Goal: Task Accomplishment & Management: Use online tool/utility

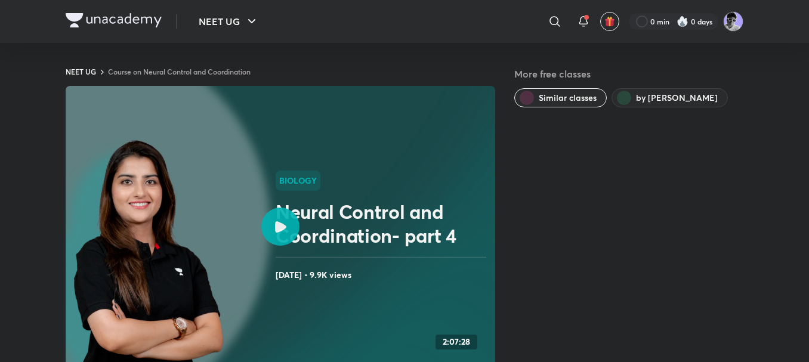
click at [84, 26] on img at bounding box center [114, 20] width 96 height 14
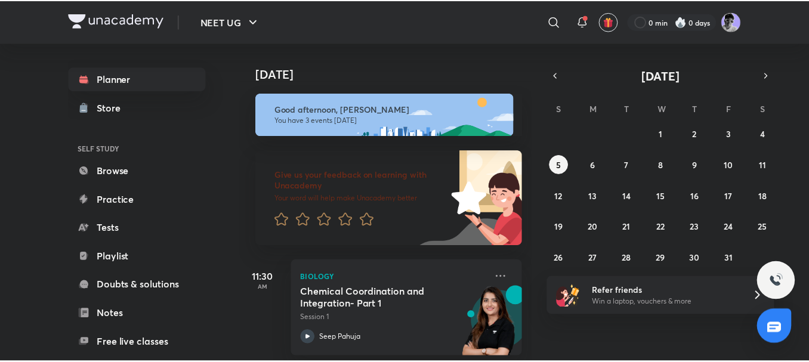
scroll to position [171, 0]
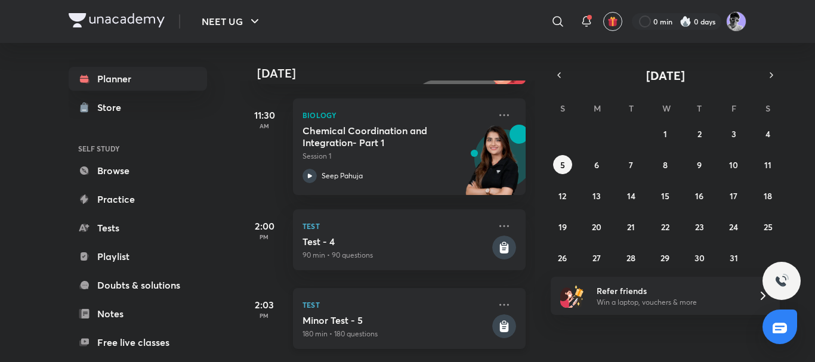
click at [394, 298] on p "Test" at bounding box center [396, 305] width 187 height 14
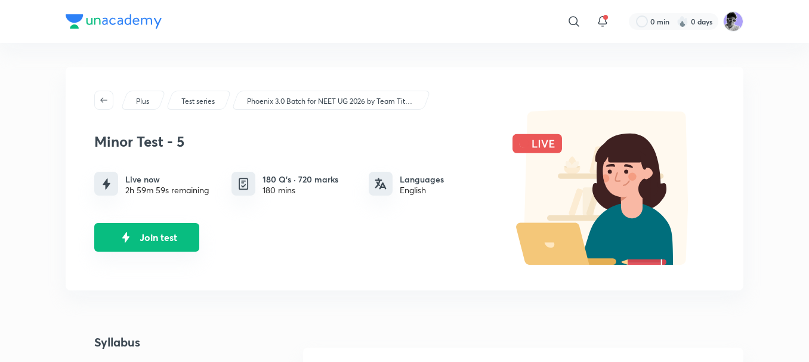
click at [161, 244] on button "Join test" at bounding box center [146, 237] width 105 height 29
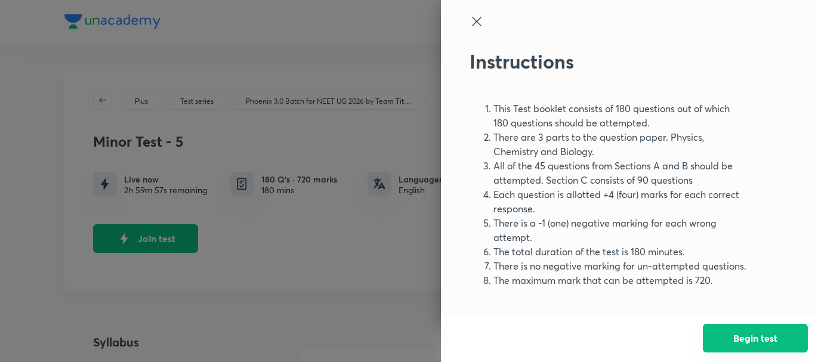
click at [715, 341] on button "Begin test" at bounding box center [755, 338] width 105 height 29
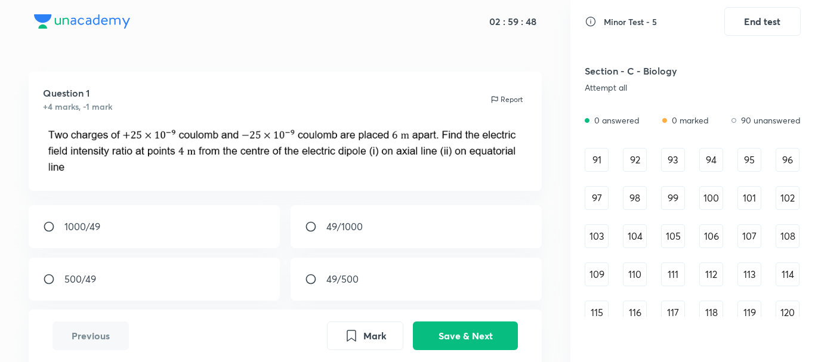
scroll to position [785, 0]
click at [590, 160] on div "91" at bounding box center [597, 162] width 24 height 24
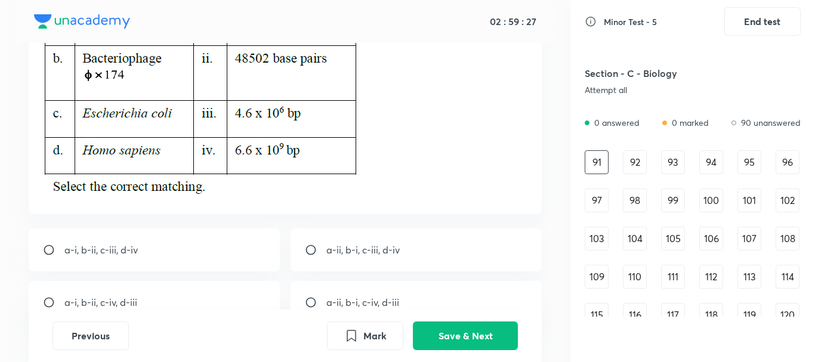
scroll to position [274, 0]
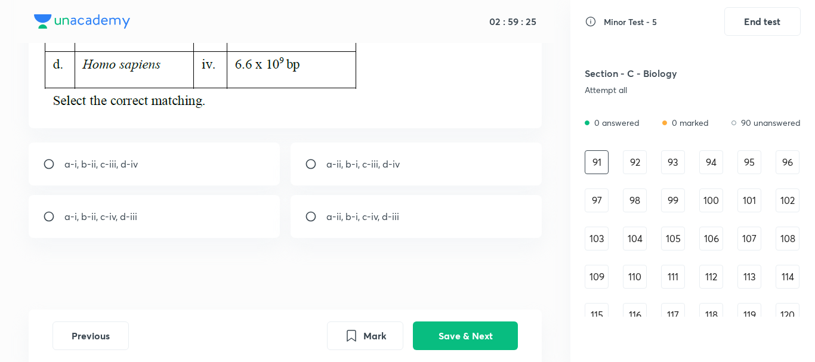
click at [211, 157] on div "a-i, b-ii, c-iii, d-iv" at bounding box center [155, 164] width 252 height 43
click at [310, 156] on div "a-ii, b-i, c-iii, d-iv" at bounding box center [417, 164] width 252 height 43
radio input "false"
radio input "true"
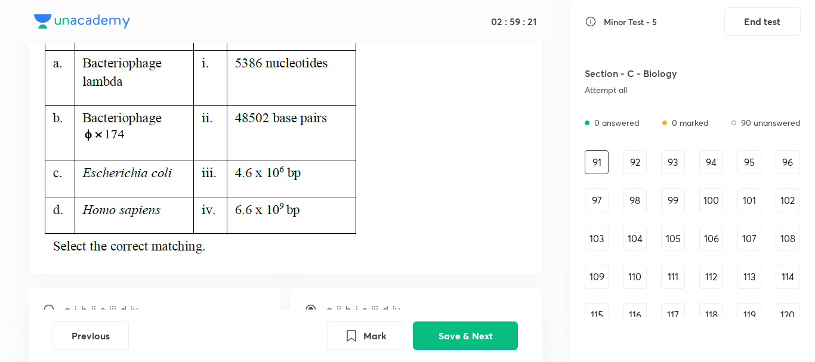
scroll to position [146, 0]
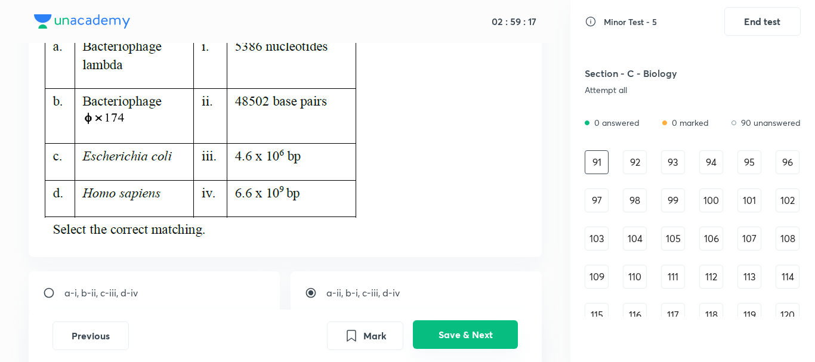
click at [483, 339] on button "Save & Next" at bounding box center [465, 334] width 105 height 29
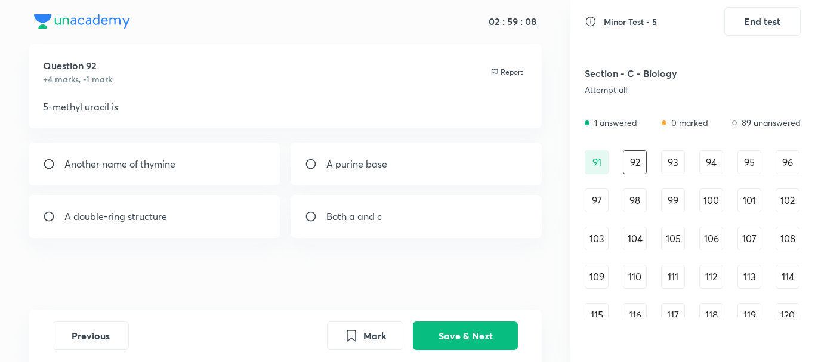
click at [230, 176] on div "Another name of thymine" at bounding box center [155, 164] width 252 height 43
radio input "true"
click at [485, 334] on button "Save & Next" at bounding box center [465, 334] width 105 height 29
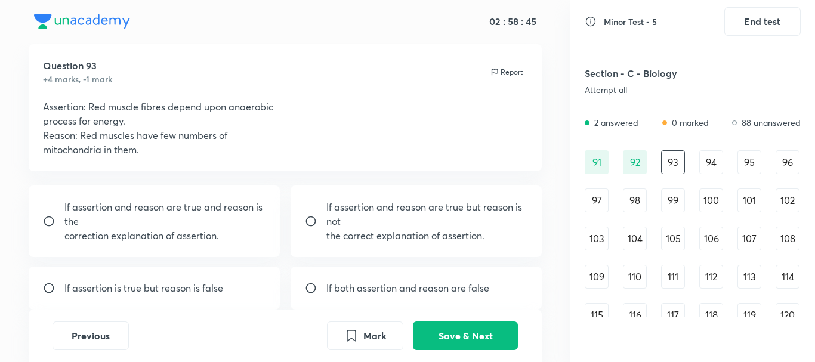
click at [448, 289] on p "If both assertion and reason are false" at bounding box center [407, 288] width 163 height 14
radio input "true"
click at [474, 333] on button "Save & Next" at bounding box center [465, 334] width 105 height 29
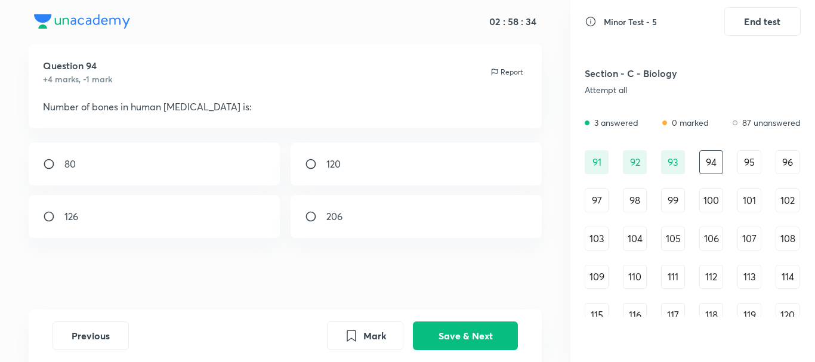
click at [91, 163] on div "80" at bounding box center [155, 164] width 252 height 43
radio input "true"
click at [462, 330] on button "Save & Next" at bounding box center [465, 334] width 105 height 29
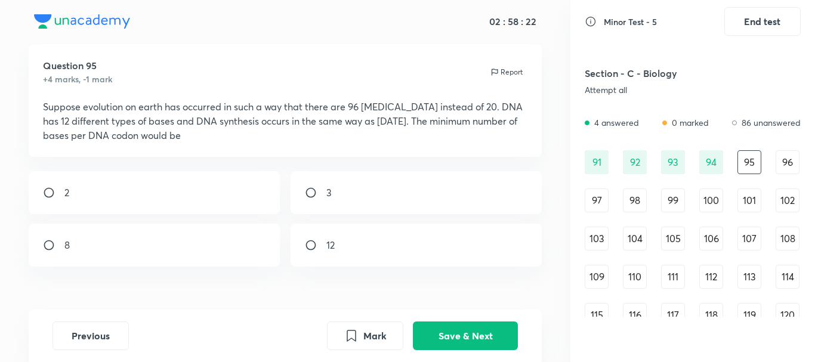
click at [46, 205] on div "2" at bounding box center [155, 192] width 252 height 43
radio input "true"
click at [468, 345] on button "Save & Next" at bounding box center [465, 334] width 105 height 29
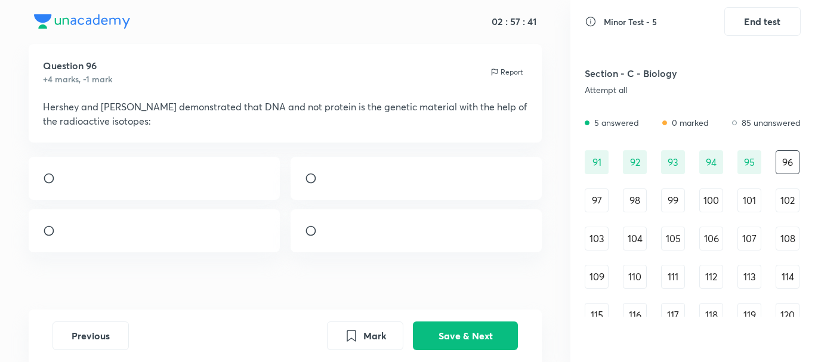
click at [438, 236] on div at bounding box center [417, 230] width 252 height 43
radio input "true"
click at [449, 342] on button "Save & Next" at bounding box center [465, 334] width 105 height 29
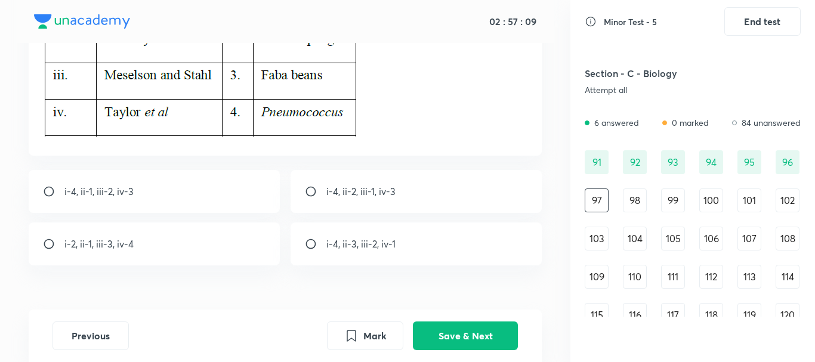
scroll to position [204, 0]
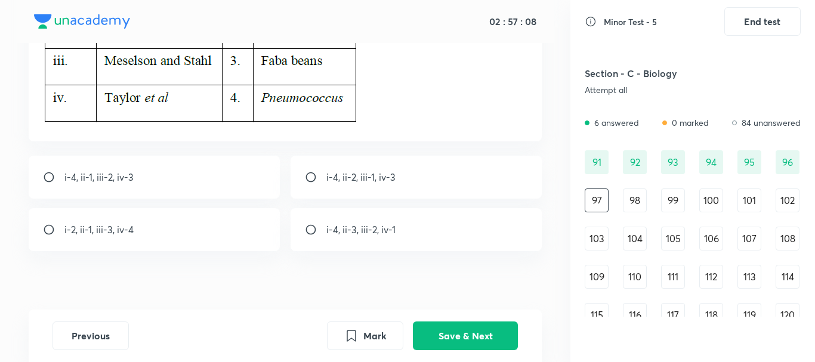
click at [357, 163] on div "i-4, ii-2, iii-1, iv-3" at bounding box center [417, 177] width 252 height 43
radio input "true"
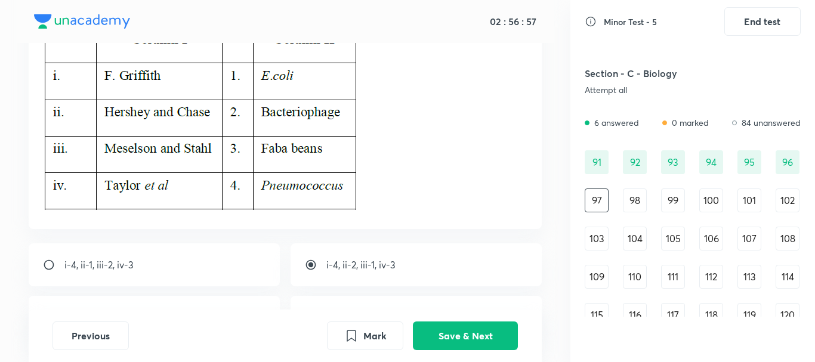
scroll to position [111, 0]
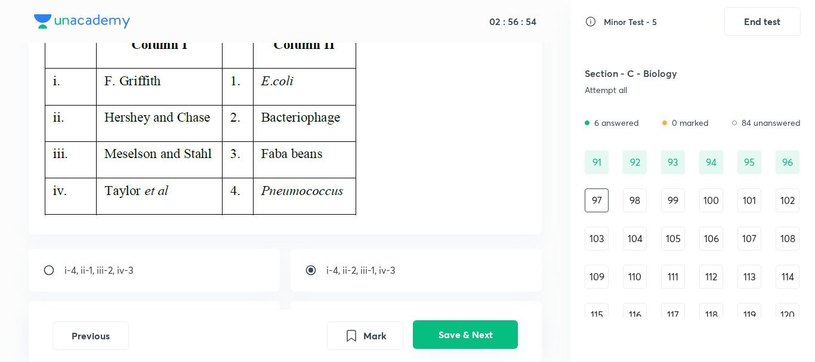
click at [442, 330] on button "Save & Next" at bounding box center [465, 334] width 105 height 29
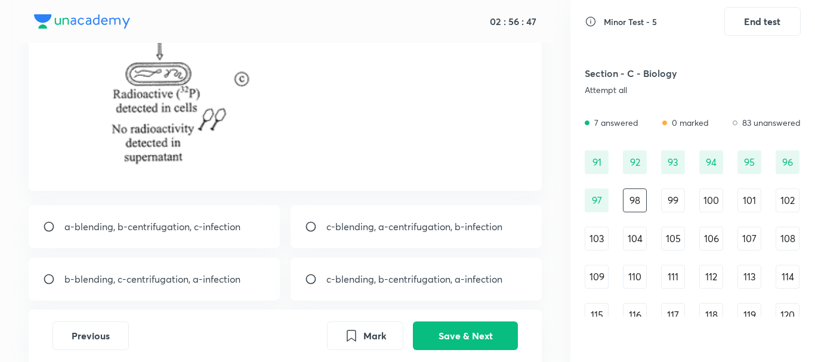
scroll to position [284, 0]
click at [183, 276] on p "b-blending, c-centrifugation, a-infection" at bounding box center [152, 280] width 176 height 14
radio input "true"
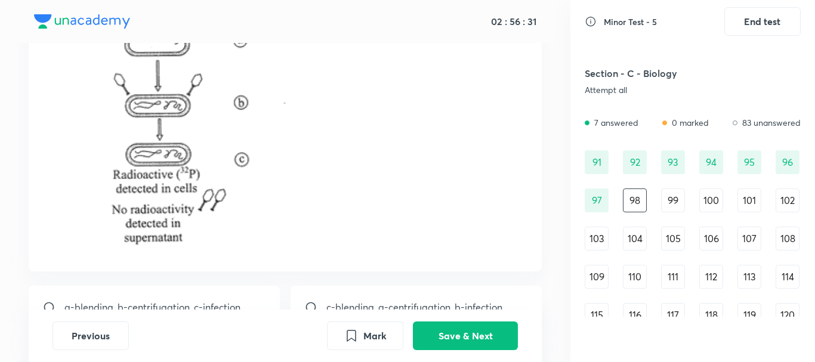
scroll to position [233, 0]
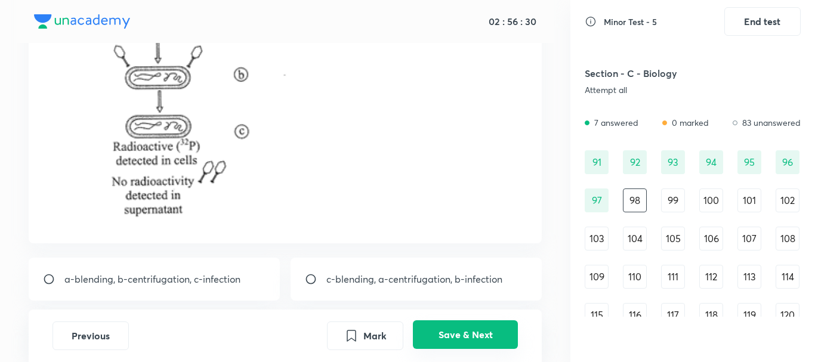
click at [472, 337] on button "Save & Next" at bounding box center [465, 334] width 105 height 29
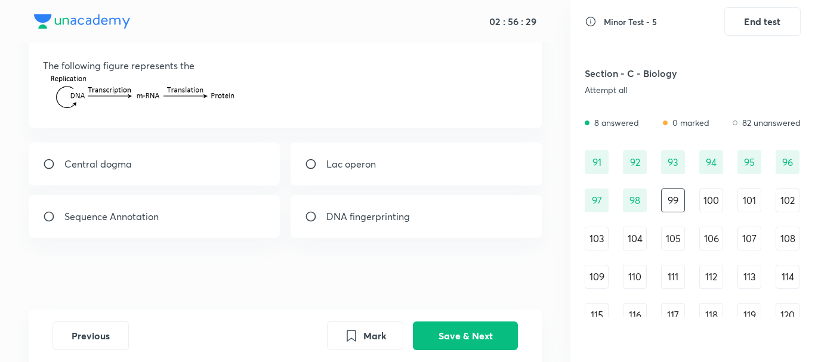
scroll to position [0, 0]
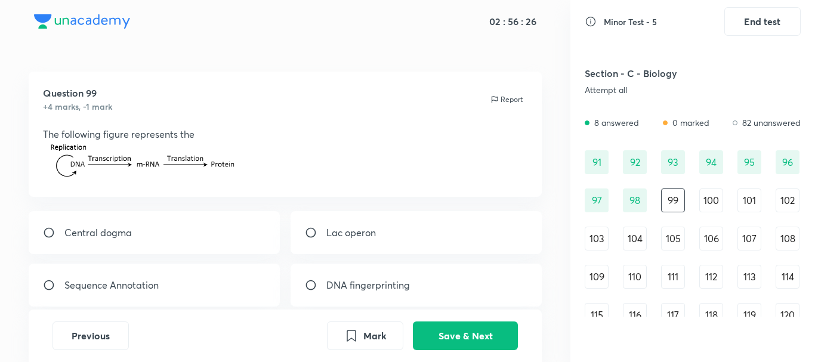
click at [133, 236] on div "Central dogma" at bounding box center [155, 232] width 252 height 43
radio input "true"
click at [451, 334] on button "Save & Next" at bounding box center [465, 334] width 105 height 29
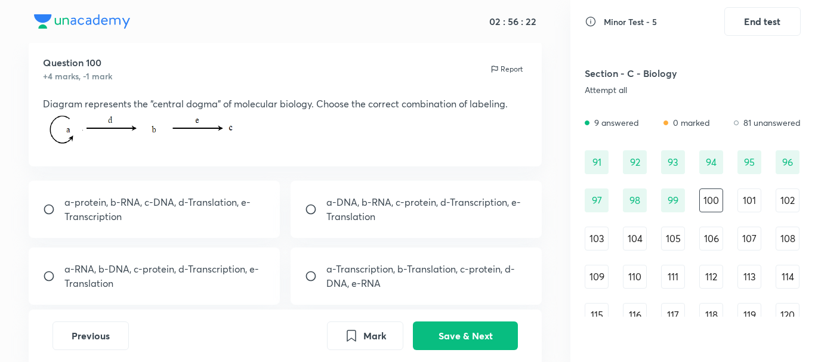
scroll to position [32, 0]
click at [675, 200] on div "99" at bounding box center [673, 201] width 24 height 24
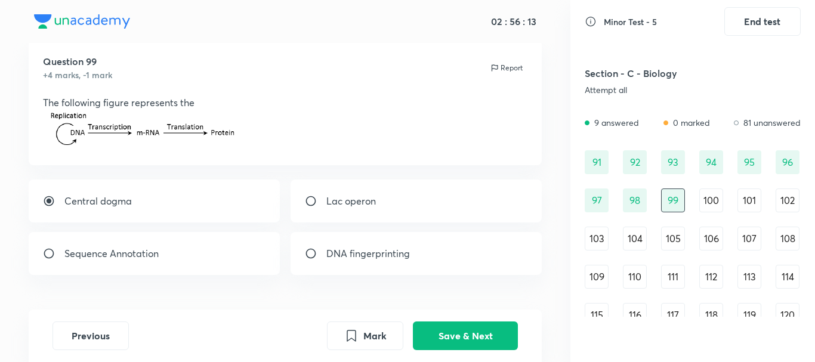
click at [705, 200] on div "100" at bounding box center [711, 201] width 24 height 24
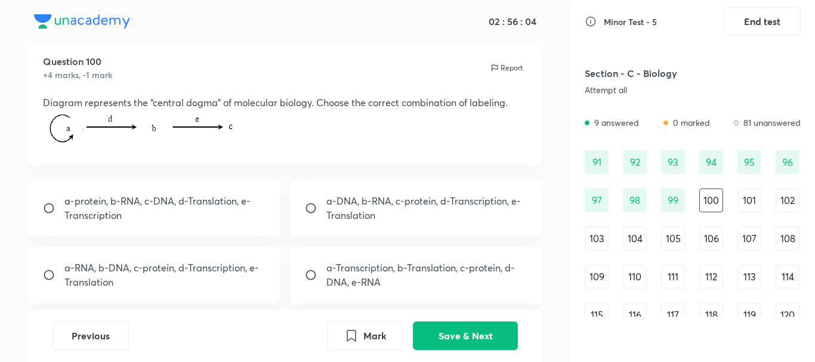
click at [400, 209] on p "a-DNA, b-RNA, c-protein, d-Transcription, e-Translation" at bounding box center [427, 208] width 202 height 29
radio input "true"
click at [459, 335] on button "Save & Next" at bounding box center [465, 334] width 105 height 29
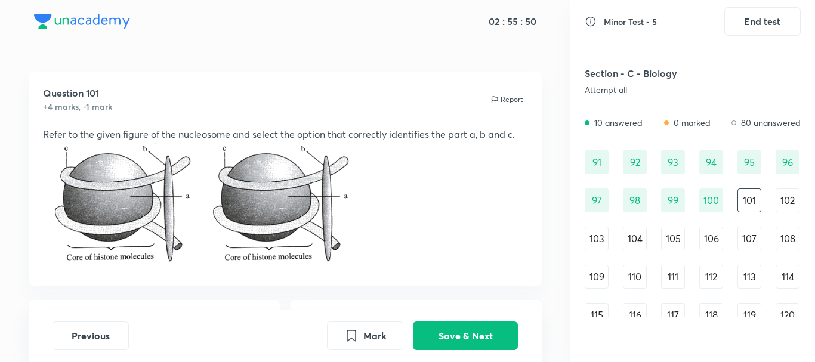
scroll to position [158, 0]
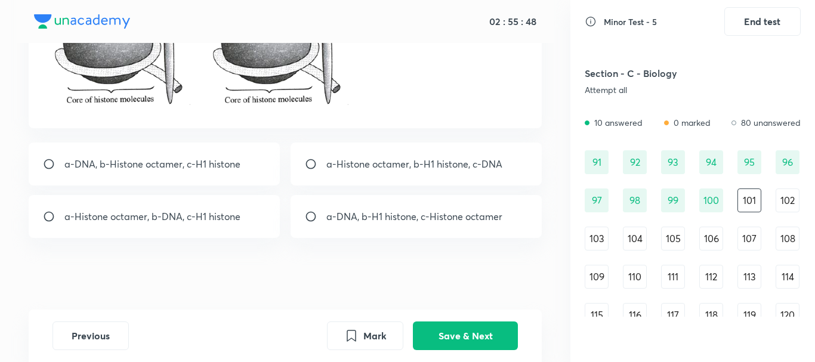
click at [377, 217] on p "a-DNA, b-H1 histone, c-Histone octamer" at bounding box center [414, 216] width 176 height 14
radio input "true"
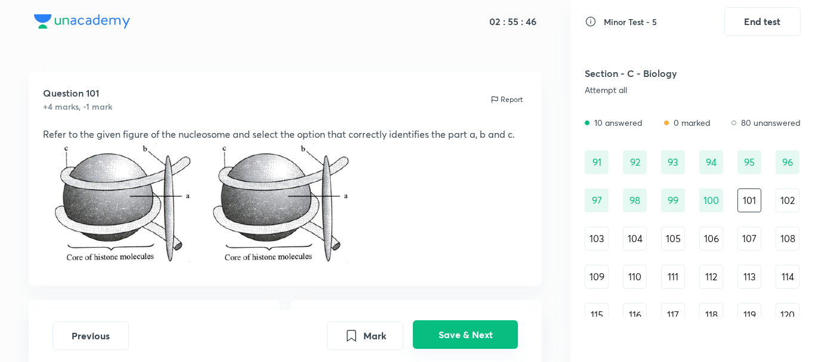
click at [462, 341] on button "Save & Next" at bounding box center [465, 334] width 105 height 29
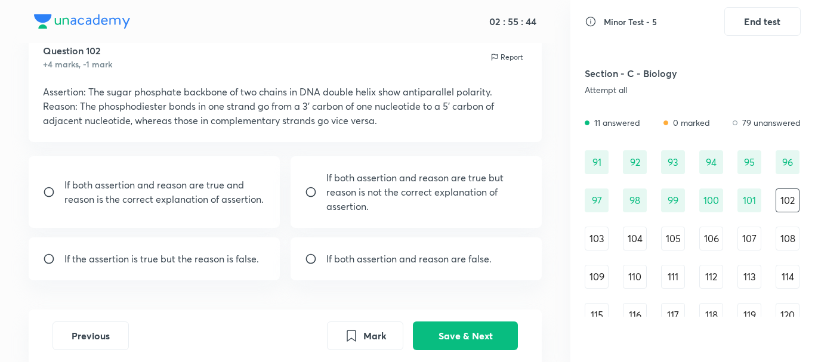
scroll to position [44, 0]
click at [213, 205] on div "If both assertion and reason are true and reason is the correct explanation of …" at bounding box center [155, 191] width 252 height 72
radio input "true"
click at [448, 330] on button "Save & Next" at bounding box center [465, 334] width 105 height 29
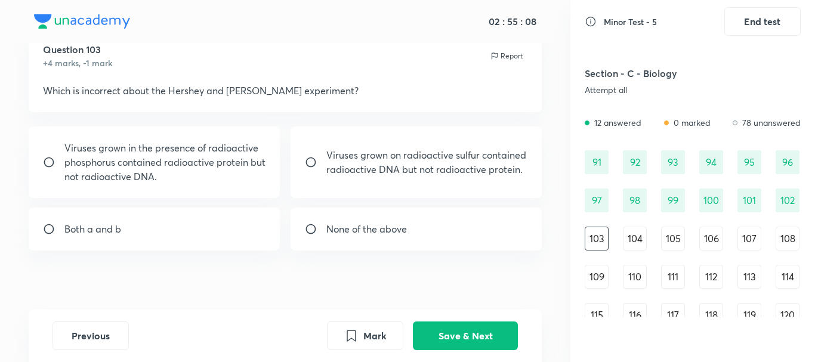
click at [100, 237] on div "Both a and b" at bounding box center [155, 229] width 252 height 43
radio input "true"
click at [455, 330] on button "Save & Next" at bounding box center [465, 334] width 105 height 29
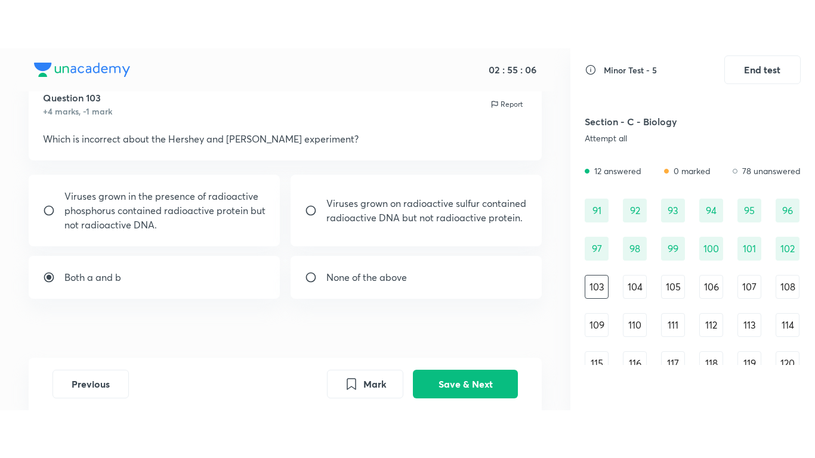
scroll to position [27, 0]
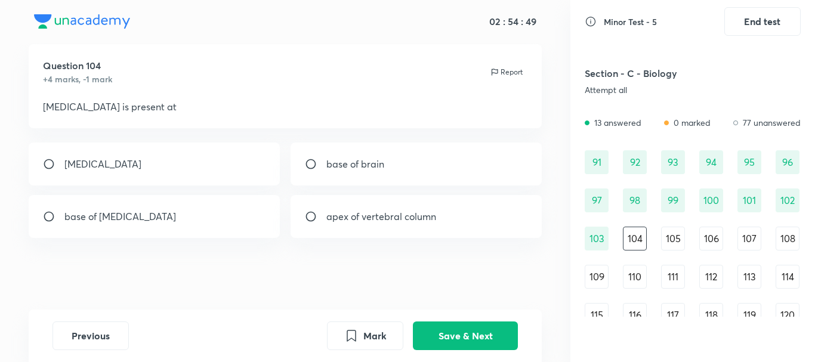
drag, startPoint x: 156, startPoint y: 163, endPoint x: 166, endPoint y: 166, distance: 10.6
click at [156, 164] on div "[MEDICAL_DATA]" at bounding box center [155, 164] width 252 height 43
radio input "true"
click at [440, 338] on button "Save & Next" at bounding box center [465, 334] width 105 height 29
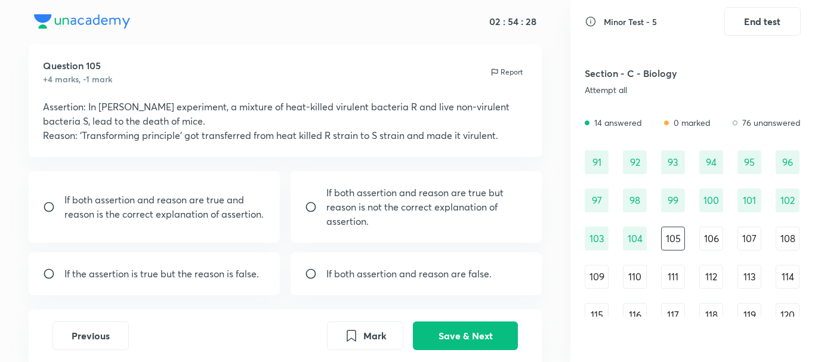
click at [381, 211] on p "If both assertion and reason are true but reason is not the correct explanation…" at bounding box center [427, 207] width 202 height 43
radio input "true"
click at [474, 326] on button "Save & Next" at bounding box center [465, 334] width 105 height 29
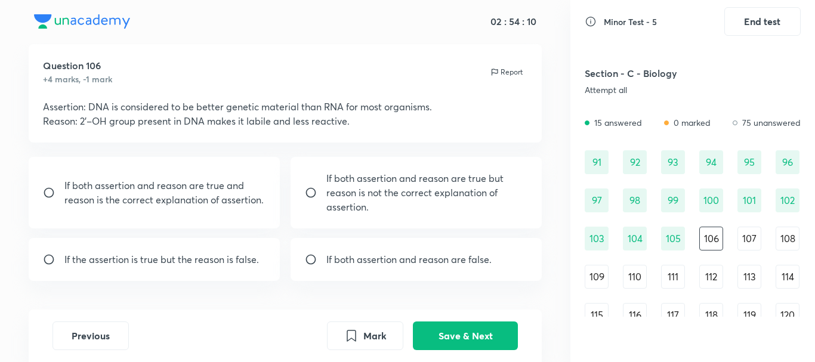
click at [152, 258] on p "If the assertion is true but the reason is false." at bounding box center [161, 259] width 195 height 14
radio input "true"
drag, startPoint x: 417, startPoint y: 330, endPoint x: 428, endPoint y: 329, distance: 11.4
click at [421, 332] on button "Save & Next" at bounding box center [465, 334] width 105 height 29
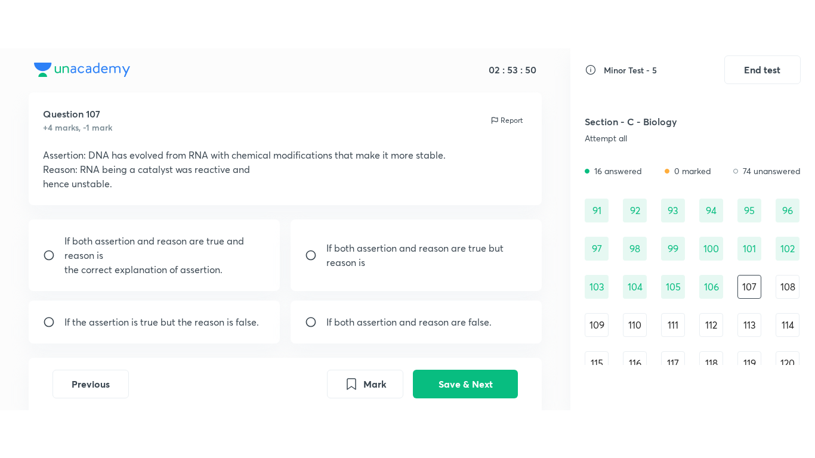
scroll to position [0, 0]
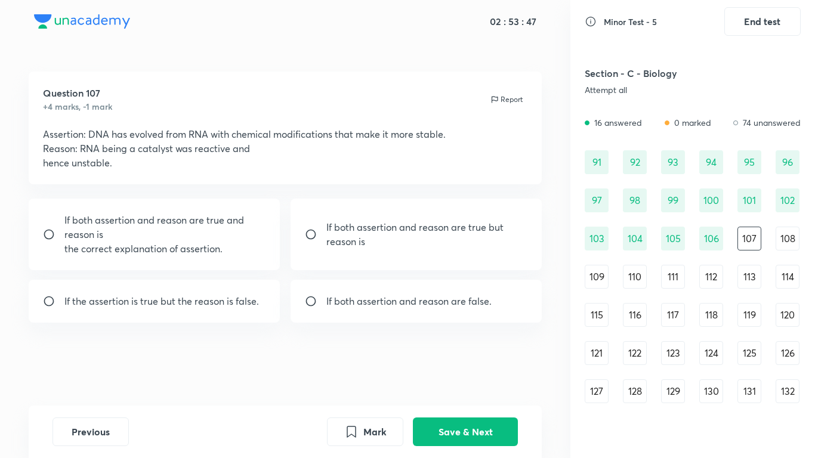
drag, startPoint x: 335, startPoint y: 138, endPoint x: 415, endPoint y: 137, distance: 80.0
click at [415, 137] on p "Assertion: DNA has evolved from RNA with chemical modifications that make it mo…" at bounding box center [285, 134] width 485 height 14
drag, startPoint x: 56, startPoint y: 151, endPoint x: 82, endPoint y: 153, distance: 25.8
click at [67, 152] on p "Reason: RNA being a catalyst was reactive and" at bounding box center [285, 148] width 485 height 14
click at [204, 236] on p "If both assertion and reason are true and reason is" at bounding box center [165, 227] width 202 height 29
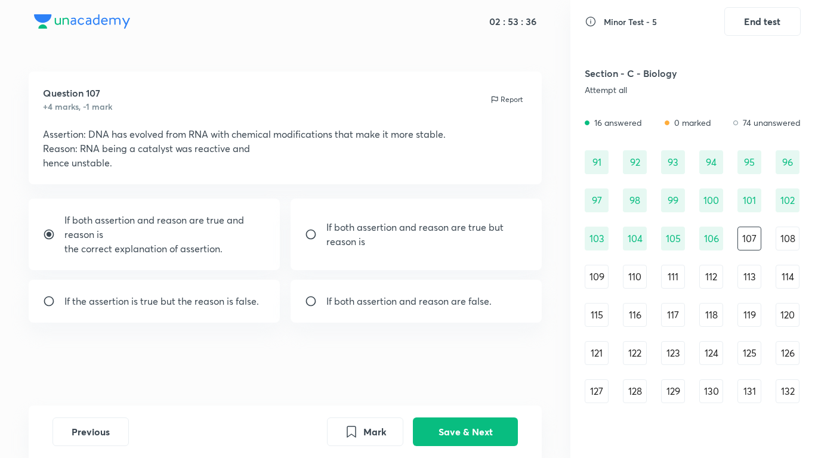
drag, startPoint x: 81, startPoint y: 221, endPoint x: 152, endPoint y: 232, distance: 71.2
click at [152, 232] on p "If both assertion and reason are true and reason is" at bounding box center [165, 227] width 202 height 29
click at [141, 224] on p "If both assertion and reason are true and reason is" at bounding box center [165, 227] width 202 height 29
radio input "true"
drag, startPoint x: 94, startPoint y: 148, endPoint x: 190, endPoint y: 160, distance: 97.4
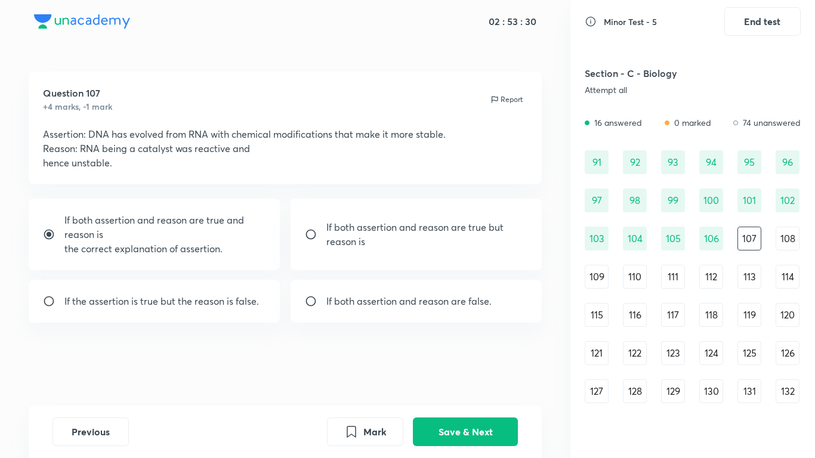
click at [190, 160] on div "Assertion: DNA has evolved from RNA with chemical modifications that make it mo…" at bounding box center [285, 148] width 485 height 43
drag, startPoint x: 113, startPoint y: 129, endPoint x: 353, endPoint y: 133, distance: 239.3
click at [353, 133] on p "Assertion: DNA has evolved from RNA with chemical modifications that make it mo…" at bounding box center [285, 134] width 485 height 14
drag, startPoint x: 390, startPoint y: 137, endPoint x: 439, endPoint y: 141, distance: 49.1
click at [439, 141] on p "Assertion: DNA has evolved from RNA with chemical modifications that make it mo…" at bounding box center [285, 134] width 485 height 14
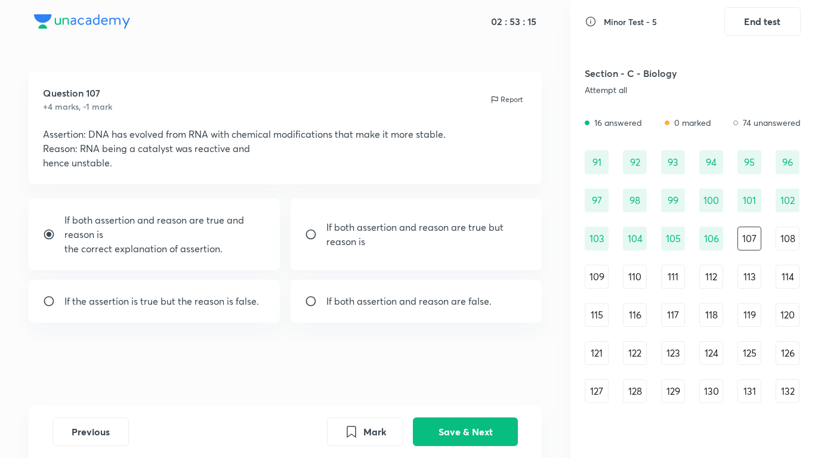
drag, startPoint x: 277, startPoint y: 143, endPoint x: 391, endPoint y: 152, distance: 114.9
click at [391, 152] on p "Reason: RNA being a catalyst was reactive and" at bounding box center [285, 148] width 485 height 14
click at [347, 362] on button "Mark" at bounding box center [365, 430] width 76 height 29
click at [443, 362] on button "Save & Next" at bounding box center [465, 430] width 105 height 29
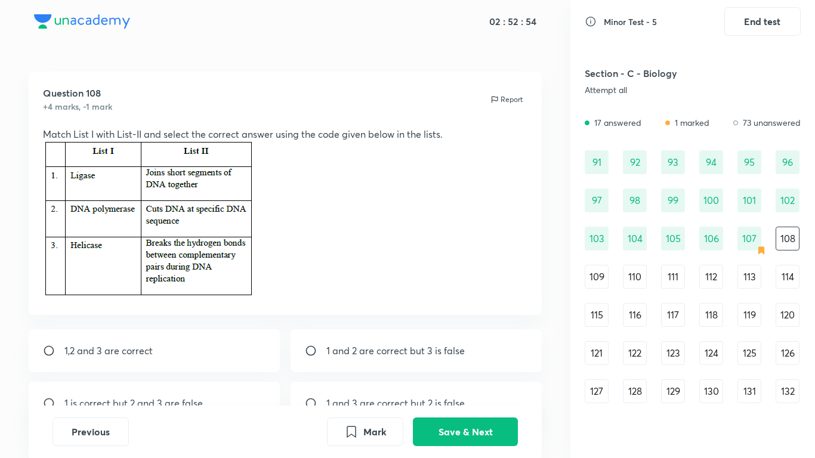
scroll to position [91, 0]
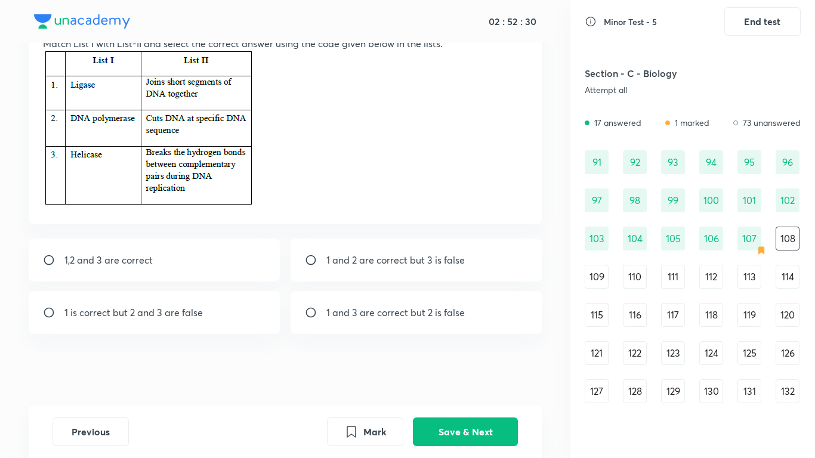
click at [407, 310] on p "1 and 3 are correct but 2 is false" at bounding box center [395, 313] width 138 height 14
radio input "true"
click at [471, 362] on button "Save & Next" at bounding box center [465, 430] width 105 height 29
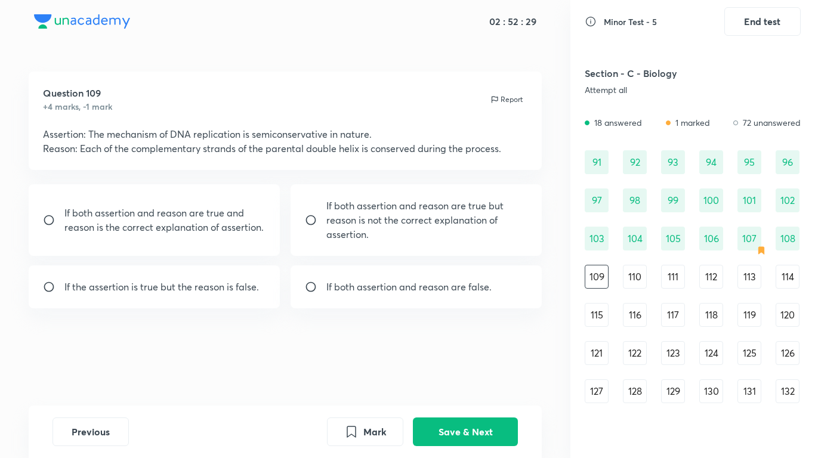
scroll to position [0, 0]
click at [233, 218] on p "If both assertion and reason are true and reason is the correct explanation of …" at bounding box center [165, 220] width 202 height 29
radio input "true"
click at [449, 362] on button "Save & Next" at bounding box center [465, 430] width 105 height 29
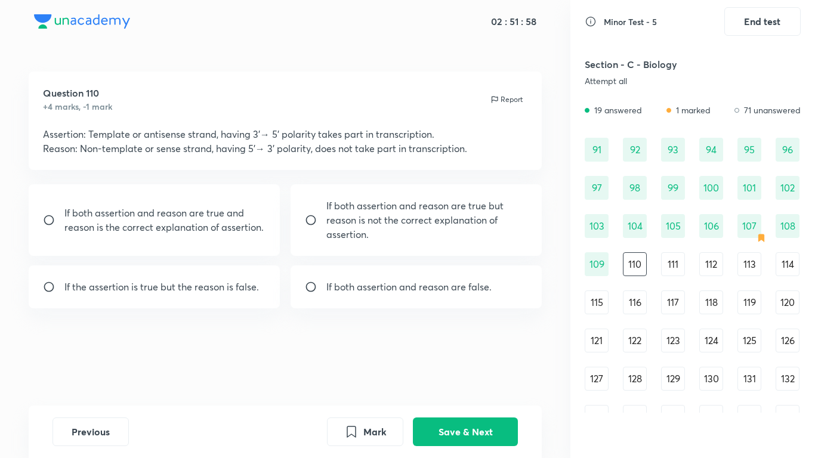
scroll to position [772, 0]
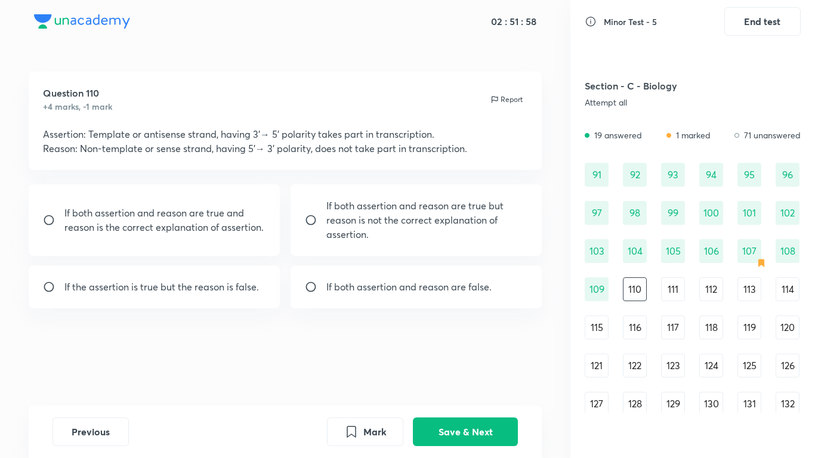
click at [699, 297] on div "91 92 93 94 95 96 97 98 99 100 101 102 103 104 105 106 107 108 109 110 111 112 …" at bounding box center [693, 442] width 216 height 559
click at [440, 229] on p "If both assertion and reason are true but reason is not the correct explanation…" at bounding box center [427, 220] width 202 height 43
radio input "true"
click at [461, 362] on button "Save & Next" at bounding box center [465, 430] width 105 height 29
click at [214, 217] on p "If both assertion and reason are true and reason is the correct explanation of …" at bounding box center [165, 220] width 202 height 29
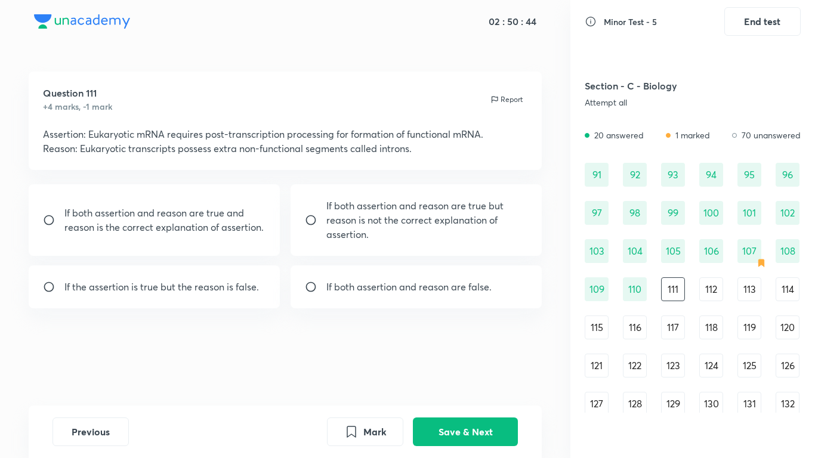
radio input "true"
click at [477, 362] on button "Save & Next" at bounding box center [465, 430] width 105 height 29
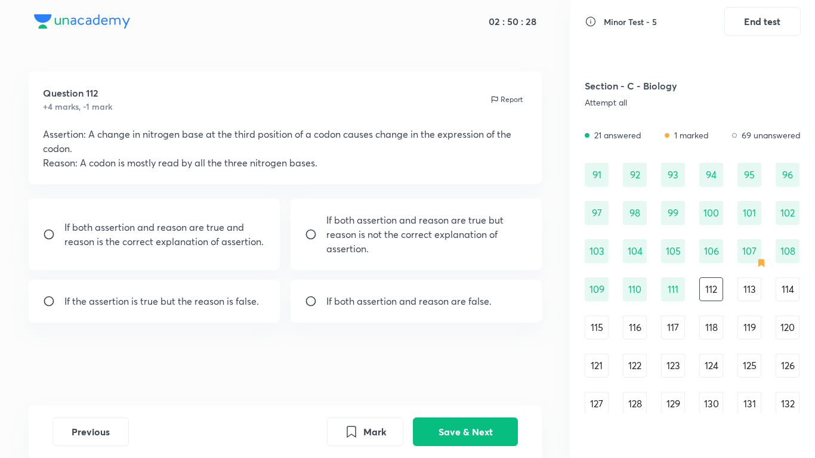
click at [465, 288] on div "If both assertion and reason are false." at bounding box center [417, 301] width 252 height 43
radio input "true"
click at [461, 362] on button "Save & Next" at bounding box center [465, 430] width 105 height 29
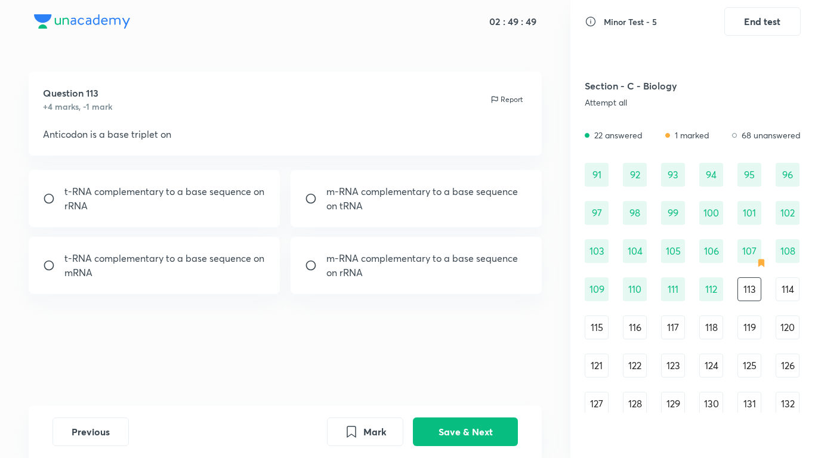
click at [232, 262] on p "t-RNA complementary to a base sequence on mRNA" at bounding box center [165, 265] width 202 height 29
radio input "true"
click at [496, 362] on button "Save & Next" at bounding box center [465, 430] width 105 height 29
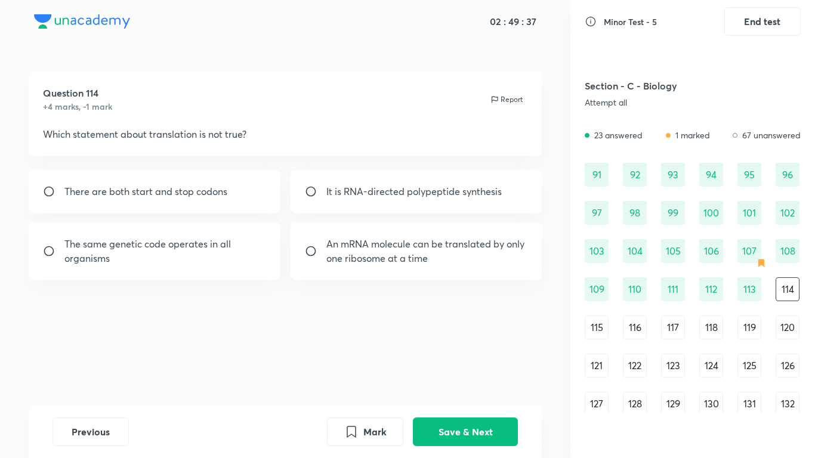
click at [383, 249] on p "An mRNA molecule can be translated by only one ribosome at a time" at bounding box center [427, 251] width 202 height 29
radio input "true"
click at [482, 362] on button "Save & Next" at bounding box center [465, 430] width 105 height 29
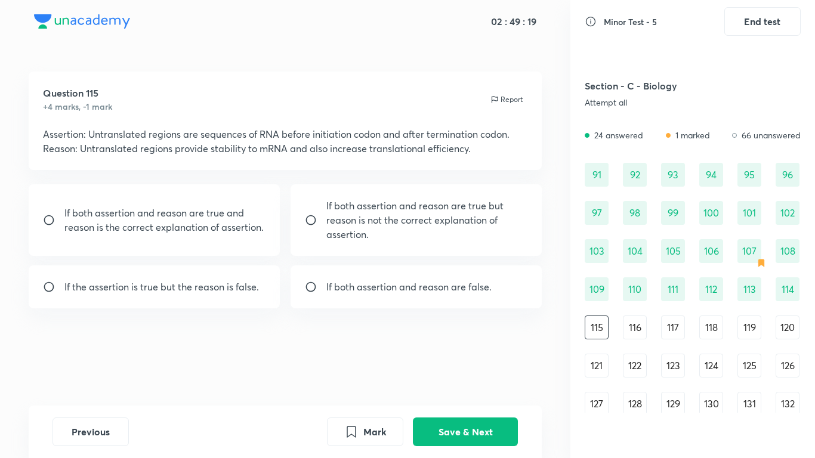
click at [374, 190] on div "If both assertion and reason are true but reason is not the correct explanation…" at bounding box center [417, 220] width 252 height 72
radio input "true"
click at [451, 362] on button "Save & Next" at bounding box center [465, 430] width 105 height 29
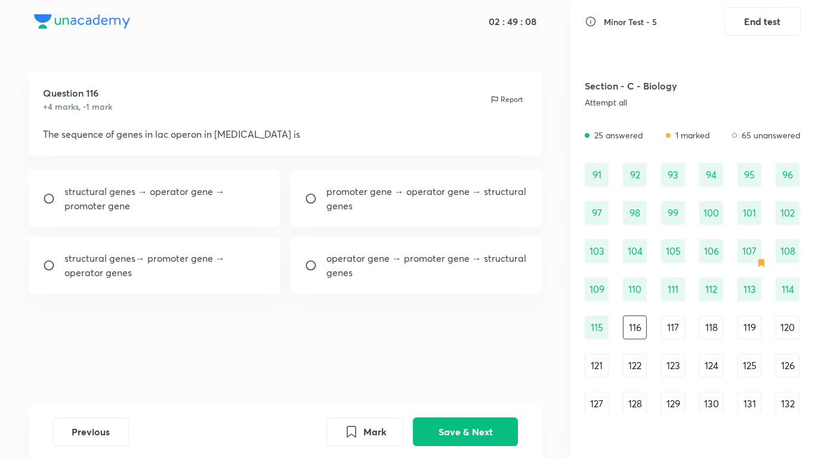
click at [335, 199] on p "promoter gene → operator gene → structural genes" at bounding box center [427, 198] width 202 height 29
radio input "true"
click at [480, 362] on button "Save & Next" at bounding box center [465, 430] width 105 height 29
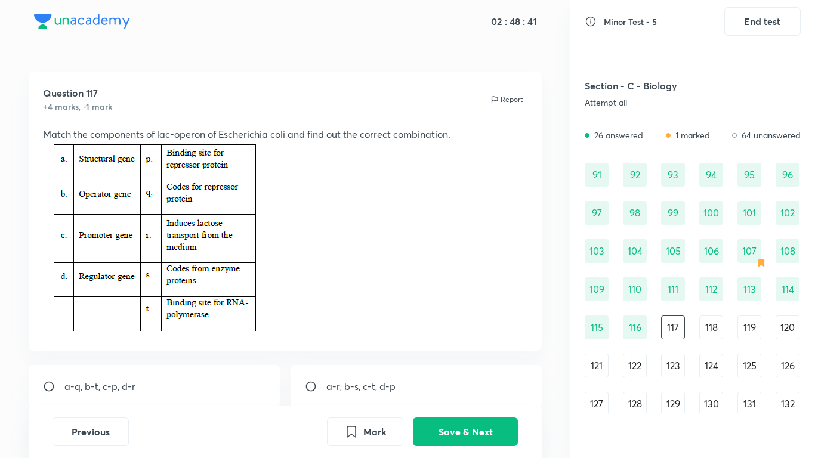
scroll to position [126, 0]
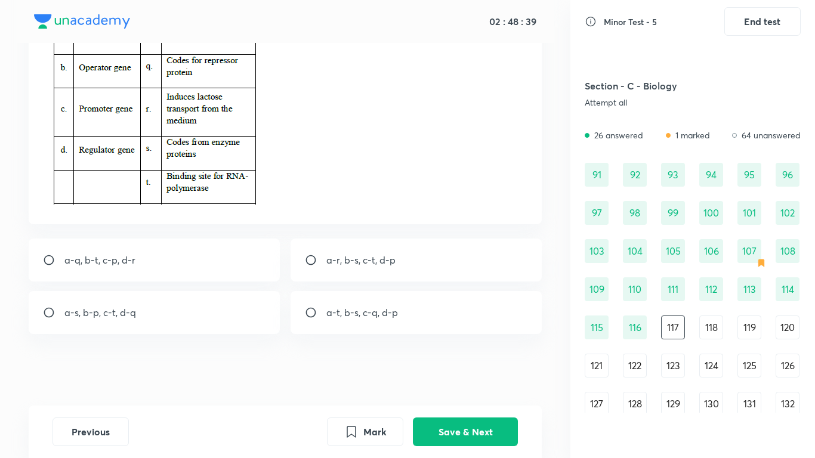
click at [104, 311] on p "a-s, b-p, c-t, d-q" at bounding box center [100, 313] width 72 height 14
radio input "true"
click at [485, 362] on button "Save & Next" at bounding box center [465, 430] width 105 height 29
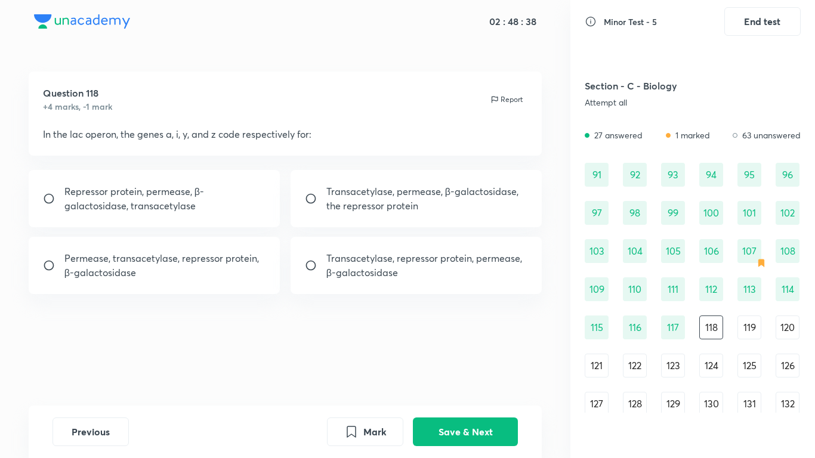
scroll to position [0, 0]
click at [456, 282] on div "Transacetylase, repressor protein, permease, β-galactosidase" at bounding box center [417, 265] width 252 height 57
radio input "true"
click at [471, 362] on button "Save & Next" at bounding box center [465, 430] width 105 height 29
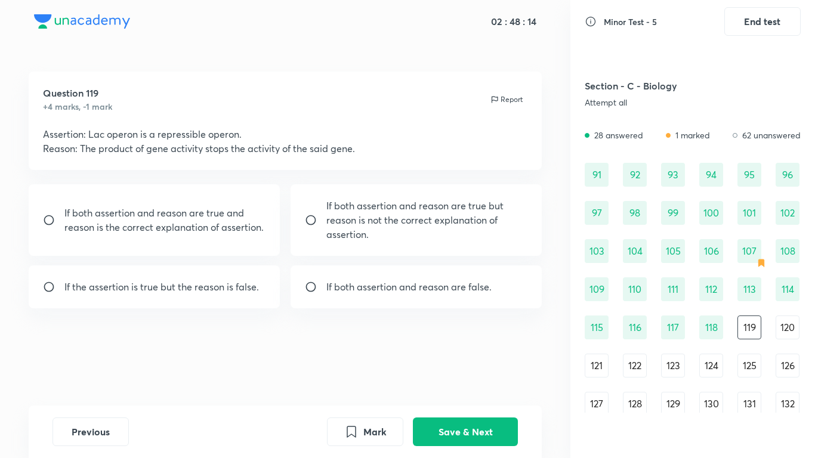
click at [456, 291] on p "If both assertion and reason are false." at bounding box center [408, 287] width 165 height 14
radio input "true"
click at [476, 362] on button "Save & Next" at bounding box center [465, 430] width 105 height 29
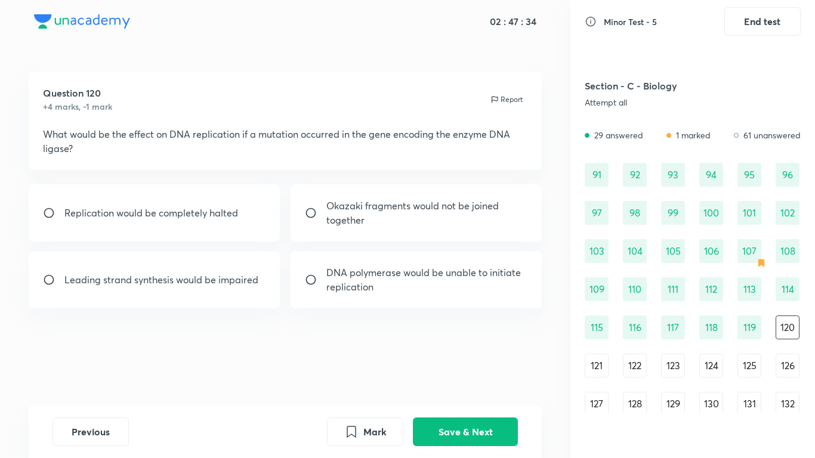
click at [433, 226] on p "Okazaki fragments would not be joined together" at bounding box center [427, 213] width 202 height 29
radio input "true"
click at [487, 362] on div "Previous Mark Save & Next" at bounding box center [286, 432] width 514 height 53
click at [489, 362] on button "Save & Next" at bounding box center [465, 430] width 105 height 29
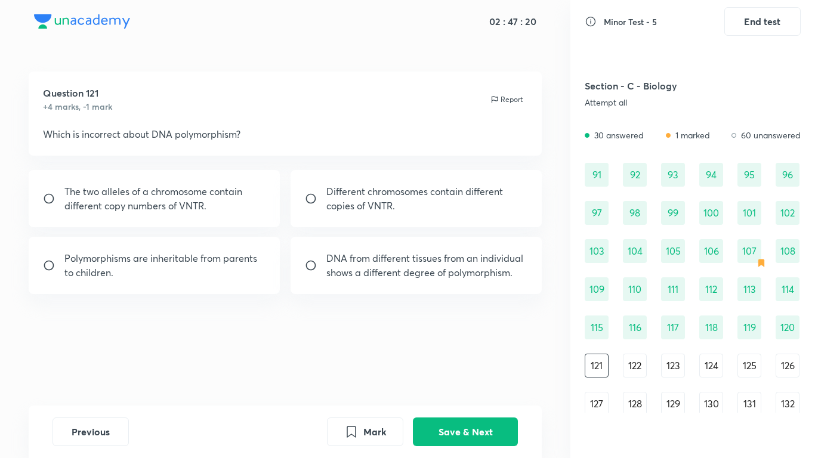
click at [439, 283] on div "DNA from different tissues from an individual shows a different degree of polym…" at bounding box center [417, 265] width 252 height 57
radio input "true"
click at [511, 362] on button "Save & Next" at bounding box center [465, 430] width 105 height 29
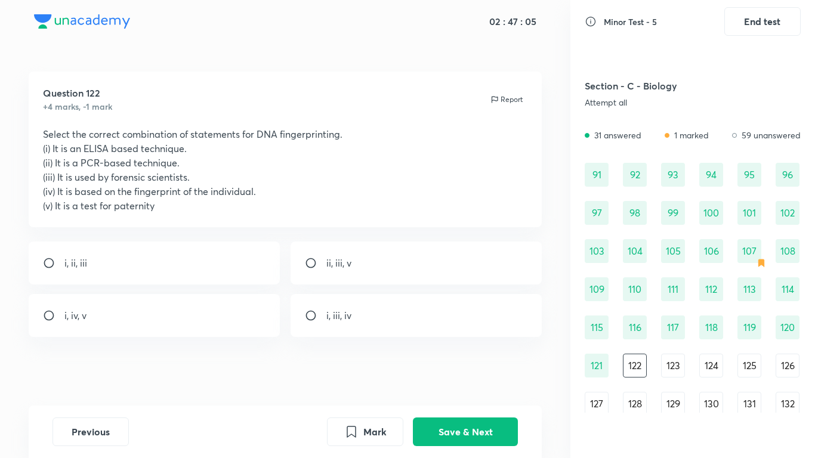
click at [360, 265] on div "ii, iii, v" at bounding box center [417, 263] width 252 height 43
radio input "true"
click at [437, 362] on button "Save & Next" at bounding box center [465, 430] width 105 height 29
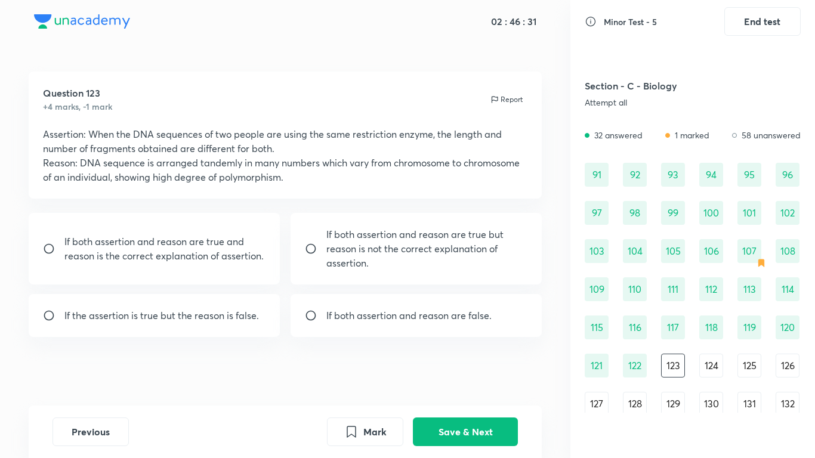
click at [156, 262] on p "If both assertion and reason are true and reason is the correct explanation of …" at bounding box center [165, 248] width 202 height 29
radio input "true"
click at [455, 362] on button "Save & Next" at bounding box center [465, 430] width 105 height 29
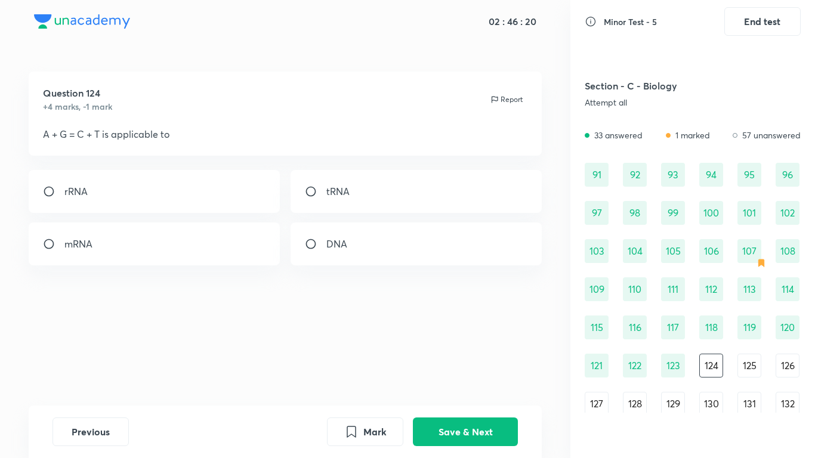
click at [404, 257] on div "DNA" at bounding box center [417, 244] width 252 height 43
radio input "true"
click at [461, 362] on button "Save & Next" at bounding box center [465, 430] width 105 height 29
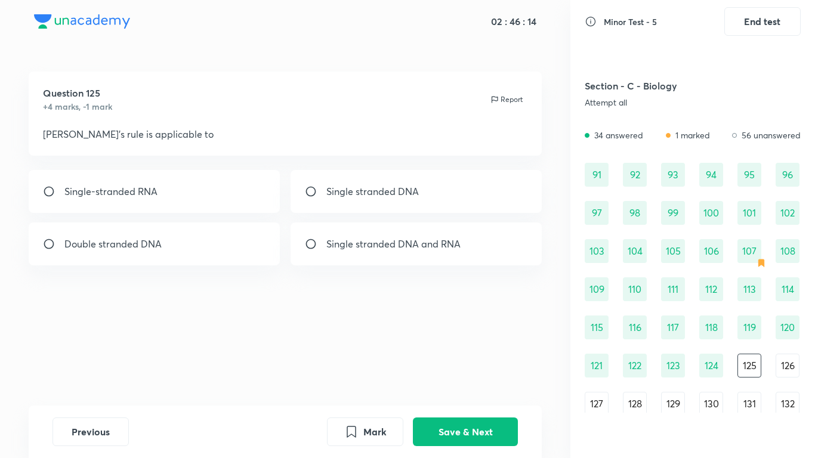
click at [154, 225] on div "Double stranded DNA" at bounding box center [155, 244] width 252 height 43
radio input "true"
click at [487, 362] on button "Save & Next" at bounding box center [465, 430] width 105 height 29
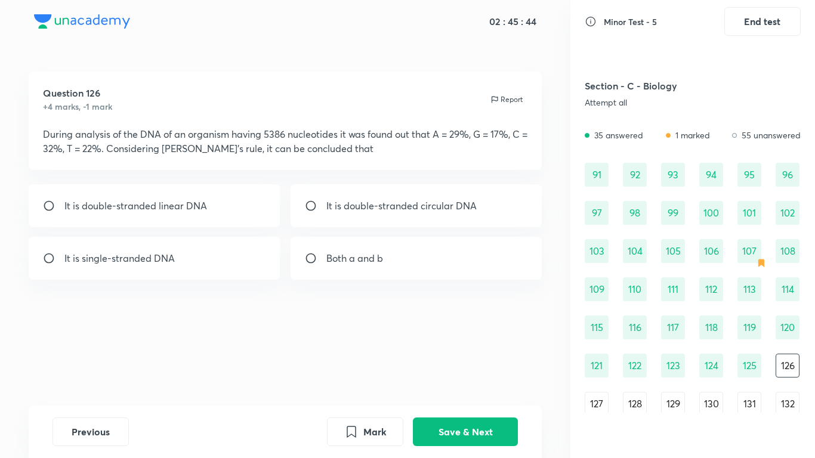
click at [205, 258] on div "It is single-stranded DNA" at bounding box center [155, 258] width 252 height 43
radio input "true"
click at [476, 362] on button "Save & Next" at bounding box center [465, 430] width 105 height 29
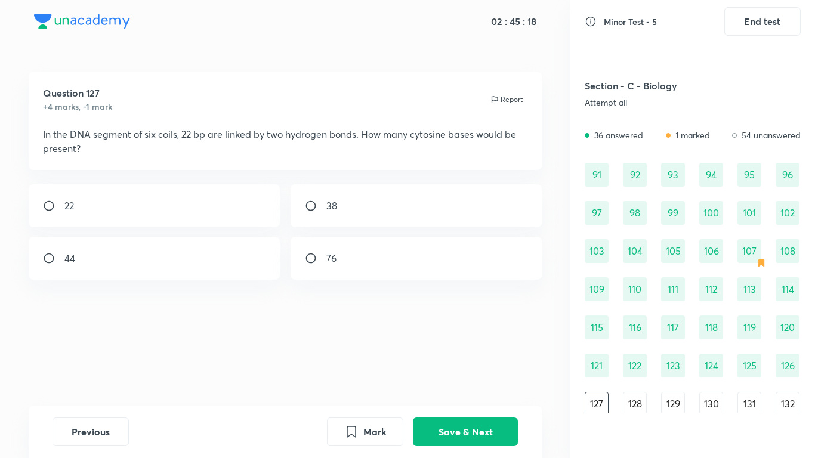
click at [414, 212] on div "38" at bounding box center [417, 205] width 252 height 43
radio input "true"
click at [476, 362] on button "Save & Next" at bounding box center [465, 430] width 105 height 29
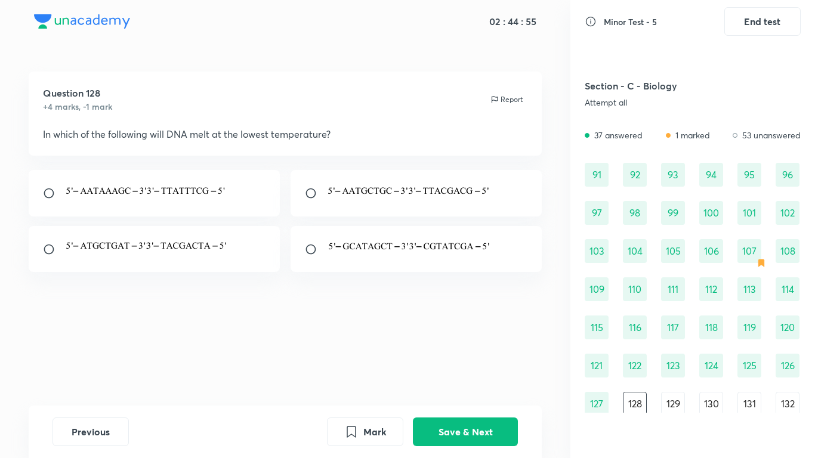
click at [209, 214] on div at bounding box center [155, 193] width 252 height 47
radio input "true"
click at [476, 362] on button "Save & Next" at bounding box center [465, 430] width 105 height 29
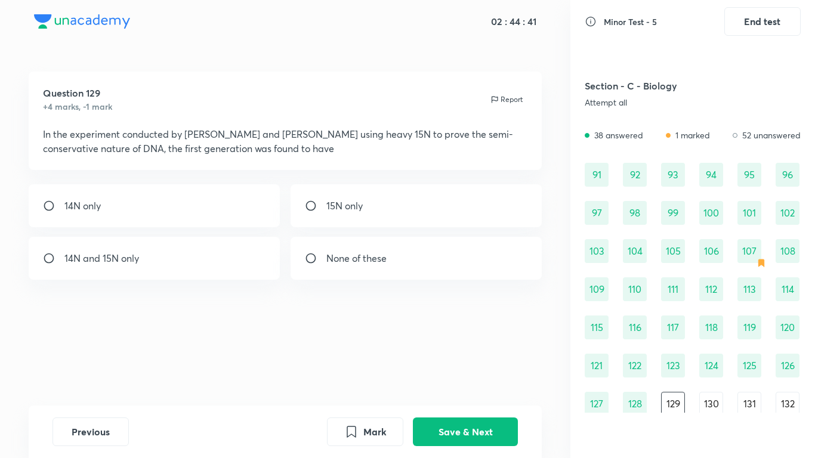
click at [205, 256] on div "14N and 15N only" at bounding box center [155, 258] width 252 height 43
radio input "true"
click at [461, 362] on button "Save & Next" at bounding box center [465, 430] width 105 height 29
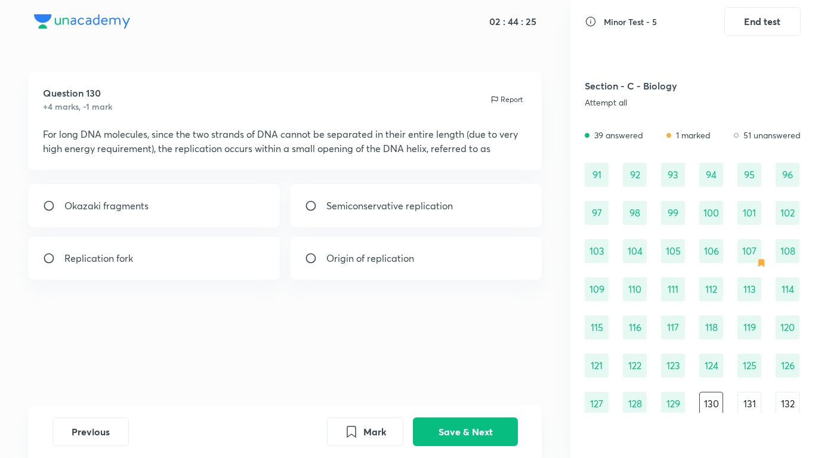
click at [63, 265] on div "Replication fork" at bounding box center [155, 258] width 252 height 43
radio input "true"
click at [476, 362] on button "Save & Next" at bounding box center [465, 430] width 105 height 29
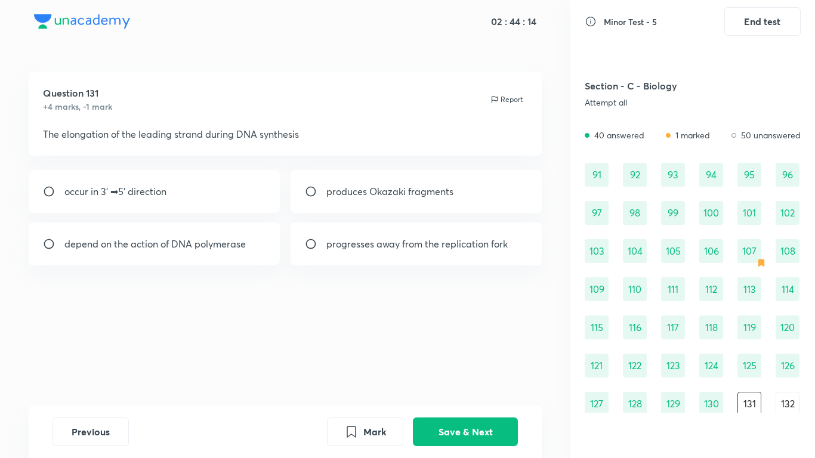
click at [218, 254] on div "depend on the action of DNA polymerase" at bounding box center [155, 244] width 252 height 43
radio input "true"
click at [484, 362] on button "Save & Next" at bounding box center [465, 430] width 105 height 29
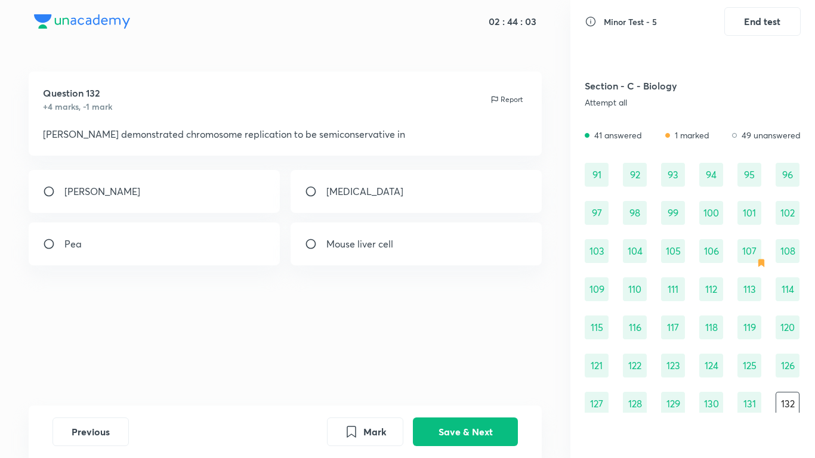
click at [66, 194] on p "[PERSON_NAME]" at bounding box center [102, 191] width 76 height 14
radio input "true"
click at [459, 362] on button "Save & Next" at bounding box center [465, 430] width 105 height 29
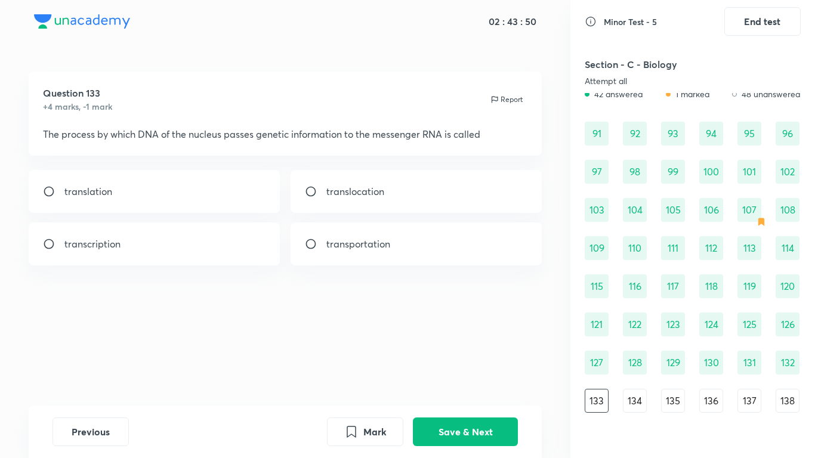
click at [85, 246] on p "transcription" at bounding box center [92, 244] width 56 height 14
radio input "true"
click at [438, 362] on button "Save & Next" at bounding box center [465, 430] width 105 height 29
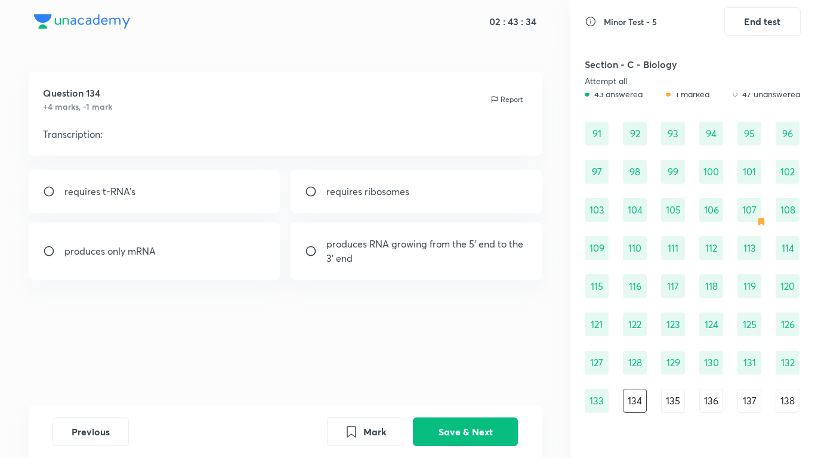
click at [437, 244] on p "produces RNA growing from the 5' end to the 3' end" at bounding box center [427, 251] width 202 height 29
radio input "true"
drag, startPoint x: 457, startPoint y: 428, endPoint x: 457, endPoint y: 409, distance: 19.7
click at [457, 362] on button "Save & Next" at bounding box center [465, 432] width 105 height 29
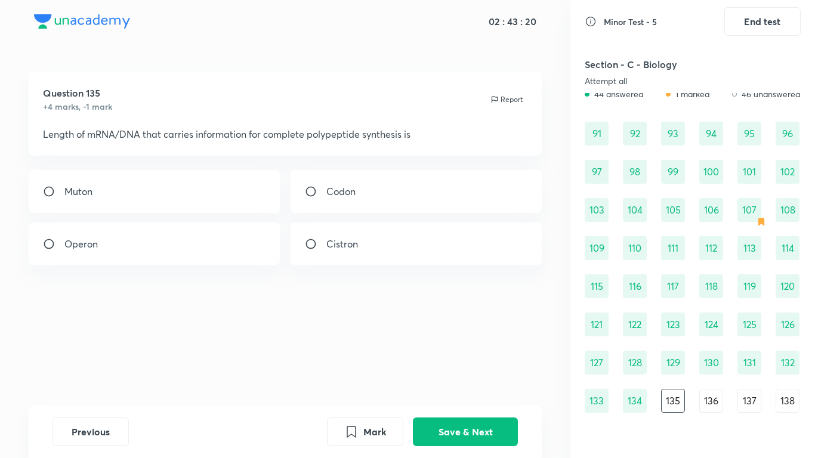
click at [421, 246] on div "Cistron" at bounding box center [417, 244] width 252 height 43
radio input "true"
drag, startPoint x: 467, startPoint y: 430, endPoint x: 467, endPoint y: 414, distance: 16.1
click at [467, 362] on button "Save & Next" at bounding box center [465, 432] width 105 height 29
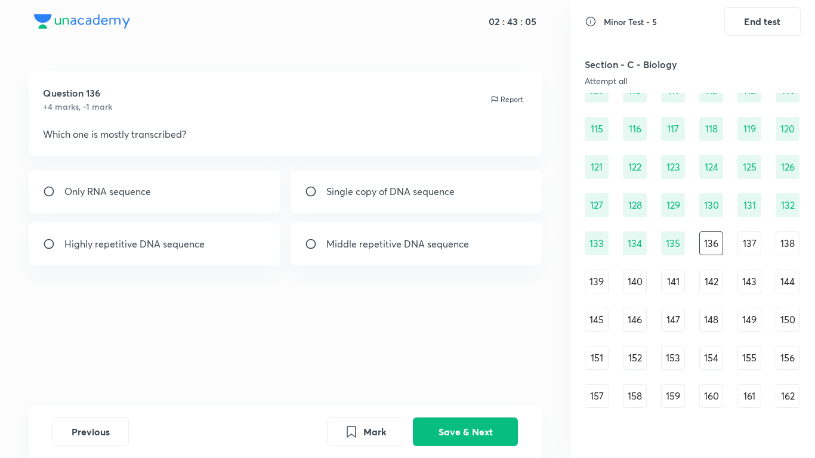
scroll to position [1107, 0]
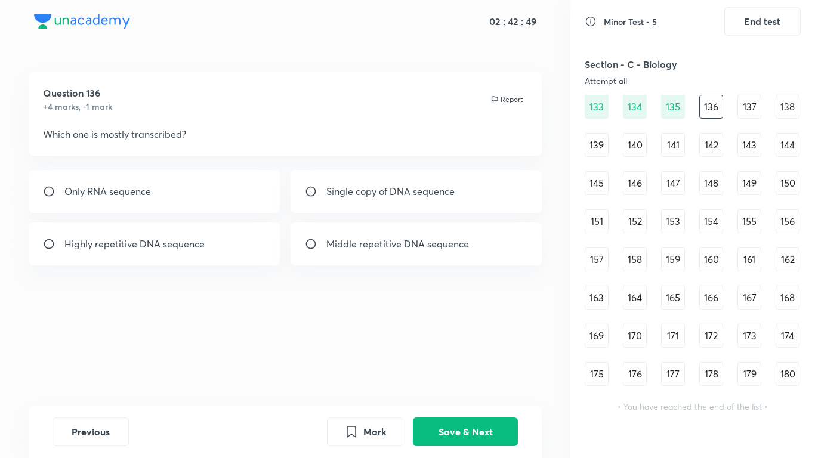
drag, startPoint x: 477, startPoint y: 199, endPoint x: 474, endPoint y: 226, distance: 26.4
click at [477, 199] on div "Single copy of DNA sequence" at bounding box center [417, 191] width 252 height 43
radio input "true"
click at [473, 362] on button "Save & Next" at bounding box center [465, 430] width 105 height 29
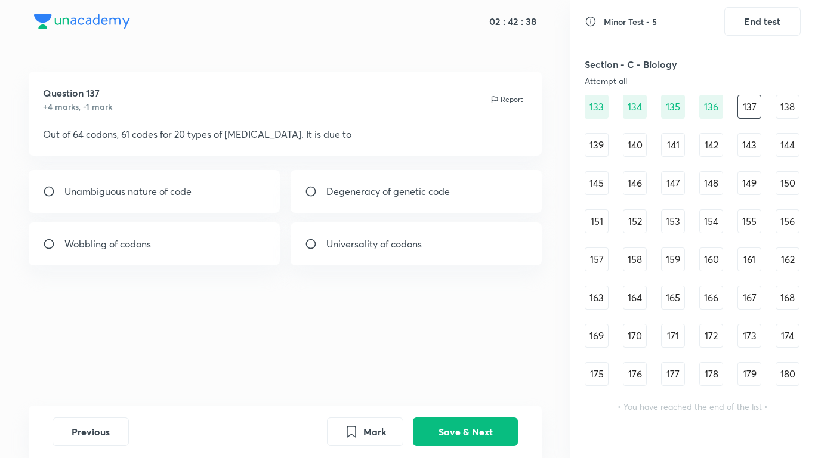
click at [314, 204] on div "Degeneracy of genetic code" at bounding box center [417, 191] width 252 height 43
radio input "true"
click at [481, 362] on button "Save & Next" at bounding box center [465, 430] width 105 height 29
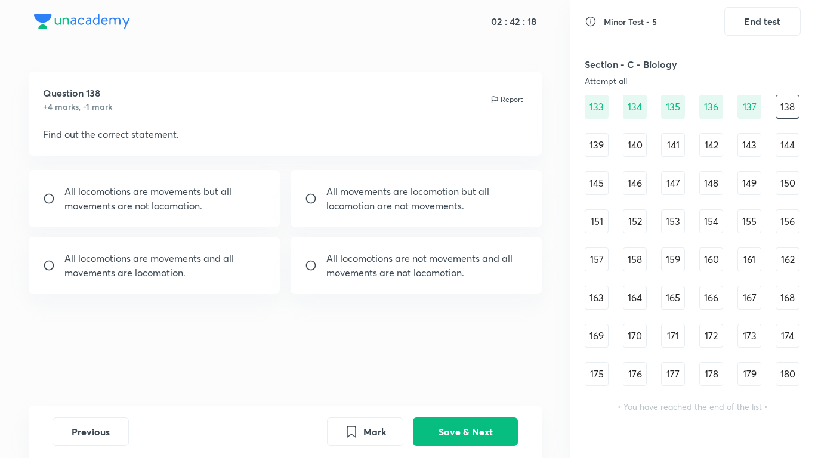
click at [116, 211] on p "movements are not locomotion." at bounding box center [147, 206] width 167 height 14
radio input "true"
drag, startPoint x: 450, startPoint y: 432, endPoint x: 446, endPoint y: 405, distance: 27.1
click at [448, 362] on button "Save & Next" at bounding box center [465, 432] width 105 height 29
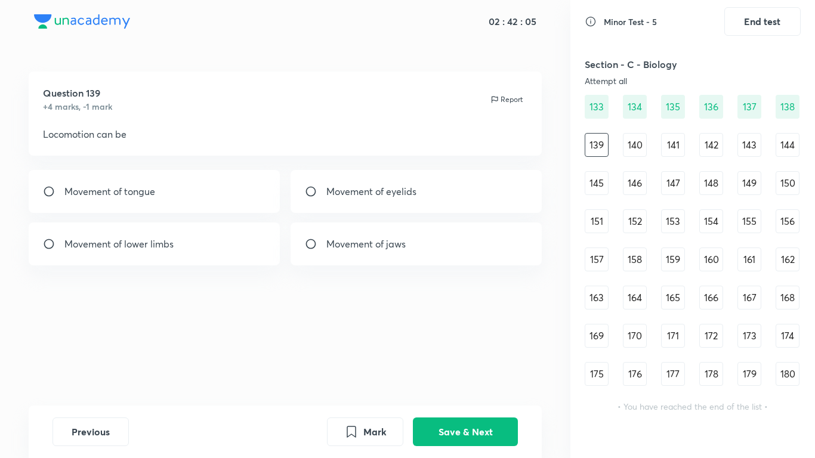
click at [201, 245] on div "Movement of lower limbs" at bounding box center [155, 244] width 252 height 43
radio input "true"
click at [482, 362] on button "Save & Next" at bounding box center [465, 430] width 105 height 29
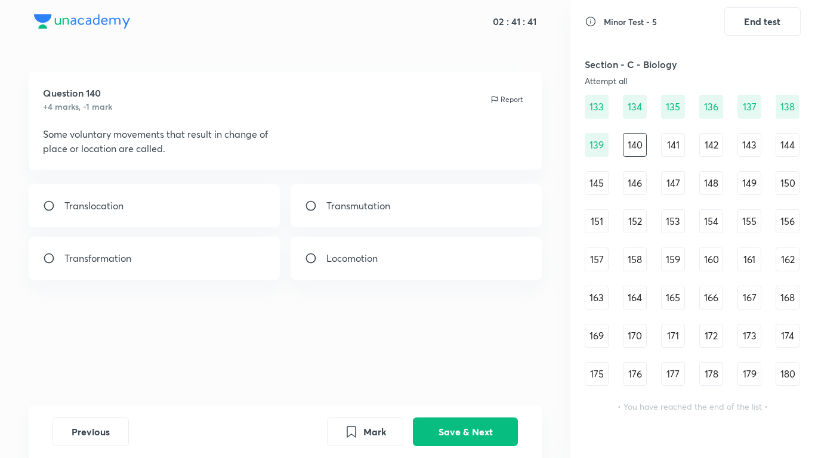
drag, startPoint x: 83, startPoint y: 128, endPoint x: 208, endPoint y: 135, distance: 125.5
click at [208, 135] on p "Some voluntary movements that result in change of" at bounding box center [285, 134] width 485 height 14
drag, startPoint x: 361, startPoint y: 249, endPoint x: 390, endPoint y: 261, distance: 31.6
click at [362, 249] on div "Locomotion" at bounding box center [417, 258] width 252 height 43
radio input "true"
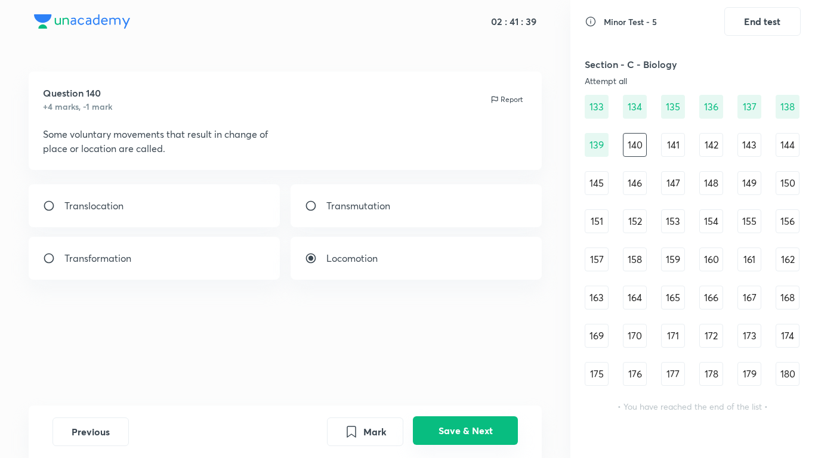
click at [474, 362] on button "Save & Next" at bounding box center [465, 430] width 105 height 29
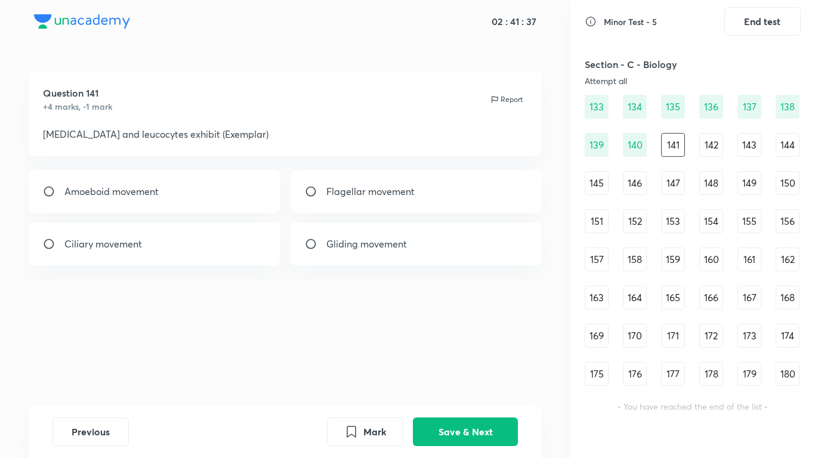
drag, startPoint x: 61, startPoint y: 135, endPoint x: 246, endPoint y: 139, distance: 184.4
click at [246, 139] on p "[MEDICAL_DATA] and leucocytes exhibit (Exemplar)" at bounding box center [285, 134] width 485 height 14
click at [144, 197] on p "Amoeboid movement" at bounding box center [111, 191] width 94 height 14
radio input "true"
click at [460, 362] on button "Save & Next" at bounding box center [465, 430] width 105 height 29
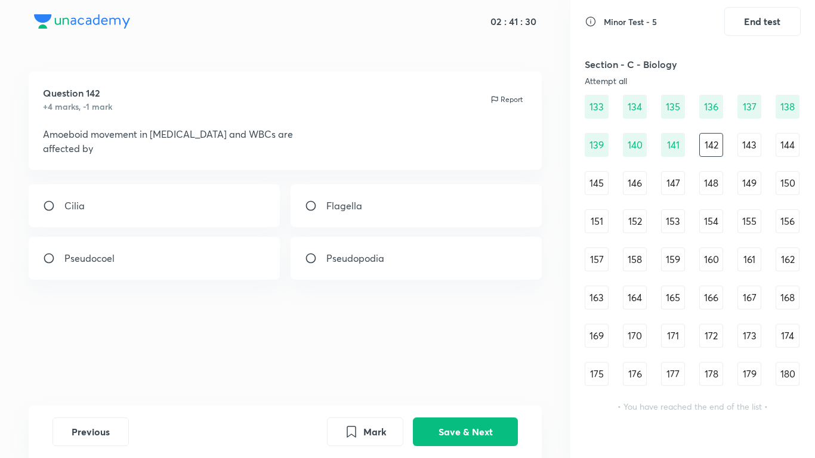
drag, startPoint x: 59, startPoint y: 140, endPoint x: 195, endPoint y: 130, distance: 136.4
click at [195, 130] on p "Amoeboid movement in [MEDICAL_DATA] and WBCs are" at bounding box center [285, 134] width 485 height 14
click at [347, 264] on p "Pseudopodia" at bounding box center [355, 258] width 58 height 14
radio input "true"
click at [442, 362] on button "Save & Next" at bounding box center [465, 430] width 105 height 29
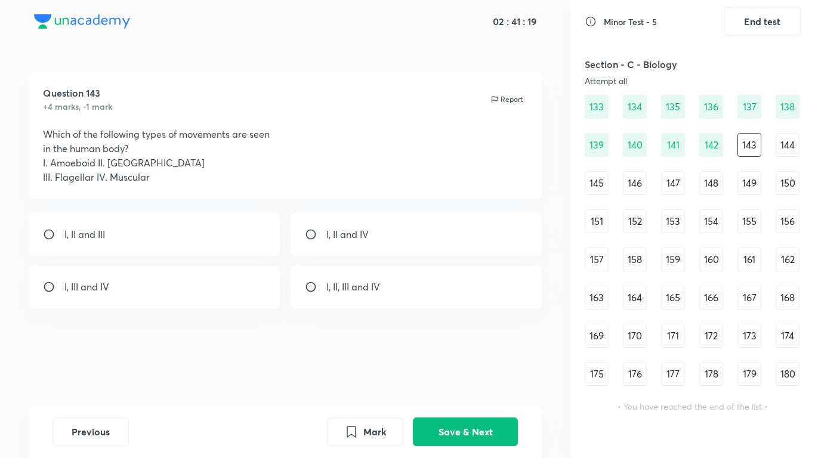
drag, startPoint x: 51, startPoint y: 135, endPoint x: 200, endPoint y: 132, distance: 149.2
click at [200, 132] on p "Which of the following types of movements are seen" at bounding box center [285, 134] width 485 height 14
click at [335, 289] on p "I, II, III and IV" at bounding box center [353, 287] width 54 height 14
radio input "true"
click at [448, 362] on button "Save & Next" at bounding box center [465, 430] width 105 height 29
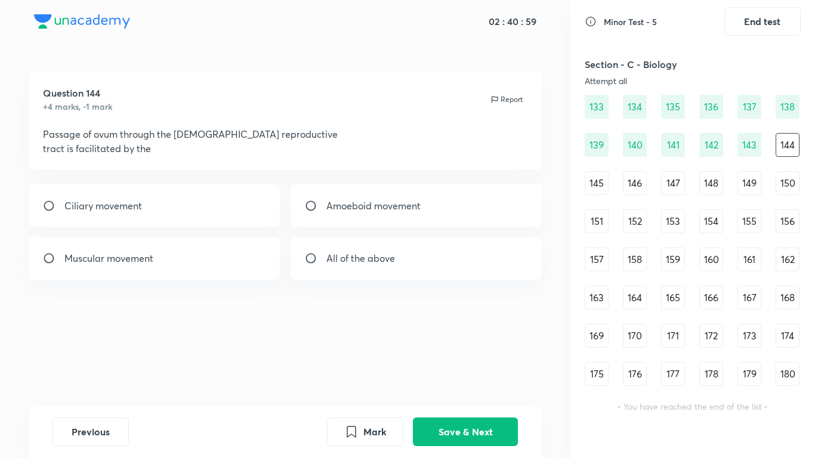
click at [125, 195] on div "Ciliary movement" at bounding box center [155, 205] width 252 height 43
radio input "true"
click at [431, 362] on button "Save & Next" at bounding box center [465, 430] width 105 height 29
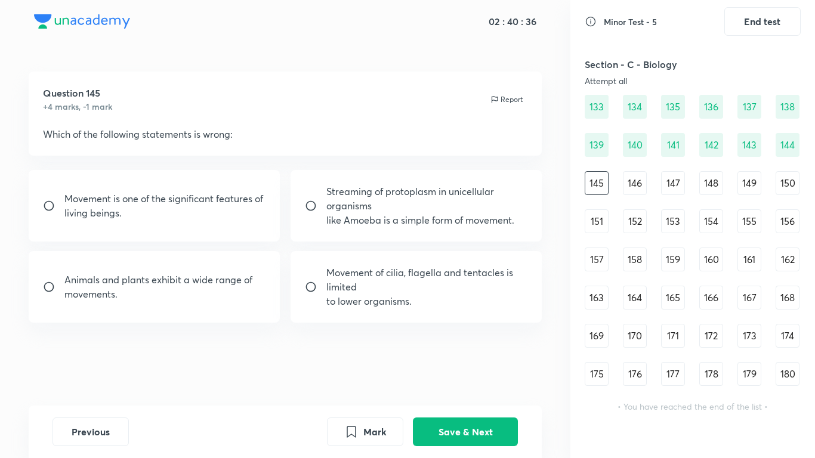
click at [396, 301] on p "to lower organisms." at bounding box center [427, 301] width 202 height 14
radio input "true"
click at [469, 362] on button "Save & Next" at bounding box center [465, 430] width 105 height 29
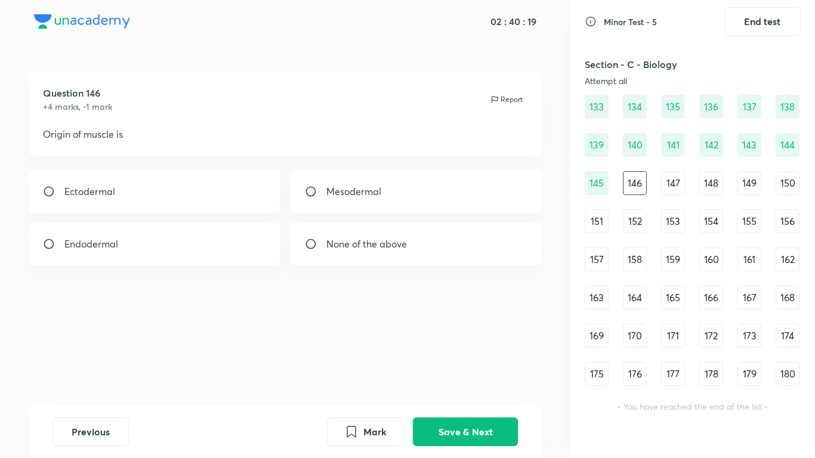
click at [397, 201] on div "Mesodermal" at bounding box center [417, 191] width 252 height 43
radio input "true"
click at [504, 362] on div "Previous Mark Save & Next" at bounding box center [286, 432] width 514 height 53
click at [491, 362] on button "Save & Next" at bounding box center [465, 430] width 105 height 29
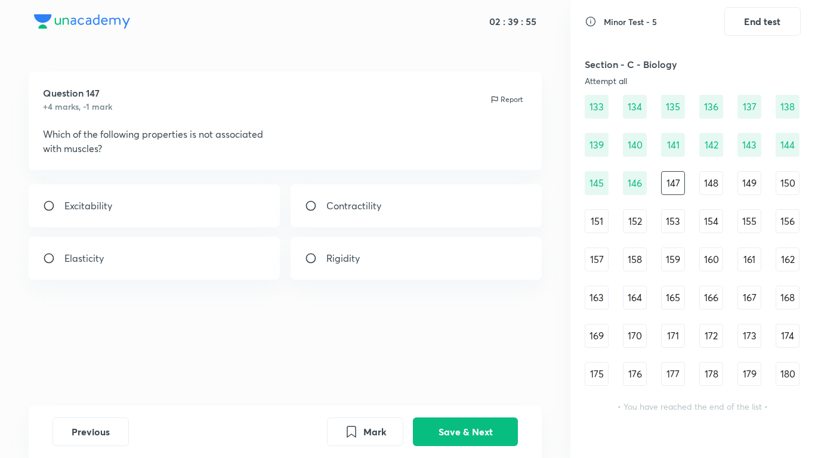
drag, startPoint x: 377, startPoint y: 263, endPoint x: 493, endPoint y: 368, distance: 155.9
click at [378, 264] on div "Rigidity" at bounding box center [417, 258] width 252 height 43
radio input "true"
click at [483, 362] on button "Save & Next" at bounding box center [465, 430] width 105 height 29
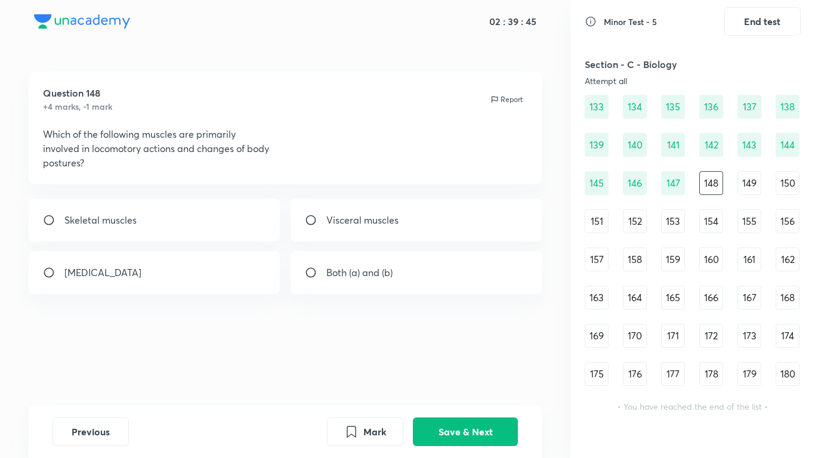
click at [146, 220] on div "Skeletal muscles" at bounding box center [155, 220] width 252 height 43
radio input "true"
click at [474, 362] on button "Save & Next" at bounding box center [465, 430] width 105 height 29
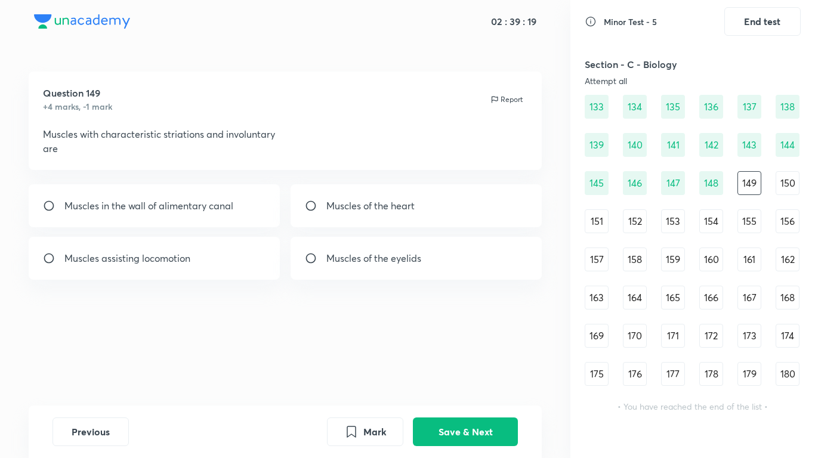
click at [375, 213] on div "Muscles of the heart" at bounding box center [417, 205] width 252 height 43
radio input "true"
drag, startPoint x: 468, startPoint y: 426, endPoint x: 454, endPoint y: 399, distance: 30.7
click at [467, 362] on button "Save & Next" at bounding box center [465, 432] width 105 height 29
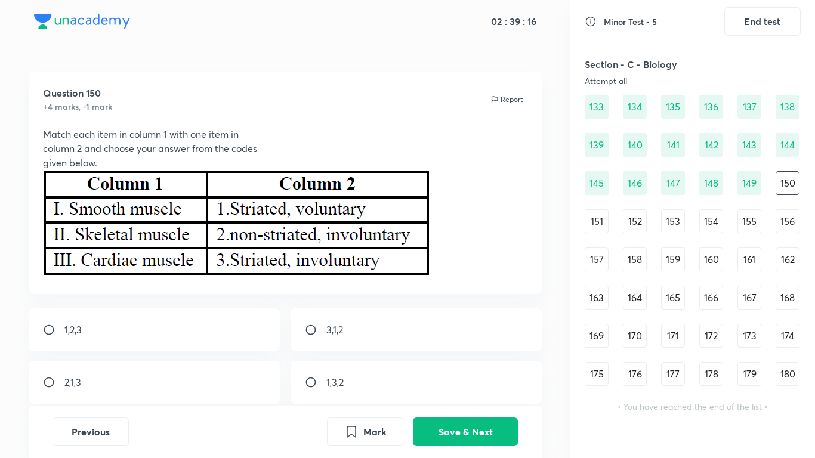
scroll to position [70, 0]
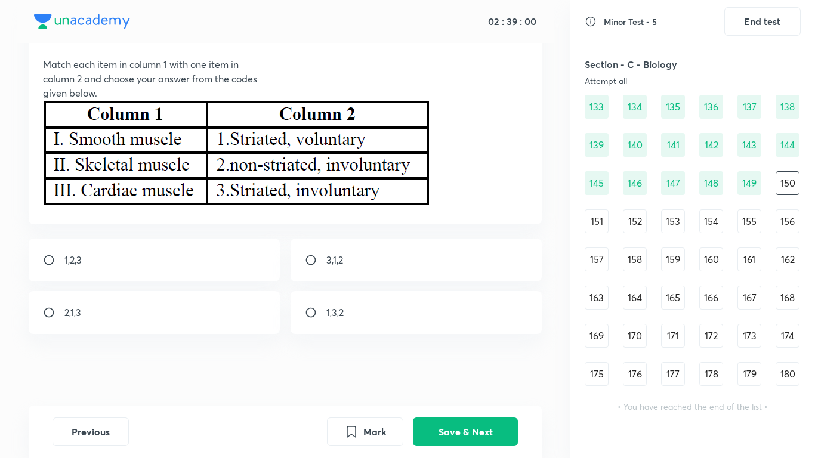
click at [88, 314] on div "2,1,3" at bounding box center [155, 312] width 252 height 43
radio input "true"
click at [475, 362] on button "Save & Next" at bounding box center [465, 430] width 105 height 29
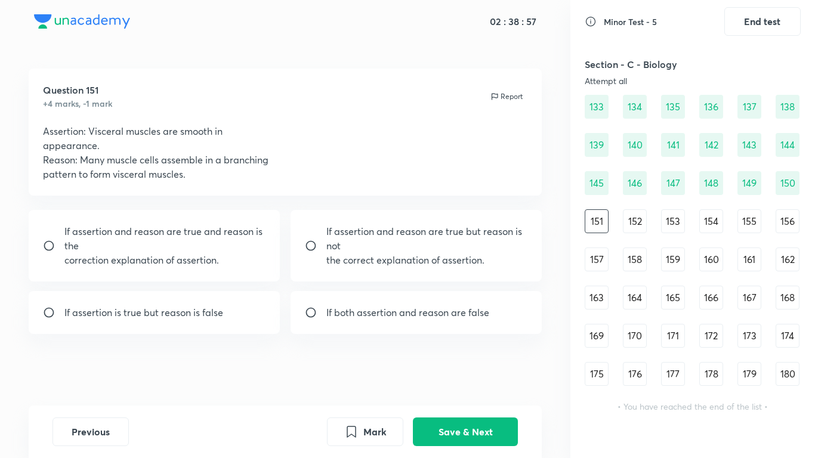
scroll to position [3, 0]
click at [144, 314] on p "If assertion is true but reason is false" at bounding box center [143, 313] width 159 height 14
radio input "true"
click at [479, 362] on button "Save & Next" at bounding box center [465, 430] width 105 height 29
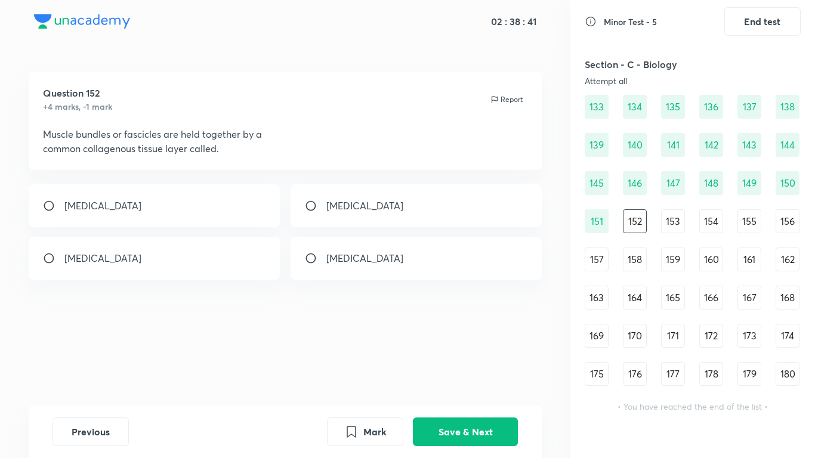
scroll to position [0, 0]
click at [178, 262] on div "[MEDICAL_DATA]" at bounding box center [155, 258] width 252 height 43
radio input "true"
click at [434, 362] on button "Save & Next" at bounding box center [465, 430] width 105 height 29
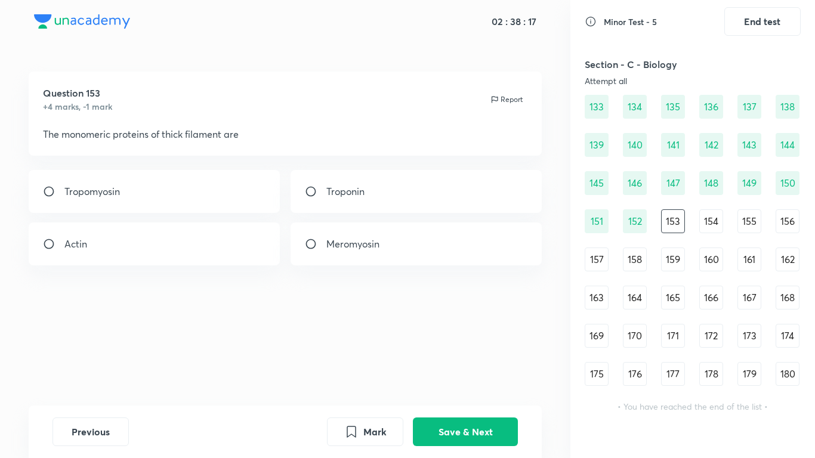
click at [382, 255] on div "Meromyosin" at bounding box center [417, 244] width 252 height 43
radio input "true"
click at [469, 362] on div "Mark Save & Next" at bounding box center [422, 432] width 191 height 29
click at [479, 362] on button "Save & Next" at bounding box center [465, 430] width 105 height 29
click at [185, 208] on div "[MEDICAL_DATA]" at bounding box center [155, 191] width 252 height 43
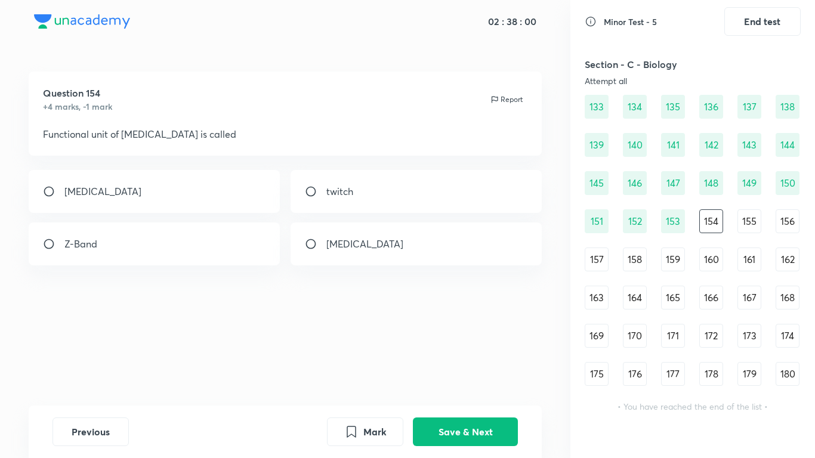
radio input "true"
click at [493, 362] on button "Save & Next" at bounding box center [465, 430] width 105 height 29
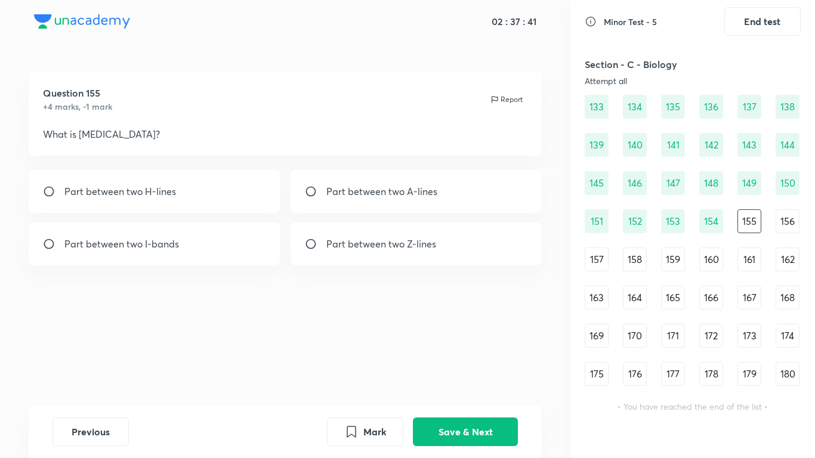
click at [402, 251] on p "Part between two Z-lines" at bounding box center [381, 244] width 110 height 14
radio input "true"
click at [471, 362] on button "Save & Next" at bounding box center [465, 430] width 105 height 29
click at [203, 193] on div "actin, troponin, tropomyosin" at bounding box center [155, 191] width 252 height 43
radio input "true"
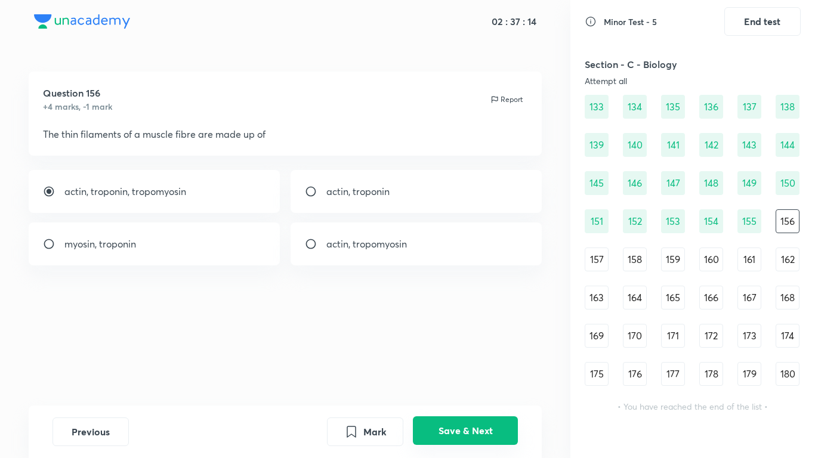
click at [459, 362] on button "Save & Next" at bounding box center [465, 430] width 105 height 29
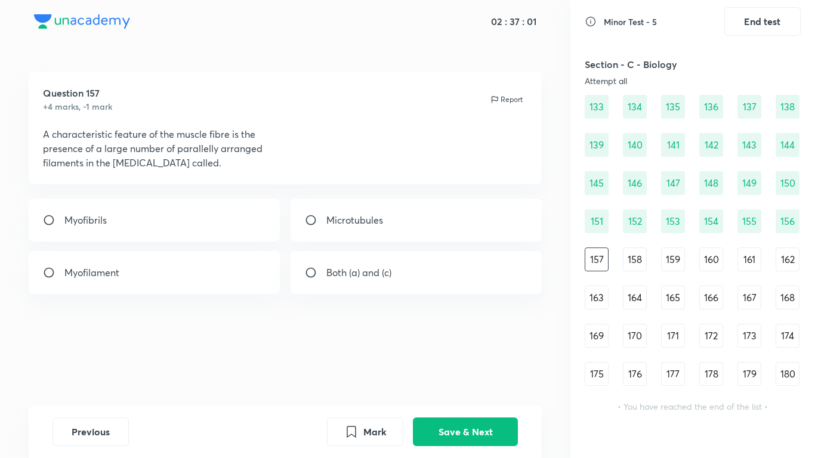
click at [394, 267] on div "Both (a) and (c)" at bounding box center [417, 272] width 252 height 43
radio input "true"
drag, startPoint x: 476, startPoint y: 431, endPoint x: 467, endPoint y: 415, distance: 18.1
click at [472, 362] on button "Save & Next" at bounding box center [465, 432] width 105 height 29
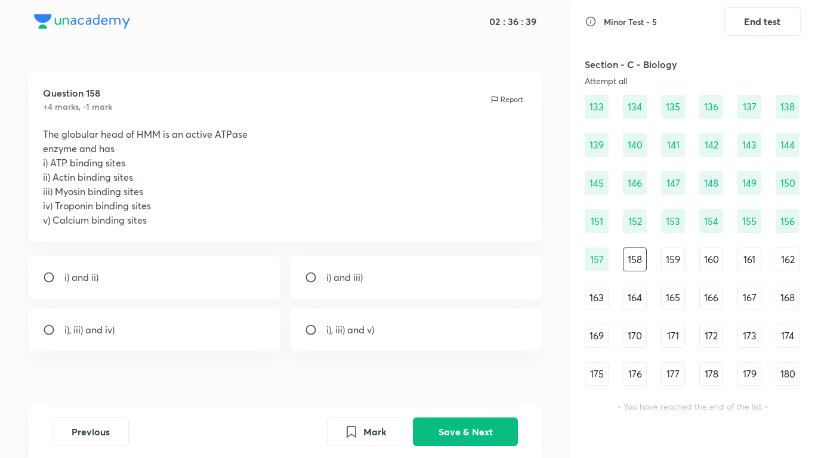
click at [178, 293] on div "i) and ii)" at bounding box center [155, 277] width 252 height 43
radio input "true"
click at [448, 362] on button "Save & Next" at bounding box center [465, 430] width 105 height 29
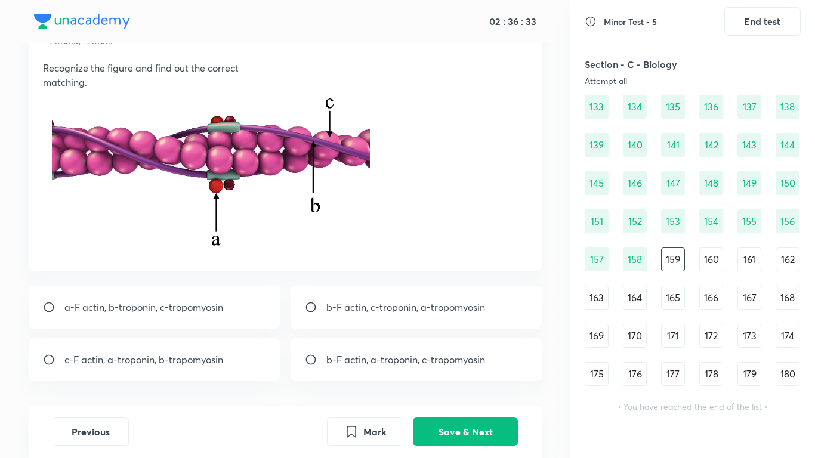
scroll to position [77, 0]
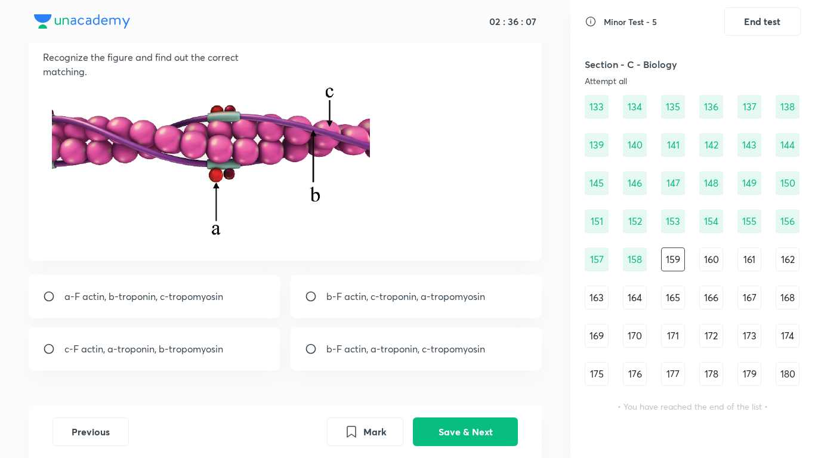
click at [197, 344] on p "c-F actin, a-troponin, b-tropomyosin" at bounding box center [143, 349] width 159 height 14
radio input "true"
click at [467, 362] on button "Save & Next" at bounding box center [465, 430] width 105 height 29
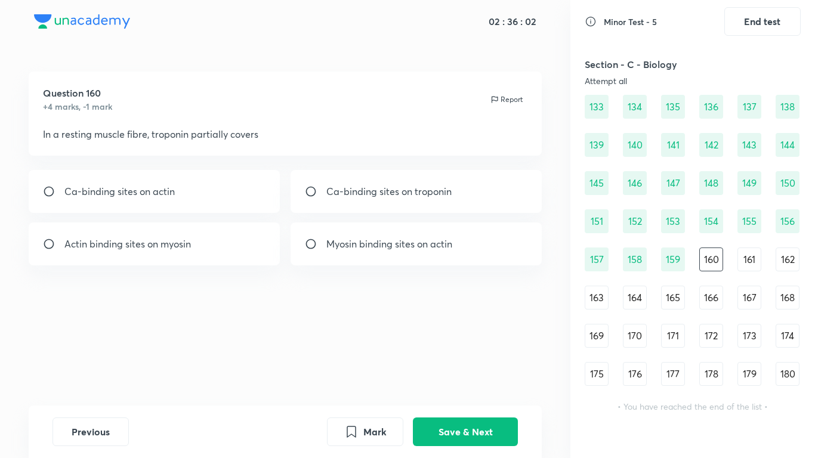
scroll to position [0, 0]
click at [390, 243] on p "Myosin binding sites on actin" at bounding box center [389, 244] width 126 height 14
radio input "true"
drag, startPoint x: 482, startPoint y: 425, endPoint x: 487, endPoint y: 405, distance: 21.0
click at [483, 362] on button "Save & Next" at bounding box center [465, 432] width 105 height 29
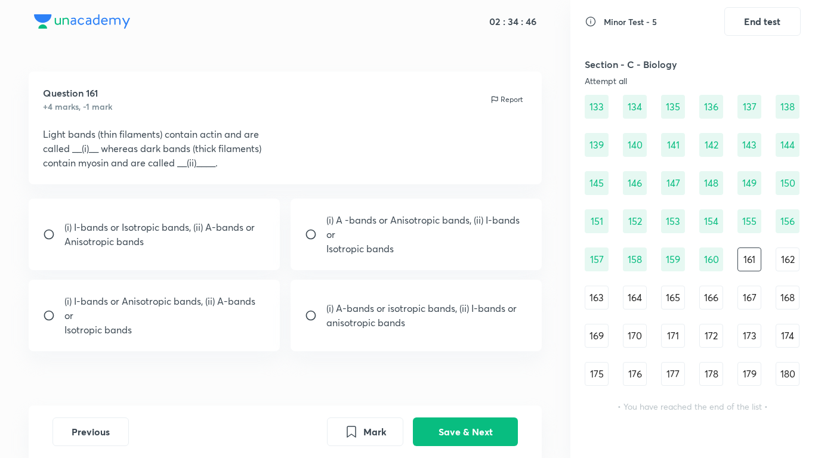
click at [146, 237] on p "Anisotropic bands" at bounding box center [159, 241] width 190 height 14
radio input "true"
click at [487, 362] on button "Save & Next" at bounding box center [465, 430] width 105 height 29
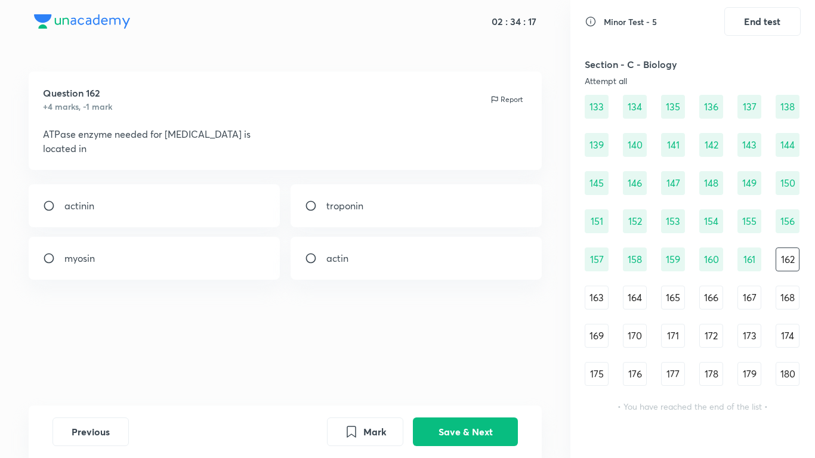
click at [225, 262] on div "myosin" at bounding box center [155, 258] width 252 height 43
radio input "true"
click at [448, 362] on button "Save & Next" at bounding box center [465, 430] width 105 height 29
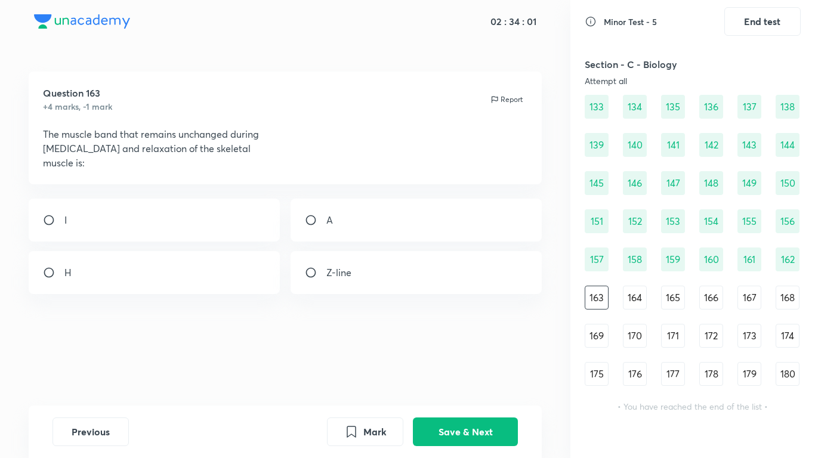
click at [321, 214] on div "A" at bounding box center [417, 220] width 252 height 43
radio input "true"
click at [465, 362] on button "Save & Next" at bounding box center [465, 430] width 105 height 29
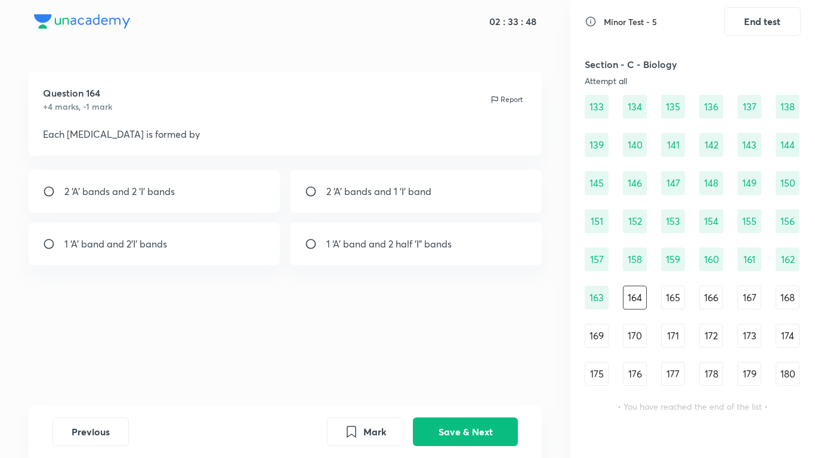
click at [417, 254] on div "1 ‘A’ band and 2 half ‘I” bands" at bounding box center [417, 244] width 252 height 43
radio input "true"
click at [467, 362] on button "Save & Next" at bounding box center [465, 430] width 105 height 29
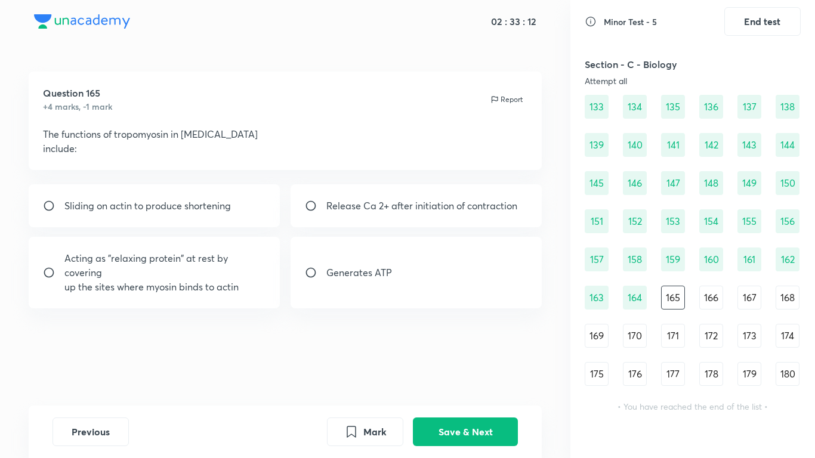
click at [223, 265] on p "Acting as "relaxing protein" at rest by covering" at bounding box center [165, 265] width 202 height 29
radio input "true"
click at [472, 362] on button "Save & Next" at bounding box center [465, 430] width 105 height 29
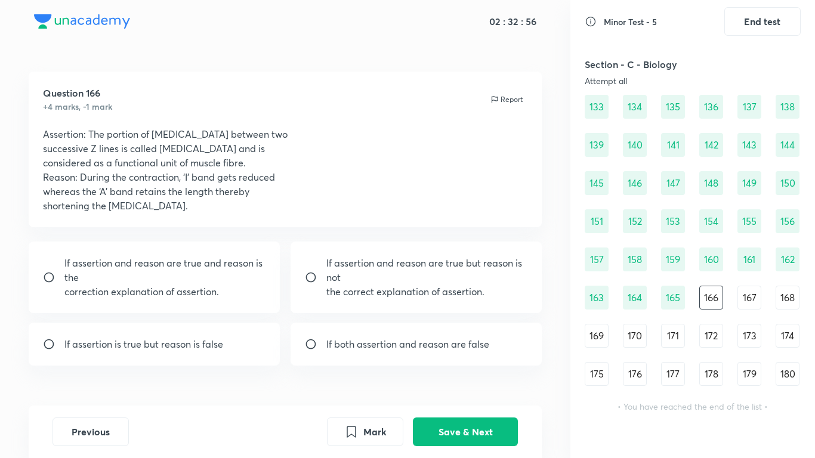
click at [410, 267] on p "If assertion and reason are true but reason is not" at bounding box center [427, 270] width 202 height 29
radio input "true"
click at [459, 362] on button "Save & Next" at bounding box center [465, 430] width 105 height 29
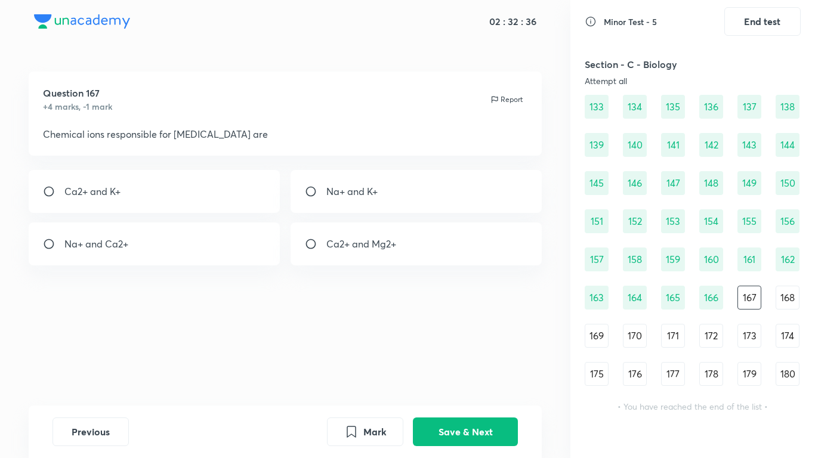
click at [411, 245] on div "Ca2+ and Mg2+" at bounding box center [417, 244] width 252 height 43
radio input "true"
click at [442, 362] on button "Save & Next" at bounding box center [465, 430] width 105 height 29
click at [199, 196] on div "Troponin" at bounding box center [155, 191] width 252 height 43
radio input "true"
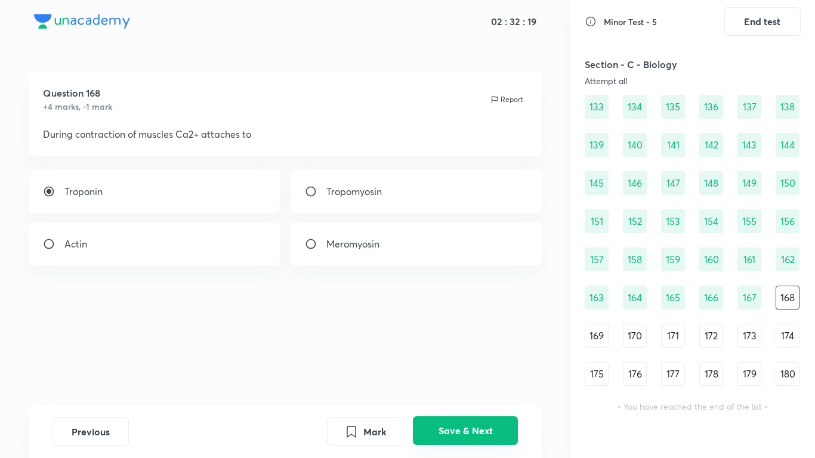
click at [466, 362] on button "Save & Next" at bounding box center [465, 430] width 105 height 29
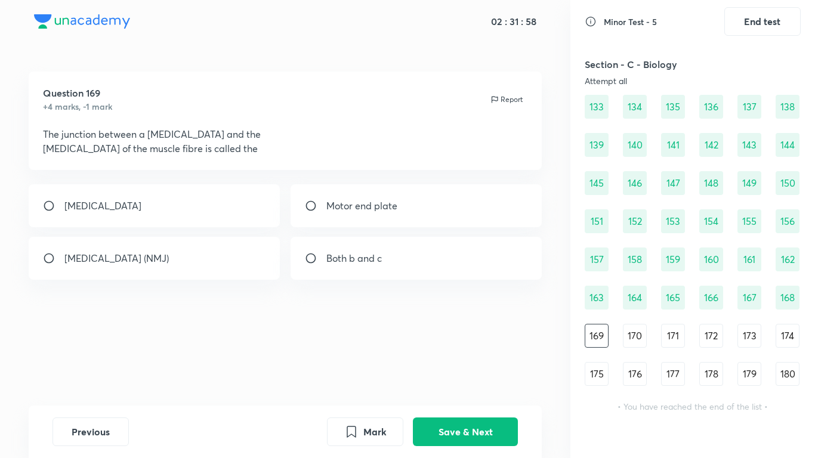
click at [341, 246] on div "Both b and c" at bounding box center [417, 258] width 252 height 43
radio input "true"
click at [482, 362] on button "Save & Next" at bounding box center [465, 430] width 105 height 29
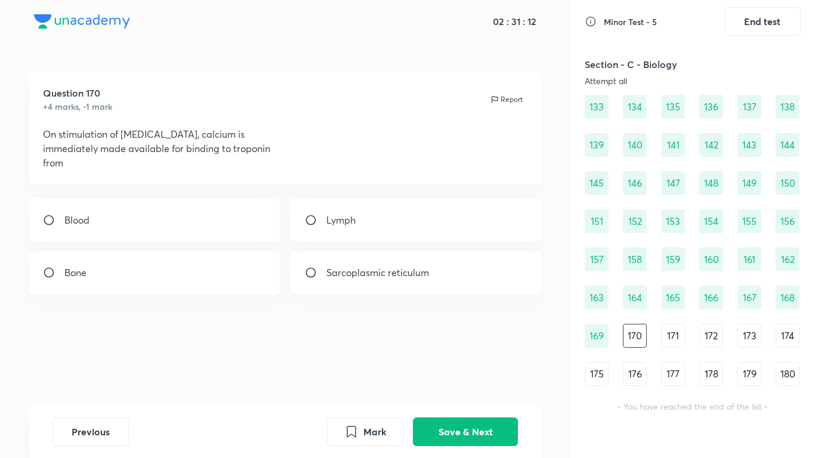
click at [402, 279] on p "Sarcoplasmic reticulum" at bounding box center [377, 273] width 103 height 14
radio input "true"
click at [479, 362] on button "Save & Next" at bounding box center [465, 430] width 105 height 29
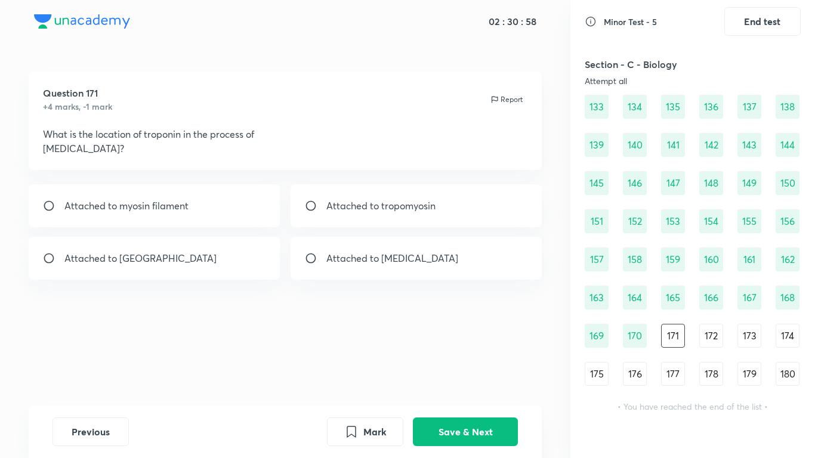
click at [436, 215] on div "Attached to tropomyosin" at bounding box center [417, 205] width 252 height 43
radio input "true"
click at [504, 362] on button "Save & Next" at bounding box center [465, 430] width 105 height 29
click at [341, 207] on p "Transverse tubules" at bounding box center [367, 206] width 82 height 14
radio input "true"
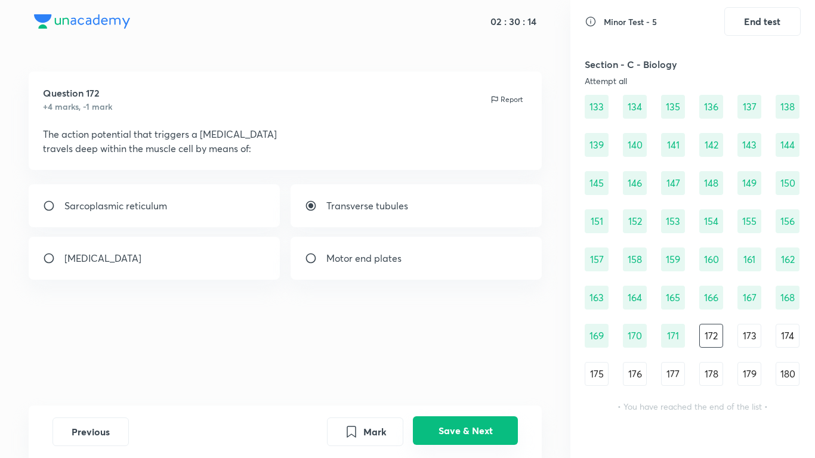
click at [504, 362] on button "Save & Next" at bounding box center [465, 430] width 105 height 29
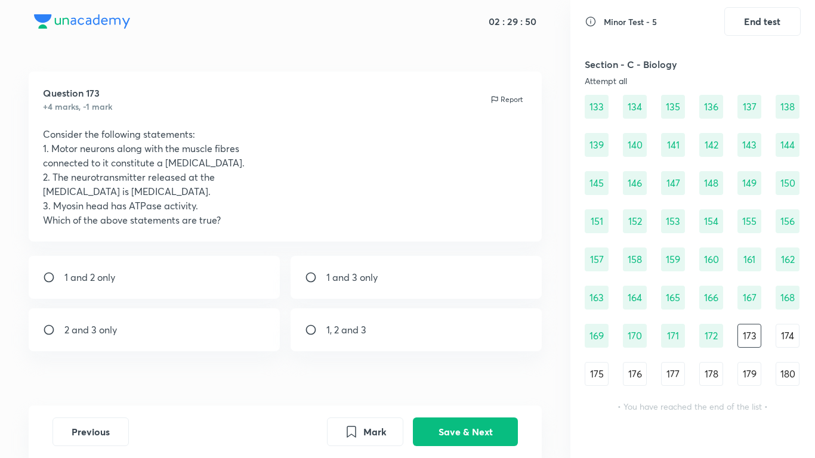
click at [321, 335] on input "radio" at bounding box center [315, 330] width 21 height 12
radio input "true"
drag, startPoint x: 480, startPoint y: 436, endPoint x: 465, endPoint y: 295, distance: 141.6
click at [479, 362] on button "Save & Next" at bounding box center [465, 432] width 105 height 29
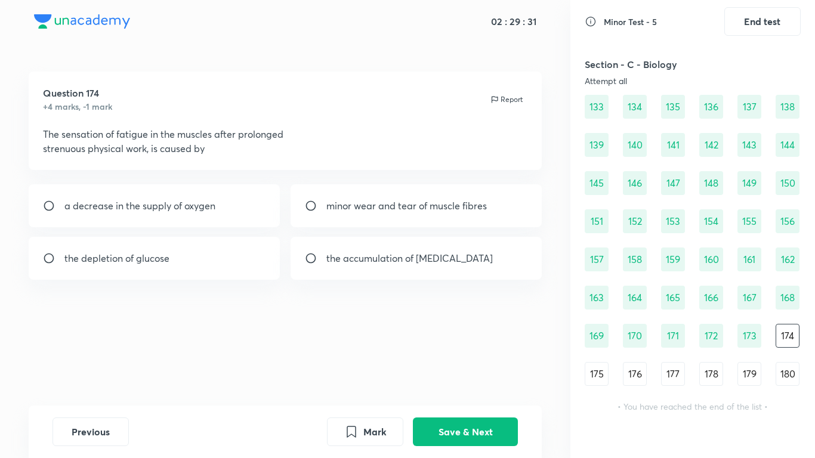
click at [381, 280] on div "Question 174 +4 marks, -1 mark Report The sensation of fatigue in the muscles a…" at bounding box center [285, 239] width 570 height 334
click at [478, 362] on button "Save & Next" at bounding box center [465, 430] width 105 height 29
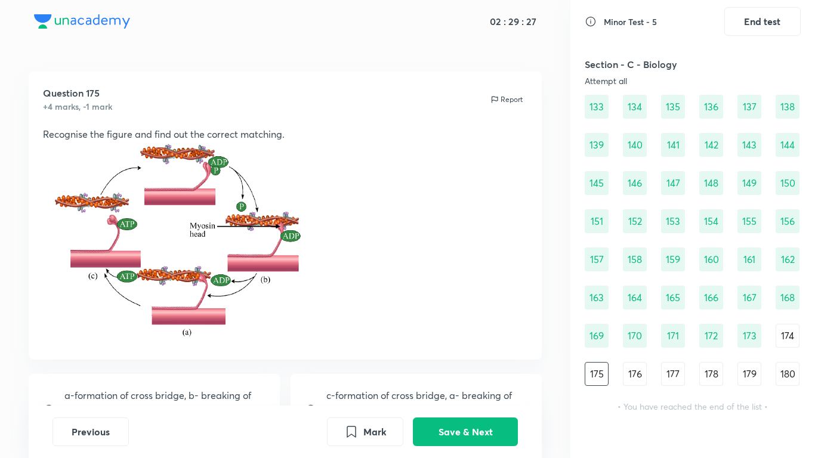
click at [788, 332] on div "174" at bounding box center [788, 336] width 24 height 24
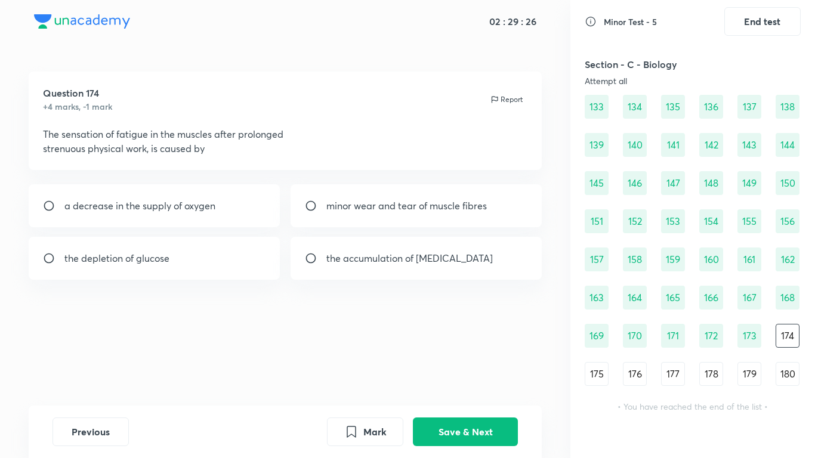
click at [447, 267] on div "the accumulation of [MEDICAL_DATA]" at bounding box center [417, 258] width 252 height 43
radio input "true"
click at [473, 362] on button "Save & Next" at bounding box center [465, 430] width 105 height 29
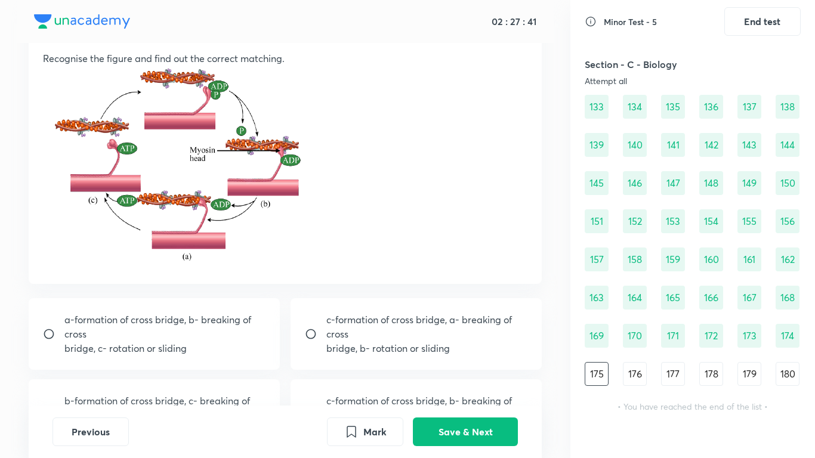
scroll to position [193, 0]
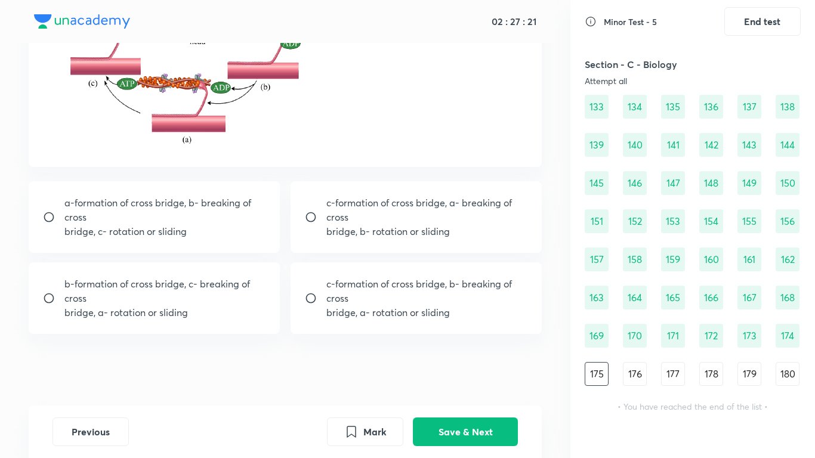
click at [237, 223] on p "a-formation of cross bridge, b- breaking of cross" at bounding box center [165, 210] width 202 height 29
click at [226, 317] on p "bridge, a- rotation or sliding" at bounding box center [165, 313] width 202 height 14
radio input "false"
click at [359, 283] on p "c-formation of cross bridge, b- breaking of cross" at bounding box center [427, 291] width 202 height 29
radio input "false"
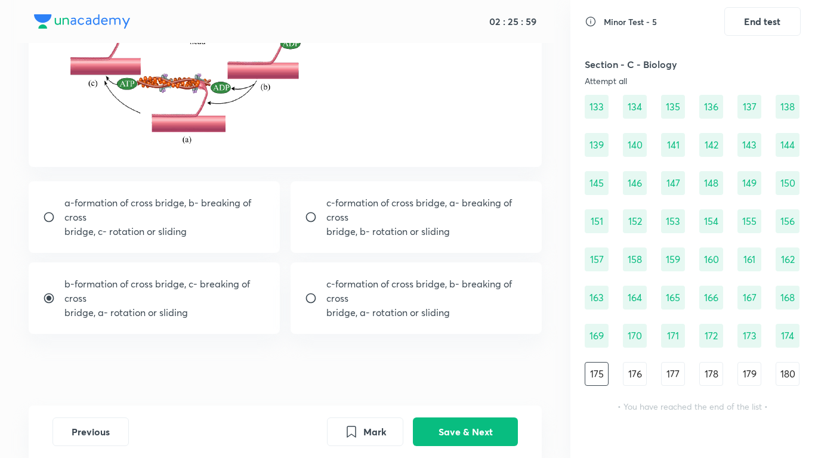
radio input "true"
click at [406, 228] on p "bridge, b- rotation or sliding" at bounding box center [427, 231] width 202 height 14
radio input "true"
radio input "false"
click at [195, 309] on p "bridge, a- rotation or sliding" at bounding box center [165, 313] width 202 height 14
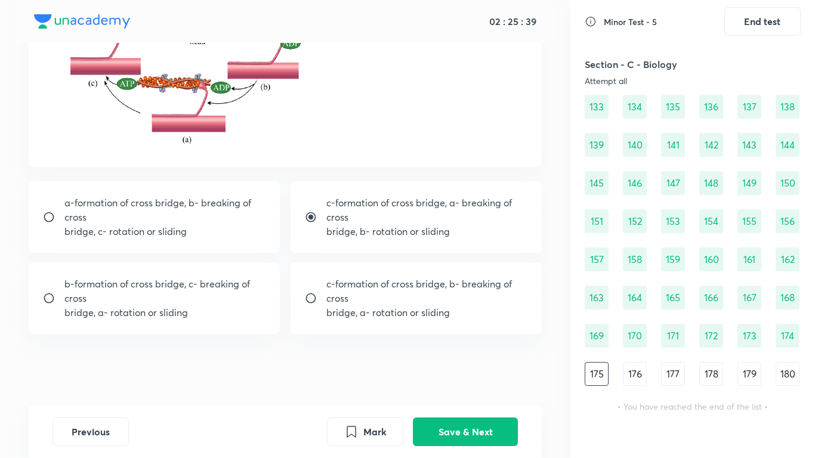
radio input "false"
radio input "true"
click at [477, 362] on button "Save & Next" at bounding box center [465, 430] width 105 height 29
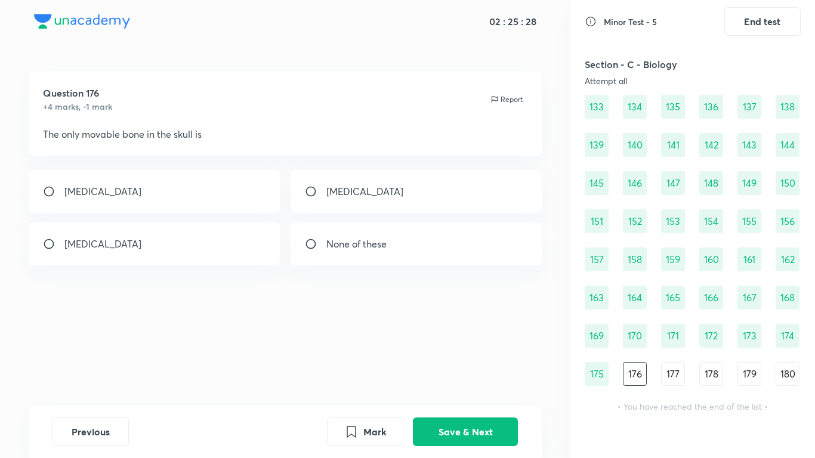
scroll to position [0, 0]
click at [340, 180] on div "[MEDICAL_DATA]" at bounding box center [417, 191] width 252 height 43
radio input "true"
click at [172, 212] on div "[MEDICAL_DATA]" at bounding box center [155, 191] width 252 height 43
radio input "true"
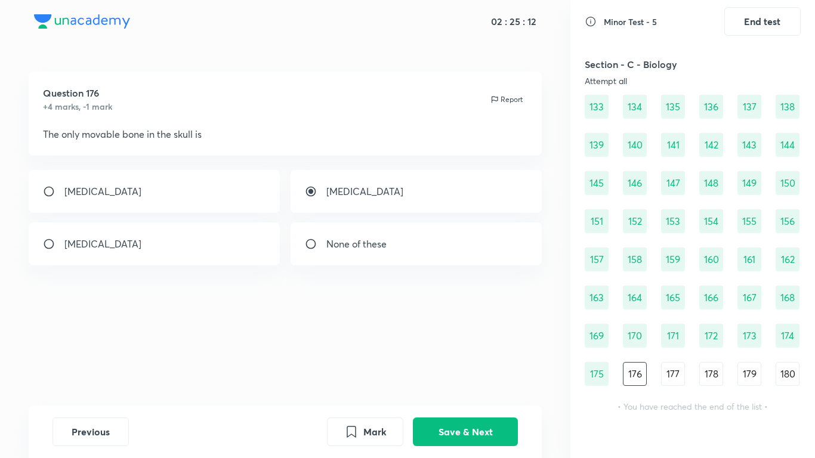
radio input "false"
click at [459, 362] on button "Save & Next" at bounding box center [465, 430] width 105 height 29
click at [188, 244] on div "vertebral column" at bounding box center [155, 244] width 252 height 43
radio input "true"
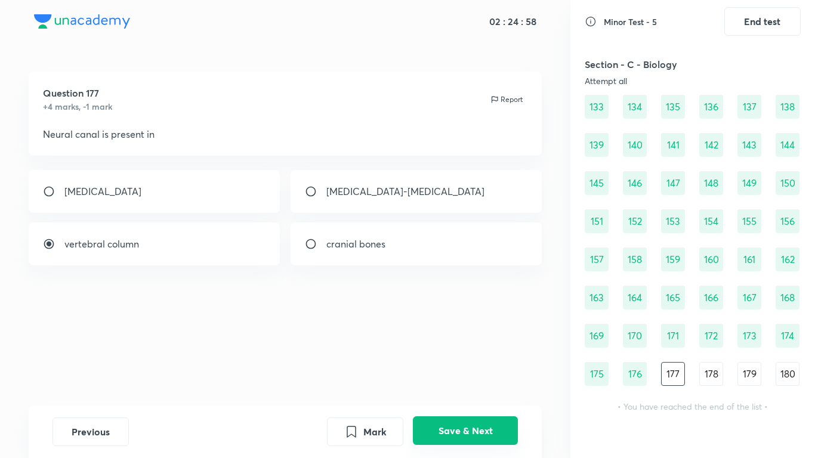
click at [479, 362] on button "Save & Next" at bounding box center [465, 430] width 105 height 29
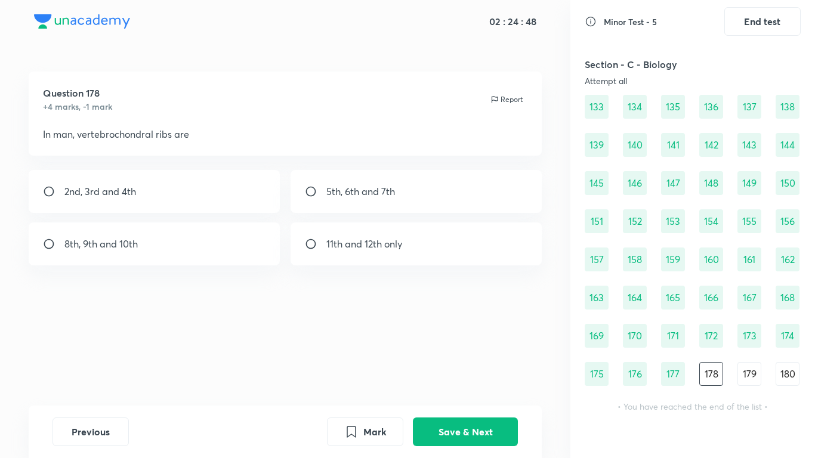
click at [206, 230] on div "8th, 9th and 10th" at bounding box center [155, 244] width 252 height 43
radio input "true"
click at [476, 362] on button "Save & Next" at bounding box center [465, 430] width 105 height 29
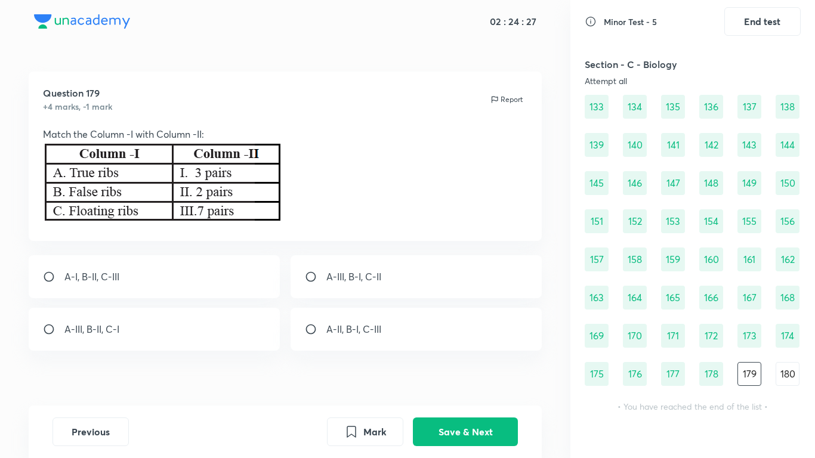
click at [351, 275] on p "A-III, B-I, C-II" at bounding box center [353, 277] width 55 height 14
radio input "true"
click at [452, 362] on button "Save & Next" at bounding box center [465, 430] width 105 height 29
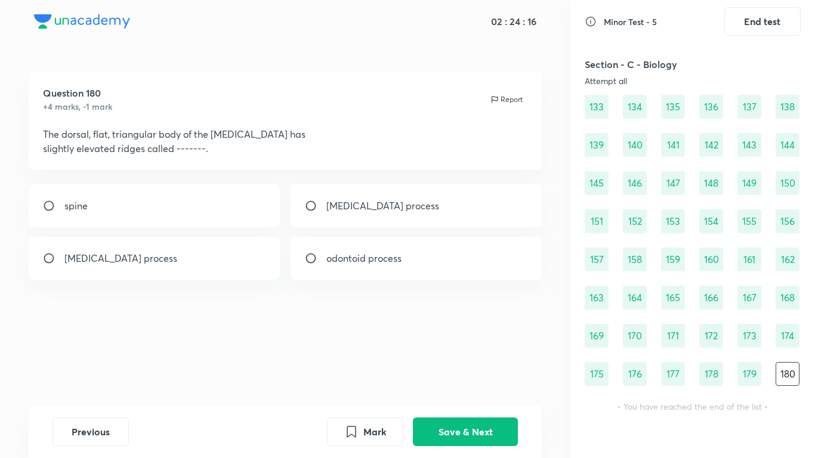
click at [220, 208] on div "spine" at bounding box center [155, 205] width 252 height 43
radio input "true"
click at [442, 362] on button "Save & Next" at bounding box center [465, 430] width 105 height 29
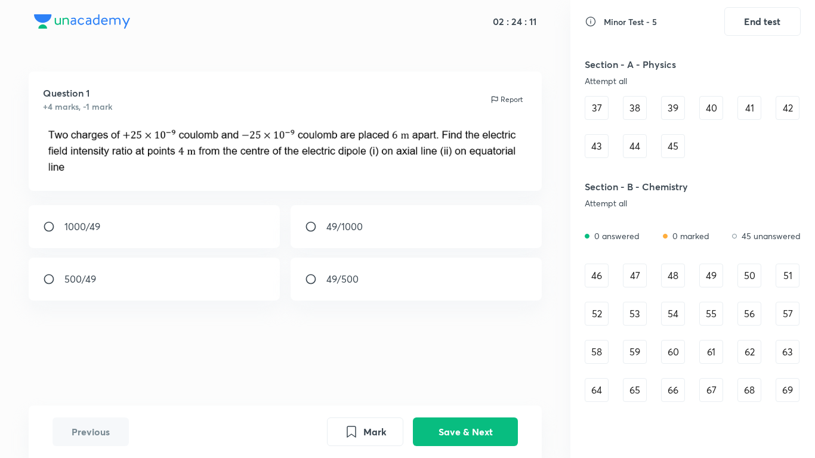
scroll to position [279, 0]
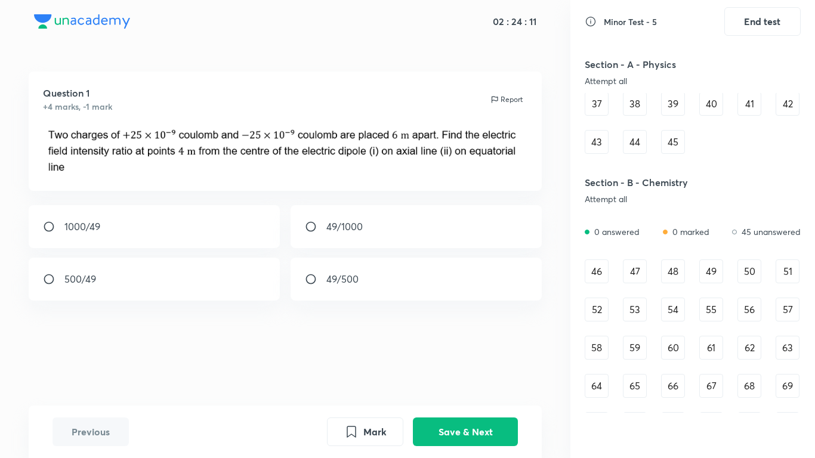
click at [606, 285] on div "46 47 48 49 50 51 52 53 54 55 56 57 58 59 60 61 62 63 64 65 66 67 68 69 70 71 7…" at bounding box center [693, 405] width 216 height 291
click at [601, 280] on div "46" at bounding box center [597, 272] width 24 height 24
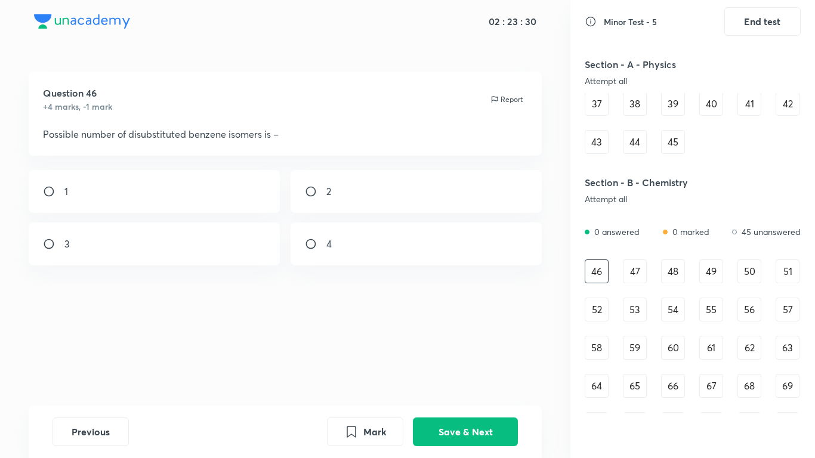
click at [153, 237] on div "3" at bounding box center [155, 244] width 252 height 43
radio input "true"
click at [496, 362] on button "Save & Next" at bounding box center [465, 430] width 105 height 29
drag, startPoint x: 594, startPoint y: 282, endPoint x: 597, endPoint y: 275, distance: 8.0
click at [594, 281] on div "46" at bounding box center [597, 272] width 24 height 24
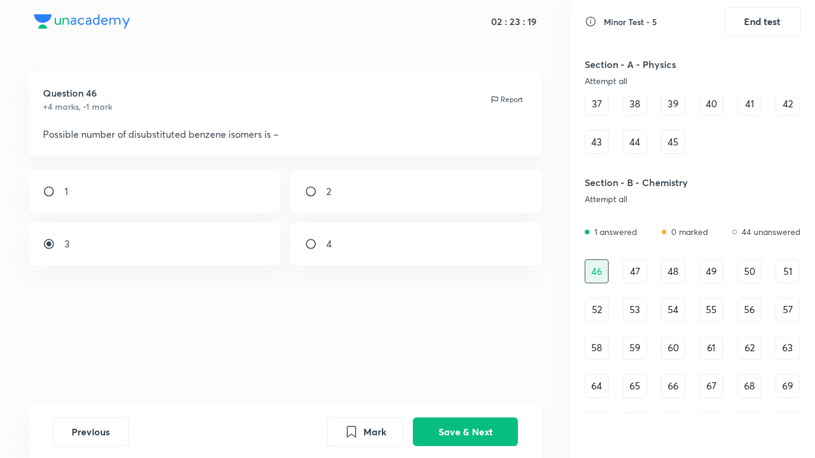
click at [598, 275] on div "46" at bounding box center [597, 272] width 24 height 24
radio input "false"
click at [638, 270] on div "47" at bounding box center [635, 272] width 24 height 24
click at [601, 276] on div "46" at bounding box center [597, 272] width 24 height 24
click at [628, 272] on div "47" at bounding box center [635, 272] width 24 height 24
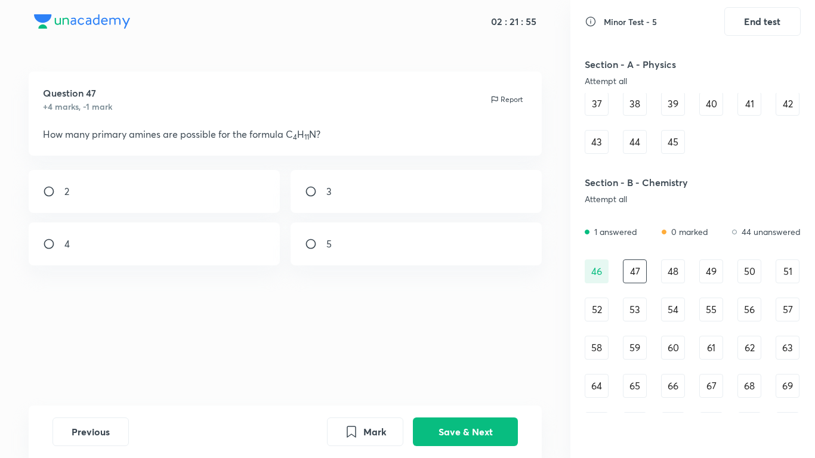
click at [193, 242] on div "4" at bounding box center [155, 244] width 252 height 43
radio input "true"
click at [467, 362] on button "Save & Next" at bounding box center [465, 430] width 105 height 29
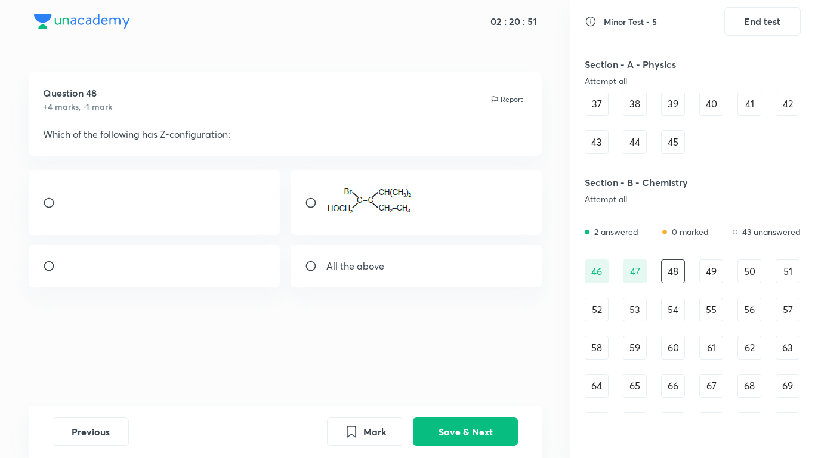
click at [442, 288] on div "All the above" at bounding box center [417, 266] width 252 height 43
radio input "true"
click at [170, 273] on div at bounding box center [155, 266] width 252 height 43
radio input "true"
radio input "false"
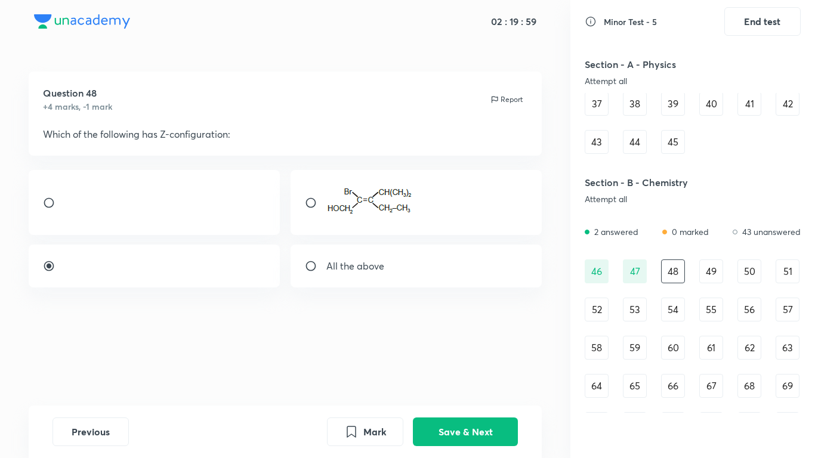
click at [325, 282] on div "All the above" at bounding box center [417, 266] width 252 height 43
radio input "false"
radio input "true"
click at [458, 362] on button "Save & Next" at bounding box center [465, 430] width 105 height 29
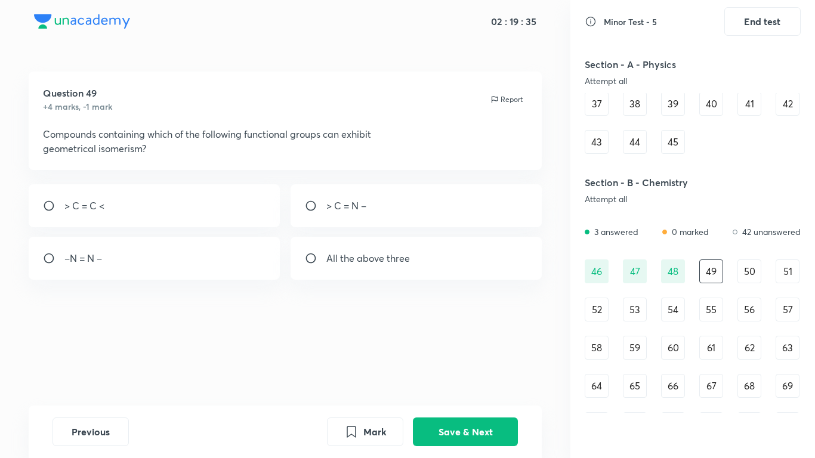
click at [498, 248] on div "All the above three" at bounding box center [417, 258] width 252 height 43
radio input "true"
click at [463, 362] on button "Save & Next" at bounding box center [465, 430] width 105 height 29
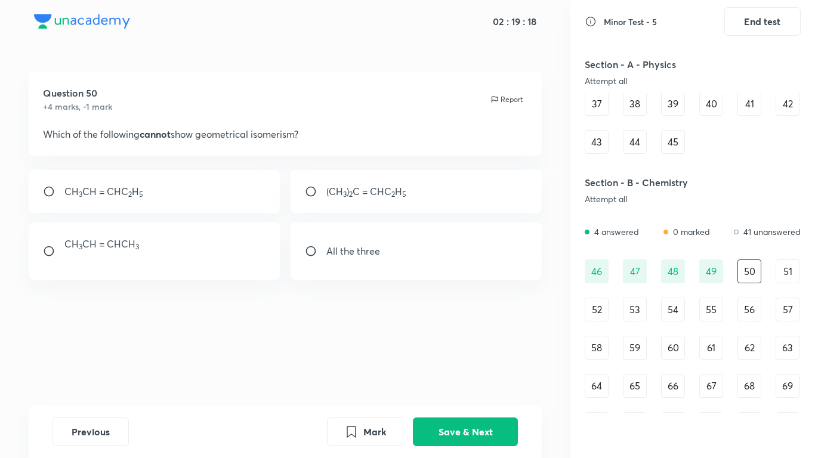
click at [358, 198] on p "(CH 3 ) 2 C = CHC 2 H 5" at bounding box center [366, 191] width 80 height 14
radio input "true"
click at [480, 362] on button "Save & Next" at bounding box center [465, 430] width 105 height 29
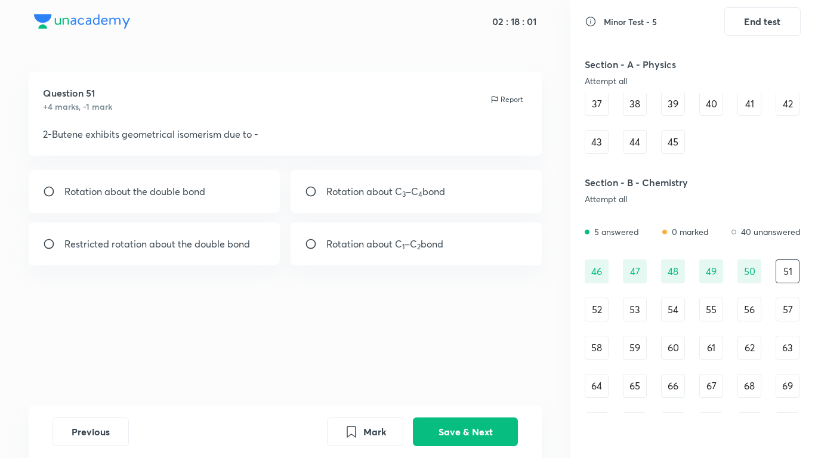
click at [175, 254] on div "Restricted rotation about the double bond" at bounding box center [155, 244] width 252 height 43
radio input "true"
click at [465, 362] on button "Save & Next" at bounding box center [465, 430] width 105 height 29
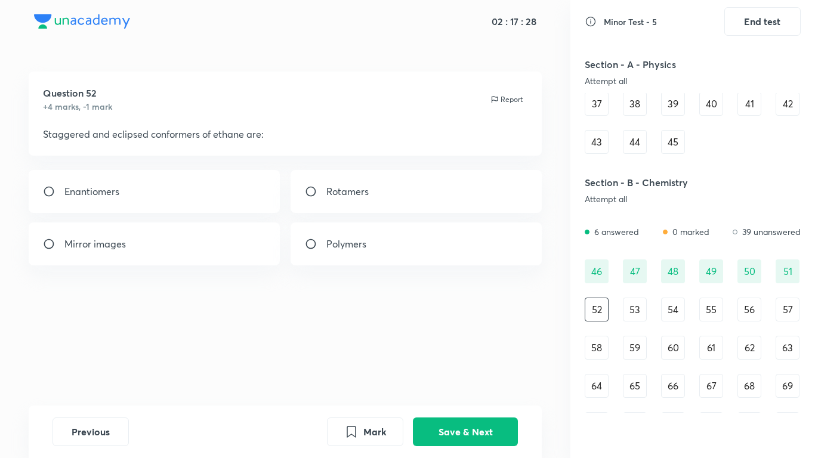
click at [343, 190] on p "Rotamers" at bounding box center [347, 191] width 42 height 14
radio input "true"
click at [458, 362] on button "Save & Next" at bounding box center [465, 430] width 105 height 29
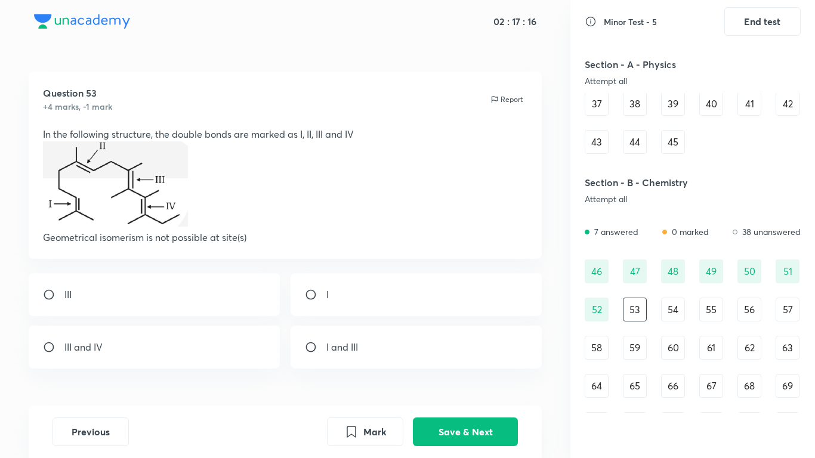
click at [305, 139] on p "In the following structure, the double bonds are marked as I, II, III and IV" at bounding box center [285, 134] width 485 height 14
click at [305, 140] on p "In the following structure, the double bonds are marked as I, II, III and IV" at bounding box center [285, 134] width 485 height 14
click at [322, 140] on p "In the following structure, the double bonds are marked as I, II, III and IV" at bounding box center [285, 134] width 485 height 14
drag, startPoint x: 157, startPoint y: 246, endPoint x: 209, endPoint y: 246, distance: 52.5
click at [209, 246] on div "Question 53 +4 marks, -1 mark Report In the following structure, the double bon…" at bounding box center [286, 165] width 514 height 187
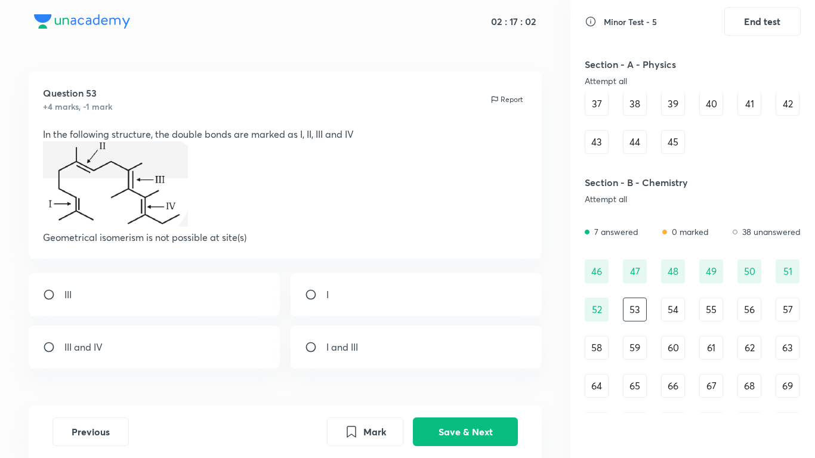
click at [342, 308] on div "I" at bounding box center [417, 294] width 252 height 43
radio input "true"
click at [440, 362] on button "Save & Next" at bounding box center [465, 430] width 105 height 29
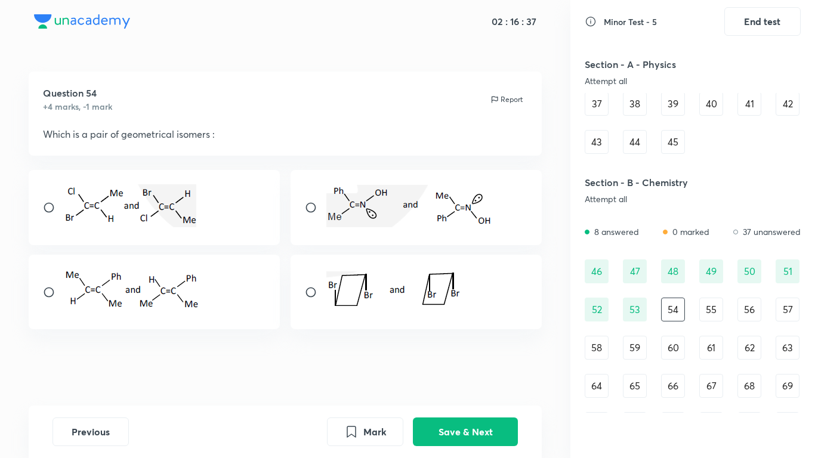
drag, startPoint x: 58, startPoint y: 129, endPoint x: 194, endPoint y: 135, distance: 135.6
click at [194, 135] on p "Which is a pair of geometrical isomers :" at bounding box center [285, 134] width 485 height 14
click at [433, 290] on img at bounding box center [393, 290] width 134 height 38
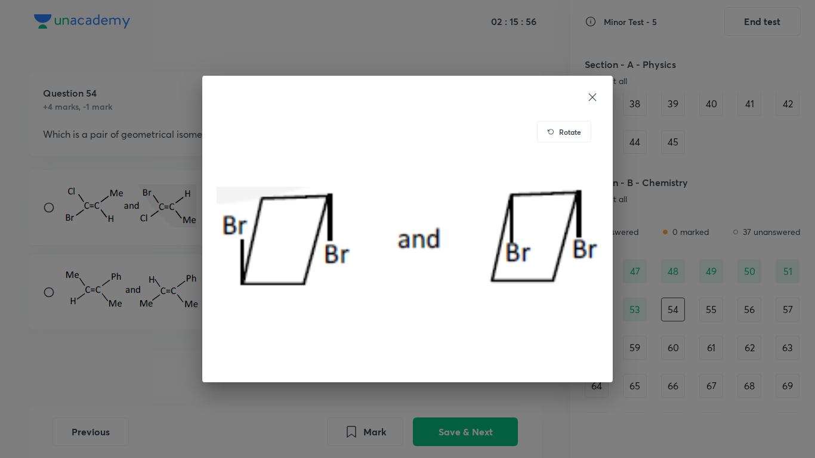
click at [120, 362] on div "Rotate" at bounding box center [407, 229] width 815 height 458
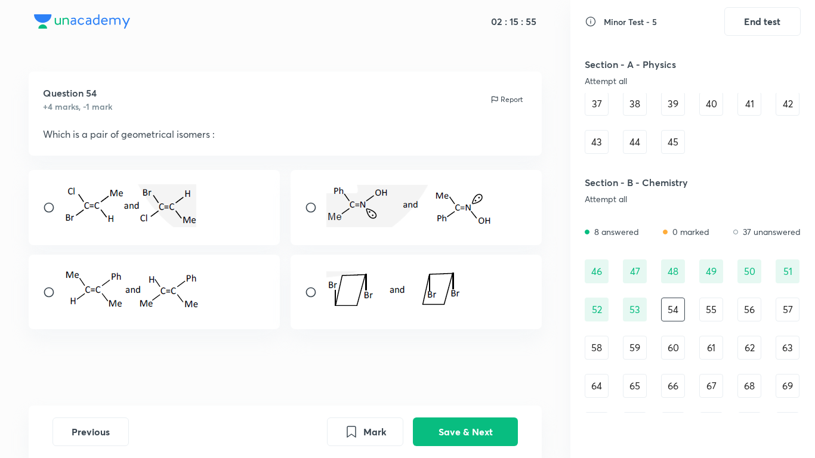
click at [315, 289] on input "radio" at bounding box center [315, 292] width 21 height 12
radio input "true"
click at [137, 186] on img at bounding box center [130, 205] width 132 height 43
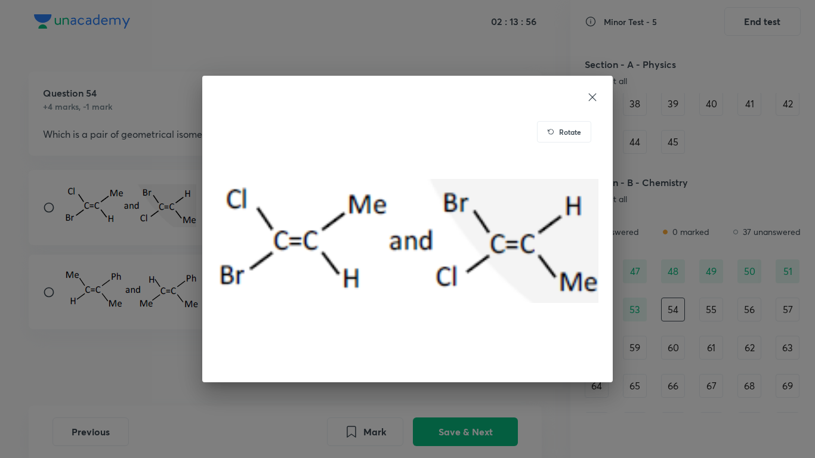
click at [596, 92] on icon at bounding box center [593, 97] width 12 height 12
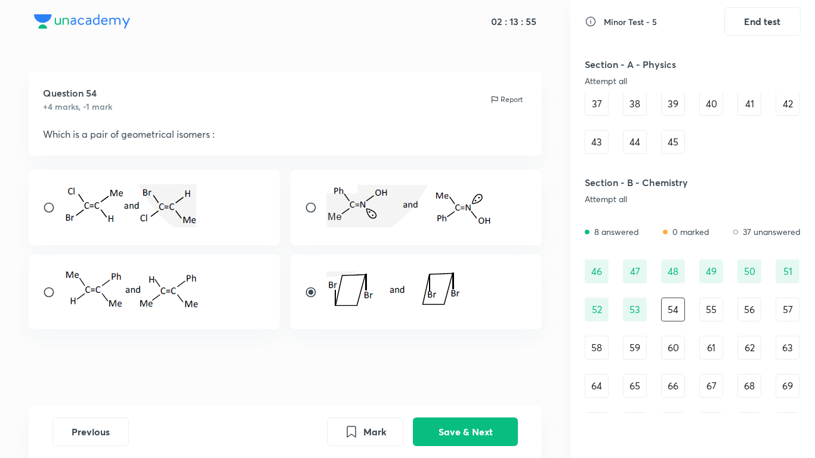
click at [51, 209] on input "radio" at bounding box center [53, 208] width 21 height 12
radio input "true"
drag, startPoint x: 101, startPoint y: 134, endPoint x: 201, endPoint y: 149, distance: 100.8
click at [201, 149] on div "Question 54 +4 marks, -1 mark Report Which is a pair of geometrical isomers :" at bounding box center [286, 114] width 514 height 84
click at [387, 290] on img at bounding box center [393, 290] width 134 height 38
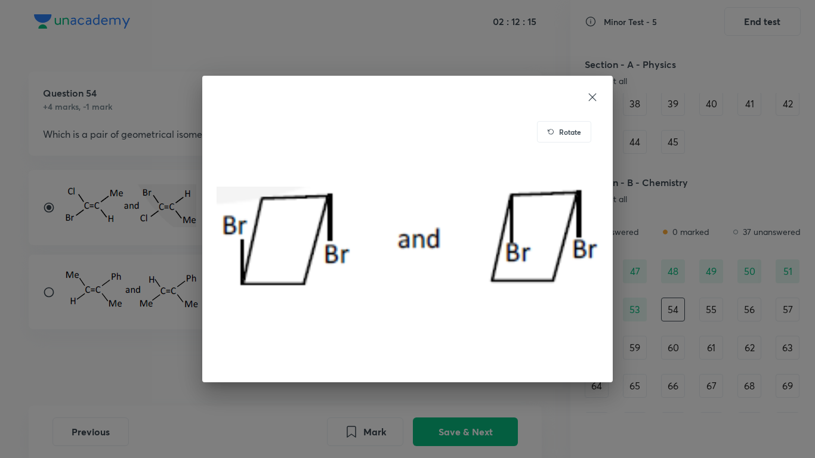
click at [593, 91] on div at bounding box center [408, 97] width 382 height 14
click at [590, 101] on icon at bounding box center [593, 97] width 12 height 12
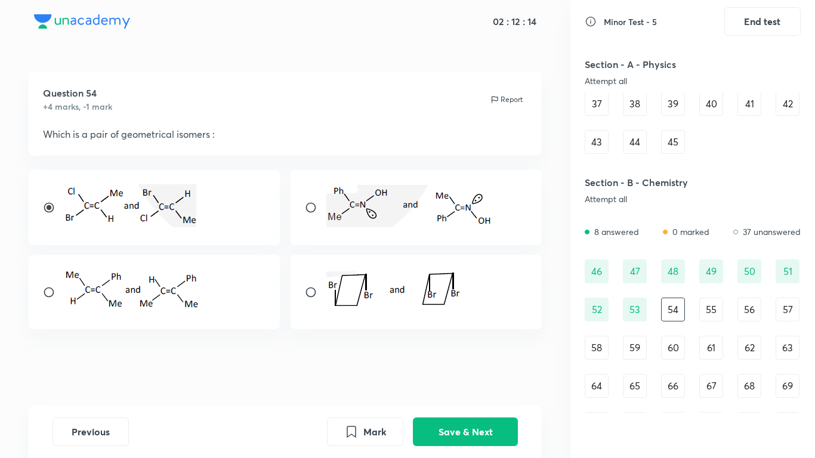
click at [310, 291] on input "radio" at bounding box center [315, 292] width 21 height 12
radio input "true"
click at [183, 207] on img at bounding box center [130, 205] width 132 height 43
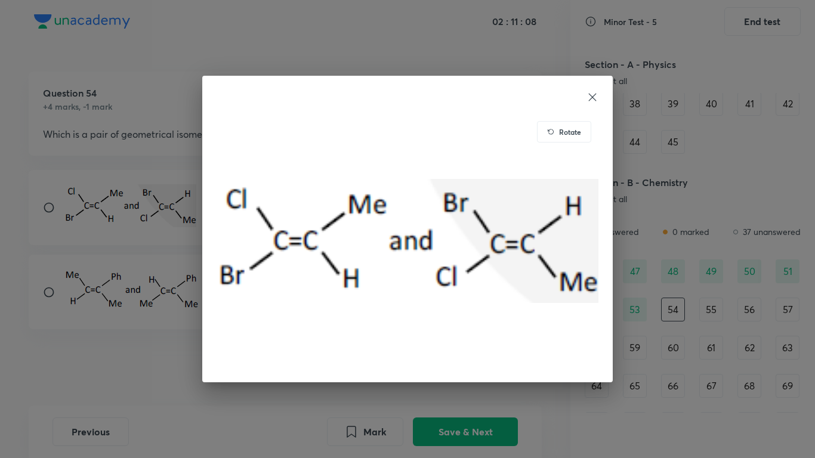
click at [593, 95] on icon at bounding box center [593, 97] width 12 height 12
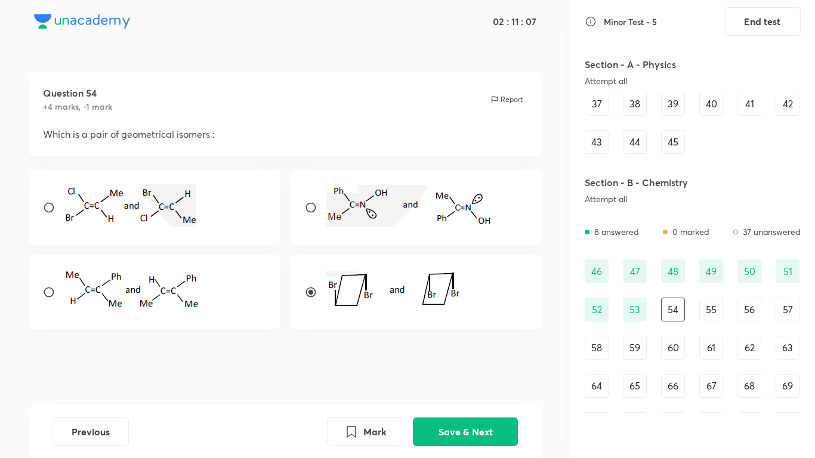
click at [51, 211] on input "radio" at bounding box center [53, 208] width 21 height 12
radio input "true"
radio input "false"
drag, startPoint x: 19, startPoint y: 128, endPoint x: 285, endPoint y: 163, distance: 267.9
click at [291, 158] on div "Question 54 +4 marks, -1 mark Report Which is a pair of geometrical isomers :" at bounding box center [285, 239] width 570 height 334
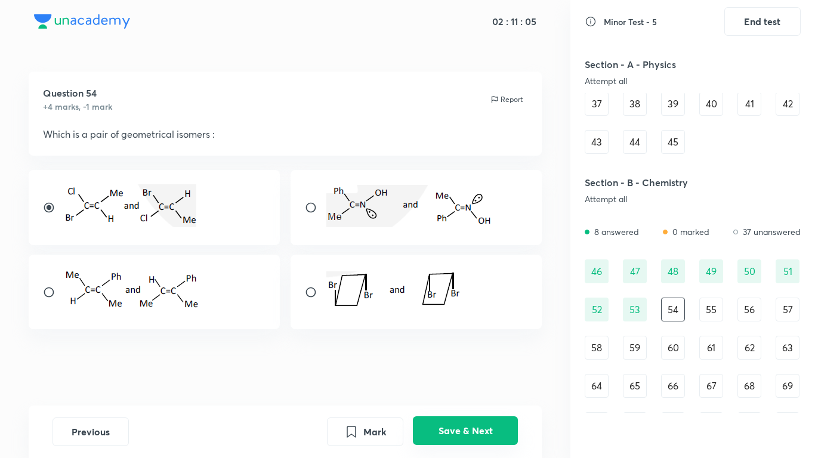
click at [467, 362] on button "Save & Next" at bounding box center [465, 430] width 105 height 29
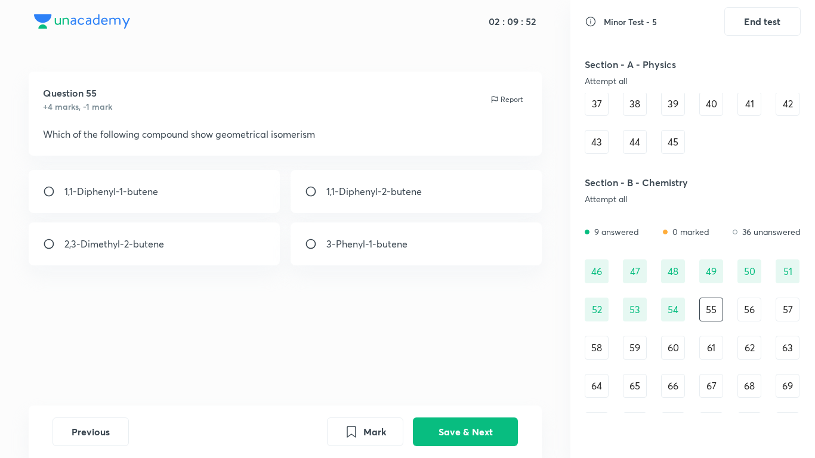
click at [434, 191] on div "1,1-Diphenyl-2-butene" at bounding box center [417, 191] width 252 height 43
radio input "true"
click at [460, 362] on button "Save & Next" at bounding box center [465, 430] width 105 height 29
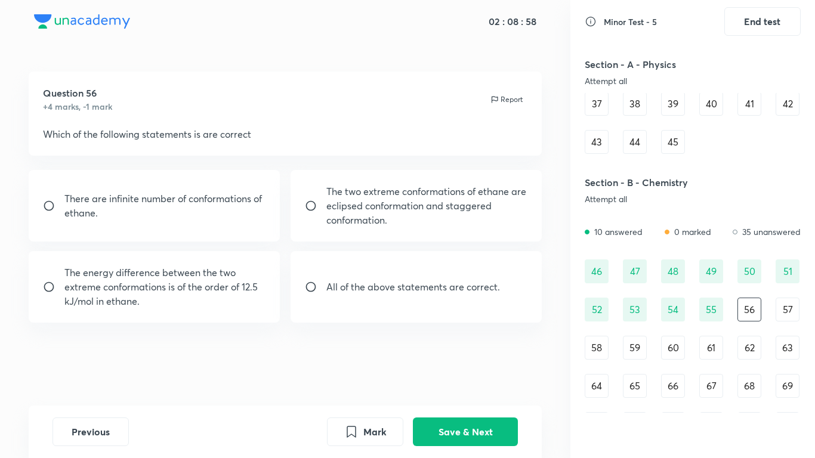
click at [415, 287] on p "All of the above statements are correct." at bounding box center [413, 287] width 174 height 14
radio input "true"
click at [478, 362] on button "Save & Next" at bounding box center [465, 430] width 105 height 29
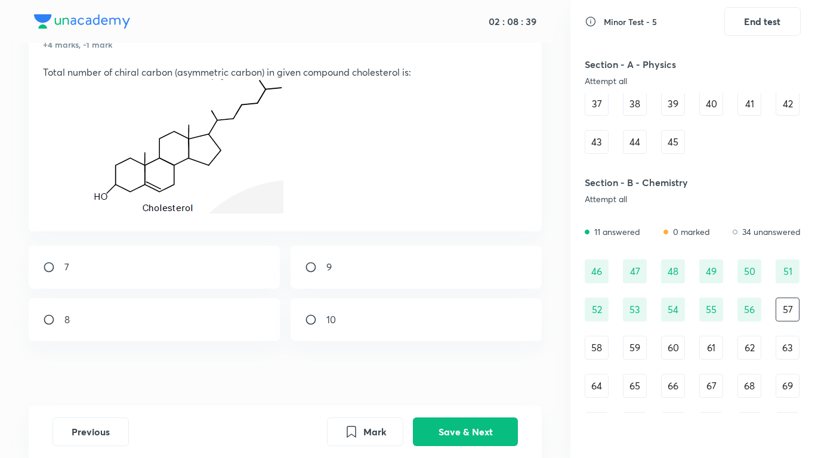
scroll to position [65, 0]
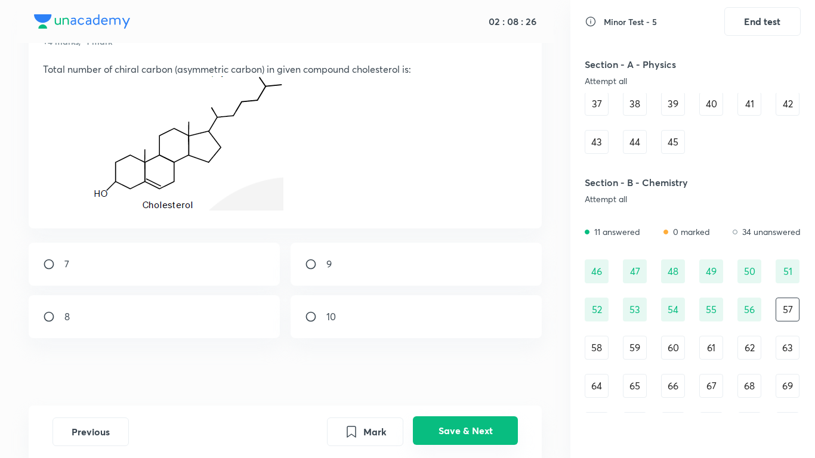
click at [488, 362] on button "Save & Next" at bounding box center [465, 430] width 105 height 29
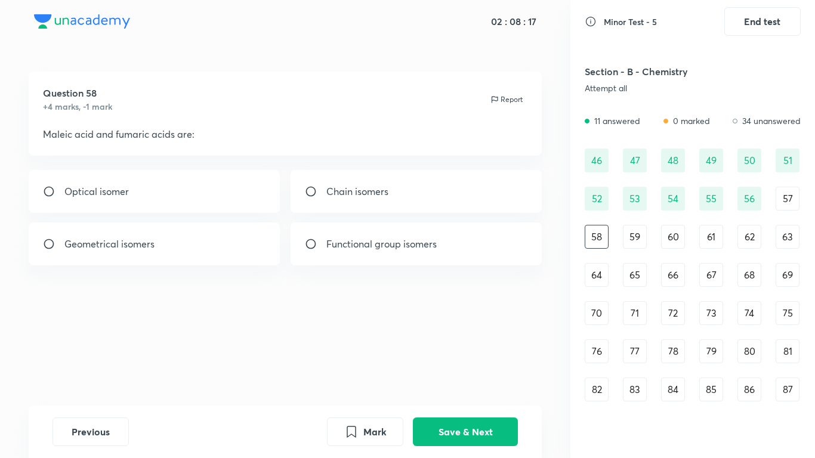
scroll to position [393, 0]
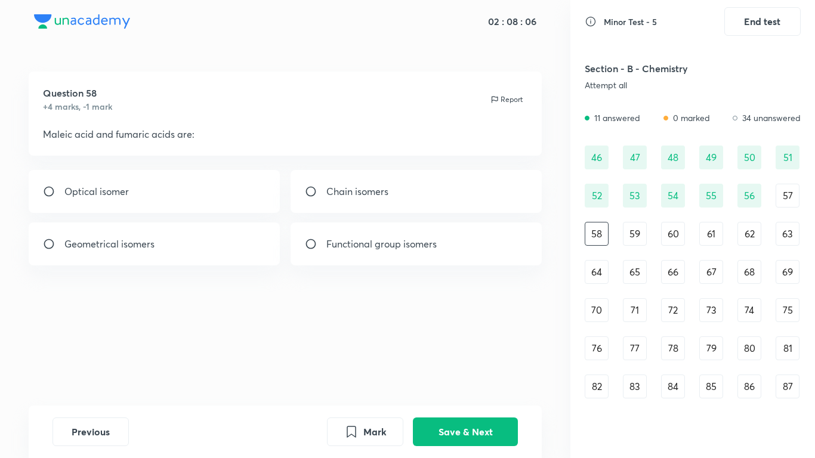
click at [783, 195] on div "57" at bounding box center [788, 196] width 24 height 24
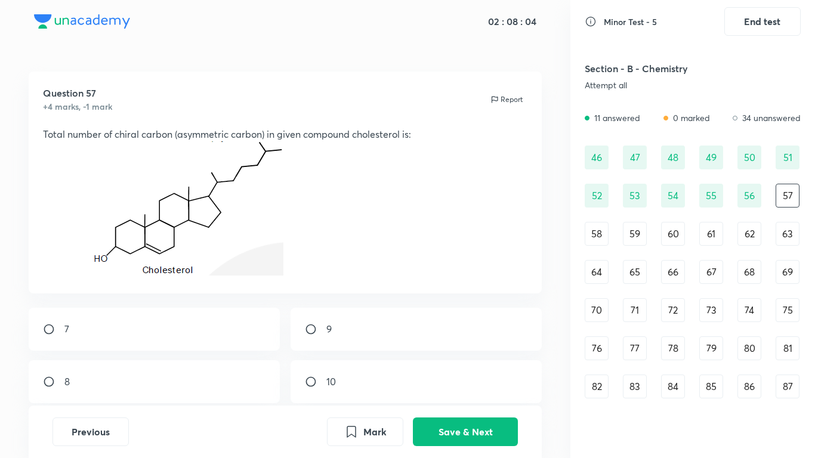
click at [147, 362] on div "8" at bounding box center [155, 381] width 252 height 43
radio input "true"
click at [474, 362] on button "Save & Next" at bounding box center [465, 430] width 105 height 29
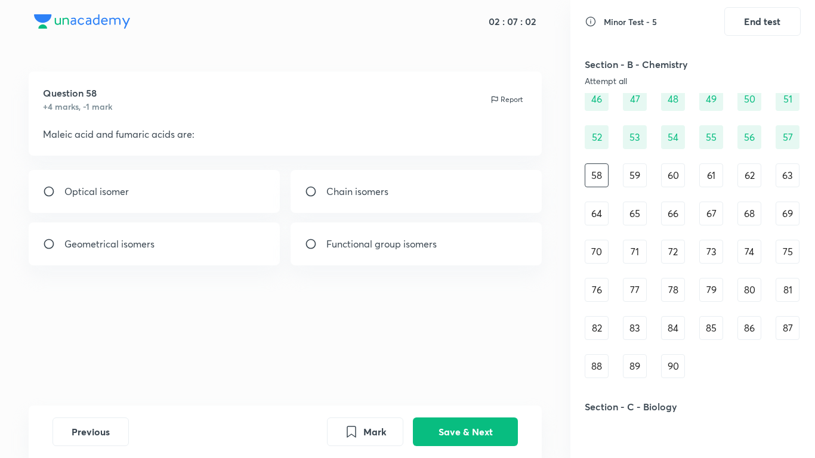
scroll to position [461, 0]
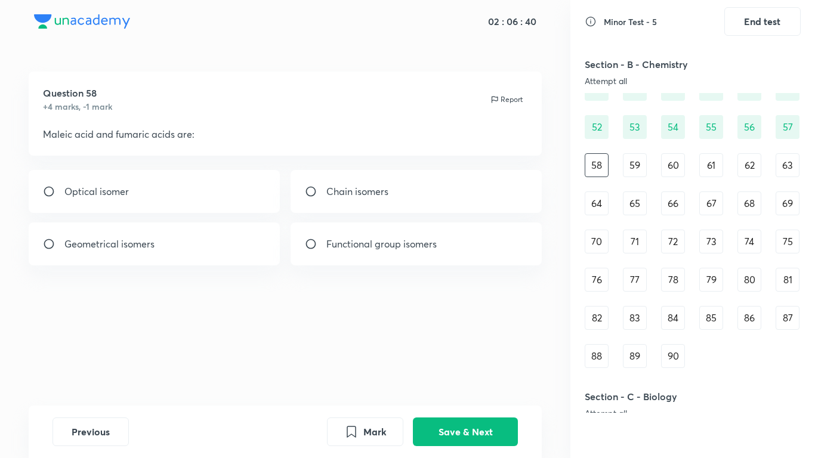
click at [196, 247] on div "Geometrical isomers" at bounding box center [155, 244] width 252 height 43
radio input "true"
drag, startPoint x: 454, startPoint y: 428, endPoint x: 479, endPoint y: 415, distance: 28.1
click at [455, 362] on button "Save & Next" at bounding box center [465, 432] width 105 height 29
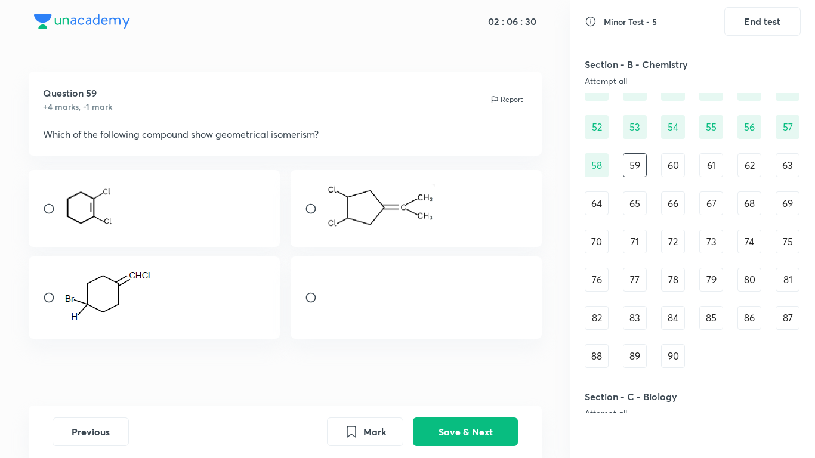
click at [421, 195] on img at bounding box center [380, 206] width 109 height 45
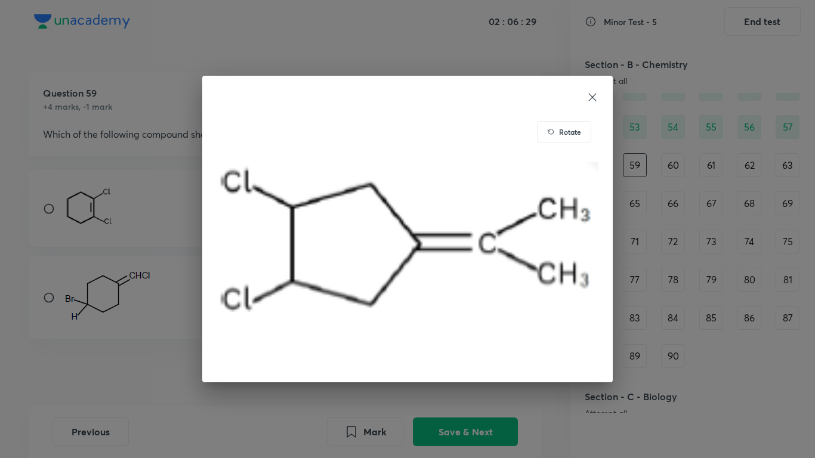
click at [597, 98] on icon at bounding box center [593, 97] width 12 height 12
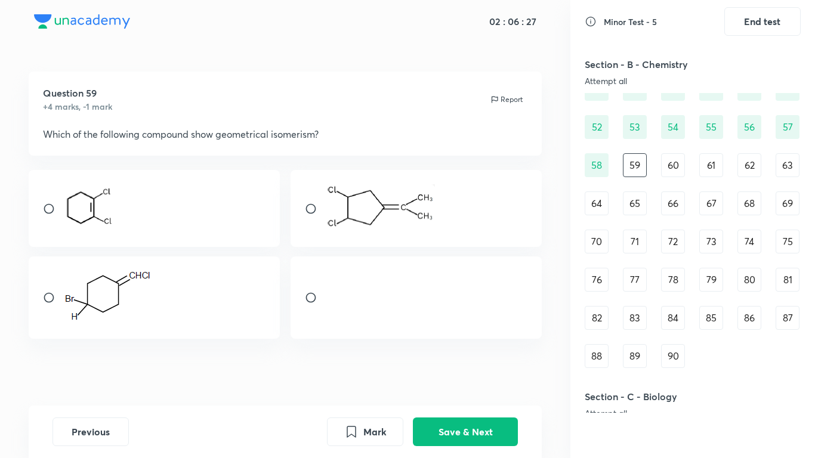
click at [311, 209] on input "radio" at bounding box center [315, 209] width 21 height 12
radio input "true"
drag, startPoint x: 488, startPoint y: 425, endPoint x: 482, endPoint y: 418, distance: 9.7
click at [487, 362] on button "Save & Next" at bounding box center [465, 430] width 105 height 29
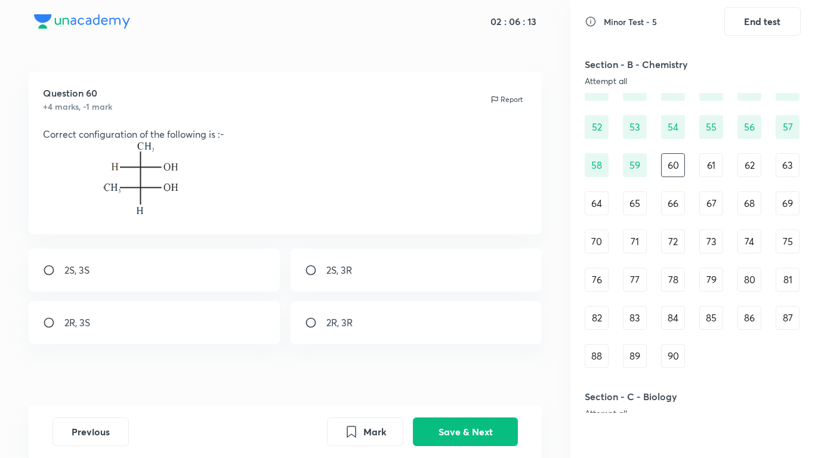
click at [100, 271] on div "2S, 3S" at bounding box center [155, 270] width 252 height 43
radio input "true"
click at [479, 362] on button "Save & Next" at bounding box center [465, 430] width 105 height 29
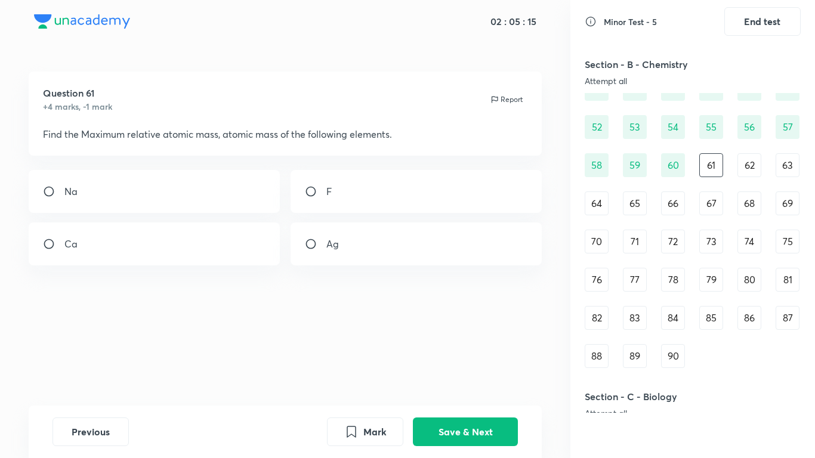
click at [381, 260] on div "Ag" at bounding box center [417, 244] width 252 height 43
radio input "true"
click at [440, 362] on button "Save & Next" at bounding box center [465, 430] width 105 height 29
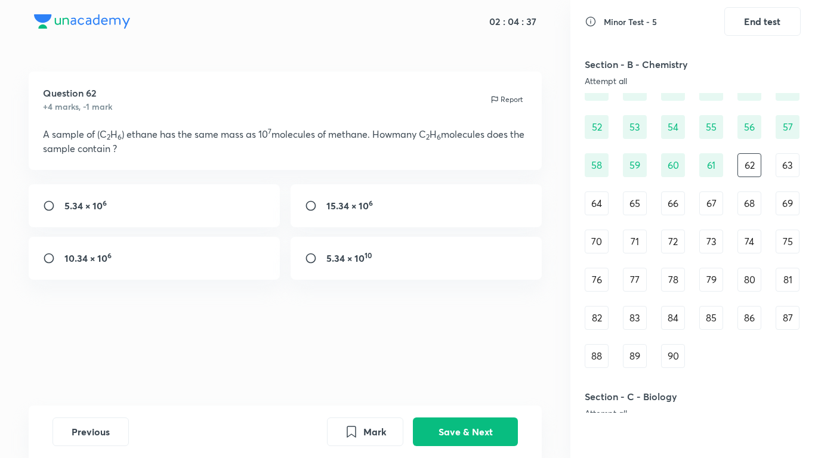
click at [87, 204] on strong "5.34 × 10" at bounding box center [83, 205] width 38 height 13
radio input "true"
click at [456, 362] on button "Save & Next" at bounding box center [465, 430] width 105 height 29
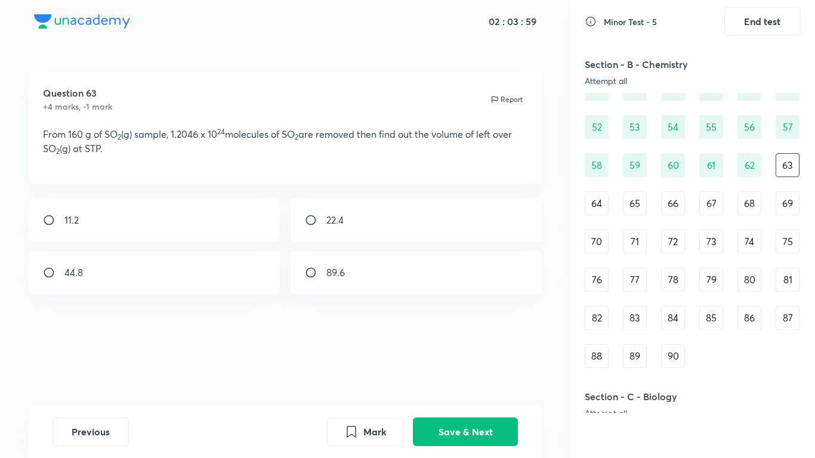
click at [263, 229] on div "11.2" at bounding box center [155, 220] width 252 height 43
radio input "true"
click at [498, 362] on button "Save & Next" at bounding box center [465, 430] width 105 height 29
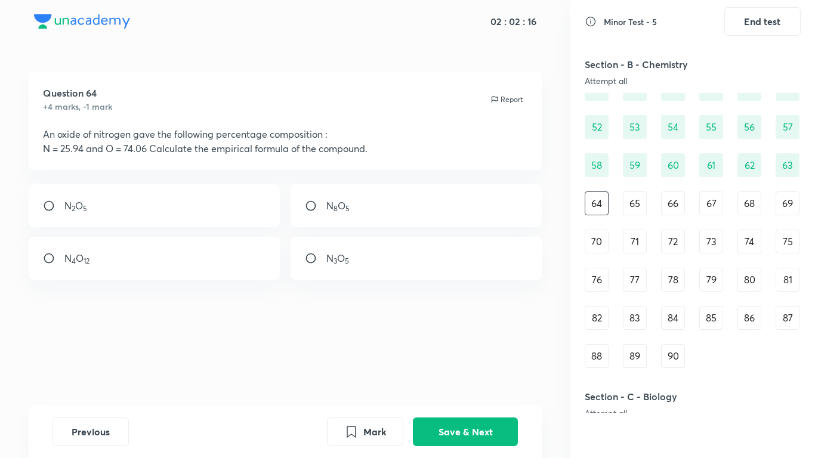
click at [97, 203] on div "N 2 O 5" at bounding box center [155, 205] width 252 height 43
radio input "true"
click at [462, 362] on button "Save & Next" at bounding box center [465, 430] width 105 height 29
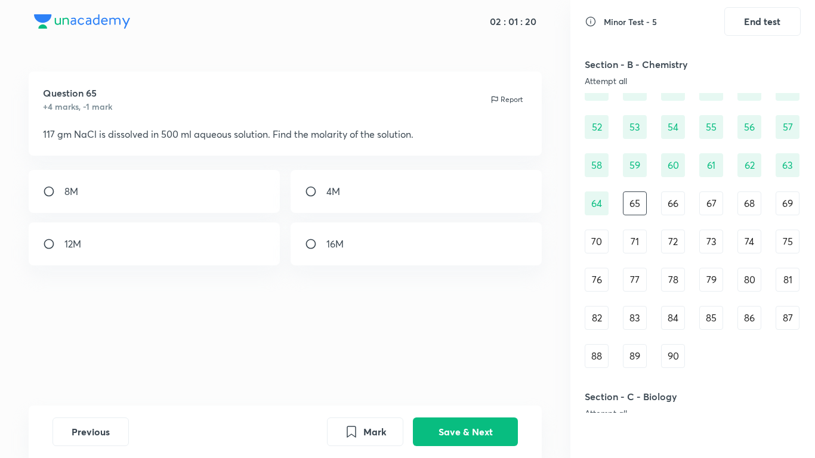
click at [336, 186] on p "4M" at bounding box center [333, 191] width 14 height 14
radio input "true"
click at [471, 362] on button "Save & Next" at bounding box center [465, 430] width 105 height 29
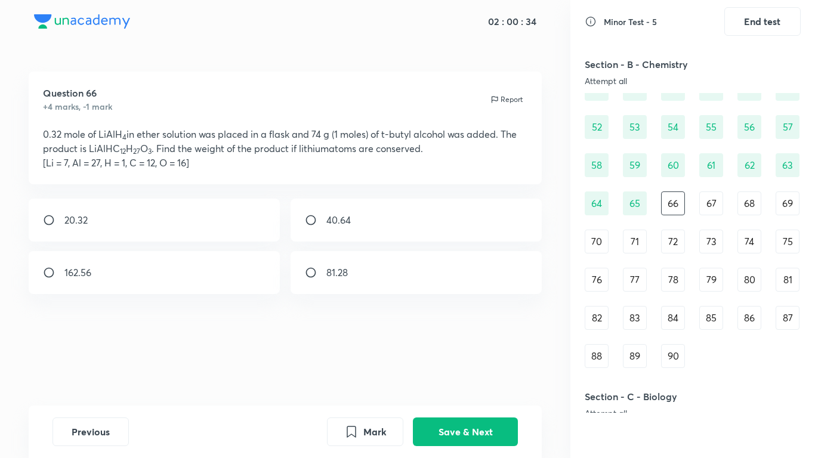
click at [394, 231] on div "40.64" at bounding box center [417, 220] width 252 height 43
radio input "true"
click at [471, 362] on button "Save & Next" at bounding box center [465, 430] width 105 height 29
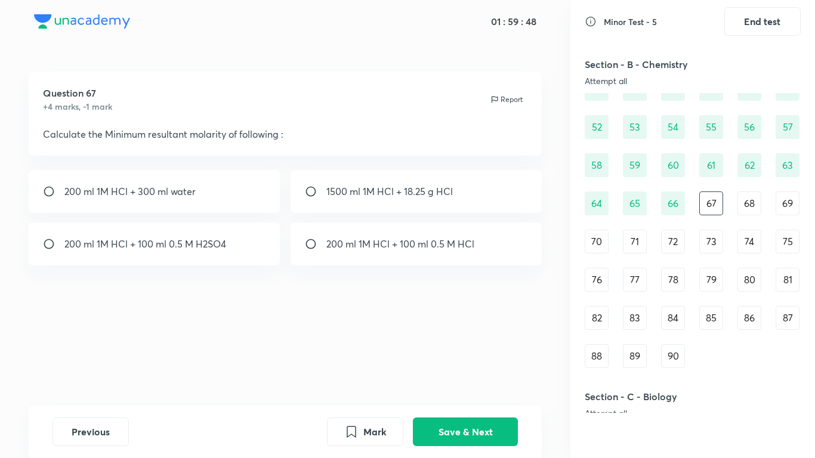
click at [162, 178] on div "200 ml 1M HCl + 300 ml water" at bounding box center [155, 191] width 252 height 43
radio input "true"
click at [453, 362] on button "Save & Next" at bounding box center [465, 430] width 105 height 29
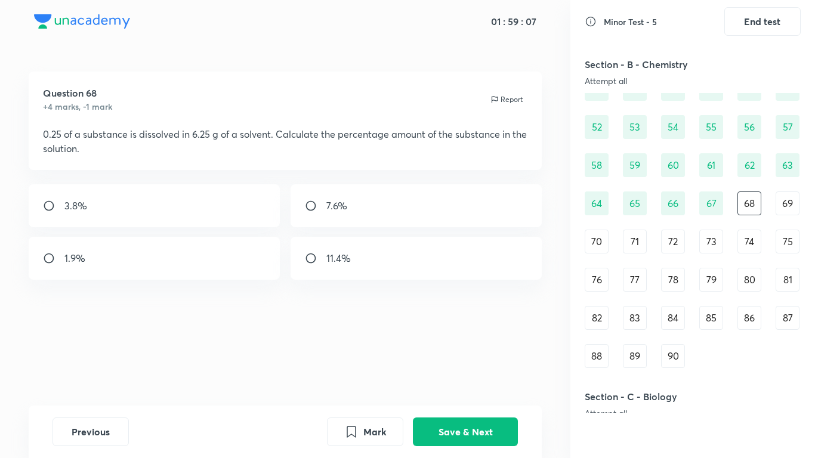
click at [63, 210] on input "radio" at bounding box center [53, 206] width 21 height 12
radio input "true"
click at [499, 362] on button "Save & Next" at bounding box center [465, 430] width 105 height 29
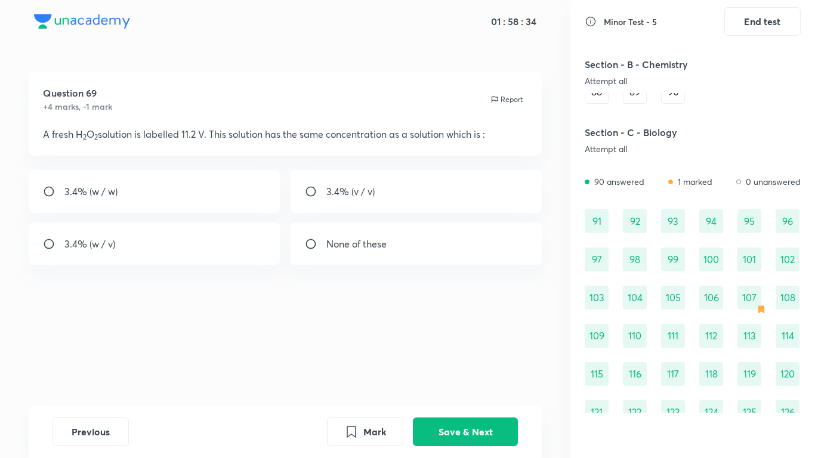
scroll to position [689, 0]
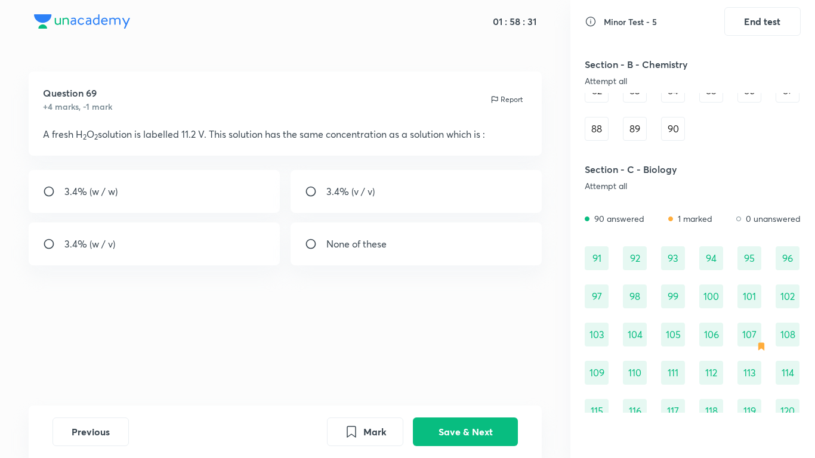
click at [752, 342] on div "107" at bounding box center [750, 335] width 24 height 24
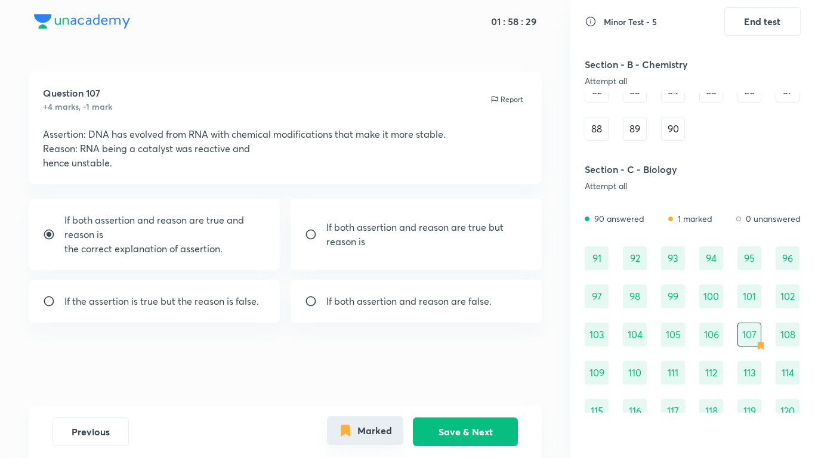
click at [365, 362] on button "Marked" at bounding box center [365, 430] width 76 height 29
click at [195, 242] on p "the correct explanation of assertion." at bounding box center [165, 249] width 202 height 14
radio input "false"
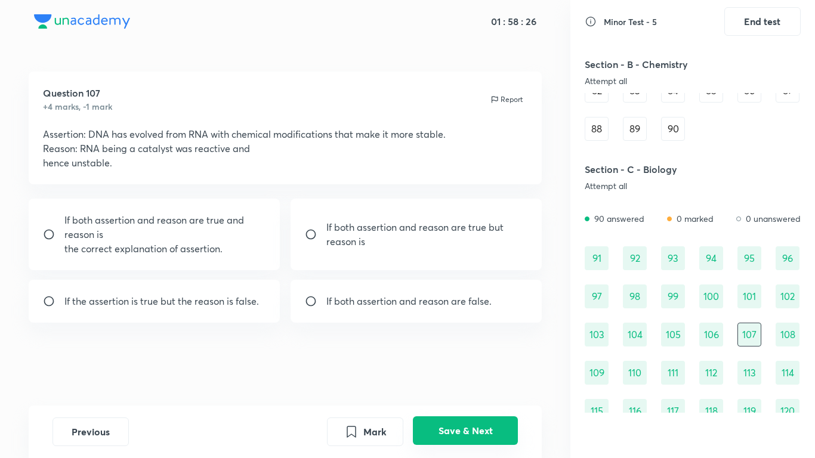
click at [432, 362] on button "Save & Next" at bounding box center [465, 430] width 105 height 29
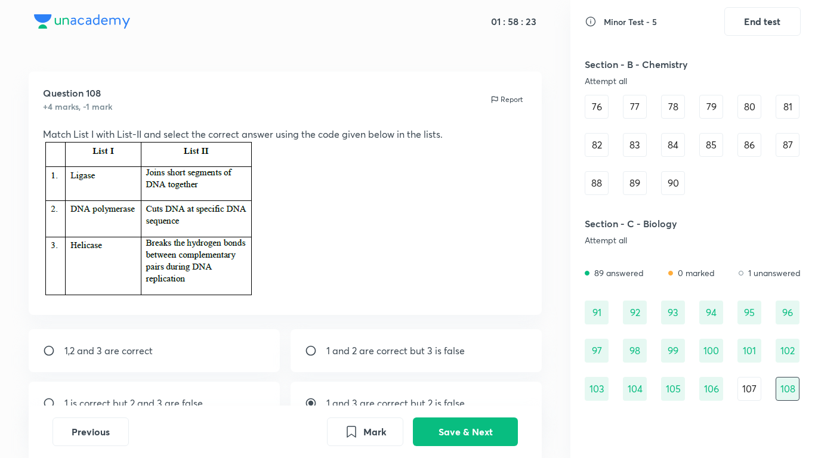
scroll to position [637, 0]
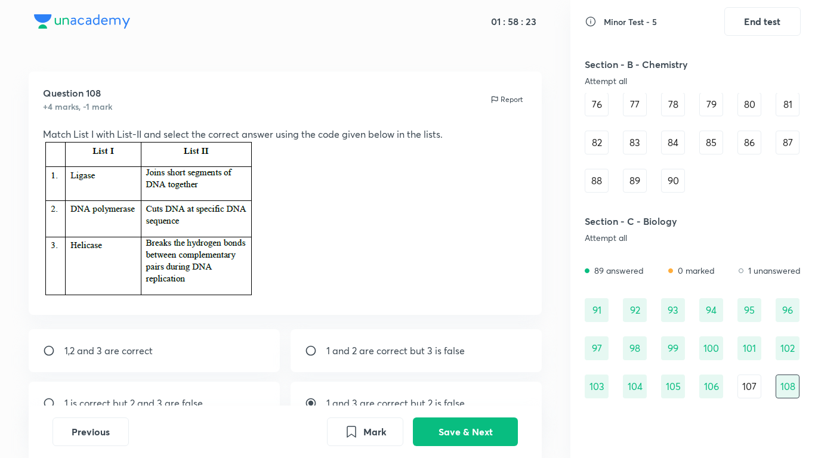
click at [748, 362] on div "107" at bounding box center [750, 387] width 24 height 24
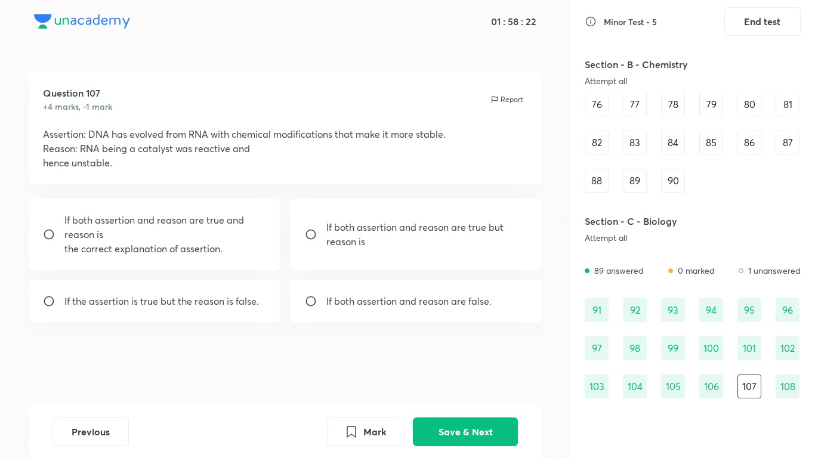
click at [17, 257] on div "Question 107 +4 marks, -1 mark Report Assertion: DNA has evolved from RNA with …" at bounding box center [285, 239] width 570 height 334
click at [88, 233] on p "If both assertion and reason are true and reason is" at bounding box center [165, 227] width 202 height 29
radio input "true"
click at [442, 362] on button "Save & Next" at bounding box center [465, 430] width 105 height 29
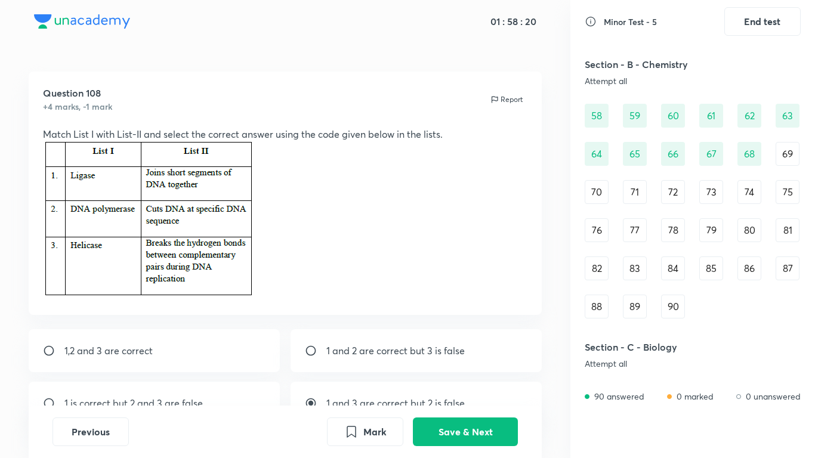
scroll to position [496, 0]
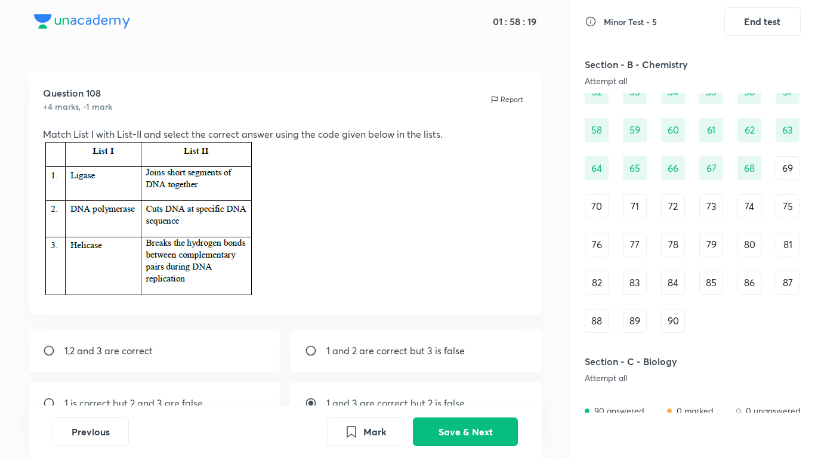
drag, startPoint x: 774, startPoint y: 166, endPoint x: 789, endPoint y: 169, distance: 15.3
click at [780, 166] on div "46 47 48 49 50 51 52 53 54 55 56 57 58 59 60 61 62 63 64 65 66 67 68 69 70 71 7…" at bounding box center [693, 187] width 216 height 291
click at [789, 169] on div "69" at bounding box center [788, 168] width 24 height 24
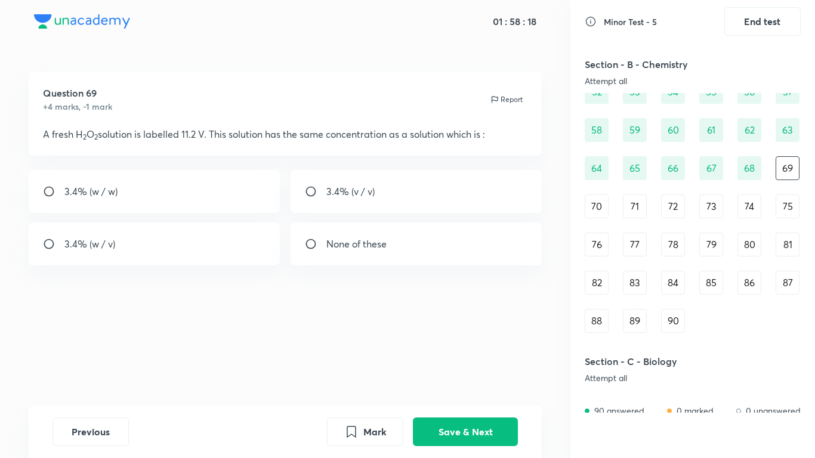
scroll to position [491, 0]
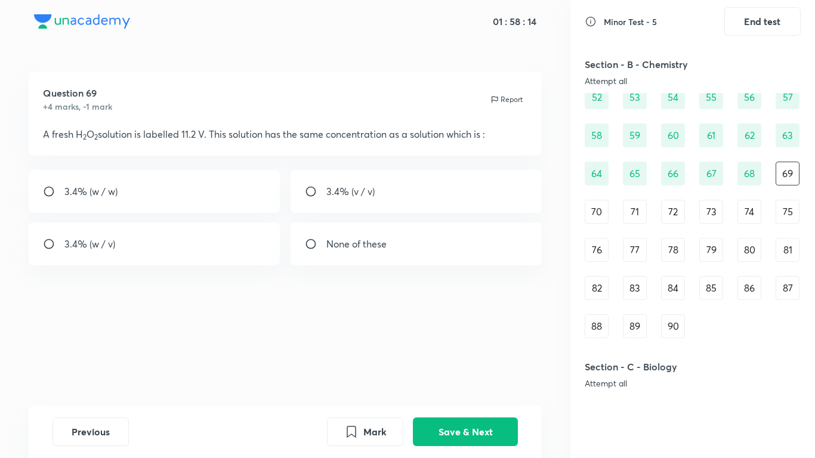
click at [148, 245] on div "3.4% (w / v)" at bounding box center [155, 244] width 252 height 43
radio input "true"
click at [460, 362] on button "Save & Next" at bounding box center [465, 430] width 105 height 29
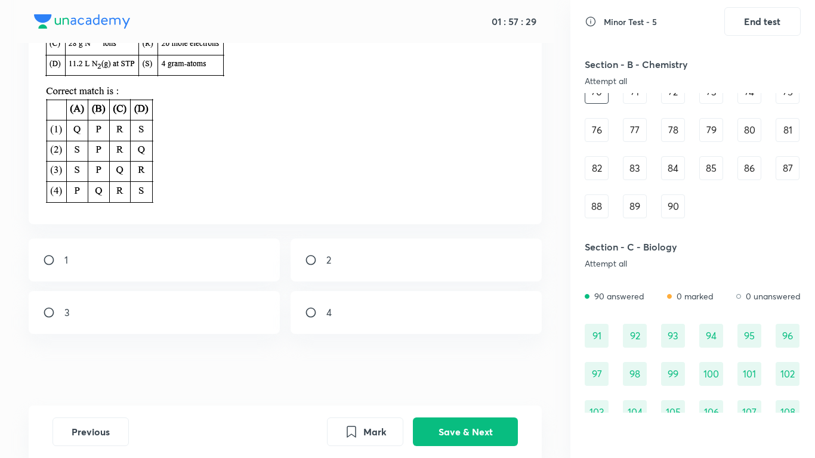
scroll to position [587, 0]
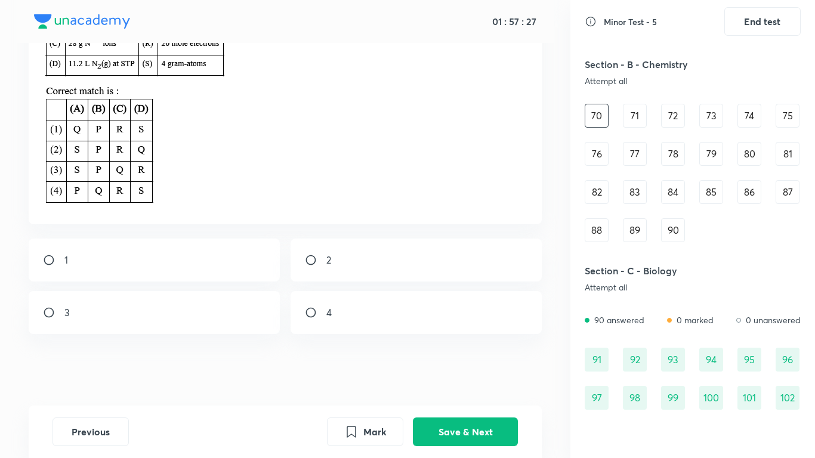
drag, startPoint x: 641, startPoint y: 193, endPoint x: 705, endPoint y: 234, distance: 75.5
click at [705, 234] on div "46 47 48 49 50 51 52 53 54 55 56 57 58 59 60 61 62 63 64 65 66 67 68 69 70 71 7…" at bounding box center [693, 96] width 216 height 291
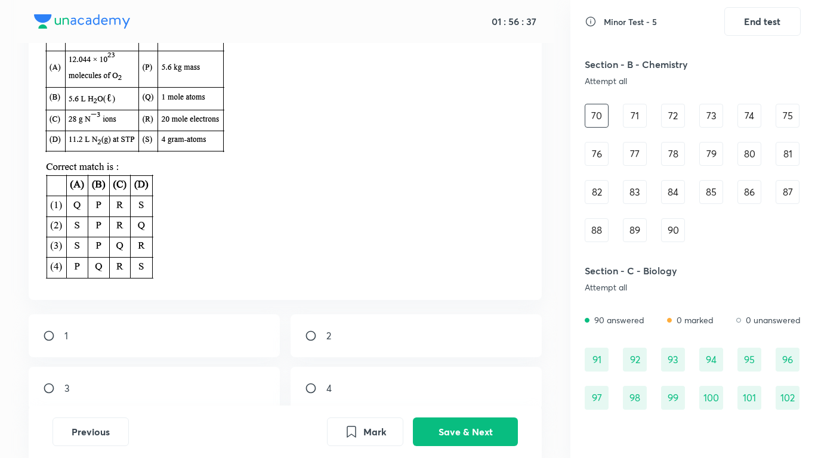
scroll to position [119, 0]
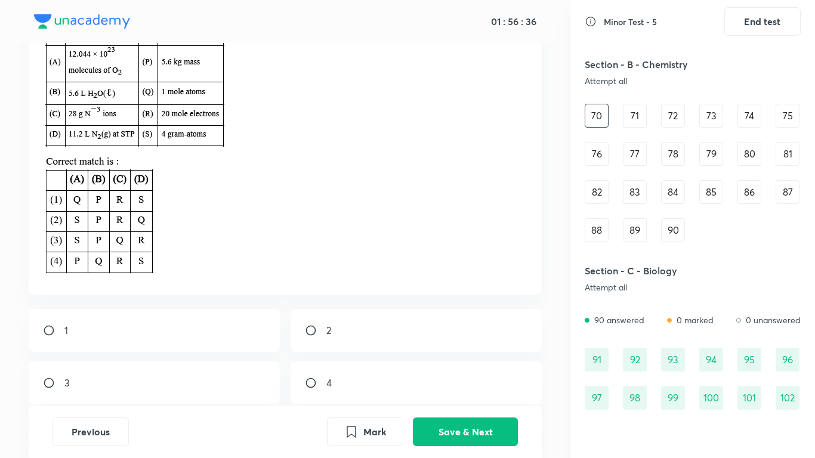
click at [325, 335] on input "radio" at bounding box center [315, 331] width 21 height 12
radio input "true"
click at [440, 362] on button "Save & Next" at bounding box center [465, 430] width 105 height 29
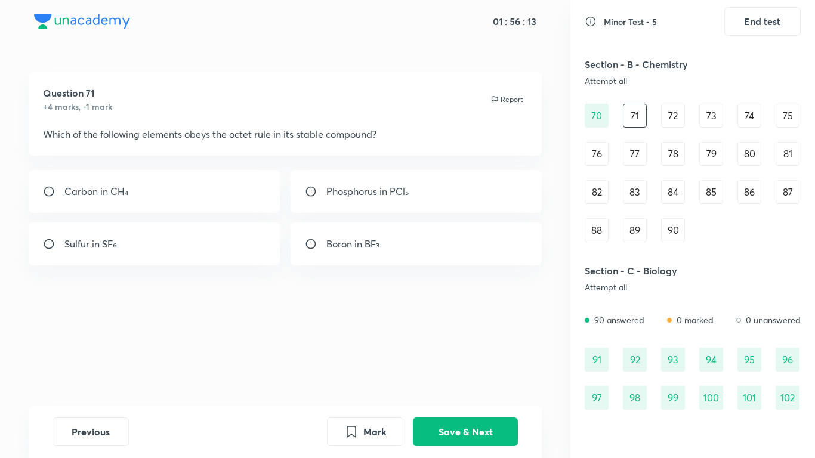
click at [212, 187] on div "Carbon in CH₄" at bounding box center [155, 191] width 252 height 43
radio input "true"
click at [453, 362] on button "Save & Next" at bounding box center [465, 430] width 105 height 29
click at [379, 249] on div "1s² 2s² 2p⁶" at bounding box center [417, 244] width 252 height 43
radio input "true"
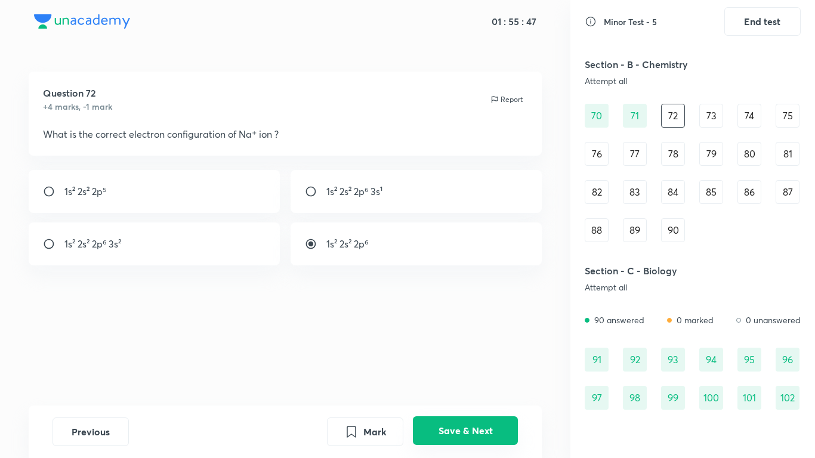
click at [456, 362] on button "Save & Next" at bounding box center [465, 430] width 105 height 29
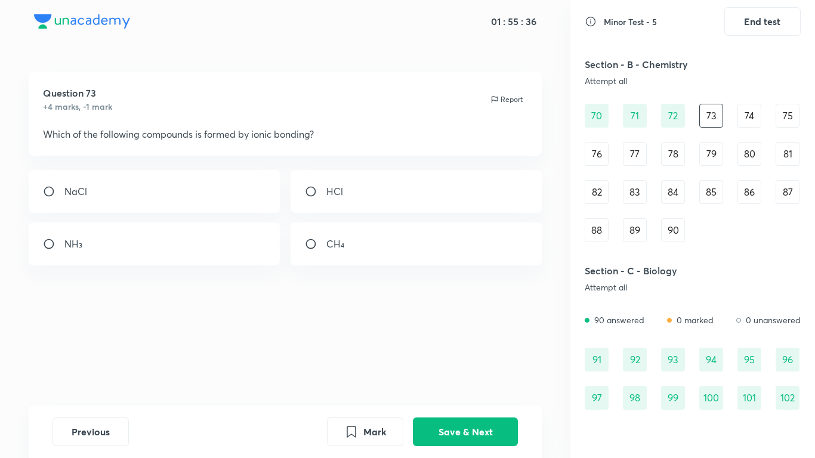
click at [197, 183] on div "NaCl" at bounding box center [155, 191] width 252 height 43
radio input "true"
click at [425, 362] on button "Save & Next" at bounding box center [465, 430] width 105 height 29
click at [362, 245] on p "All of the above" at bounding box center [360, 244] width 69 height 14
radio input "true"
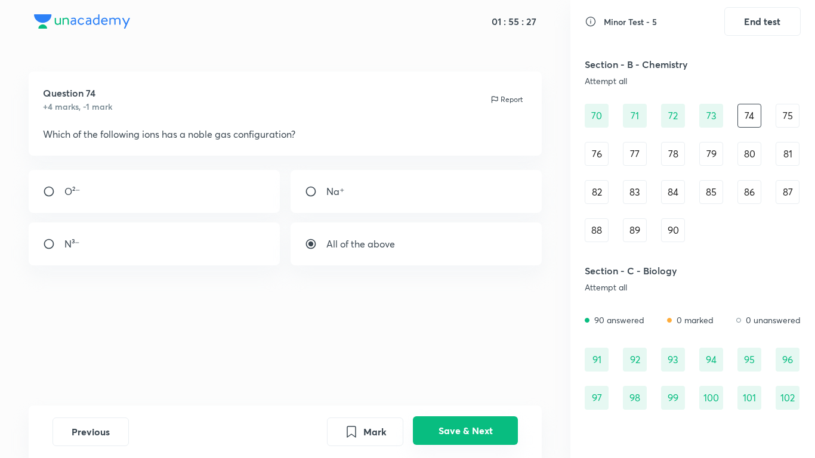
click at [461, 362] on button "Save & Next" at bounding box center [465, 430] width 105 height 29
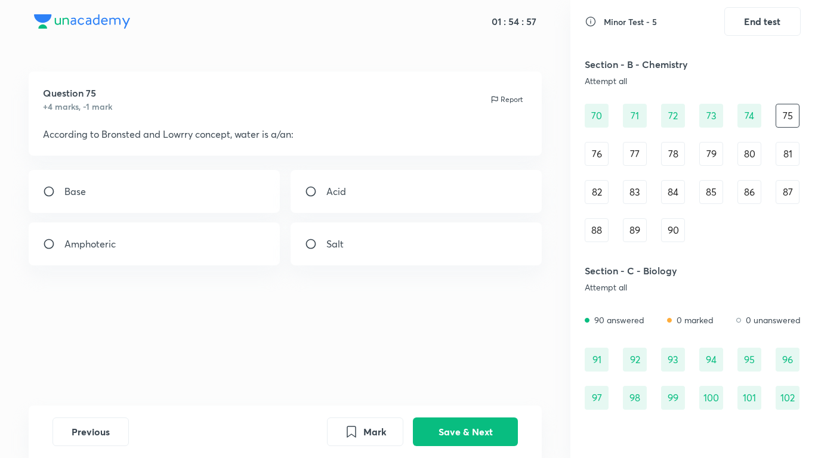
click at [55, 239] on input "radio" at bounding box center [53, 244] width 21 height 12
radio input "true"
click at [444, 362] on button "Save & Next" at bounding box center [465, 430] width 105 height 29
drag, startPoint x: 139, startPoint y: 258, endPoint x: 165, endPoint y: 273, distance: 29.7
click at [139, 257] on div "Sodium" at bounding box center [155, 244] width 252 height 43
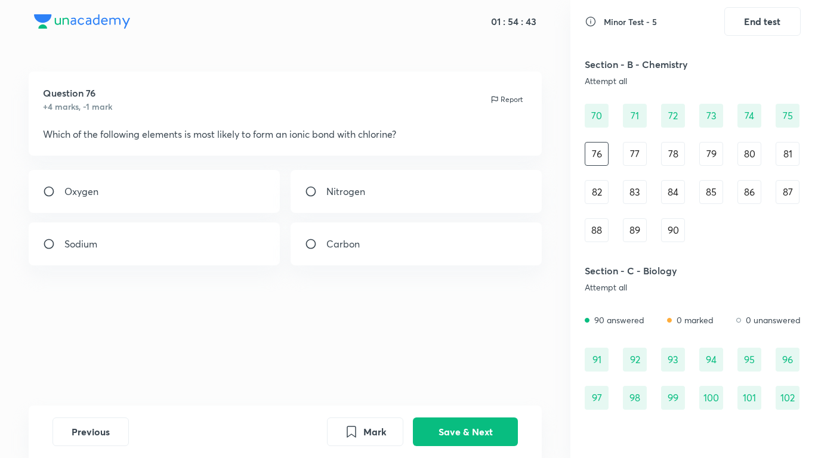
radio input "true"
drag, startPoint x: 434, startPoint y: 427, endPoint x: 450, endPoint y: 372, distance: 57.8
click at [436, 362] on button "Save & Next" at bounding box center [465, 432] width 105 height 29
click at [125, 191] on div "+3" at bounding box center [155, 191] width 252 height 43
radio input "true"
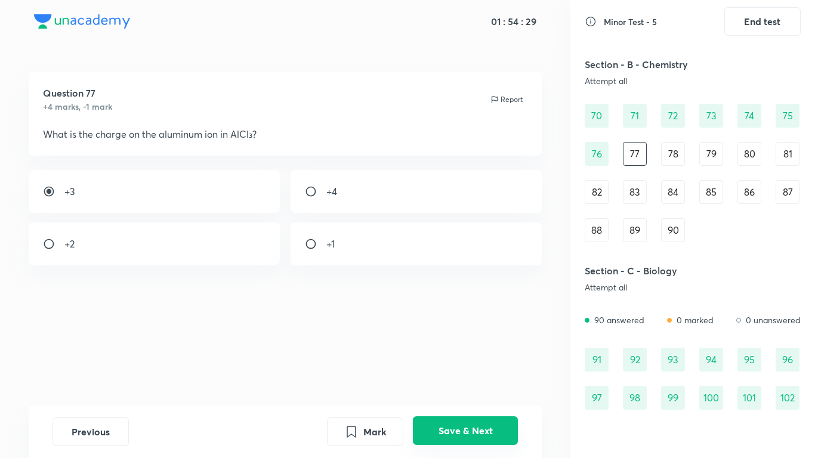
click at [466, 362] on button "Save & Next" at bounding box center [465, 430] width 105 height 29
click at [469, 362] on button "Save & Next" at bounding box center [465, 430] width 105 height 29
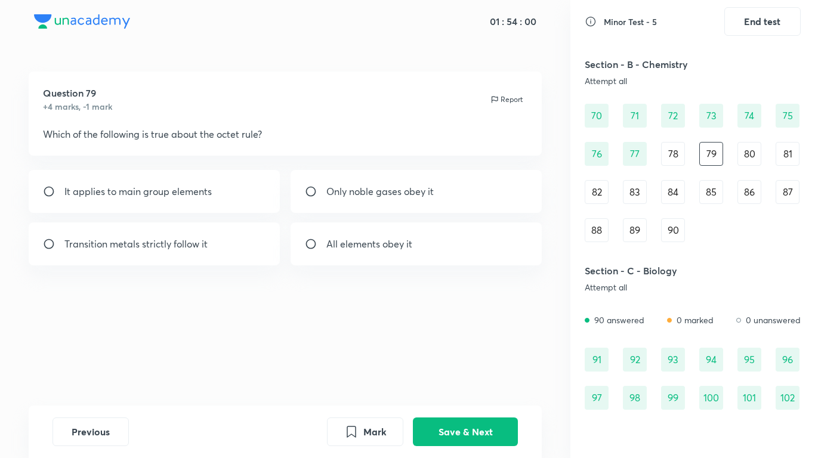
click at [227, 185] on div "It applies to main group elements" at bounding box center [155, 191] width 252 height 43
radio input "true"
click at [449, 362] on button "Save & Next" at bounding box center [465, 430] width 105 height 29
click at [196, 180] on div "Electron transfer" at bounding box center [155, 191] width 252 height 43
radio input "true"
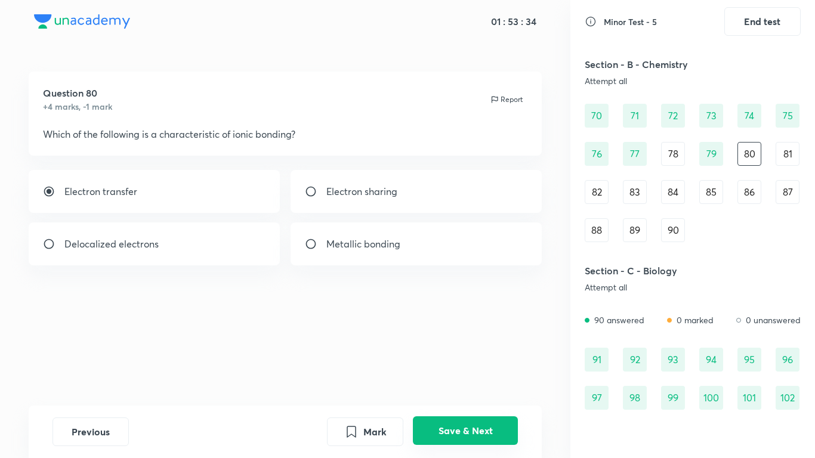
click at [467, 362] on button "Save & Next" at bounding box center [465, 430] width 105 height 29
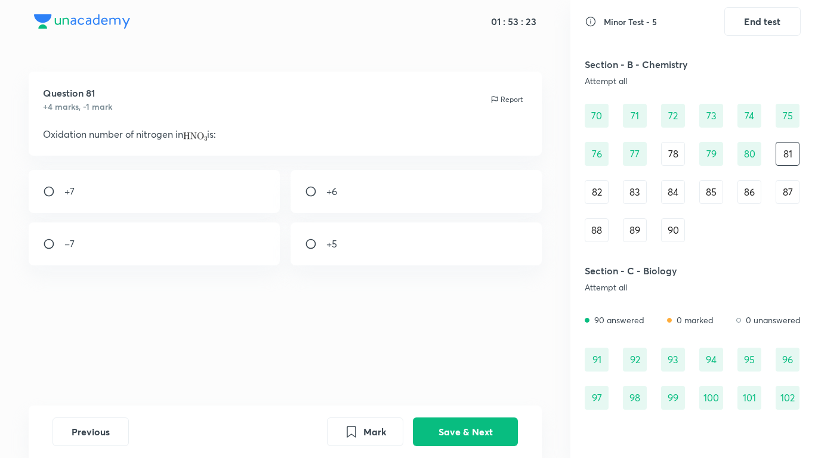
click at [344, 241] on div "+5" at bounding box center [417, 244] width 252 height 43
radio input "true"
click at [468, 362] on button "Save & Next" at bounding box center [465, 430] width 105 height 29
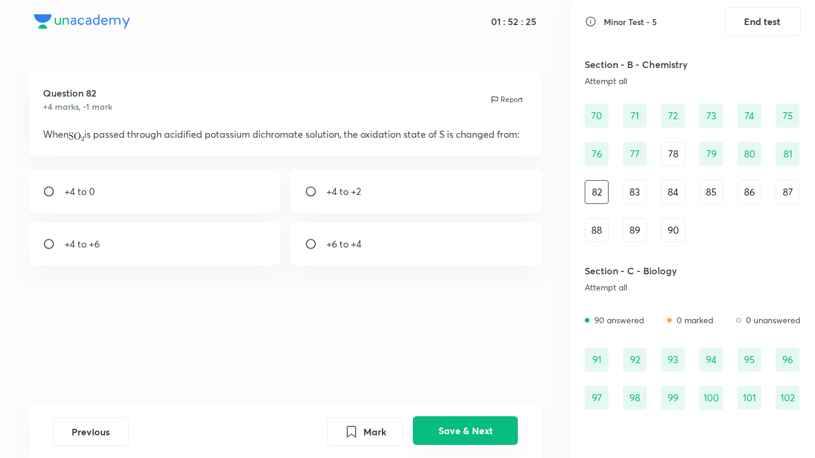
click at [433, 362] on button "Save & Next" at bounding box center [465, 430] width 105 height 29
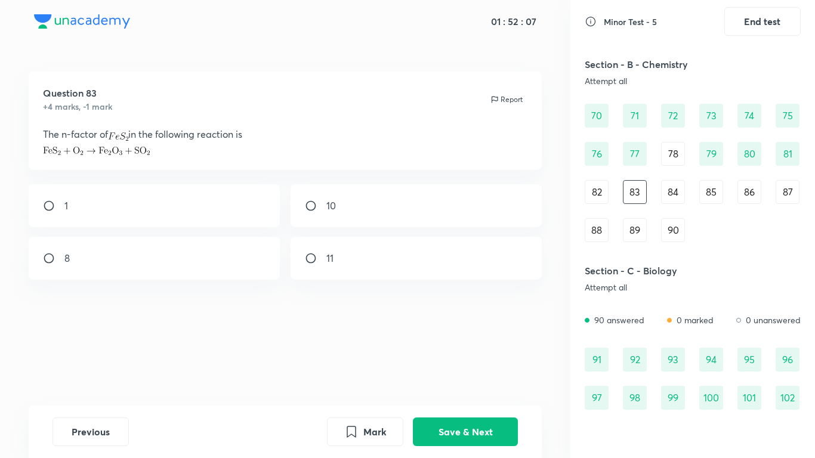
click at [345, 266] on div "11" at bounding box center [417, 258] width 252 height 43
radio input "true"
click at [438, 362] on button "Save & Next" at bounding box center [465, 430] width 105 height 29
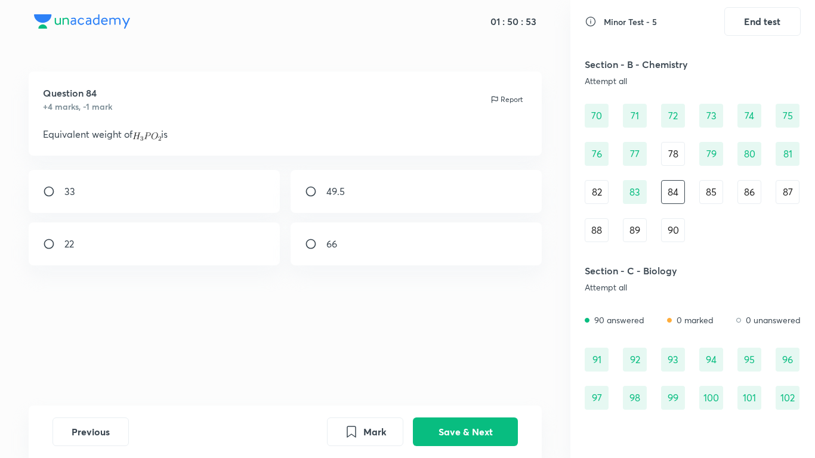
click at [138, 252] on div "22" at bounding box center [155, 244] width 252 height 43
radio input "true"
drag, startPoint x: 467, startPoint y: 425, endPoint x: 472, endPoint y: 314, distance: 110.5
click at [465, 362] on button "Save & Next" at bounding box center [465, 432] width 105 height 29
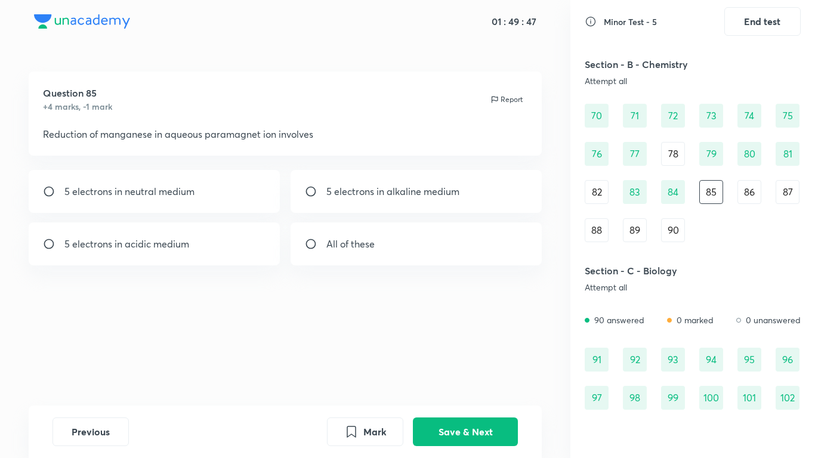
click at [382, 242] on div "All of these" at bounding box center [417, 244] width 252 height 43
radio input "true"
click at [470, 362] on button "Save & Next" at bounding box center [465, 432] width 105 height 29
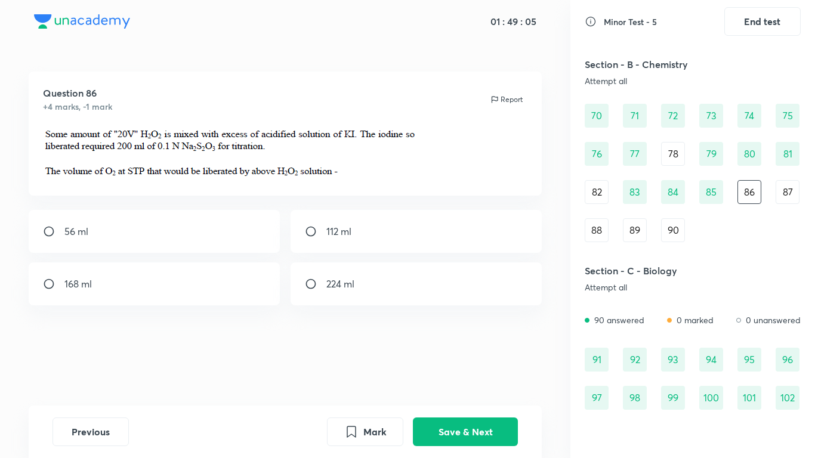
click at [319, 295] on div "224 ml" at bounding box center [417, 284] width 252 height 43
radio input "true"
click at [449, 362] on button "Save & Next" at bounding box center [465, 430] width 105 height 29
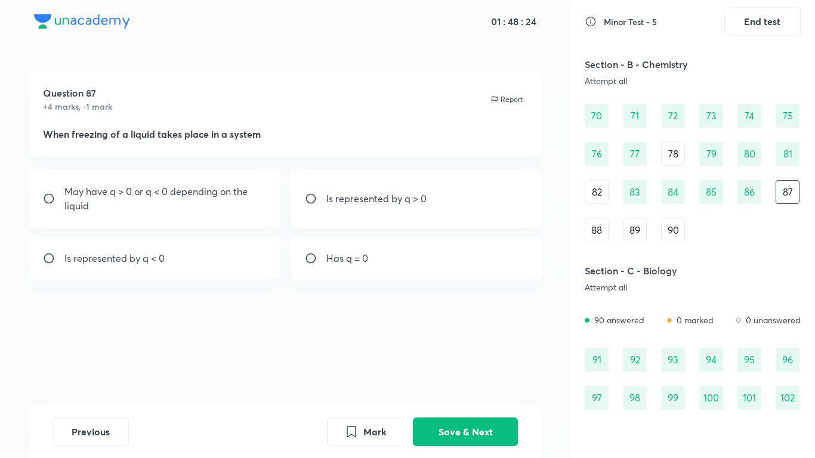
click at [340, 256] on p "Has q = 0" at bounding box center [347, 258] width 42 height 14
radio input "true"
click at [475, 362] on button "Save & Next" at bounding box center [465, 430] width 105 height 29
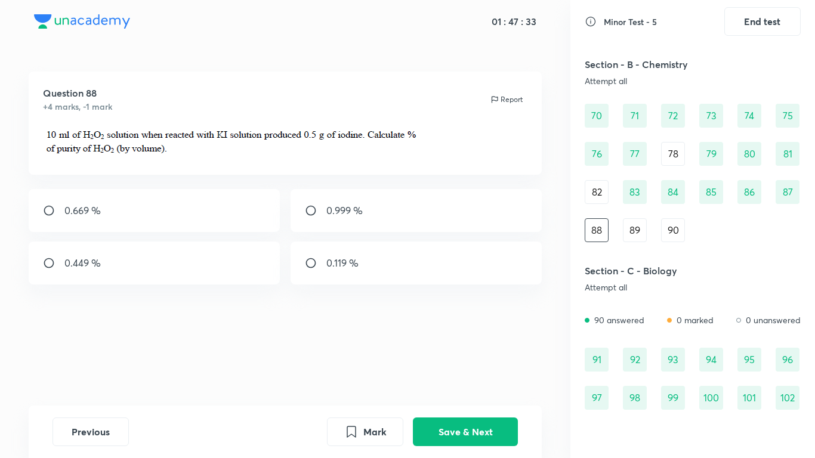
click at [158, 274] on div "0.449 %" at bounding box center [155, 263] width 252 height 43
radio input "true"
click at [443, 362] on button "Save & Next" at bounding box center [465, 430] width 105 height 29
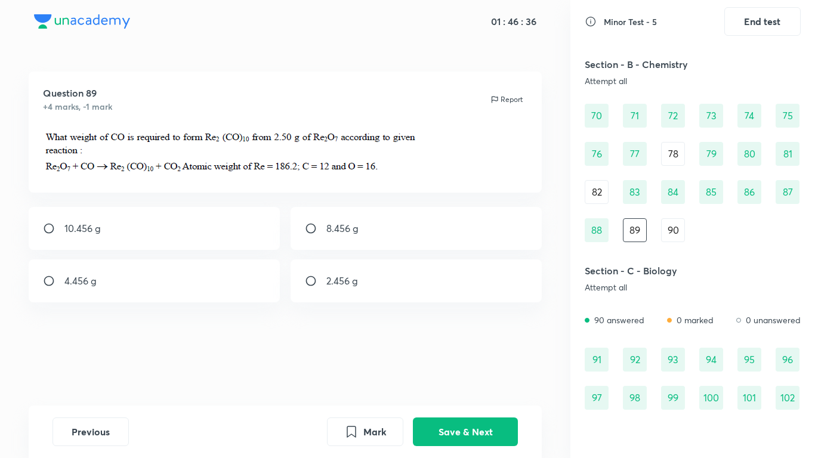
click at [357, 280] on p "2.456 g" at bounding box center [342, 281] width 32 height 14
radio input "true"
click at [485, 362] on button "Save & Next" at bounding box center [465, 430] width 105 height 29
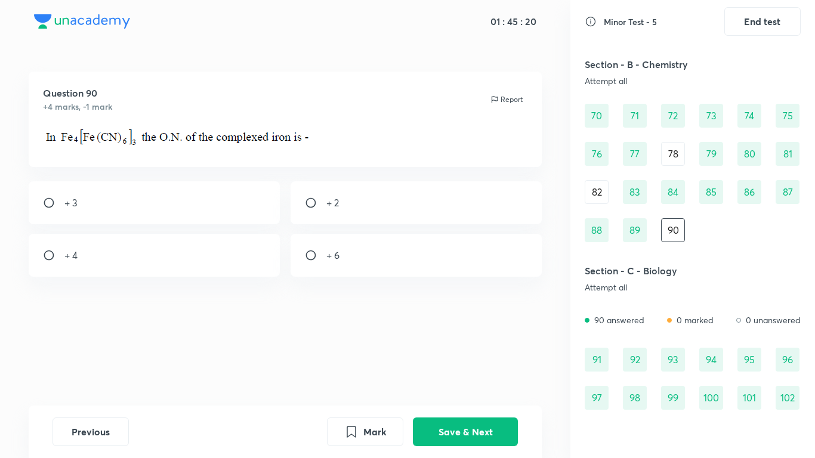
click at [393, 213] on div "+ 2" at bounding box center [417, 202] width 252 height 43
radio input "true"
click at [456, 362] on button "Save & Next" at bounding box center [465, 430] width 105 height 29
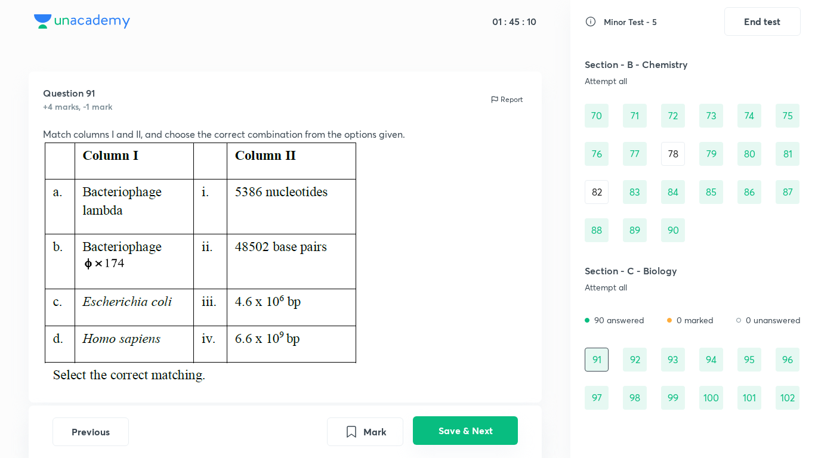
click at [499, 362] on button "Save & Next" at bounding box center [465, 430] width 105 height 29
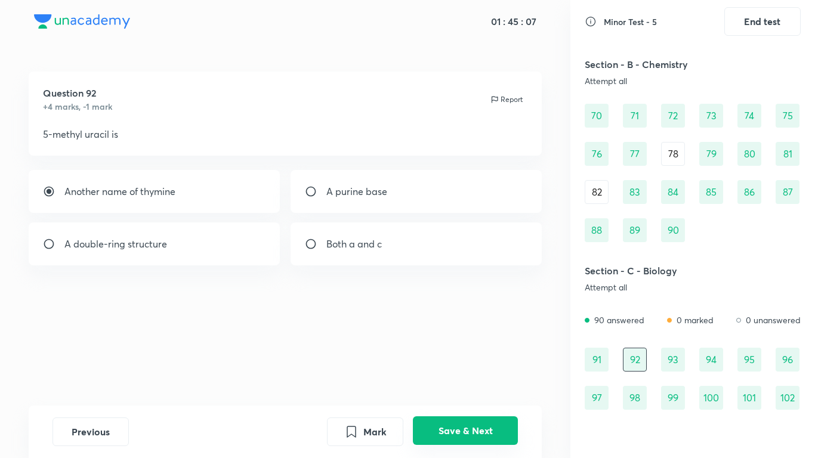
click at [499, 362] on button "Save & Next" at bounding box center [465, 430] width 105 height 29
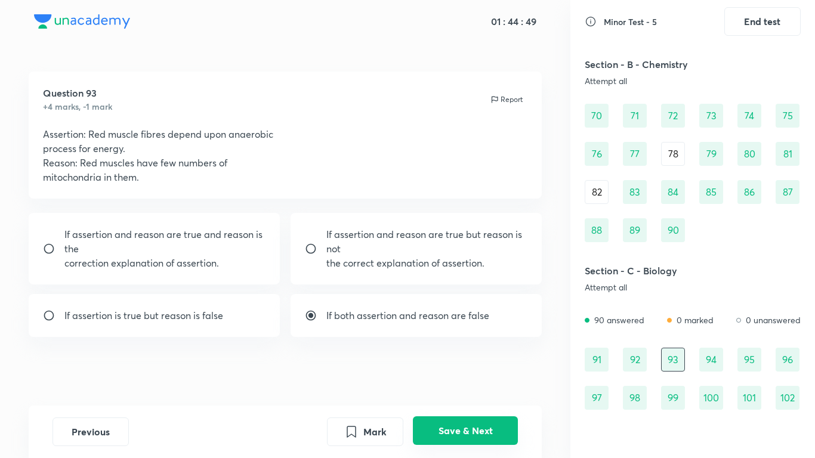
click at [497, 362] on button "Save & Next" at bounding box center [465, 430] width 105 height 29
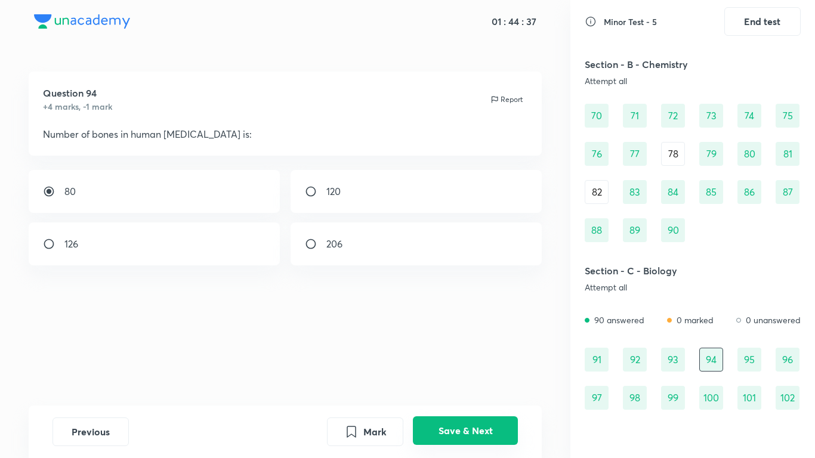
click at [497, 362] on button "Save & Next" at bounding box center [465, 430] width 105 height 29
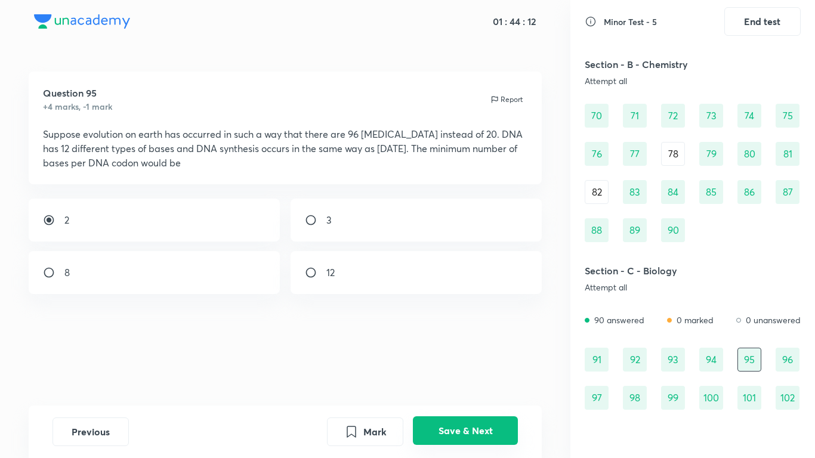
click at [497, 362] on button "Save & Next" at bounding box center [465, 430] width 105 height 29
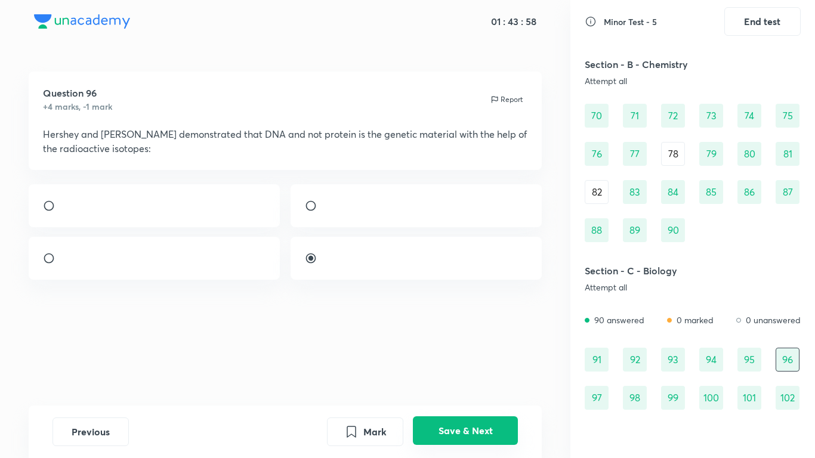
click at [496, 362] on button "Save & Next" at bounding box center [465, 430] width 105 height 29
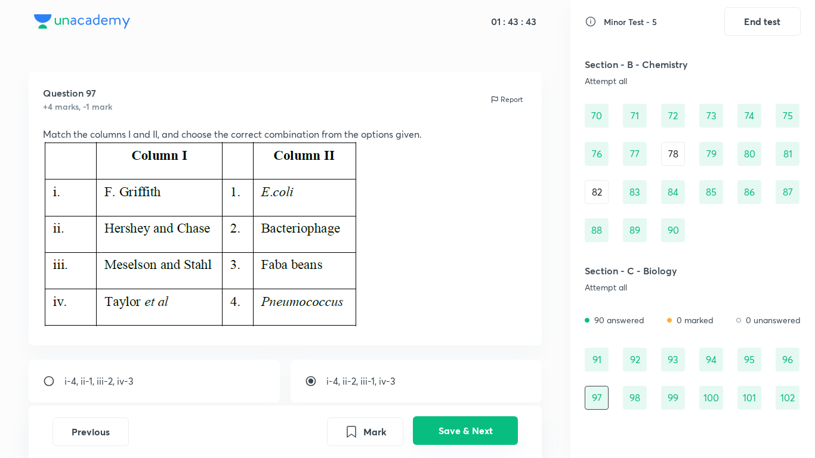
click at [496, 362] on button "Save & Next" at bounding box center [465, 430] width 105 height 29
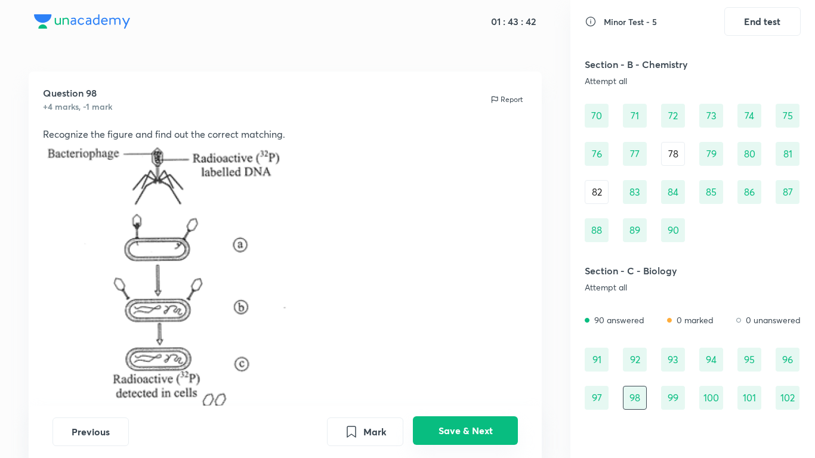
radio input "true"
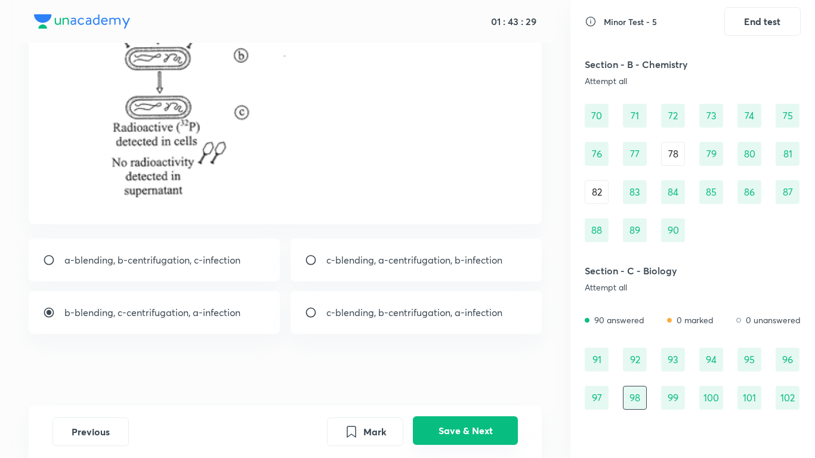
click at [496, 362] on button "Save & Next" at bounding box center [465, 430] width 105 height 29
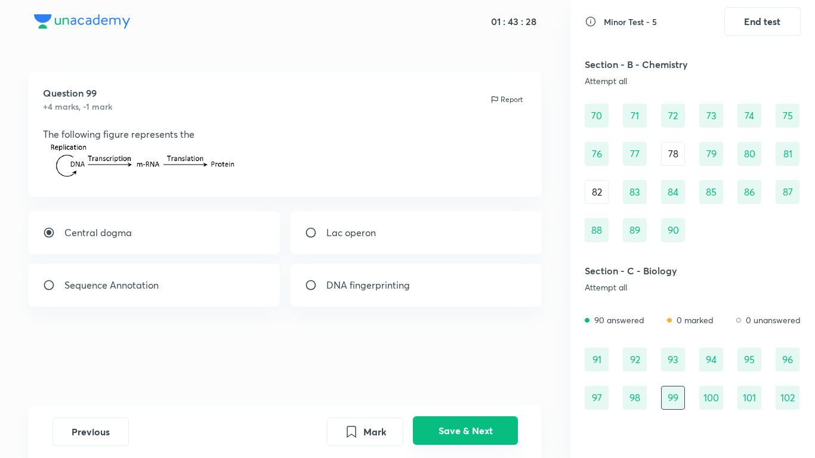
scroll to position [0, 0]
click at [496, 362] on button "Save & Next" at bounding box center [465, 430] width 105 height 29
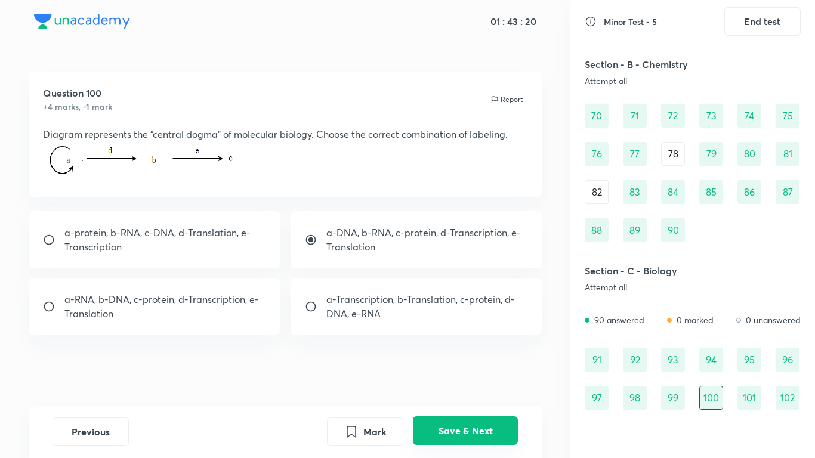
click at [495, 362] on button "Save & Next" at bounding box center [465, 430] width 105 height 29
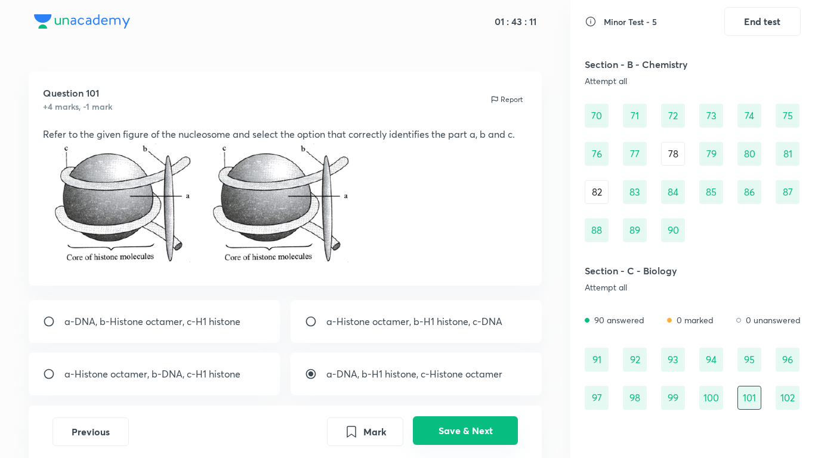
click at [495, 362] on button "Save & Next" at bounding box center [465, 430] width 105 height 29
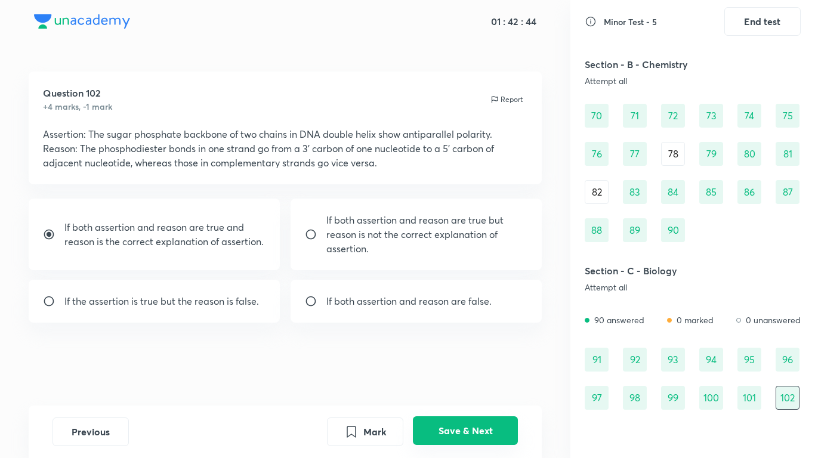
click at [495, 362] on button "Save & Next" at bounding box center [465, 430] width 105 height 29
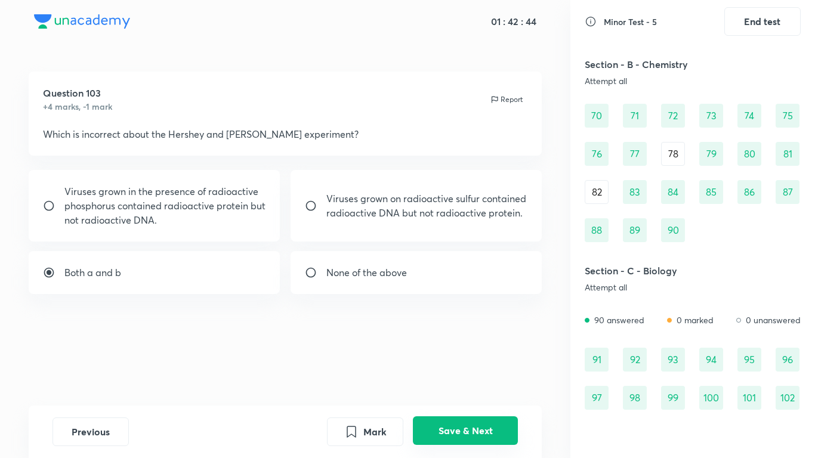
scroll to position [622, 0]
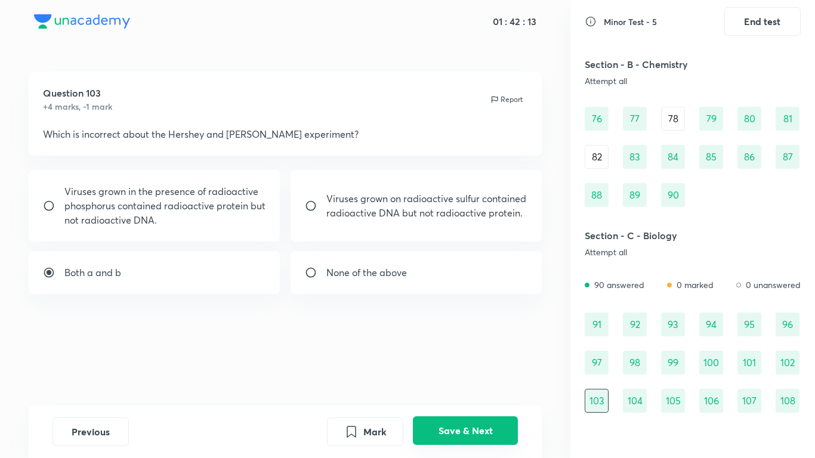
click at [495, 362] on button "Save & Next" at bounding box center [465, 430] width 105 height 29
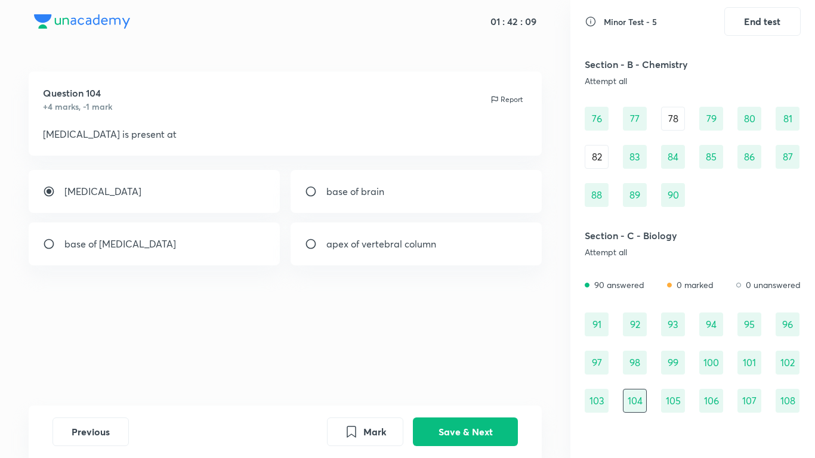
click at [506, 362] on div "Question 104 +4 marks, -1 mark Report [MEDICAL_DATA] is present at [MEDICAL_DAT…" at bounding box center [285, 239] width 570 height 334
click at [499, 362] on button "Save & Next" at bounding box center [465, 430] width 105 height 29
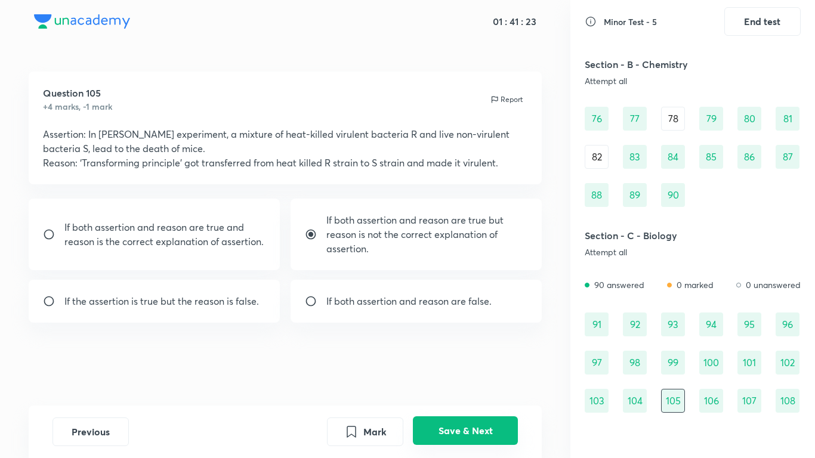
click at [485, 362] on button "Save & Next" at bounding box center [465, 430] width 105 height 29
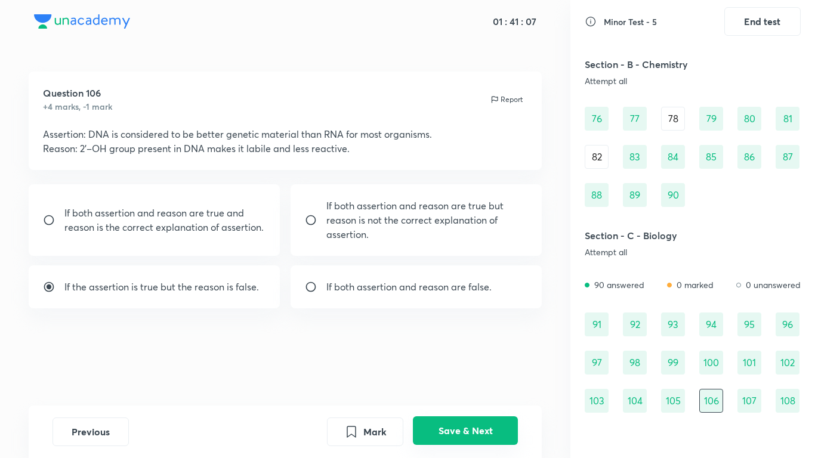
click at [485, 362] on button "Save & Next" at bounding box center [465, 430] width 105 height 29
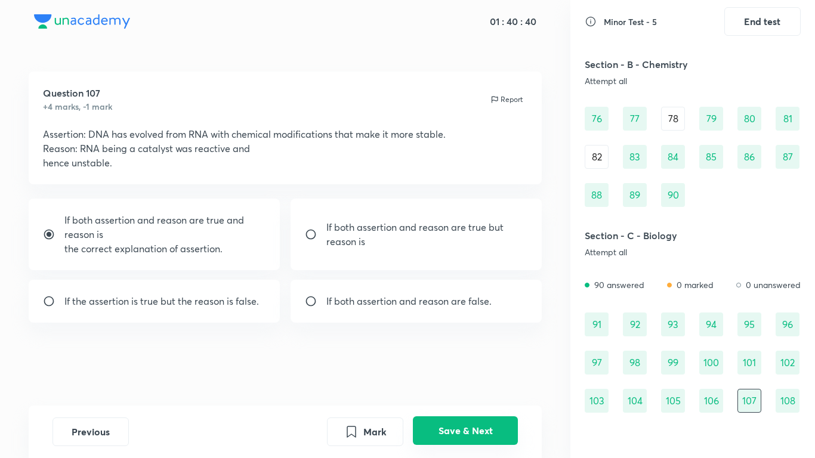
click at [485, 362] on button "Save & Next" at bounding box center [465, 430] width 105 height 29
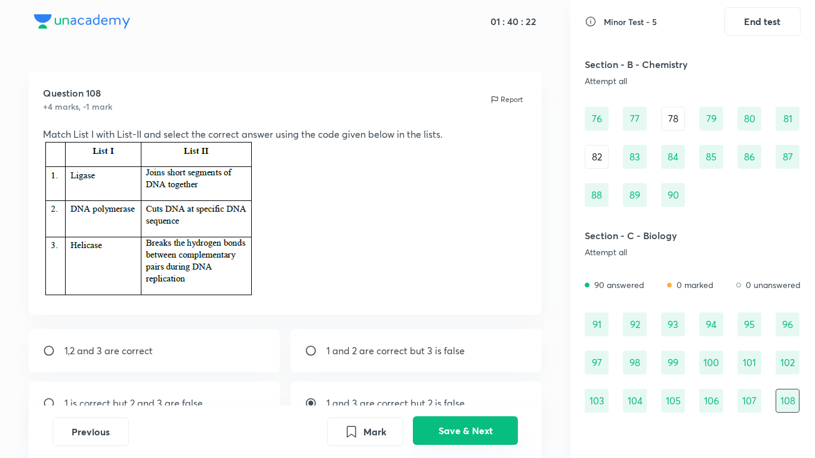
click at [485, 362] on button "Save & Next" at bounding box center [465, 430] width 105 height 29
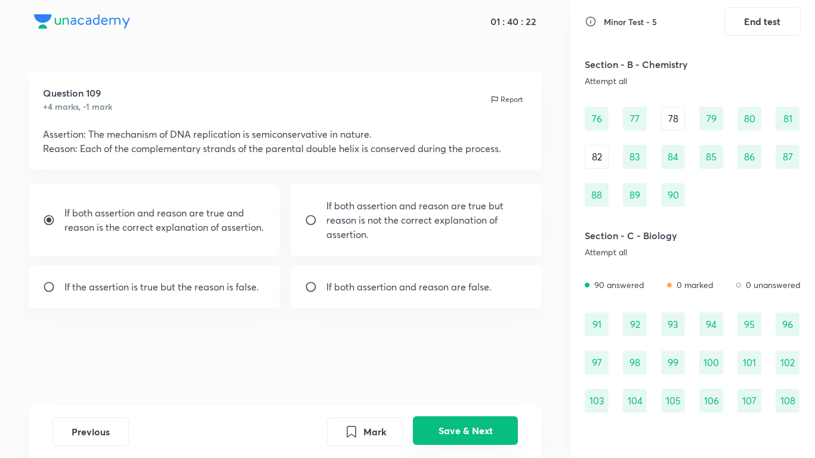
scroll to position [661, 0]
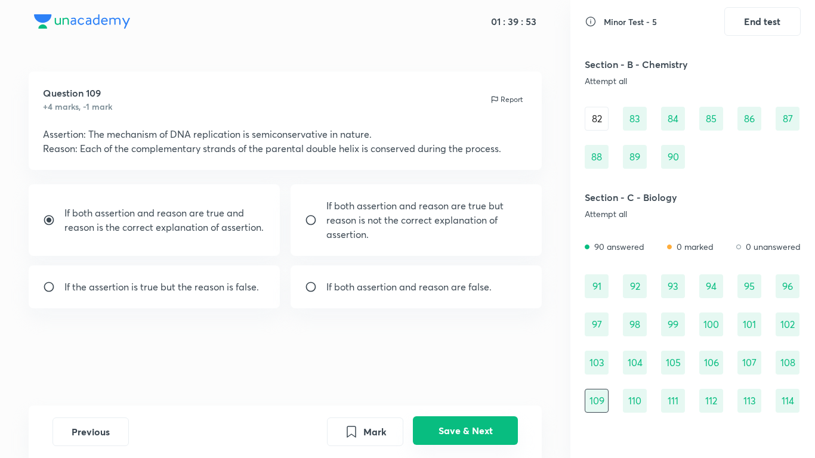
click at [485, 362] on button "Save & Next" at bounding box center [465, 430] width 105 height 29
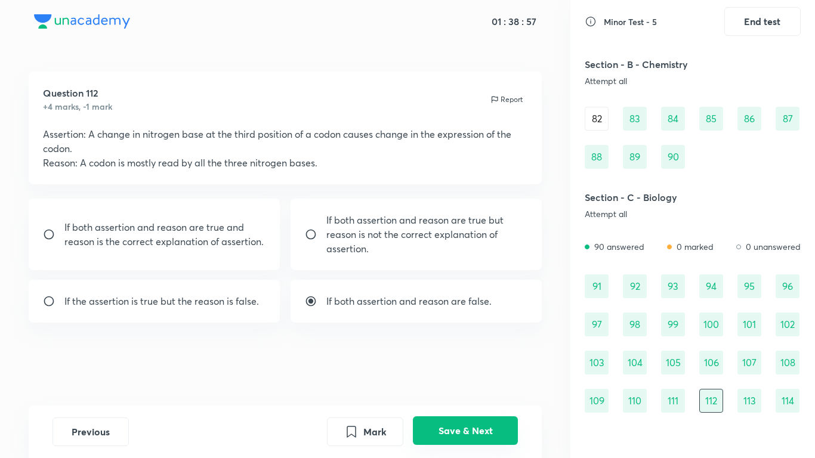
click at [485, 362] on button "Save & Next" at bounding box center [465, 430] width 105 height 29
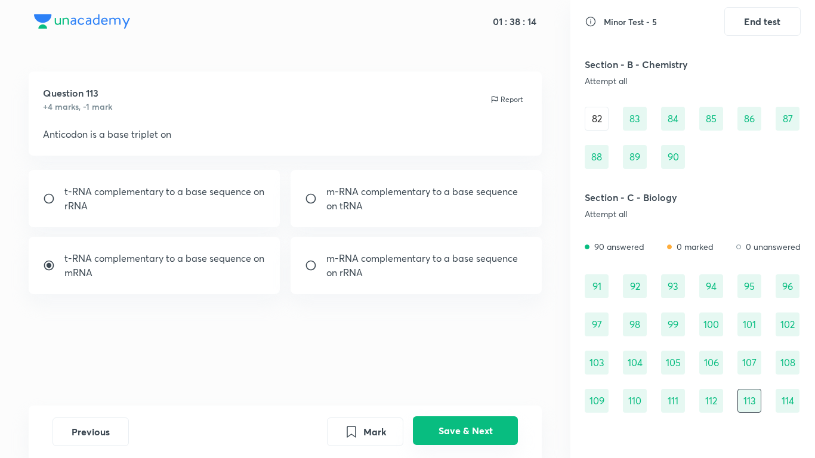
click at [484, 362] on button "Save & Next" at bounding box center [465, 430] width 105 height 29
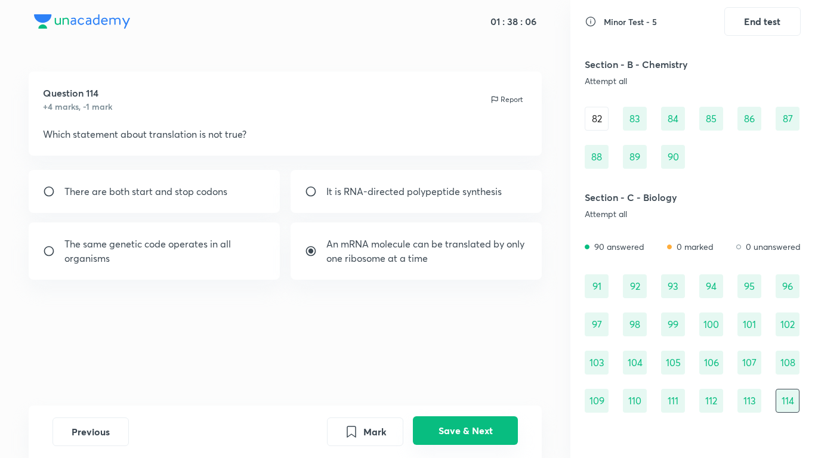
click at [484, 362] on button "Save & Next" at bounding box center [465, 430] width 105 height 29
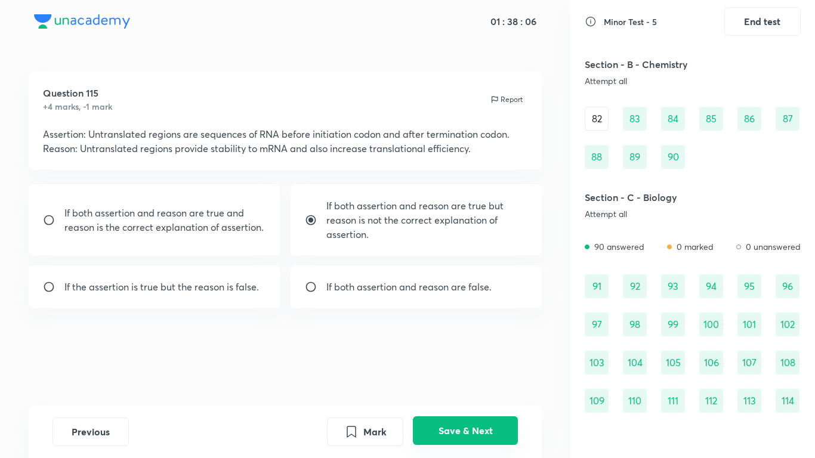
scroll to position [699, 0]
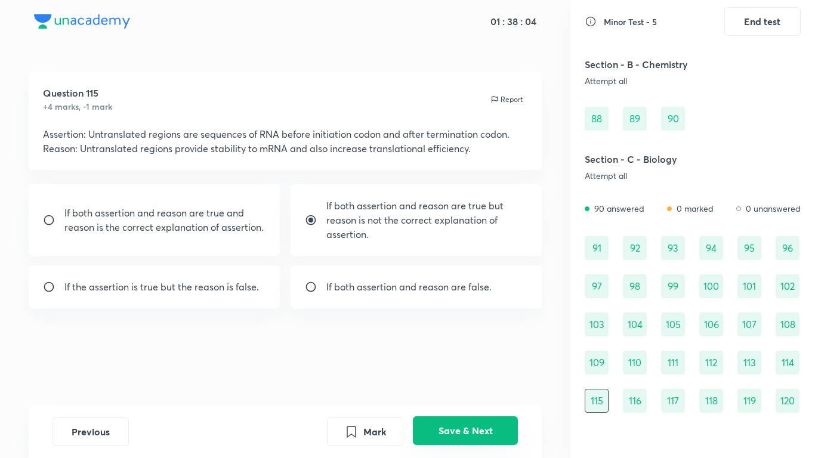
click at [484, 362] on button "Save & Next" at bounding box center [465, 430] width 105 height 29
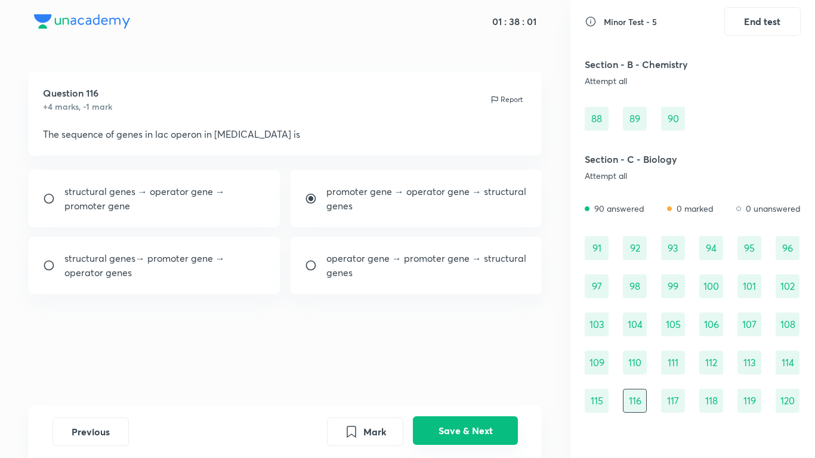
click at [484, 362] on button "Save & Next" at bounding box center [465, 430] width 105 height 29
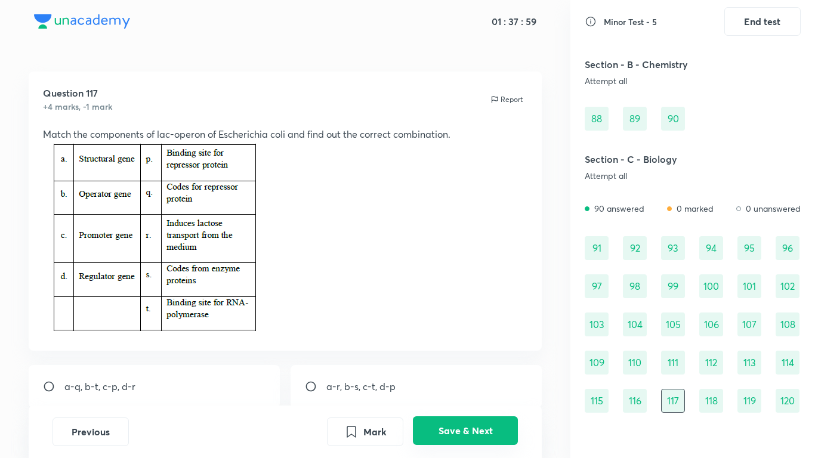
click at [483, 362] on button "Save & Next" at bounding box center [465, 430] width 105 height 29
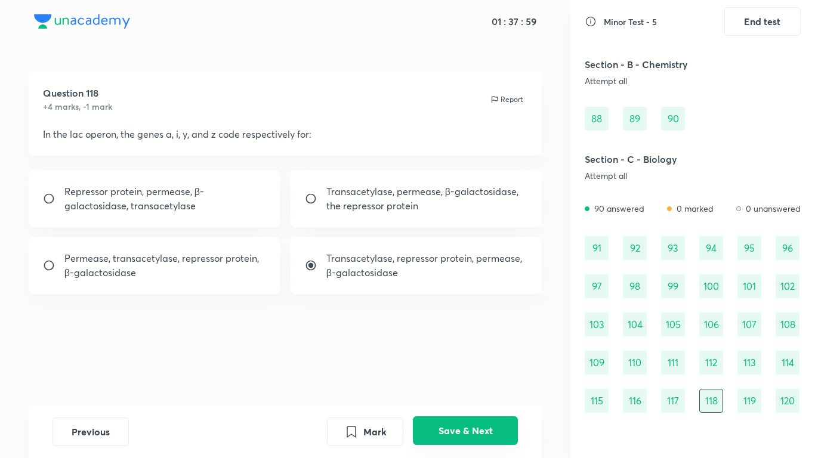
click at [484, 362] on button "Save & Next" at bounding box center [465, 430] width 105 height 29
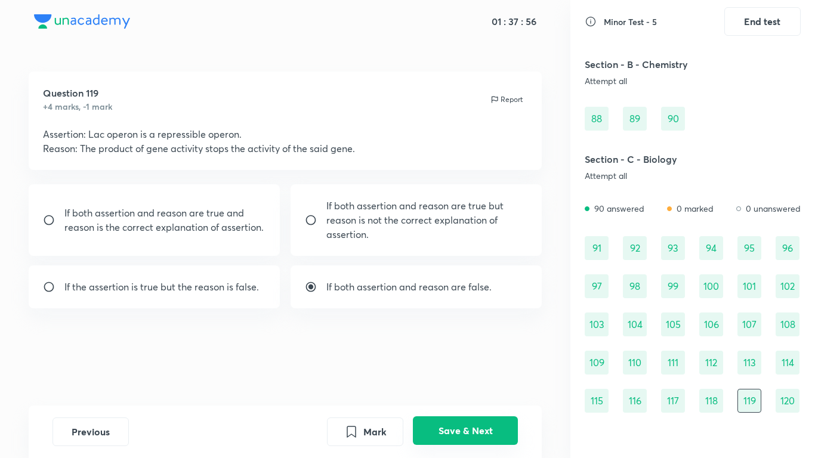
click at [484, 362] on button "Save & Next" at bounding box center [465, 430] width 105 height 29
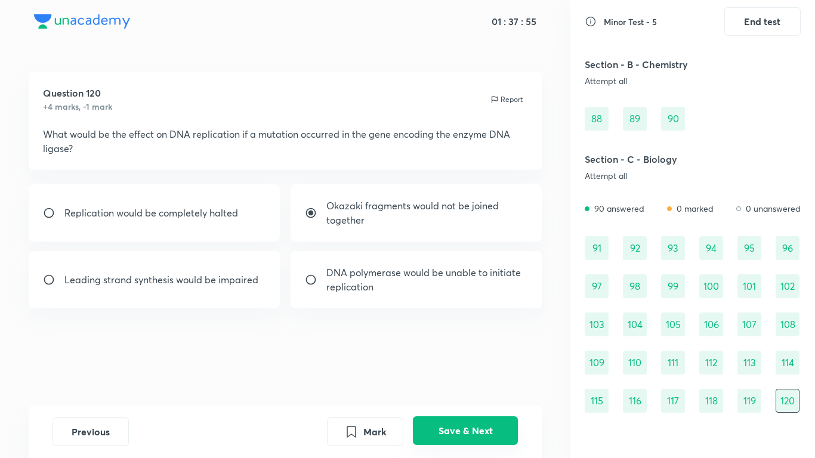
click at [484, 362] on button "Save & Next" at bounding box center [465, 430] width 105 height 29
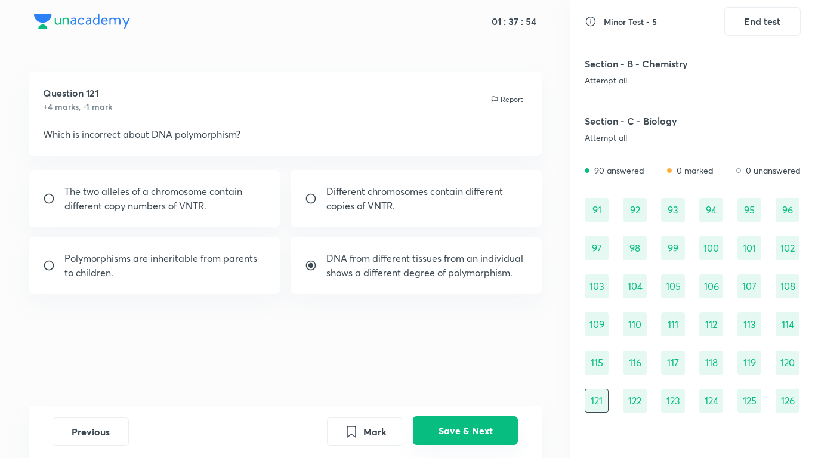
click at [484, 362] on button "Save & Next" at bounding box center [465, 430] width 105 height 29
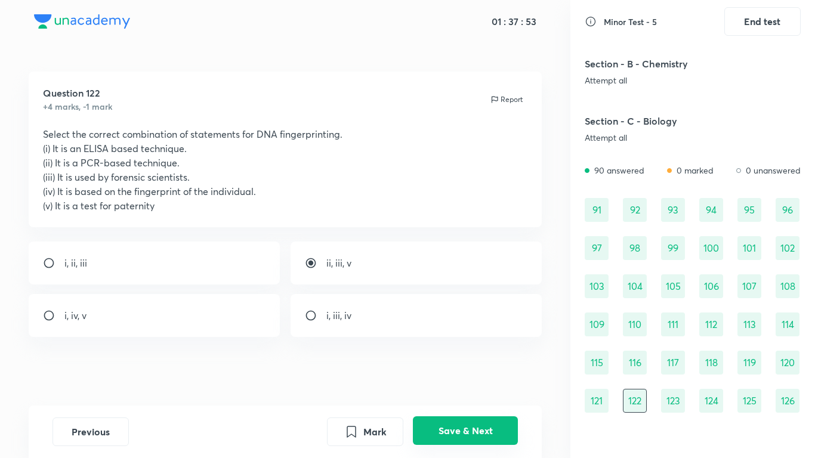
click at [484, 362] on button "Save & Next" at bounding box center [465, 430] width 105 height 29
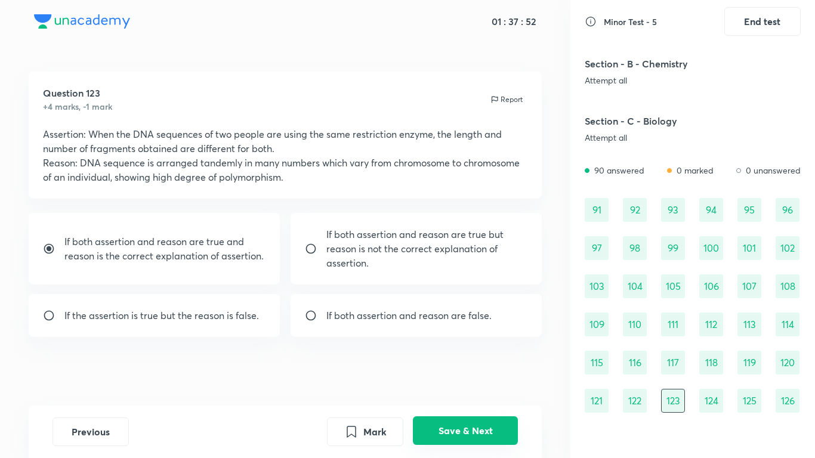
click at [484, 362] on button "Save & Next" at bounding box center [465, 430] width 105 height 29
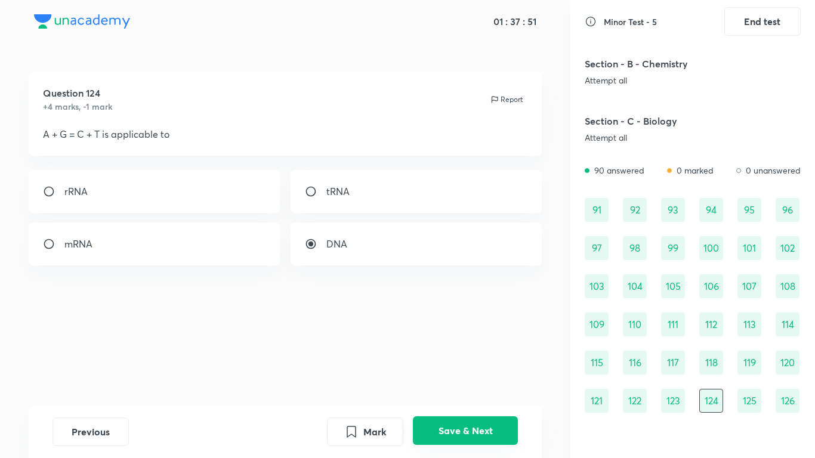
click at [484, 362] on button "Save & Next" at bounding box center [465, 430] width 105 height 29
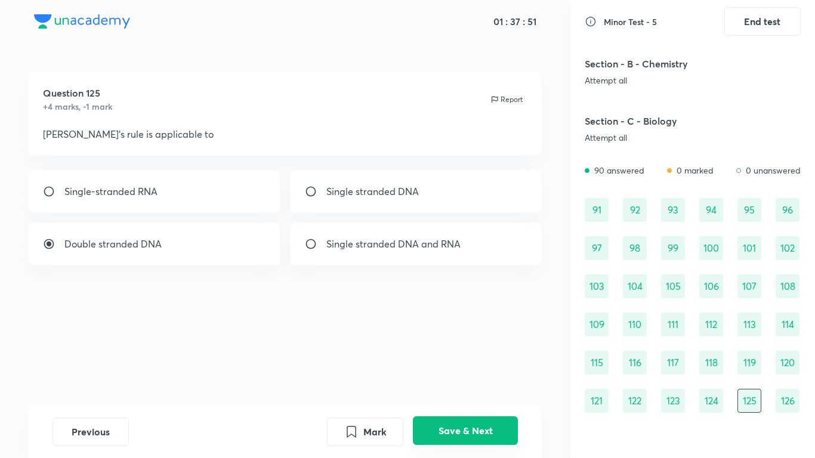
click at [484, 362] on button "Save & Next" at bounding box center [465, 430] width 105 height 29
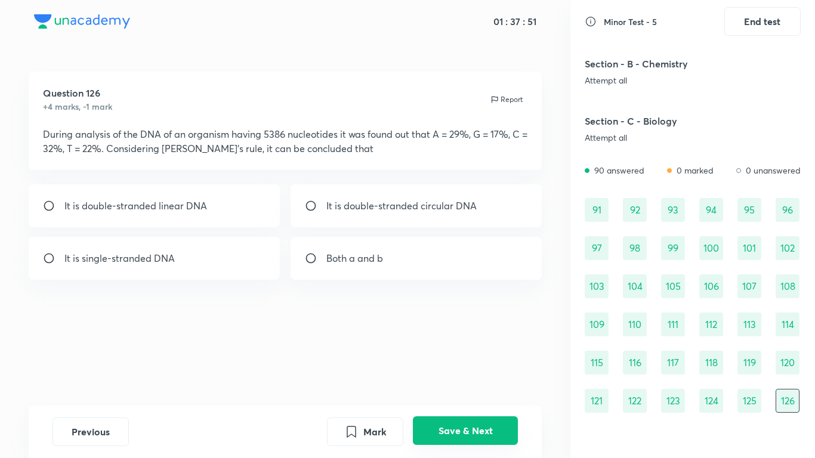
radio input "true"
click at [484, 362] on button "Save & Next" at bounding box center [465, 430] width 105 height 29
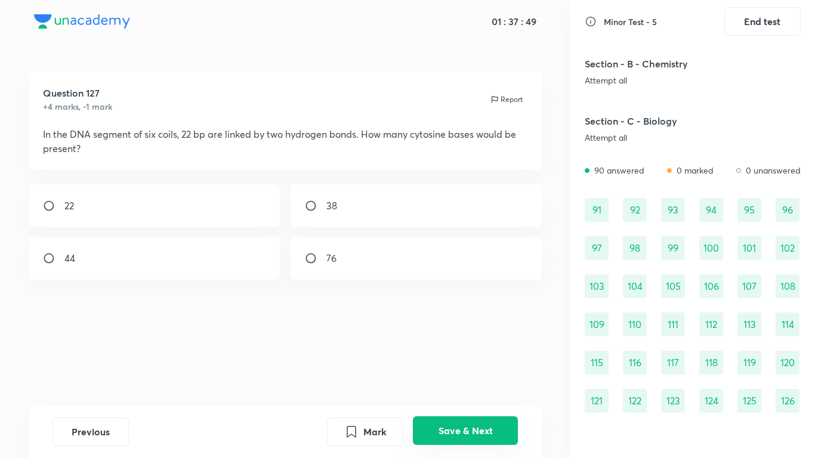
radio input "true"
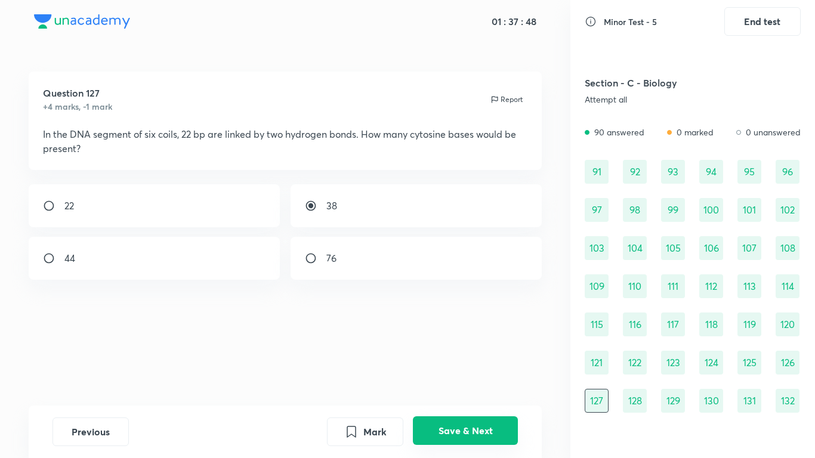
click at [483, 362] on button "Save & Next" at bounding box center [465, 430] width 105 height 29
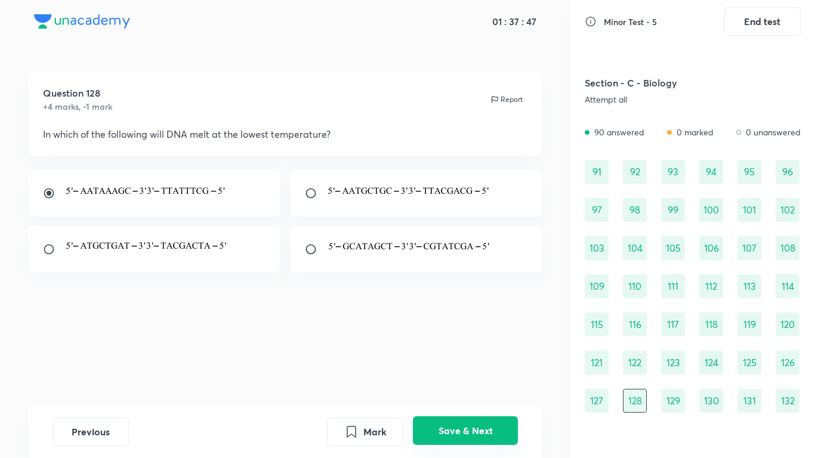
click at [483, 362] on button "Save & Next" at bounding box center [465, 430] width 105 height 29
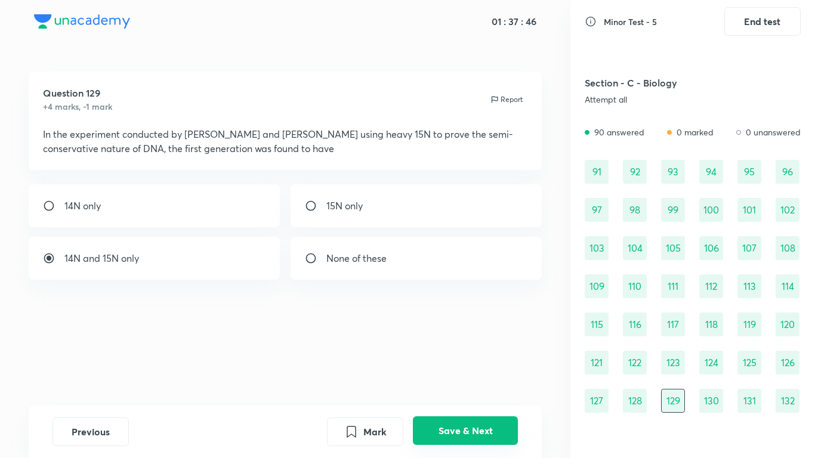
click at [484, 362] on button "Save & Next" at bounding box center [465, 430] width 105 height 29
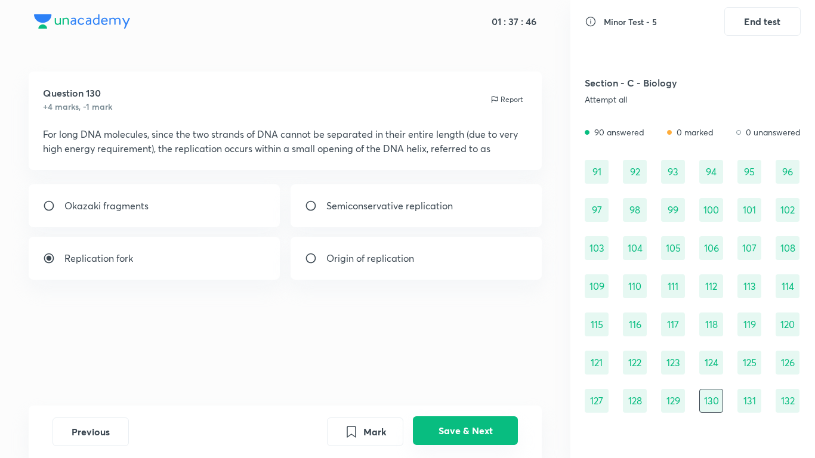
click at [484, 362] on button "Save & Next" at bounding box center [465, 430] width 105 height 29
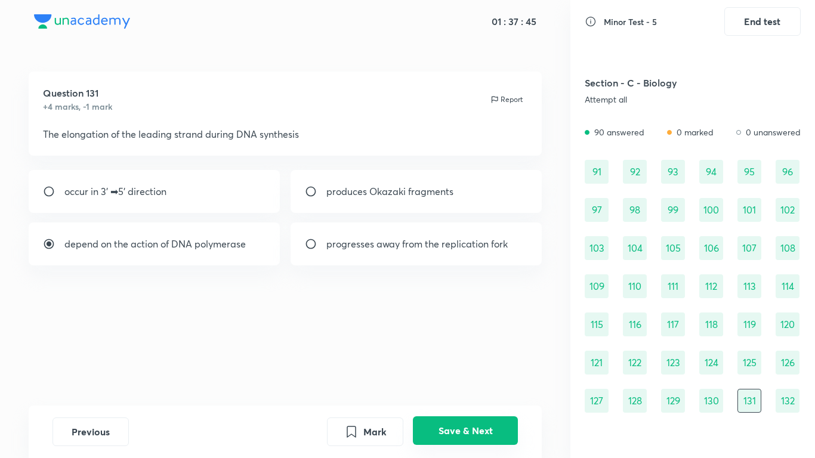
click at [484, 362] on button "Save & Next" at bounding box center [465, 430] width 105 height 29
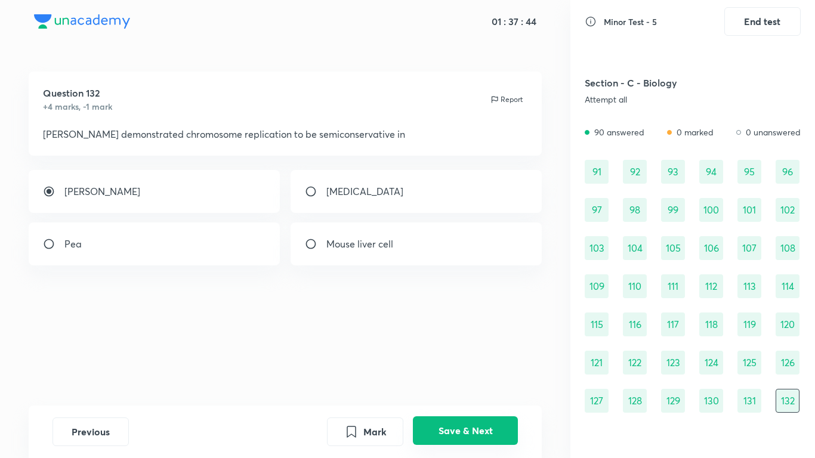
click at [484, 362] on button "Save & Next" at bounding box center [465, 430] width 105 height 29
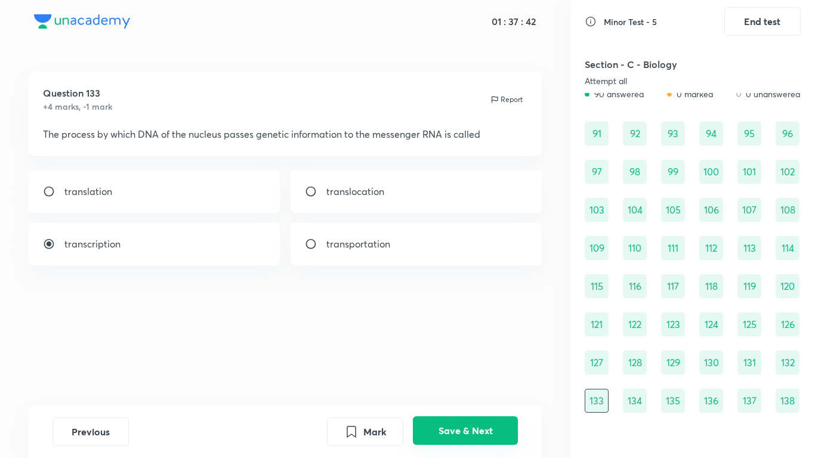
click at [484, 362] on button "Save & Next" at bounding box center [465, 430] width 105 height 29
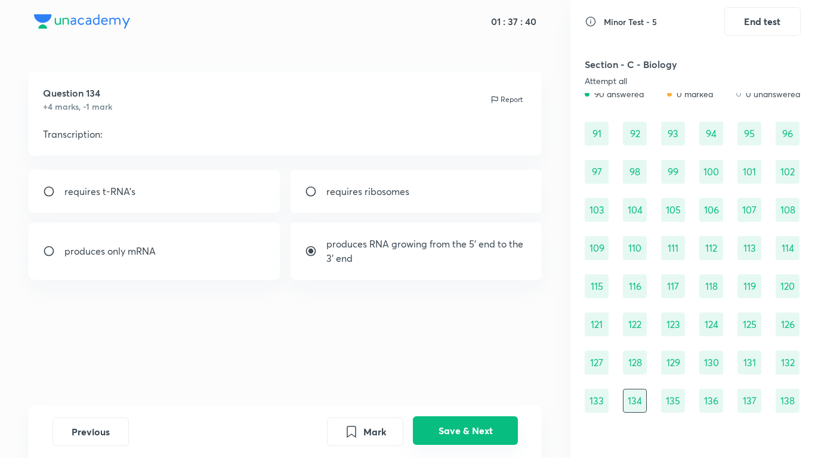
click at [484, 362] on button "Save & Next" at bounding box center [465, 430] width 105 height 29
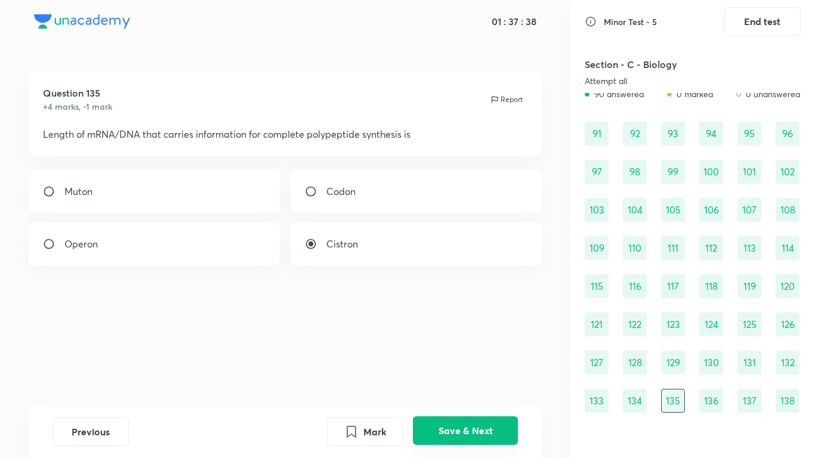
click at [484, 362] on button "Save & Next" at bounding box center [465, 430] width 105 height 29
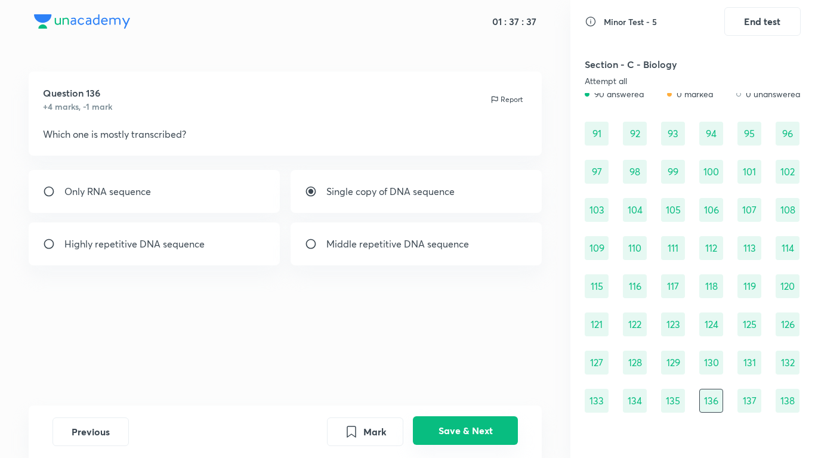
click at [483, 362] on button "Save & Next" at bounding box center [465, 430] width 105 height 29
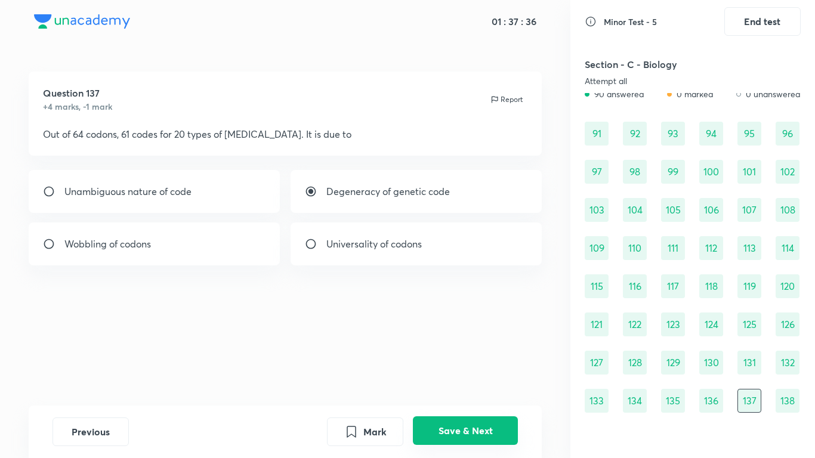
click at [484, 362] on button "Save & Next" at bounding box center [465, 430] width 105 height 29
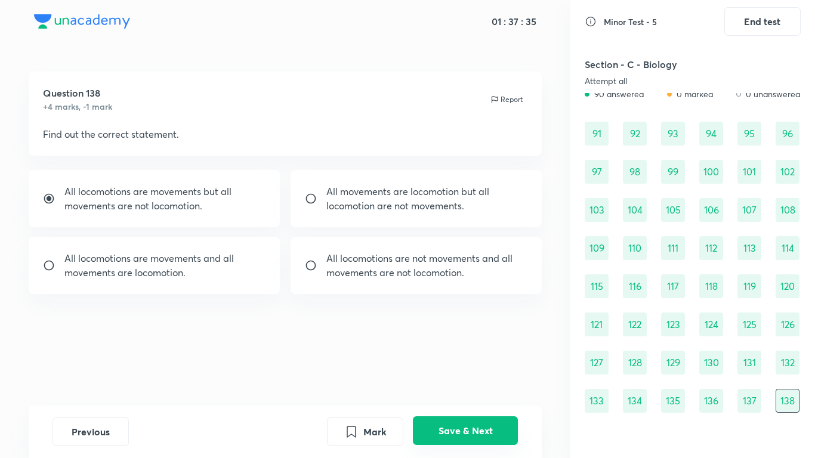
click at [484, 362] on button "Save & Next" at bounding box center [465, 430] width 105 height 29
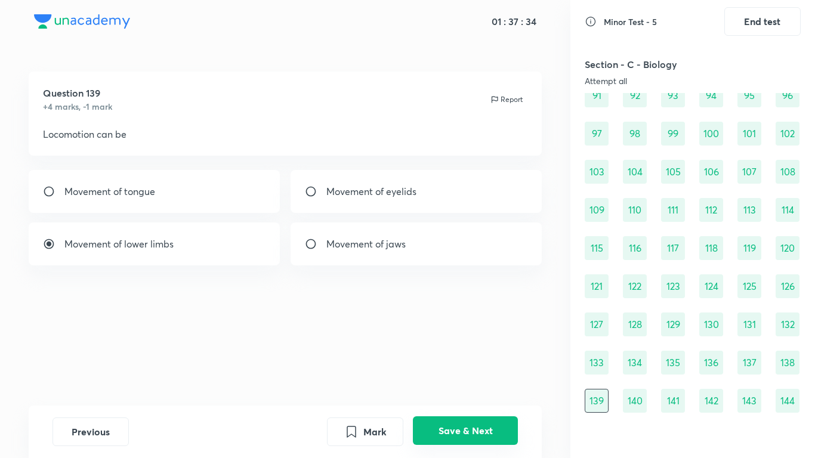
click at [484, 362] on button "Save & Next" at bounding box center [465, 430] width 105 height 29
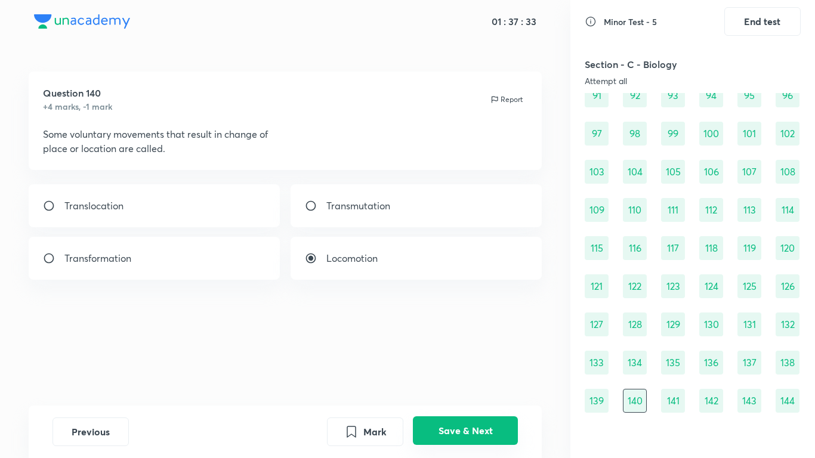
click at [484, 362] on button "Save & Next" at bounding box center [465, 430] width 105 height 29
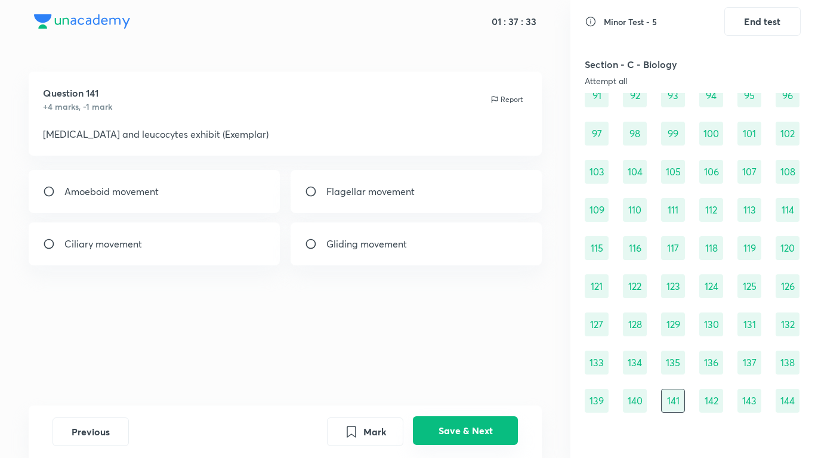
radio input "true"
click at [484, 362] on button "Save & Next" at bounding box center [465, 430] width 105 height 29
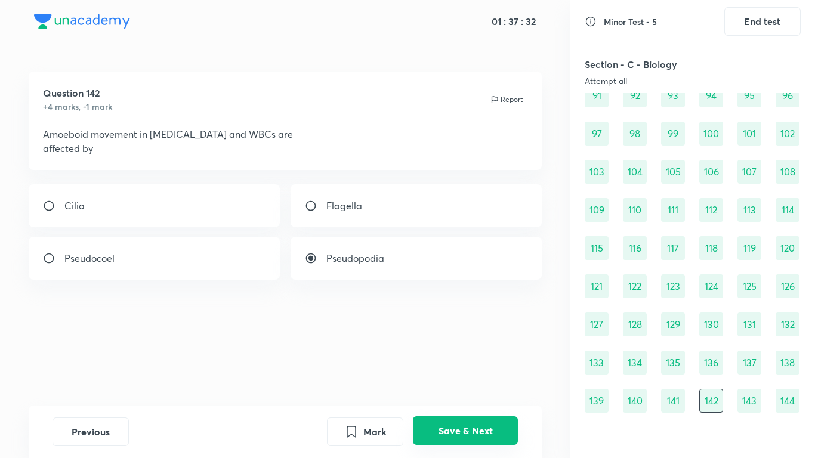
click at [484, 362] on button "Save & Next" at bounding box center [465, 430] width 105 height 29
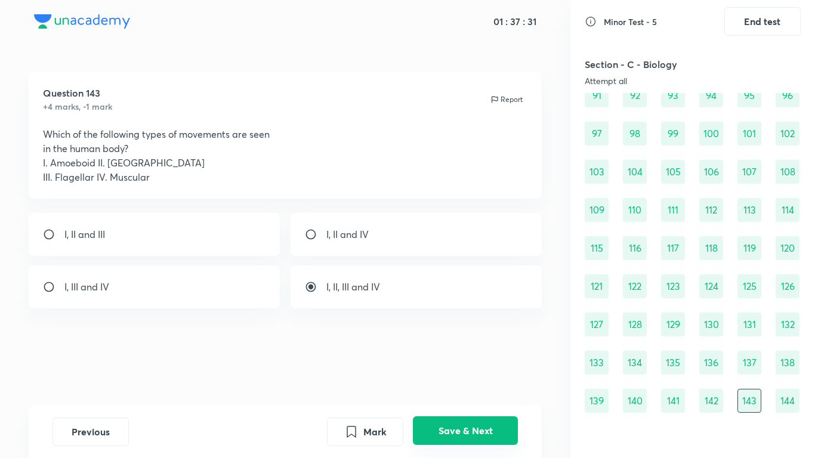
click at [484, 362] on button "Save & Next" at bounding box center [465, 430] width 105 height 29
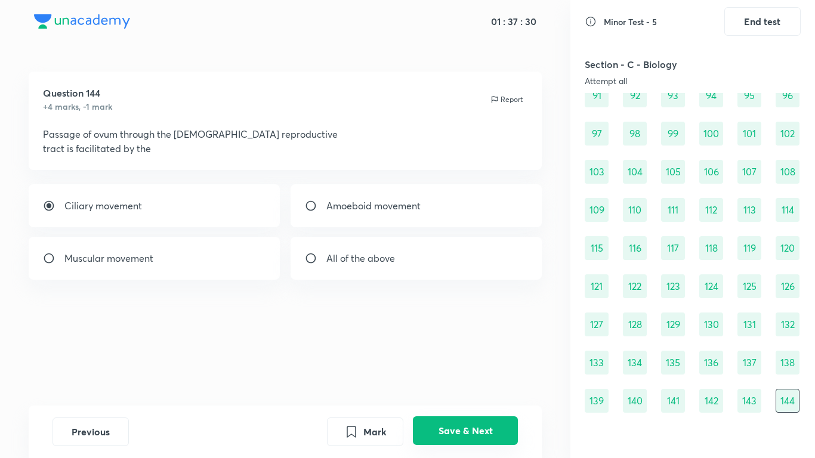
click at [484, 362] on button "Save & Next" at bounding box center [465, 430] width 105 height 29
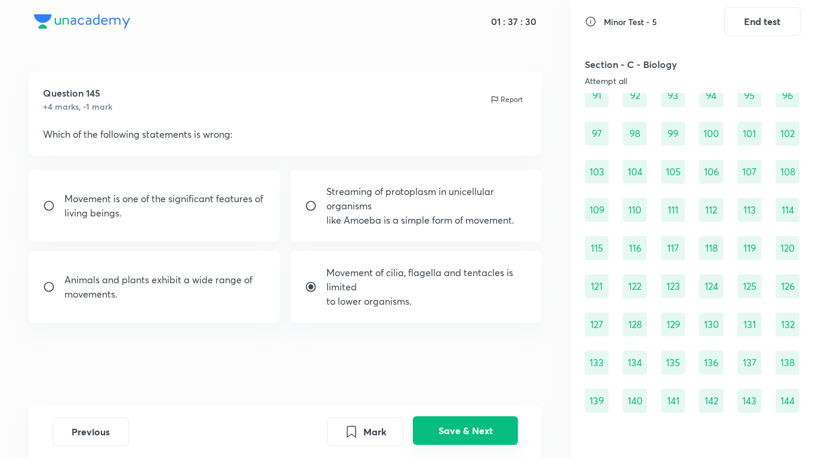
scroll to position [890, 0]
click at [484, 362] on button "Save & Next" at bounding box center [465, 430] width 105 height 29
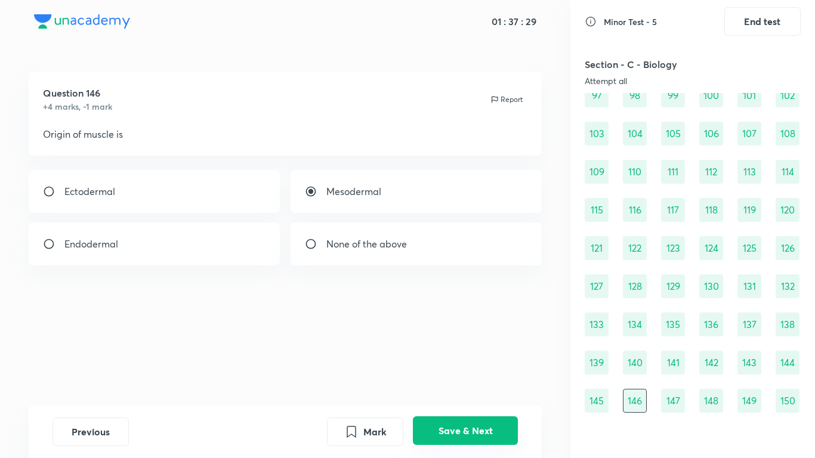
click at [484, 362] on button "Save & Next" at bounding box center [465, 430] width 105 height 29
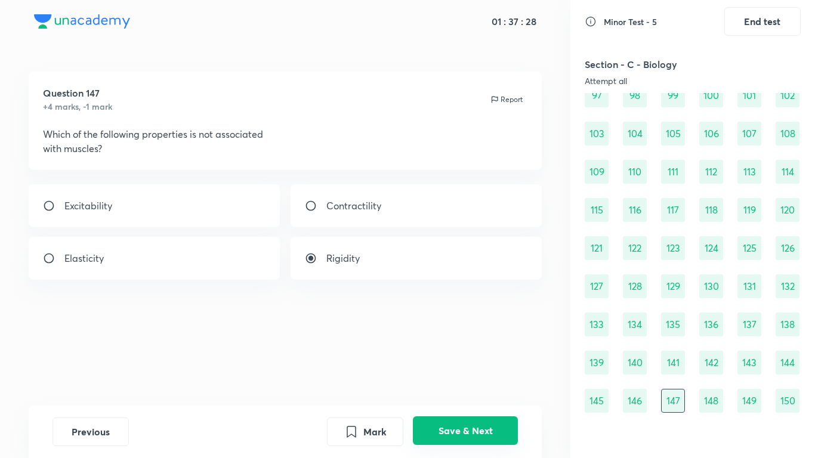
click at [484, 362] on button "Save & Next" at bounding box center [465, 430] width 105 height 29
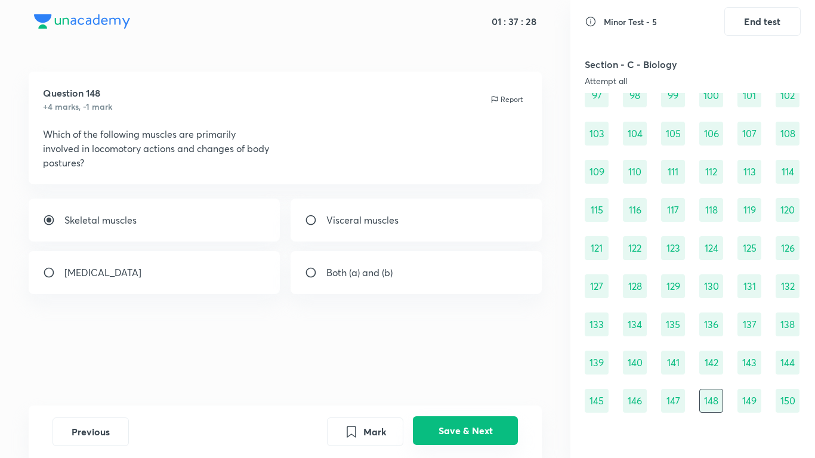
click at [484, 362] on button "Save & Next" at bounding box center [465, 430] width 105 height 29
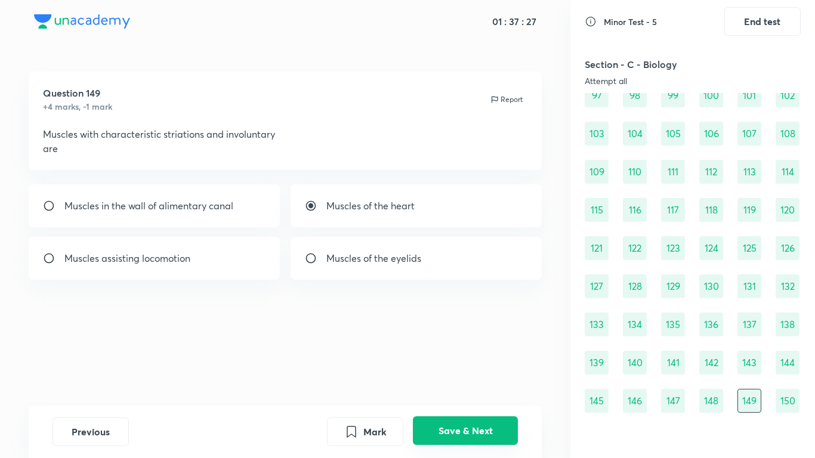
click at [483, 362] on button "Save & Next" at bounding box center [465, 430] width 105 height 29
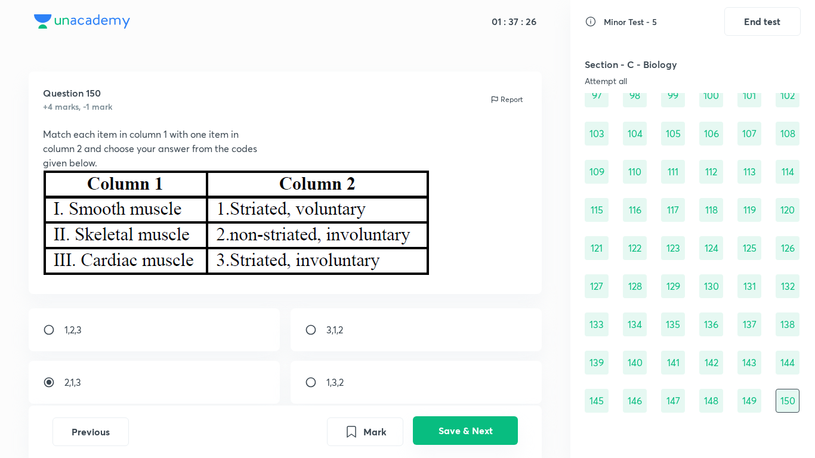
click at [483, 362] on button "Save & Next" at bounding box center [465, 430] width 105 height 29
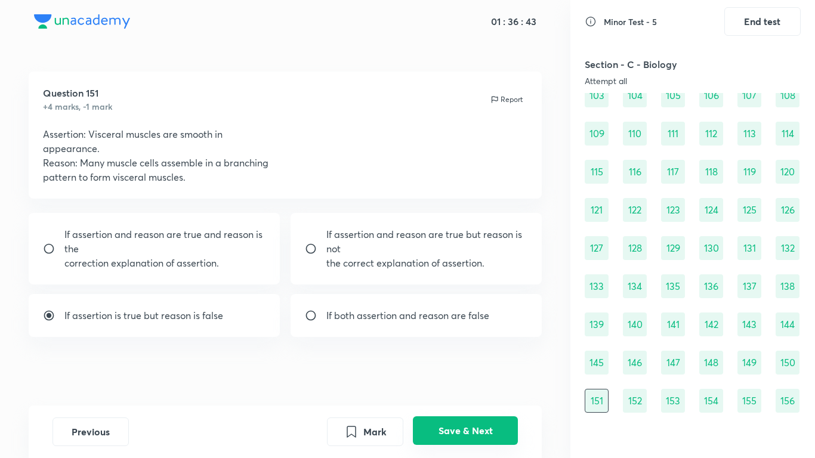
click at [483, 362] on button "Save & Next" at bounding box center [465, 430] width 105 height 29
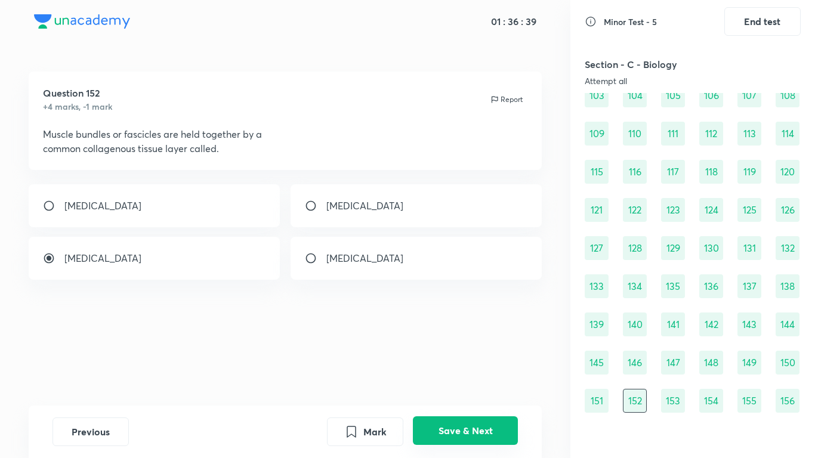
click at [483, 362] on button "Save & Next" at bounding box center [465, 430] width 105 height 29
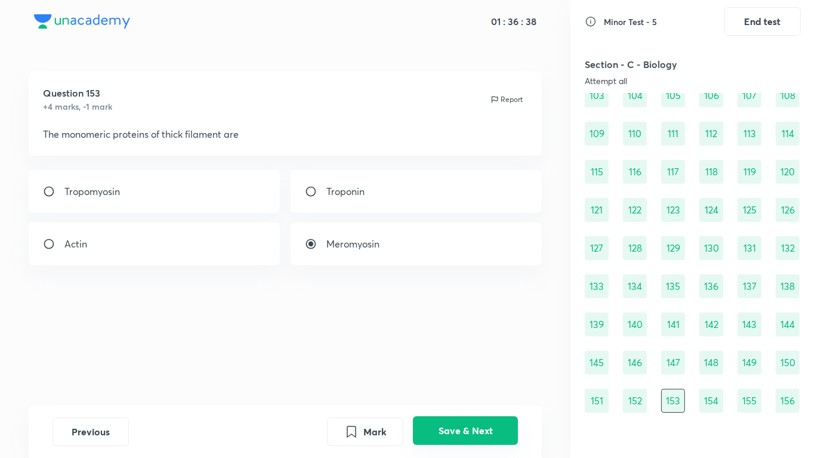
click at [483, 362] on button "Save & Next" at bounding box center [465, 430] width 105 height 29
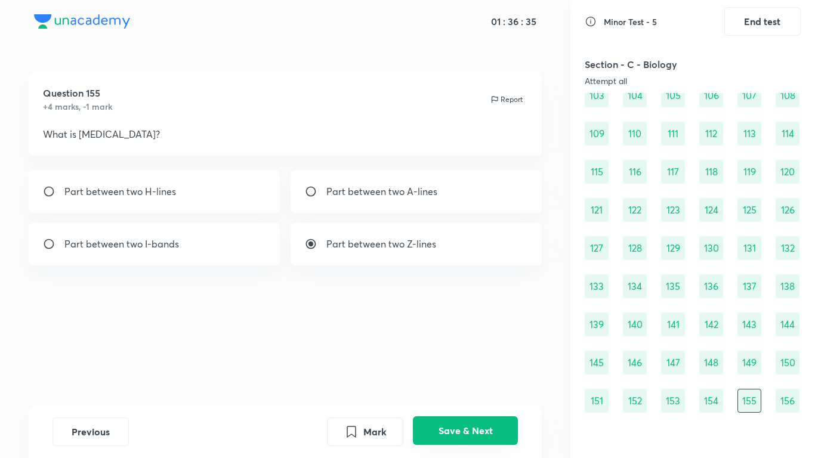
click at [483, 362] on button "Save & Next" at bounding box center [465, 430] width 105 height 29
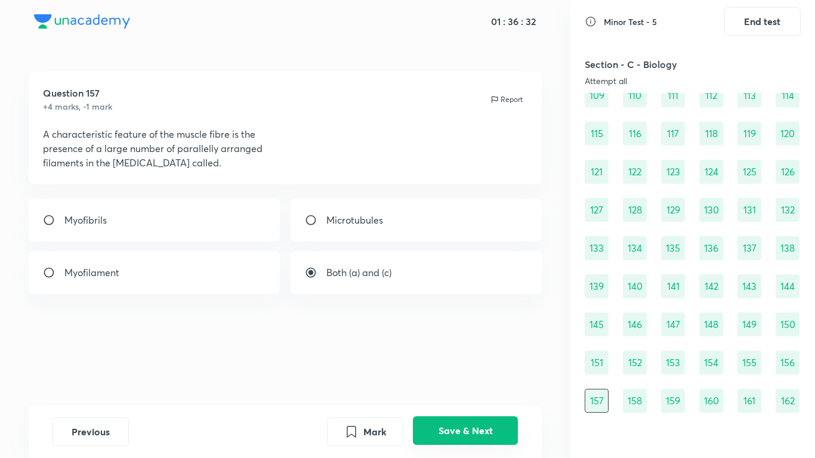
click at [483, 362] on button "Save & Next" at bounding box center [465, 430] width 105 height 29
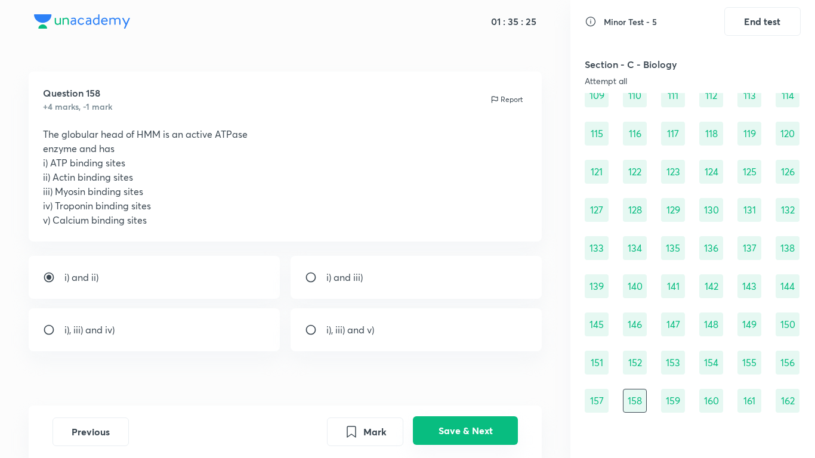
click at [483, 362] on button "Save & Next" at bounding box center [465, 430] width 105 height 29
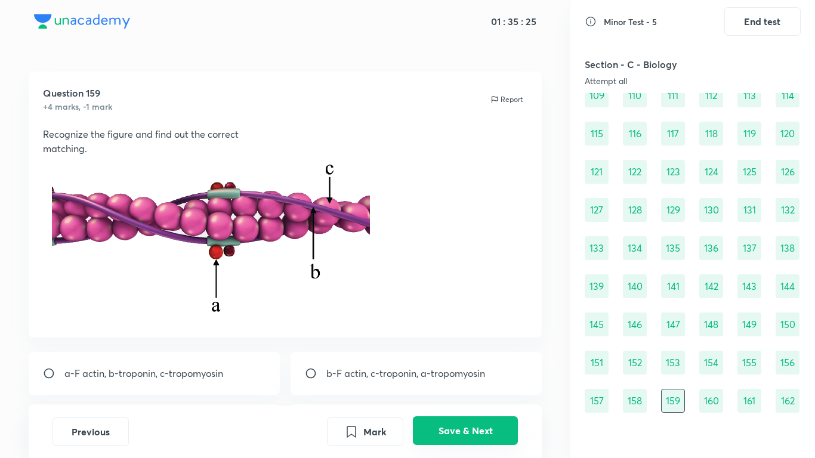
click at [483, 362] on button "Save & Next" at bounding box center [465, 430] width 105 height 29
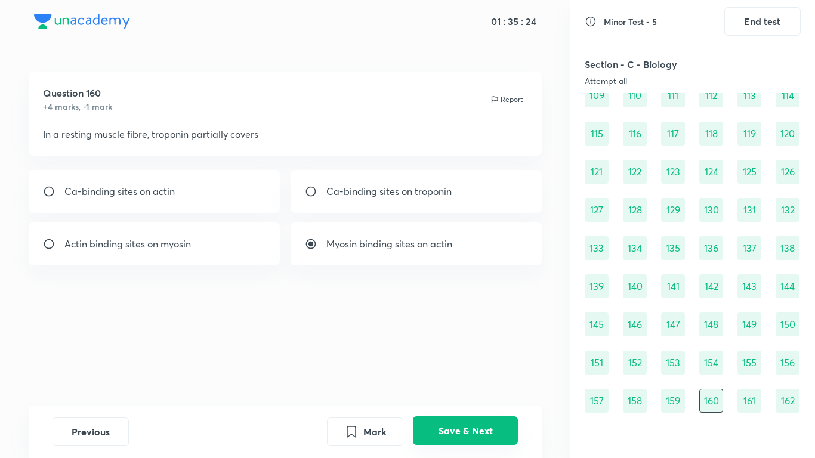
click at [483, 362] on button "Save & Next" at bounding box center [465, 430] width 105 height 29
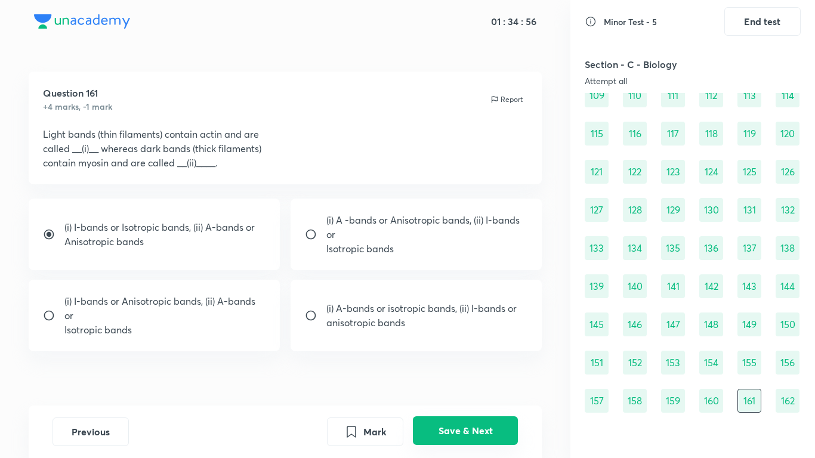
click at [484, 362] on button "Save & Next" at bounding box center [465, 430] width 105 height 29
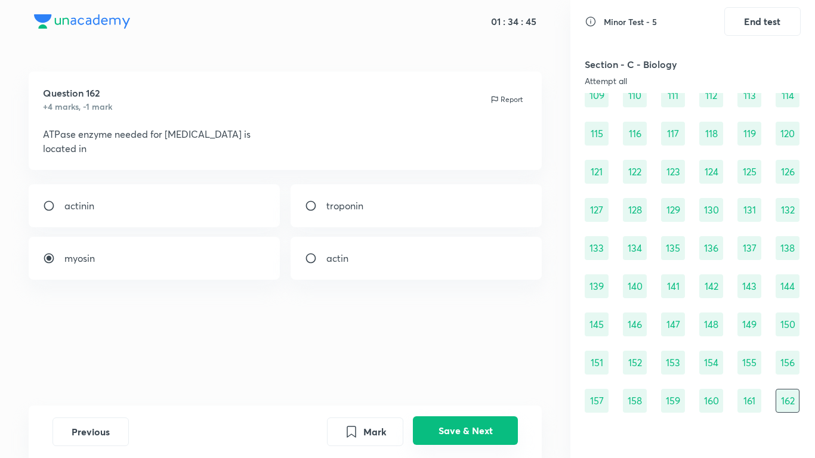
click at [484, 362] on button "Save & Next" at bounding box center [465, 430] width 105 height 29
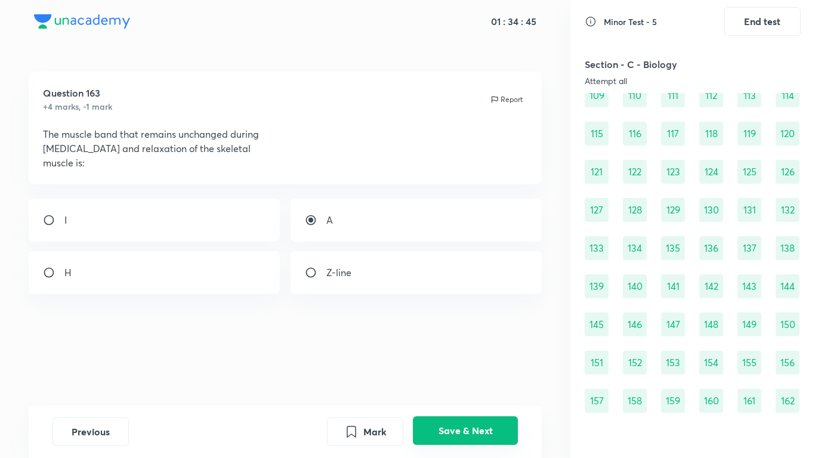
scroll to position [1004, 0]
click at [484, 362] on button "Save & Next" at bounding box center [465, 430] width 105 height 29
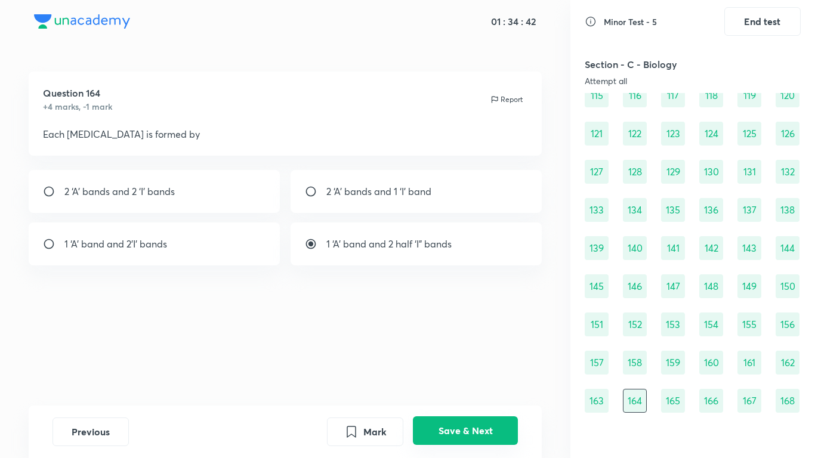
click at [484, 362] on button "Save & Next" at bounding box center [465, 430] width 105 height 29
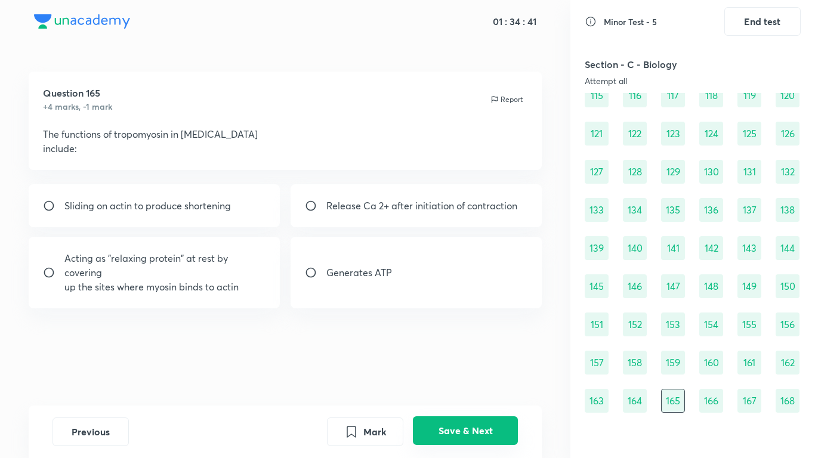
radio input "true"
click at [484, 362] on button "Save & Next" at bounding box center [465, 430] width 105 height 29
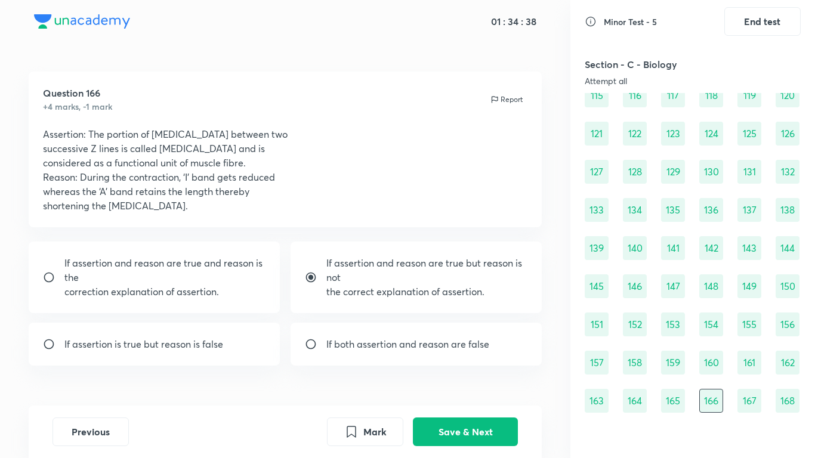
scroll to position [1107, 0]
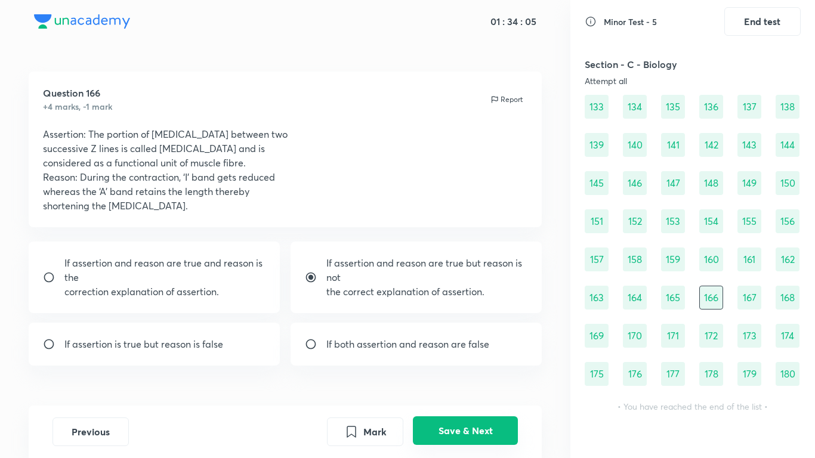
click at [457, 362] on button "Save & Next" at bounding box center [465, 430] width 105 height 29
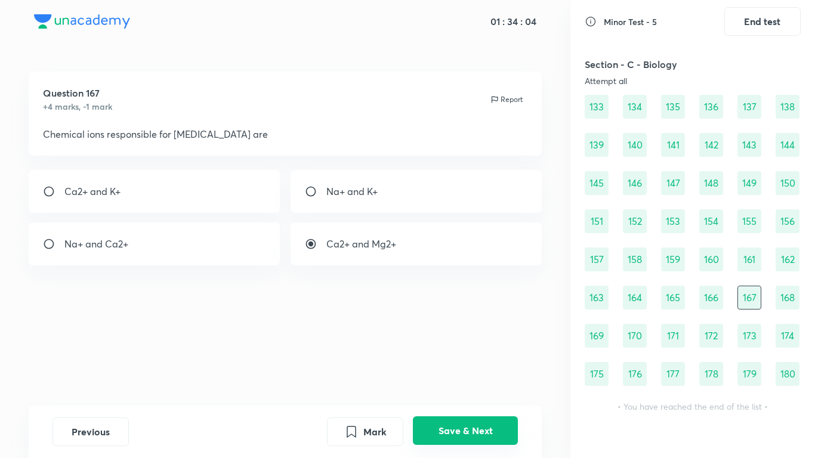
click at [473, 362] on button "Save & Next" at bounding box center [465, 430] width 105 height 29
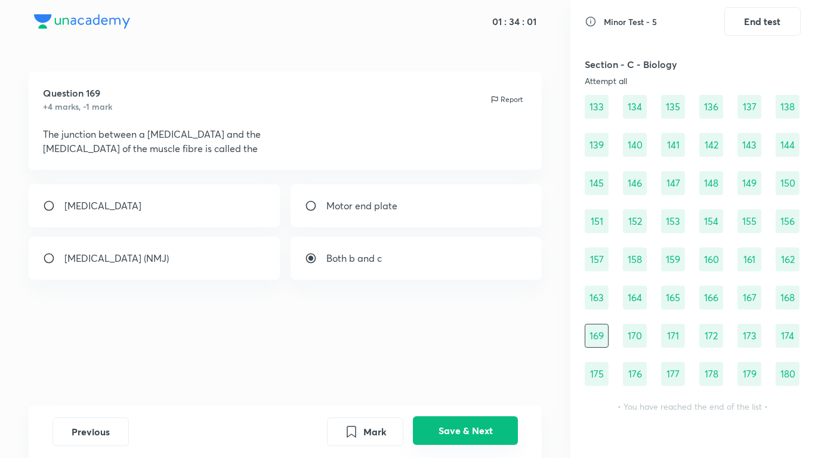
click at [473, 362] on button "Save & Next" at bounding box center [465, 430] width 105 height 29
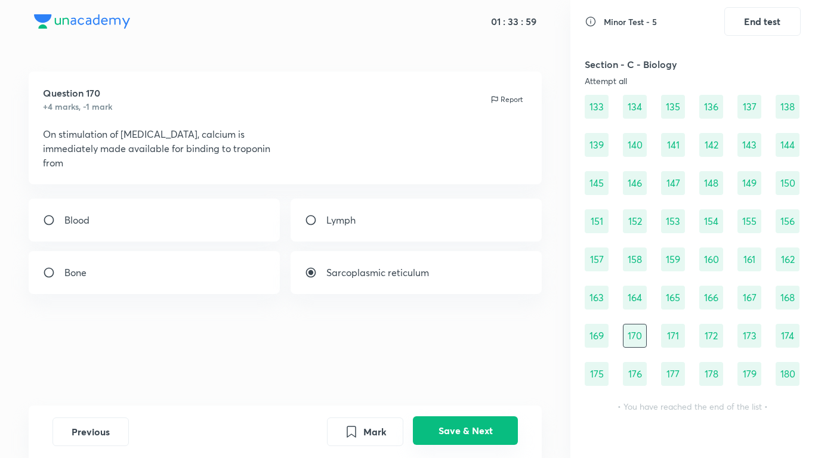
click at [474, 362] on button "Save & Next" at bounding box center [465, 430] width 105 height 29
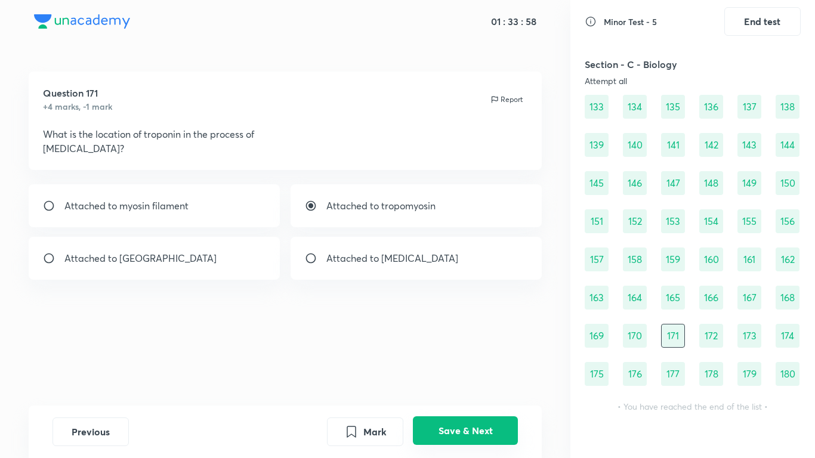
click at [474, 362] on button "Save & Next" at bounding box center [465, 430] width 105 height 29
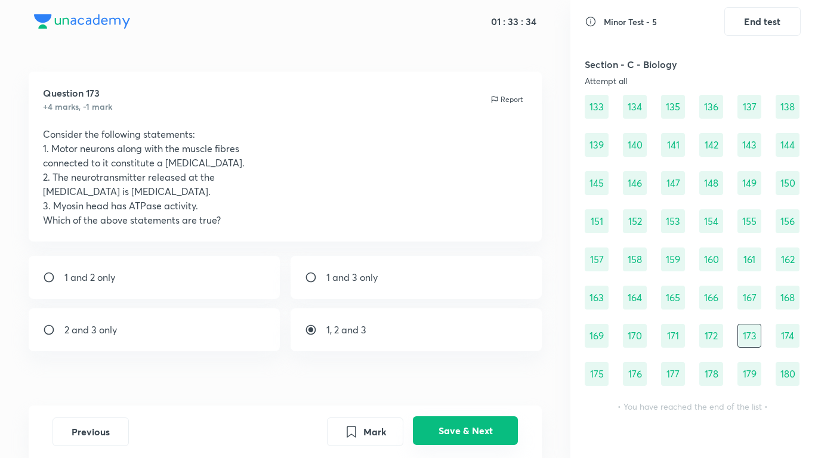
click at [473, 362] on button "Save & Next" at bounding box center [465, 430] width 105 height 29
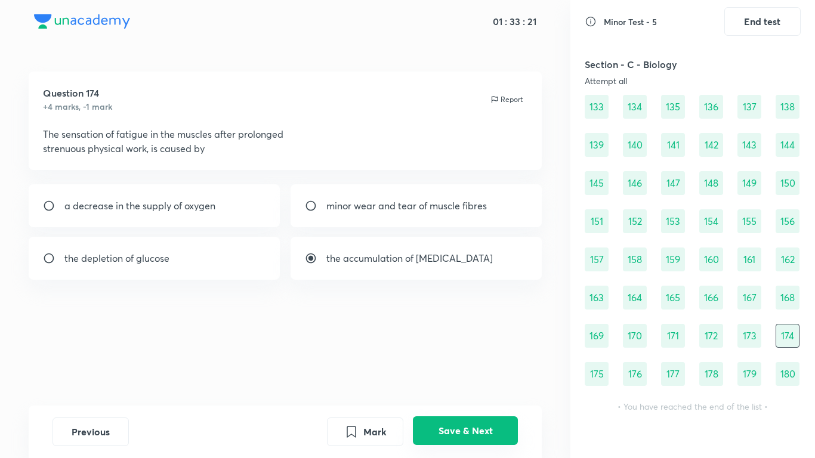
click at [453, 362] on button "Save & Next" at bounding box center [465, 430] width 105 height 29
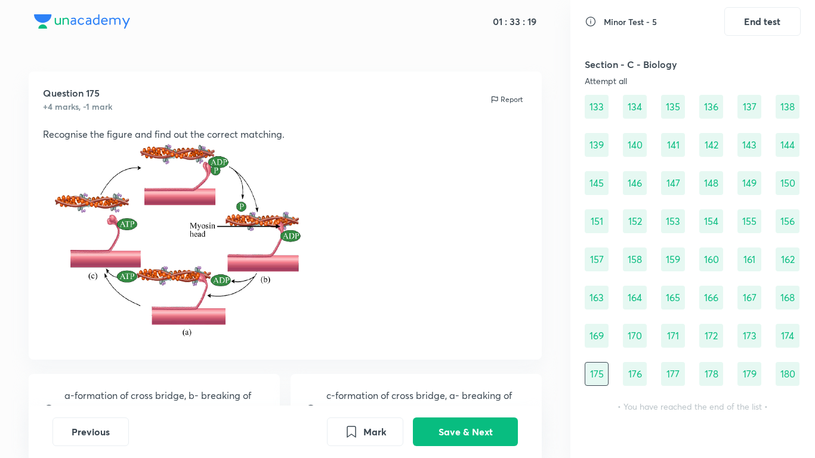
scroll to position [193, 0]
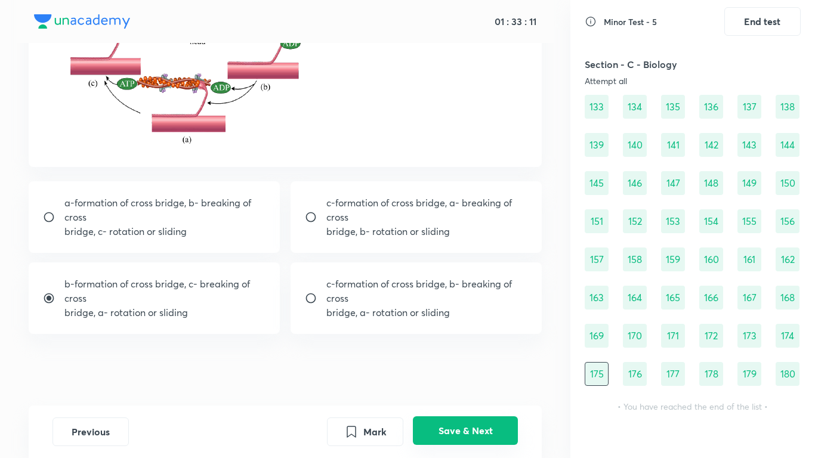
click at [492, 362] on button "Save & Next" at bounding box center [465, 430] width 105 height 29
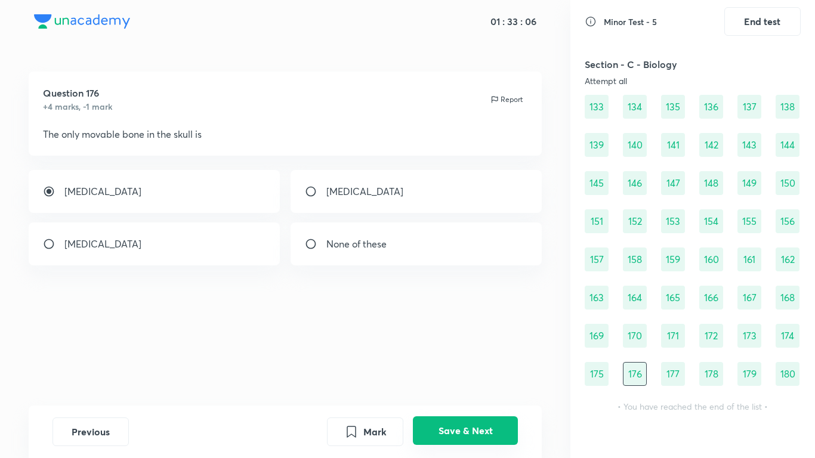
click at [489, 362] on button "Save & Next" at bounding box center [465, 430] width 105 height 29
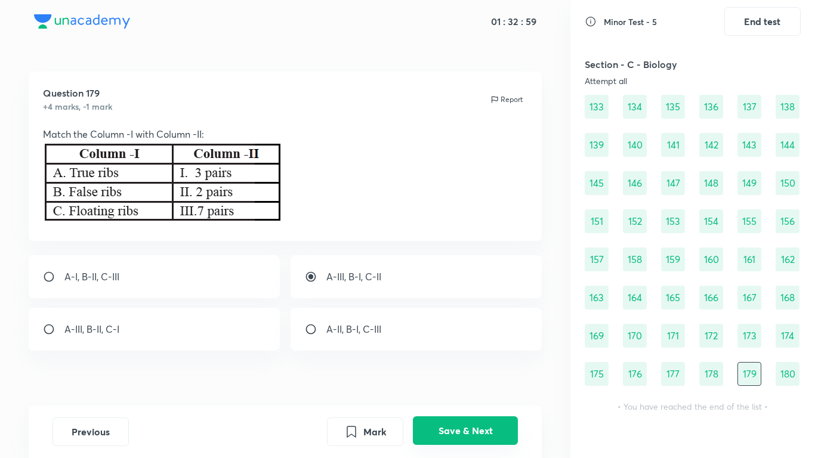
click at [489, 362] on button "Save & Next" at bounding box center [465, 430] width 105 height 29
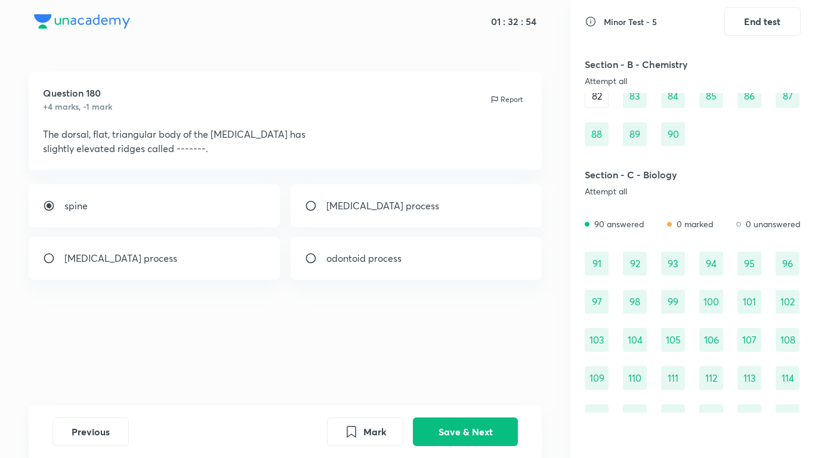
scroll to position [595, 0]
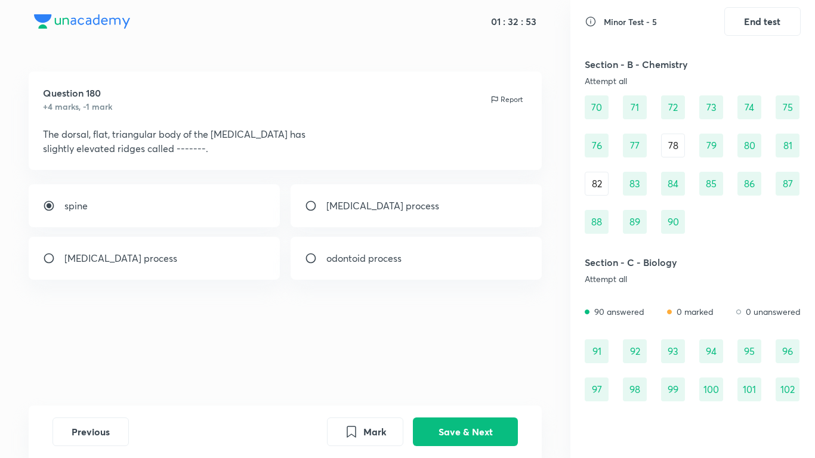
click at [665, 358] on div "93" at bounding box center [673, 352] width 24 height 24
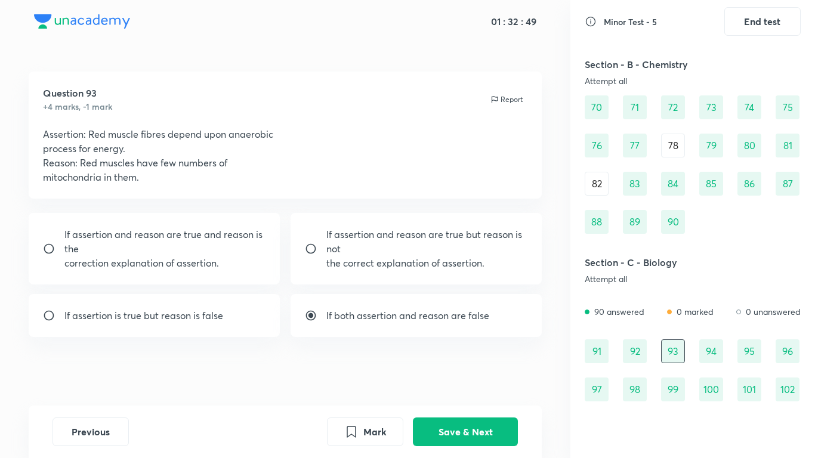
click at [680, 149] on div "78" at bounding box center [673, 146] width 24 height 24
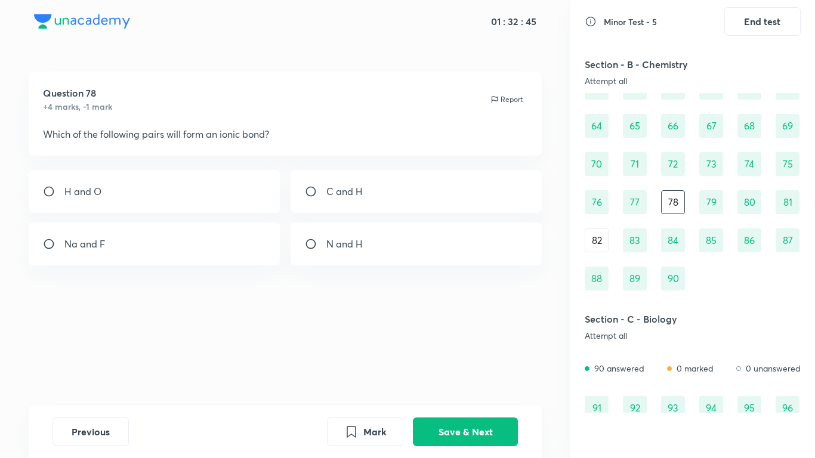
scroll to position [537, 0]
click at [597, 245] on div "82" at bounding box center [597, 242] width 24 height 24
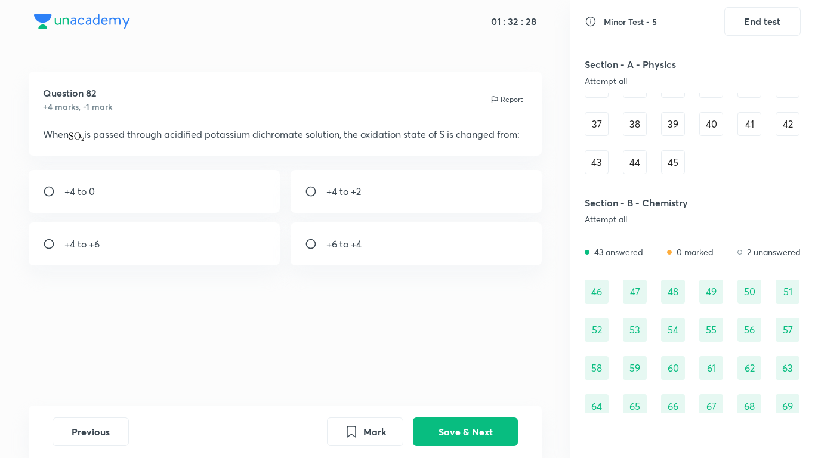
scroll to position [282, 0]
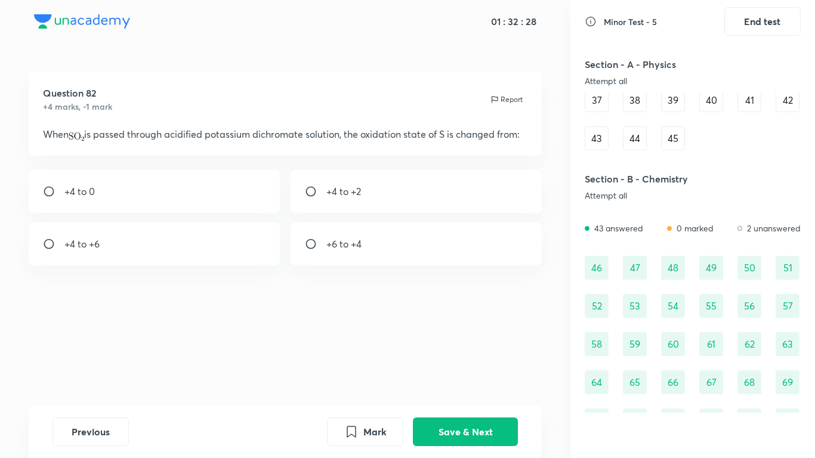
click at [619, 278] on div "46 47 48 49 50 51 52 53 54 55 56 57 58 59 60 61 62 63 64 65 66 67 68 69 70 71 7…" at bounding box center [693, 401] width 216 height 291
click at [627, 268] on div "47" at bounding box center [635, 268] width 24 height 24
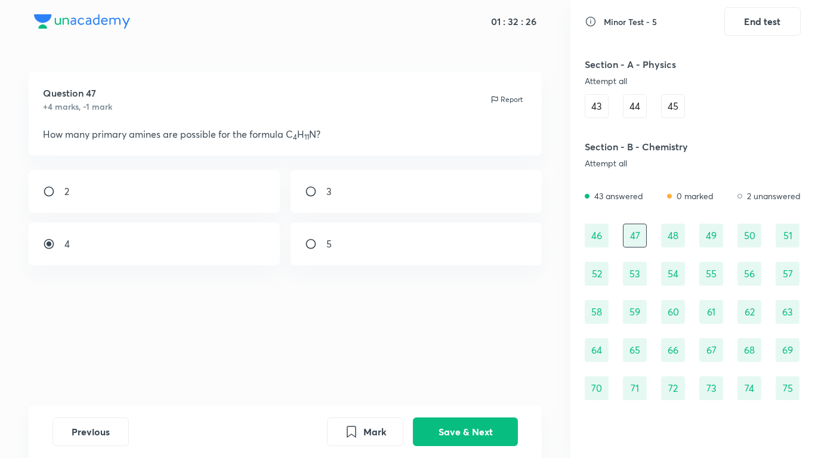
scroll to position [322, 0]
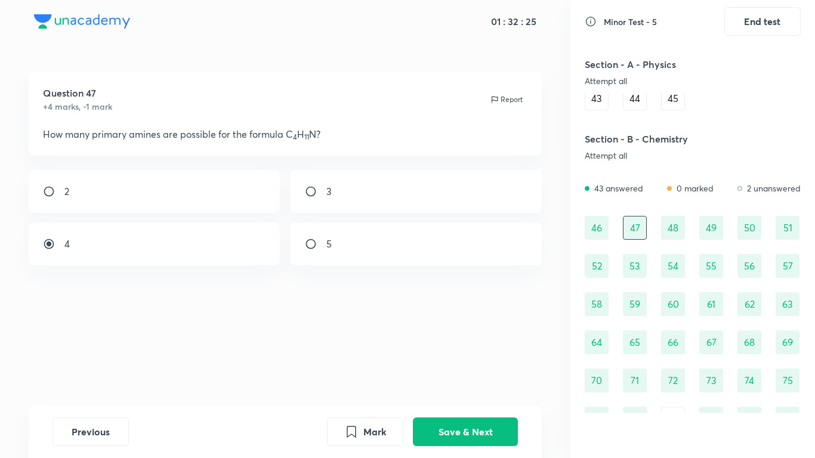
click at [635, 271] on div "53" at bounding box center [635, 266] width 24 height 24
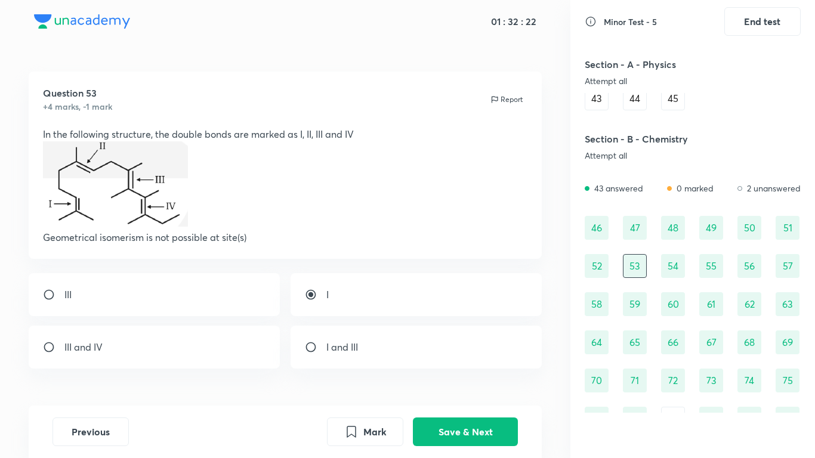
click at [666, 304] on div "60" at bounding box center [673, 304] width 24 height 24
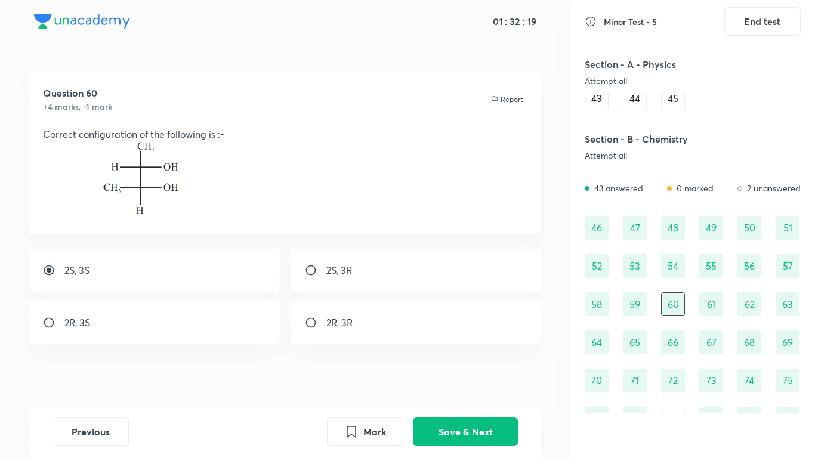
click at [643, 338] on div "65" at bounding box center [635, 343] width 24 height 24
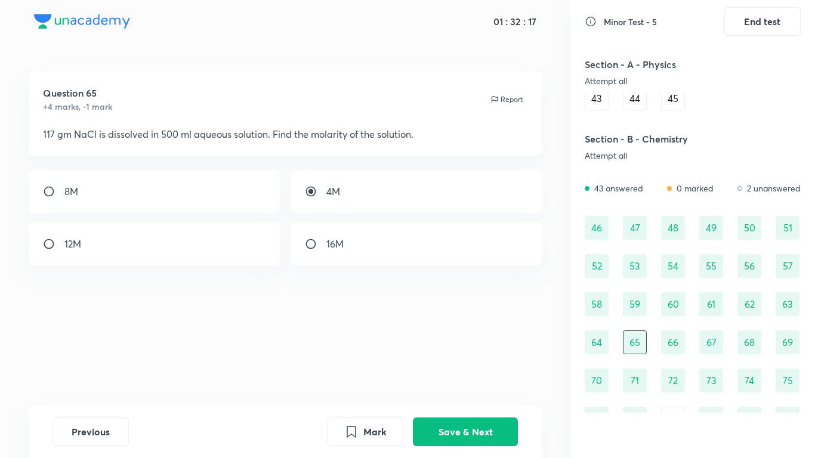
click at [751, 301] on div "62" at bounding box center [750, 304] width 24 height 24
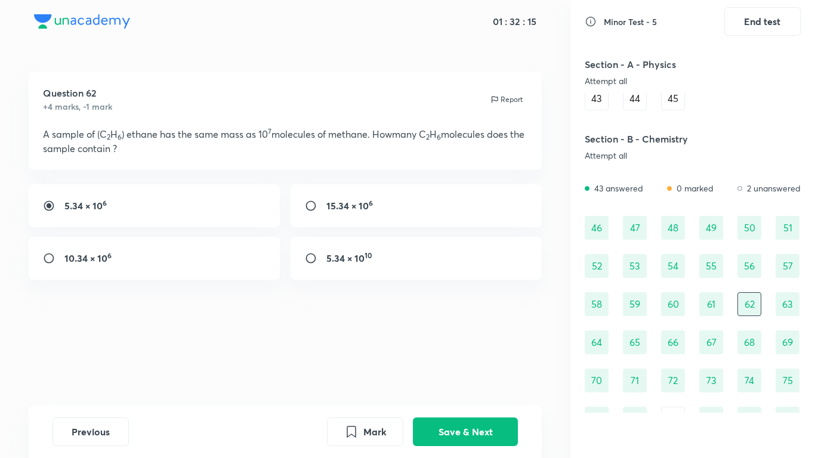
click at [634, 239] on div "47" at bounding box center [635, 228] width 24 height 24
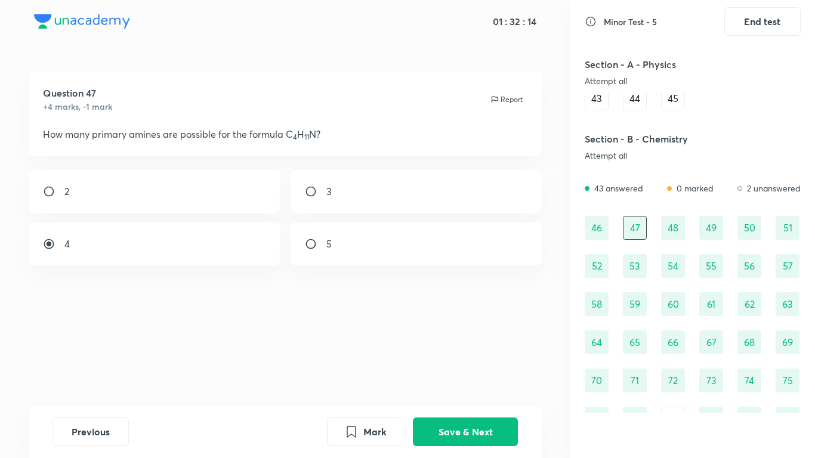
click at [674, 230] on div "48" at bounding box center [673, 228] width 24 height 24
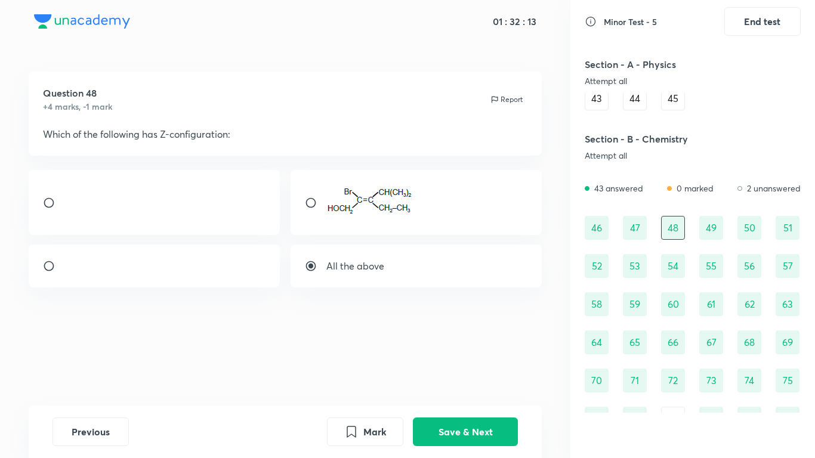
click at [706, 232] on div "49" at bounding box center [711, 228] width 24 height 24
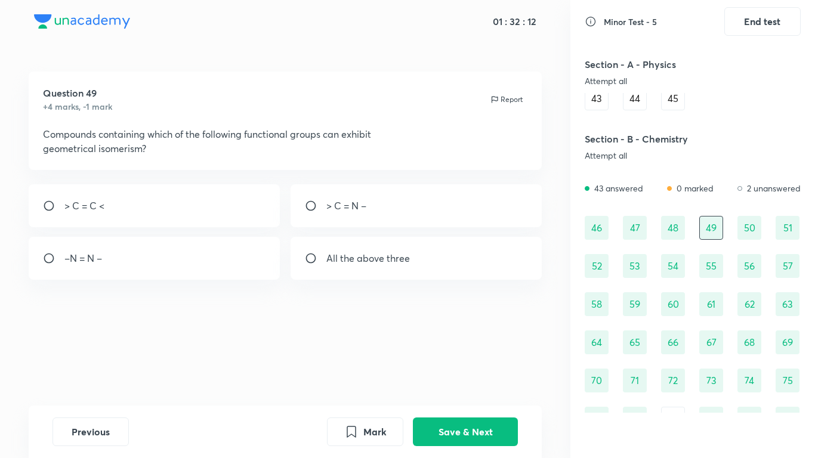
radio input "true"
click at [754, 222] on div "50" at bounding box center [750, 228] width 24 height 24
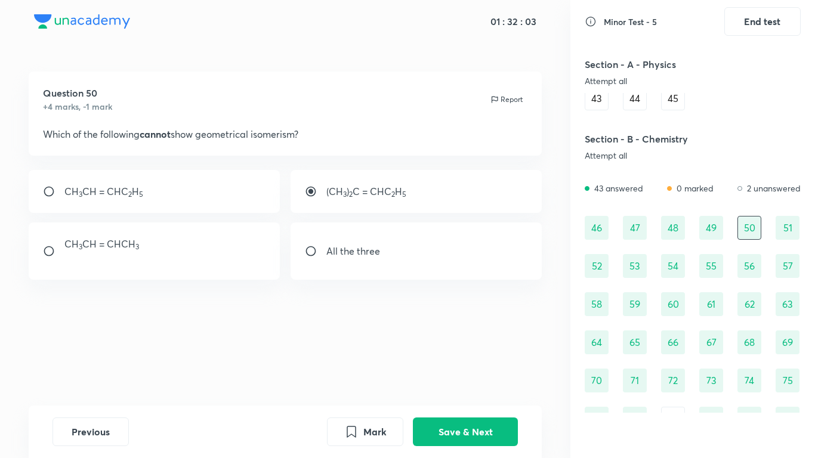
click at [785, 233] on div "51" at bounding box center [788, 228] width 24 height 24
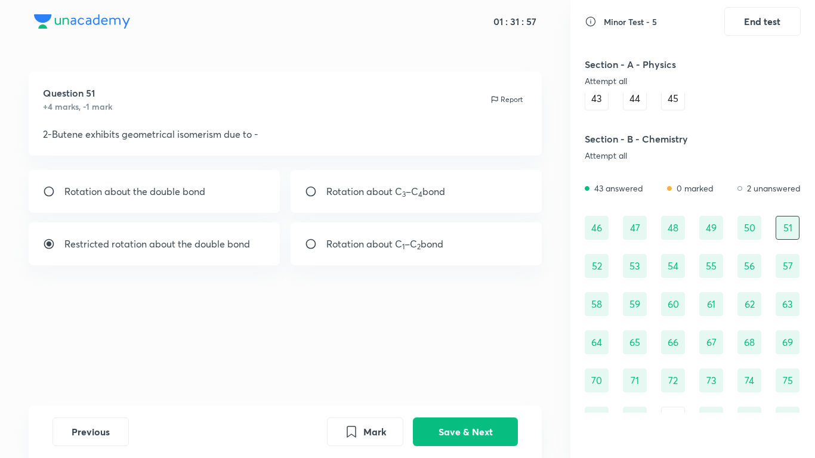
click at [604, 267] on div "52" at bounding box center [597, 266] width 24 height 24
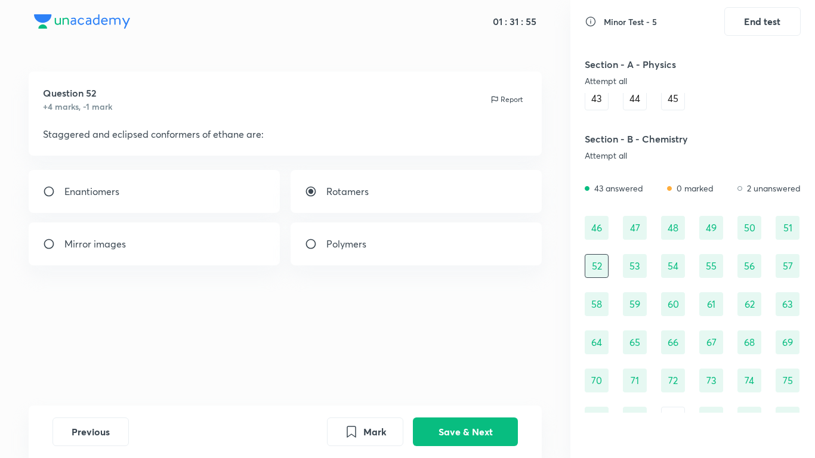
click at [630, 266] on div "53" at bounding box center [635, 266] width 24 height 24
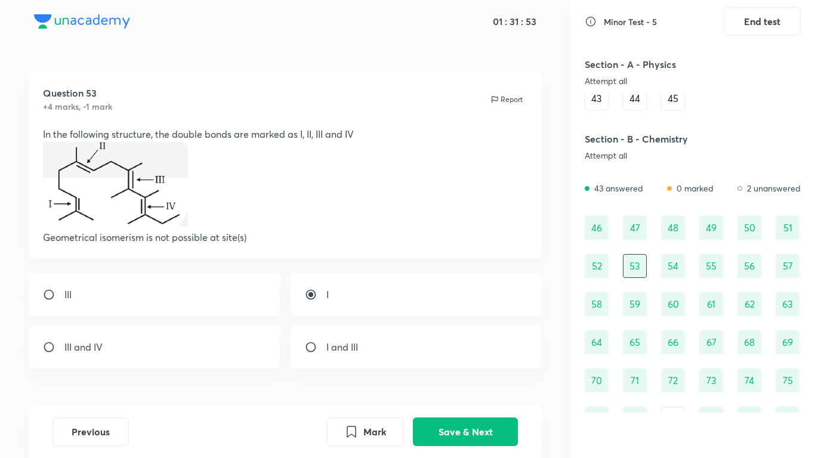
click at [672, 312] on div "60" at bounding box center [673, 304] width 24 height 24
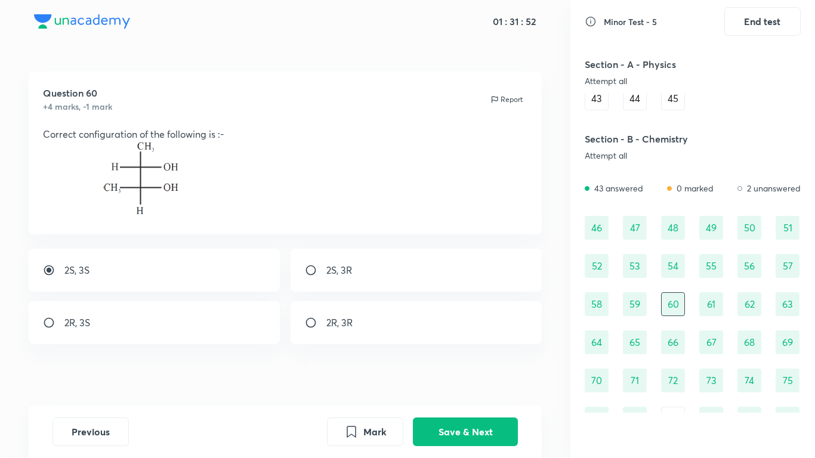
click at [671, 269] on div "54" at bounding box center [673, 266] width 24 height 24
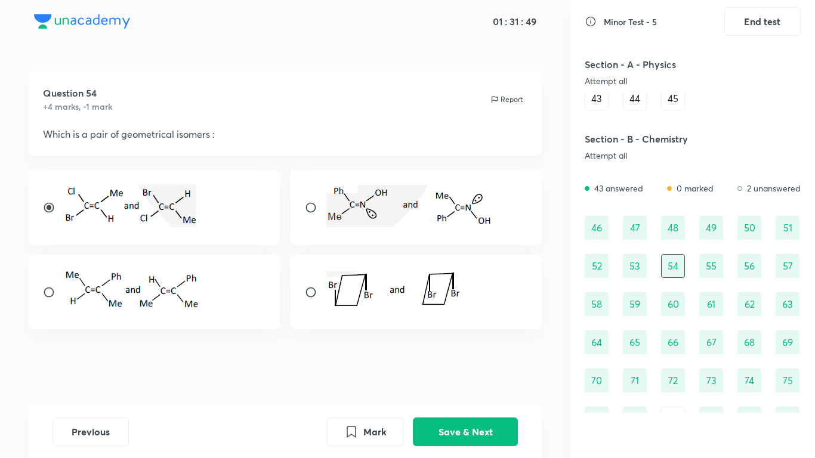
click at [707, 263] on div "55" at bounding box center [711, 266] width 24 height 24
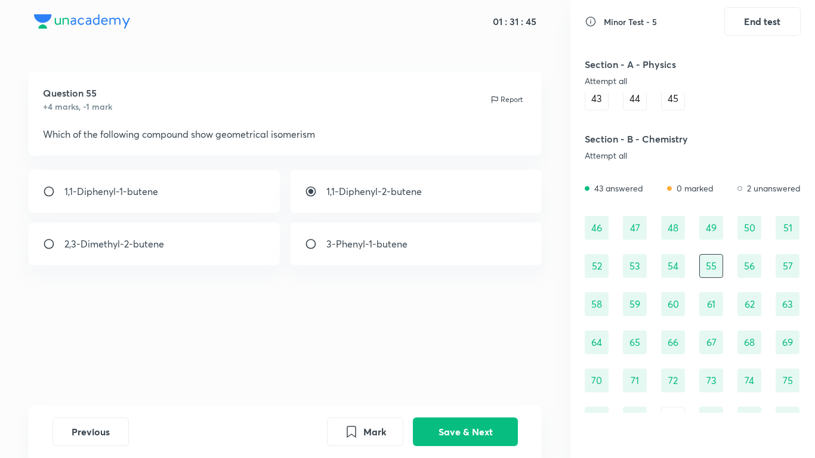
click at [755, 263] on div "56" at bounding box center [750, 266] width 24 height 24
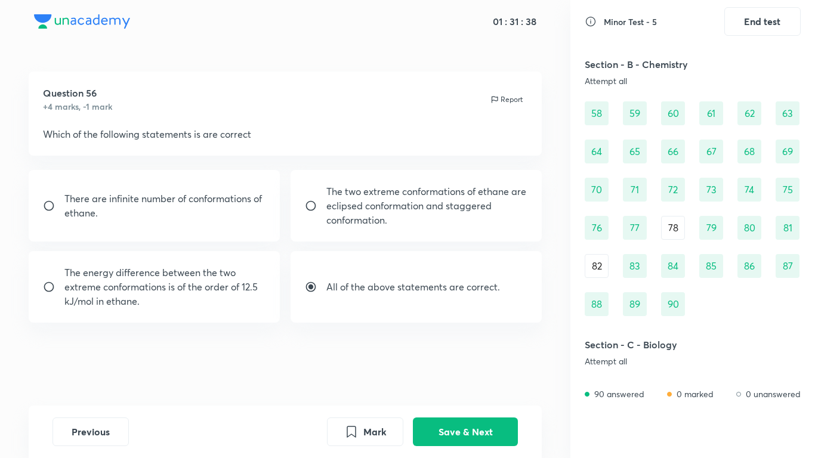
scroll to position [517, 0]
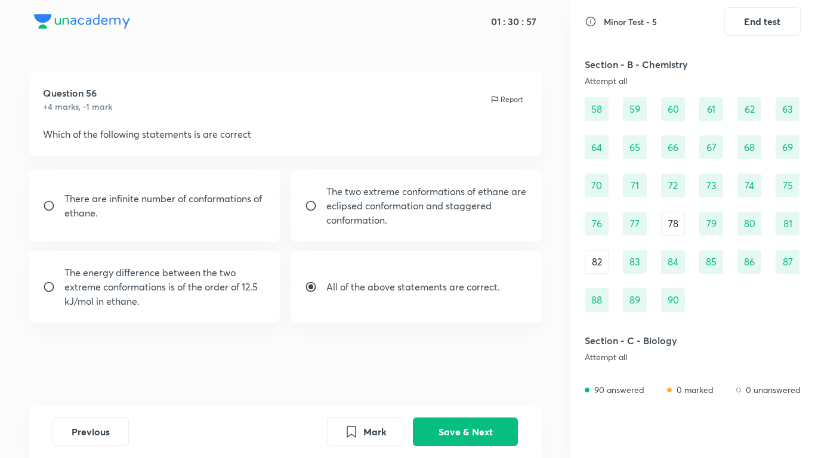
click at [474, 362] on div "Previous Mark Save & Next" at bounding box center [286, 432] width 514 height 53
click at [475, 362] on button "Save & Next" at bounding box center [465, 430] width 105 height 29
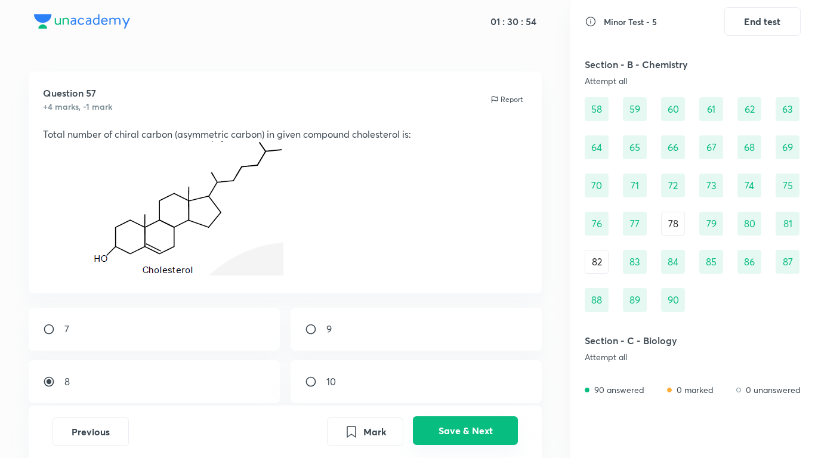
click at [480, 362] on button "Save & Next" at bounding box center [465, 430] width 105 height 29
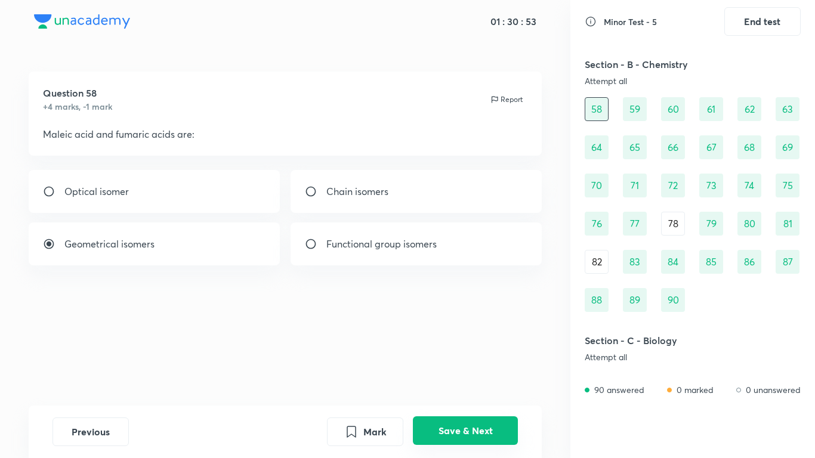
click at [480, 362] on button "Save & Next" at bounding box center [465, 430] width 105 height 29
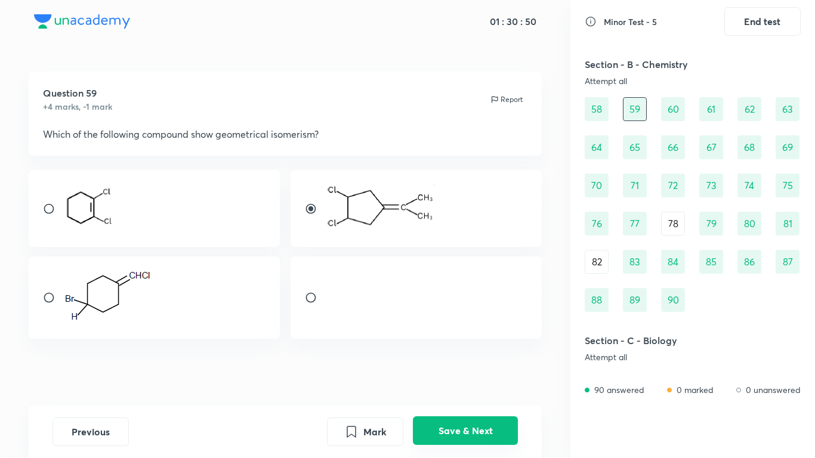
click at [480, 362] on button "Save & Next" at bounding box center [465, 430] width 105 height 29
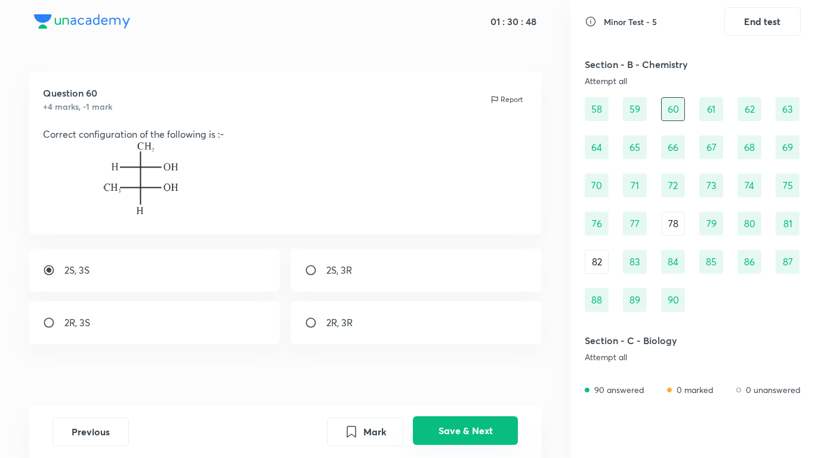
click at [480, 362] on button "Save & Next" at bounding box center [465, 430] width 105 height 29
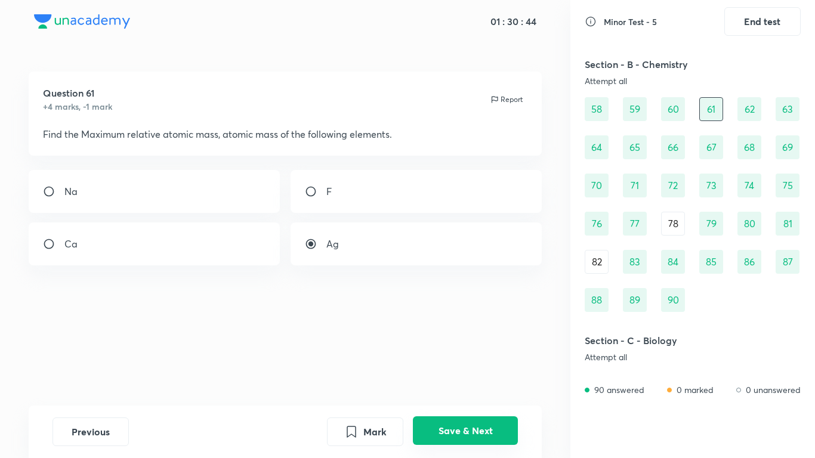
click at [477, 362] on button "Save & Next" at bounding box center [465, 430] width 105 height 29
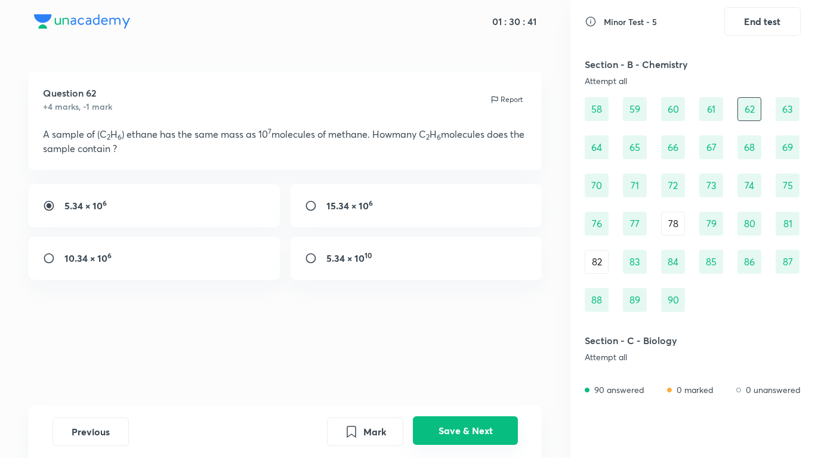
click at [502, 362] on button "Save & Next" at bounding box center [465, 430] width 105 height 29
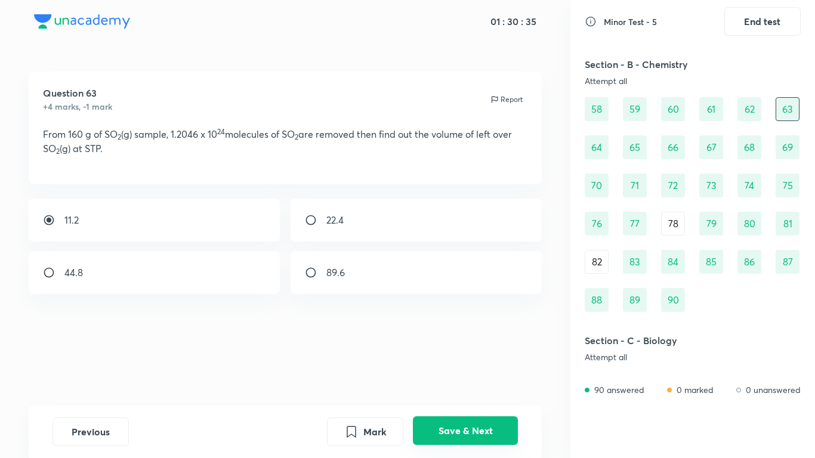
click at [446, 362] on button "Save & Next" at bounding box center [465, 430] width 105 height 29
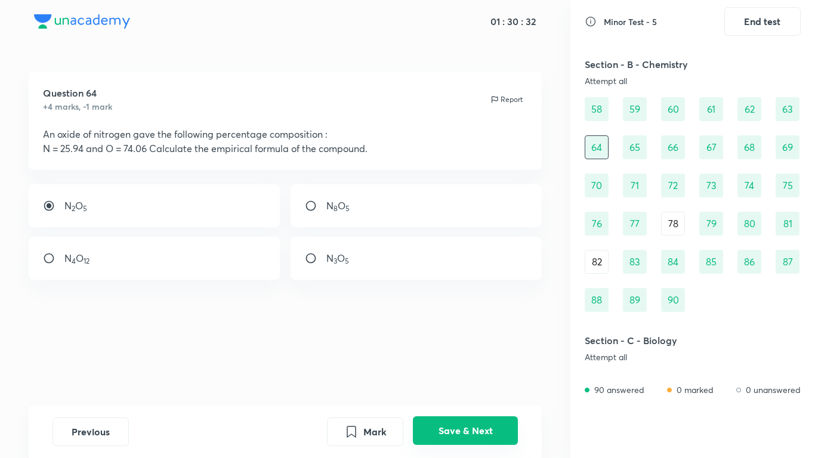
click at [448, 362] on button "Save & Next" at bounding box center [465, 430] width 105 height 29
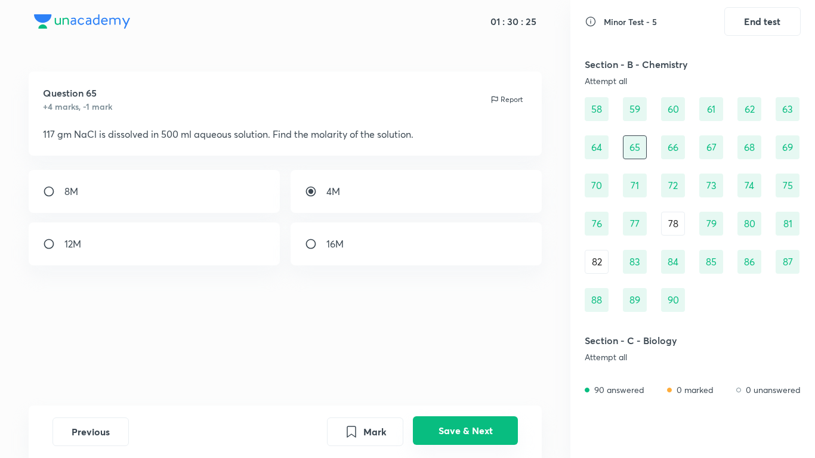
click at [450, 362] on button "Save & Next" at bounding box center [465, 430] width 105 height 29
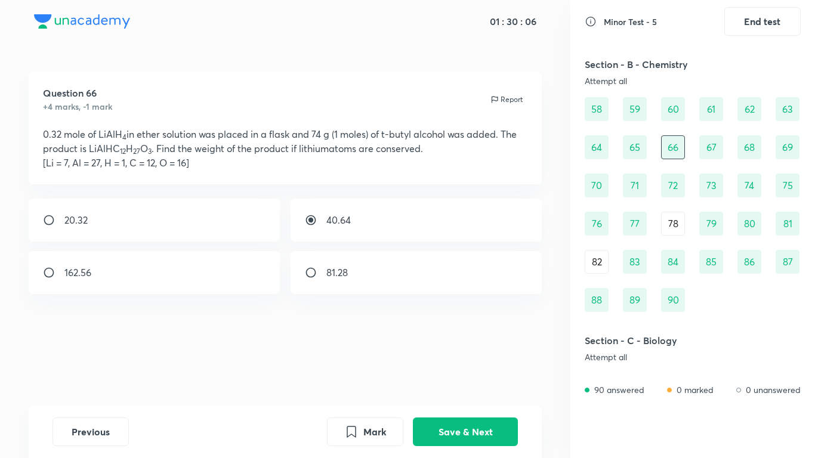
click at [701, 150] on div "67" at bounding box center [711, 147] width 24 height 24
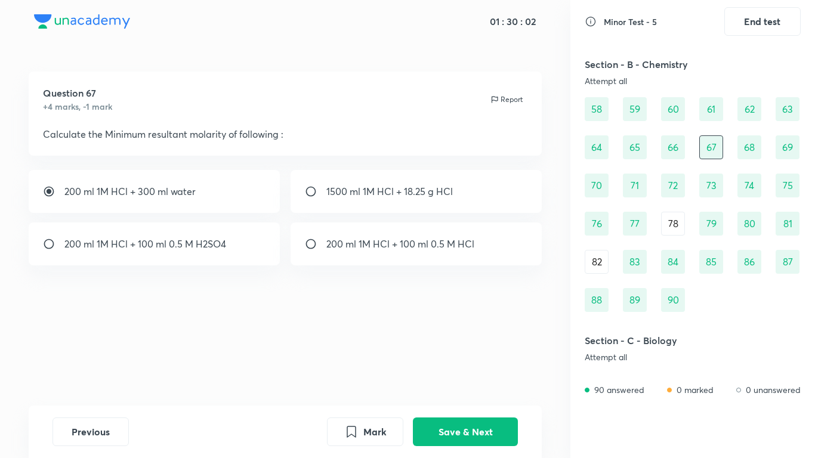
click at [744, 149] on div "68" at bounding box center [750, 147] width 24 height 24
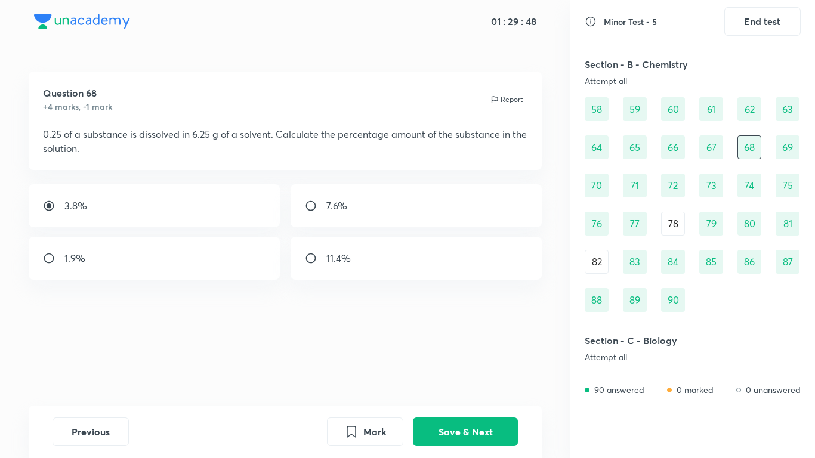
click at [783, 149] on div "69" at bounding box center [788, 147] width 24 height 24
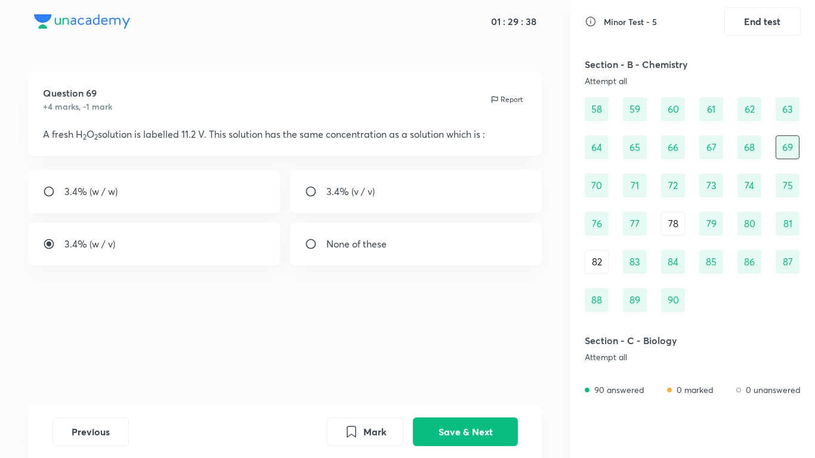
click at [641, 301] on div "89" at bounding box center [635, 300] width 24 height 24
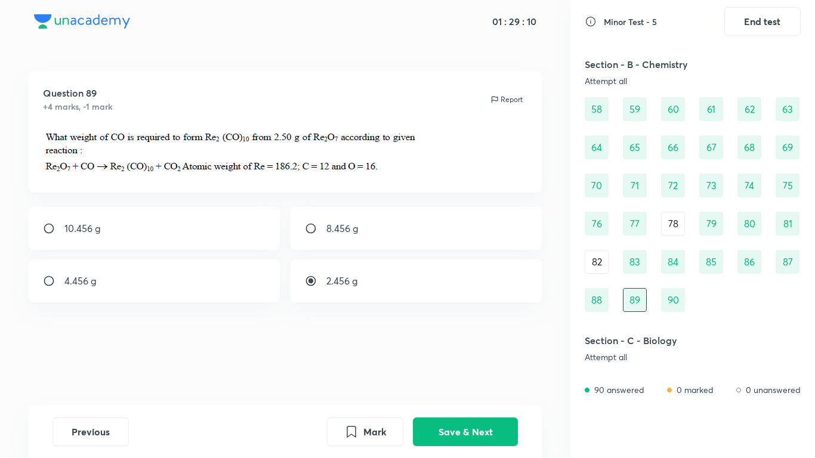
click at [661, 295] on div "90" at bounding box center [673, 300] width 24 height 24
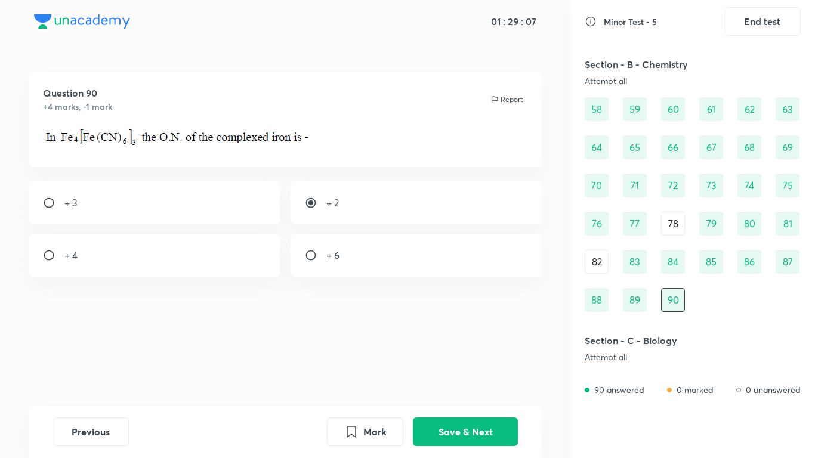
click at [707, 258] on div "85" at bounding box center [711, 262] width 24 height 24
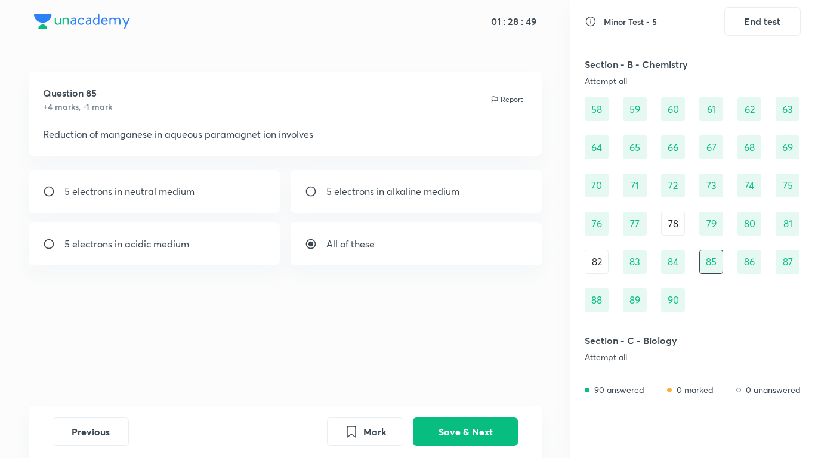
click at [742, 232] on div "80" at bounding box center [750, 224] width 24 height 24
click at [642, 228] on div "77" at bounding box center [635, 224] width 24 height 24
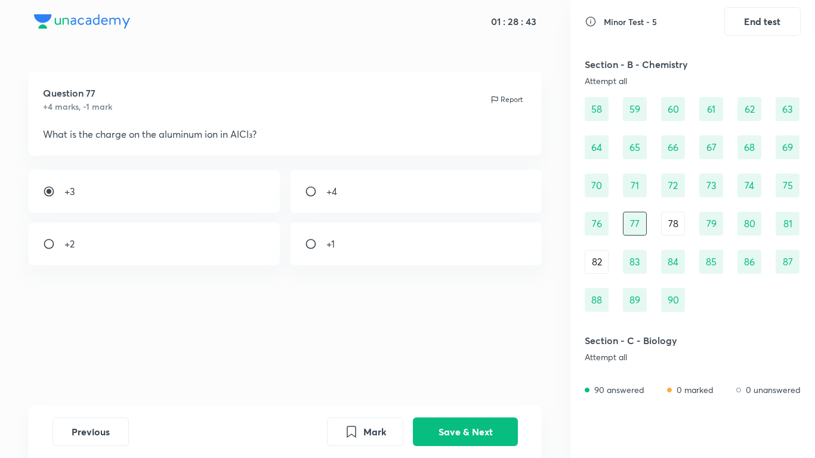
click at [606, 217] on div "76" at bounding box center [597, 224] width 24 height 24
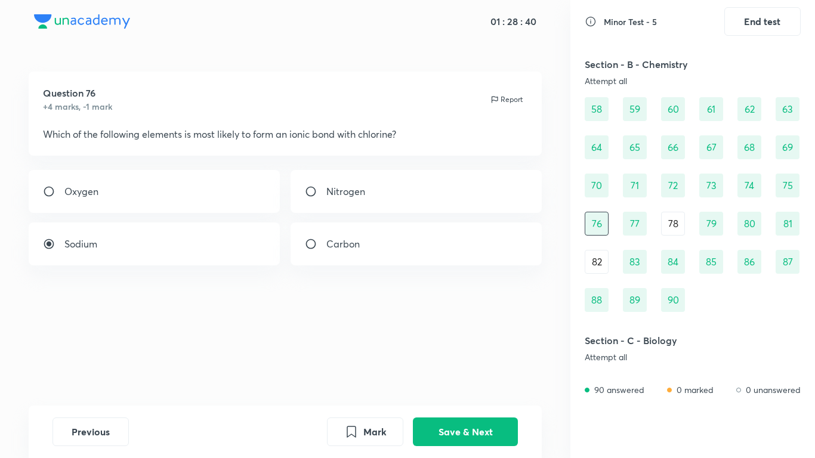
click at [750, 147] on div "68" at bounding box center [750, 147] width 24 height 24
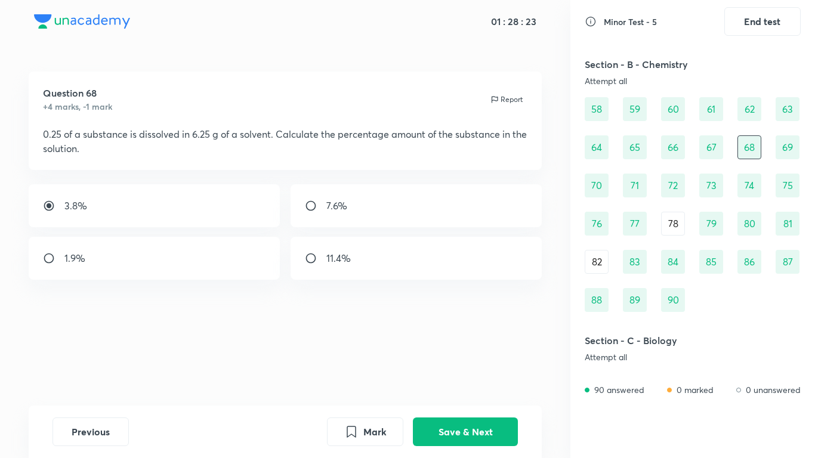
click at [751, 114] on div "62" at bounding box center [750, 109] width 24 height 24
click at [669, 223] on div "78" at bounding box center [673, 224] width 24 height 24
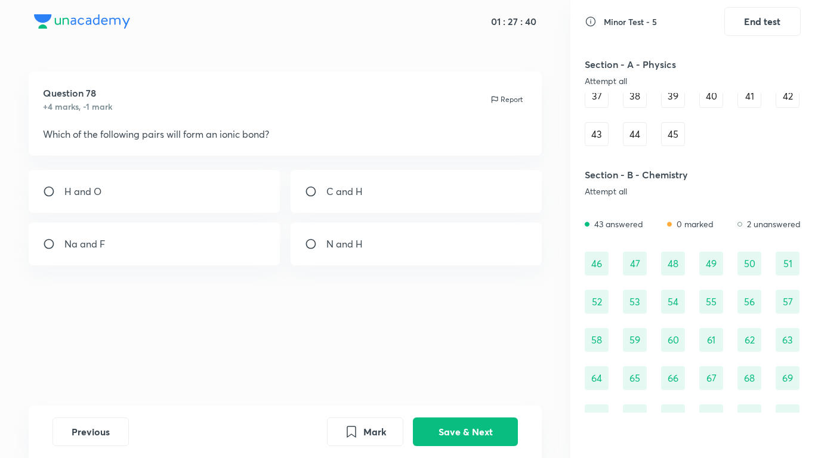
scroll to position [289, 0]
click at [712, 270] on div "49" at bounding box center [711, 261] width 24 height 24
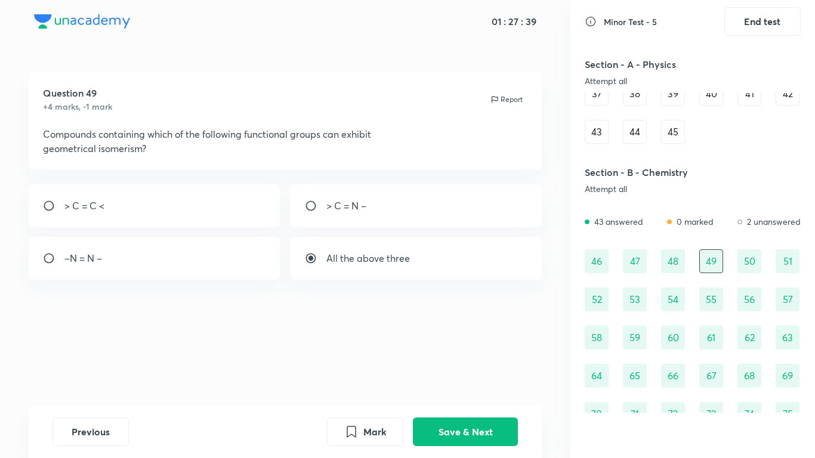
click at [742, 264] on div "50" at bounding box center [750, 261] width 24 height 24
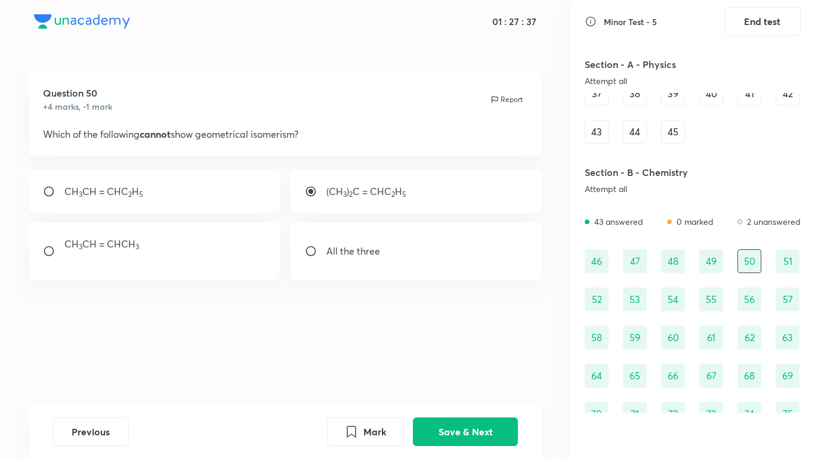
click at [746, 342] on div "62" at bounding box center [750, 338] width 24 height 24
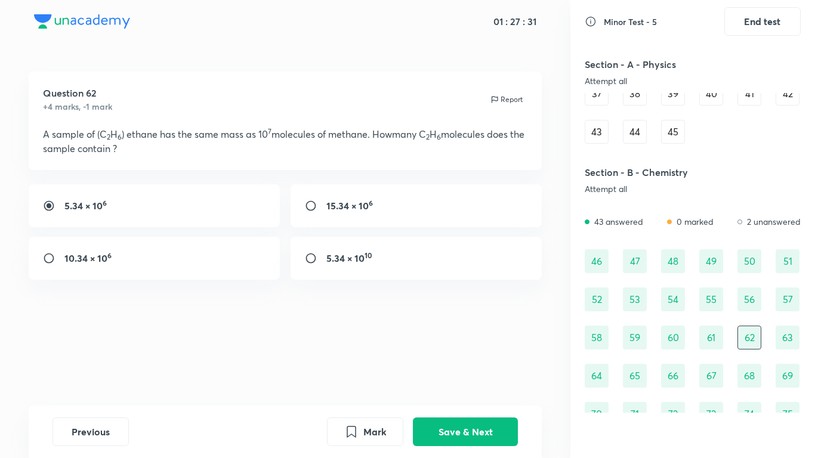
scroll to position [0, 0]
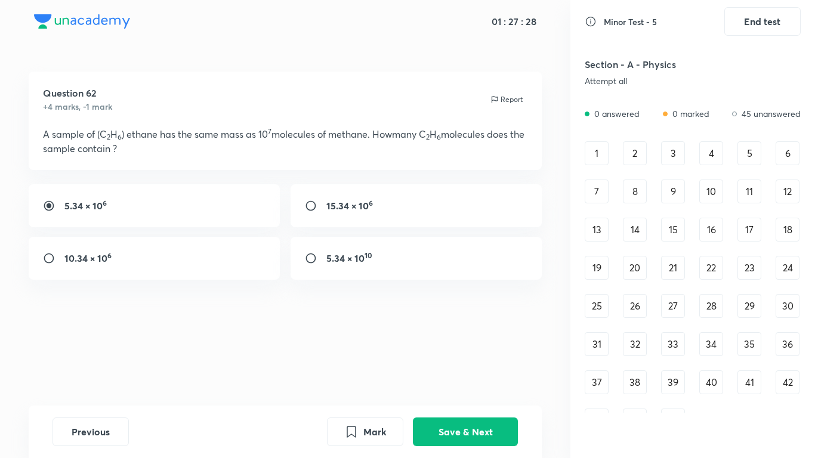
click at [597, 160] on div "1" at bounding box center [597, 153] width 24 height 24
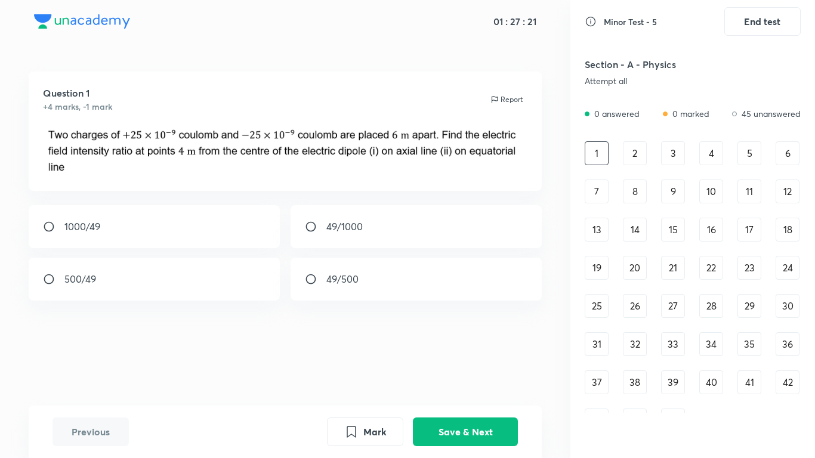
click at [661, 193] on div "9" at bounding box center [673, 192] width 24 height 24
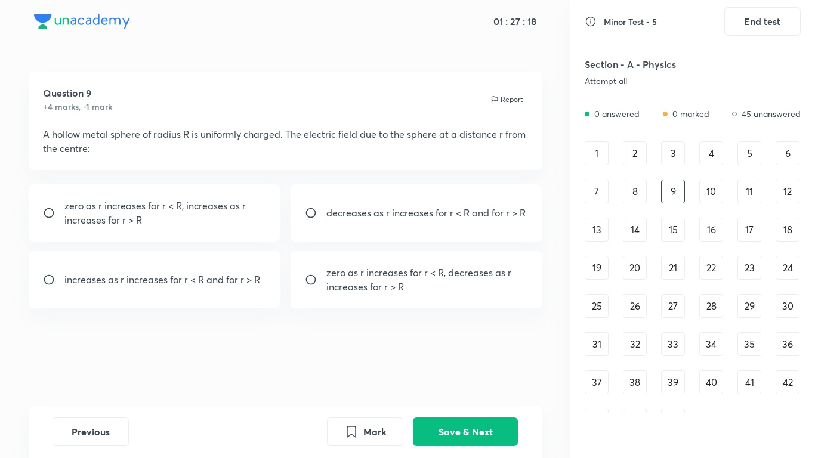
click at [669, 307] on div "27" at bounding box center [673, 306] width 24 height 24
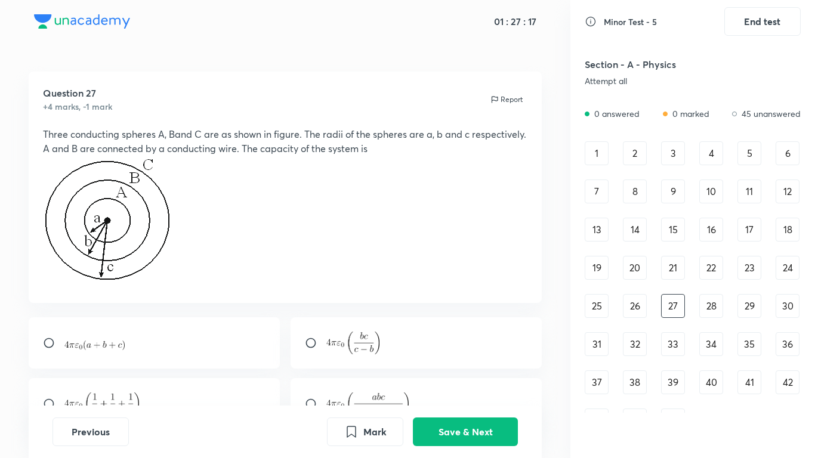
scroll to position [637, 0]
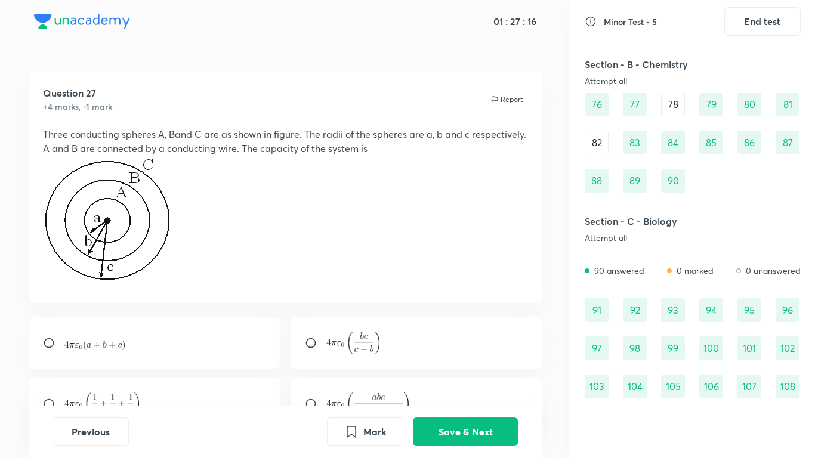
click at [675, 362] on div "105" at bounding box center [673, 387] width 24 height 24
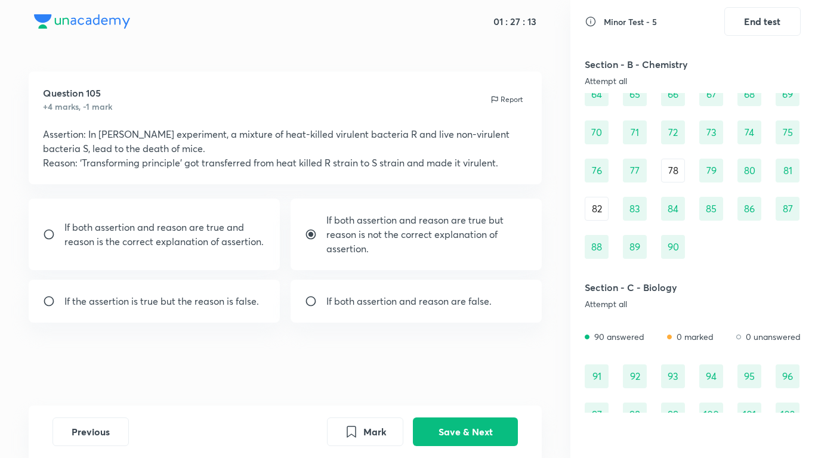
click at [608, 131] on div "70" at bounding box center [597, 133] width 24 height 24
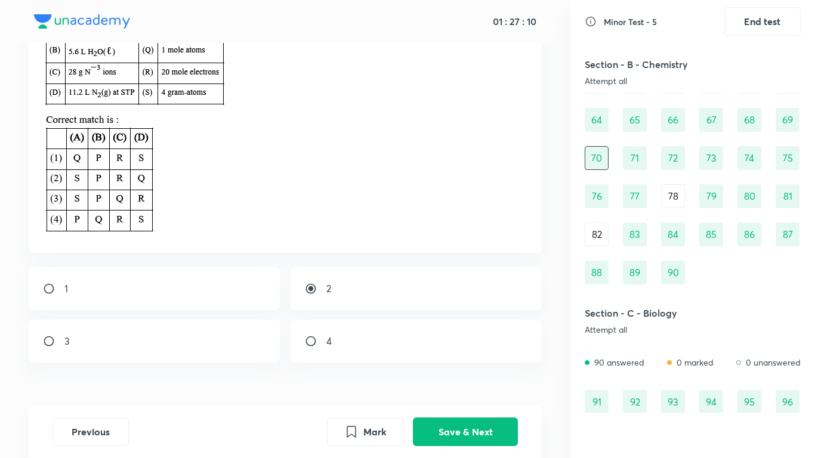
scroll to position [169, 0]
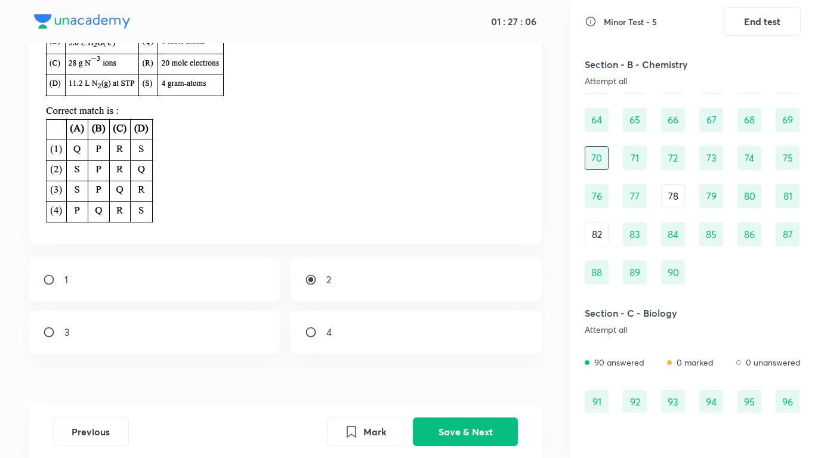
click at [332, 211] on p at bounding box center [285, 166] width 485 height 125
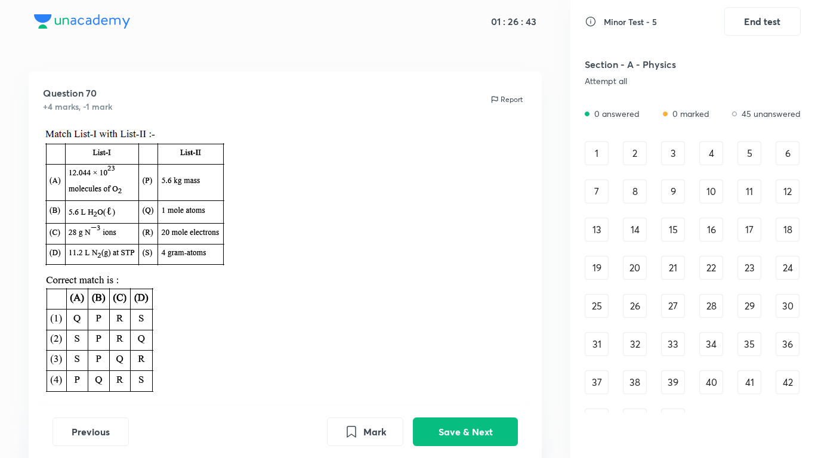
click at [597, 158] on div "1" at bounding box center [597, 153] width 24 height 24
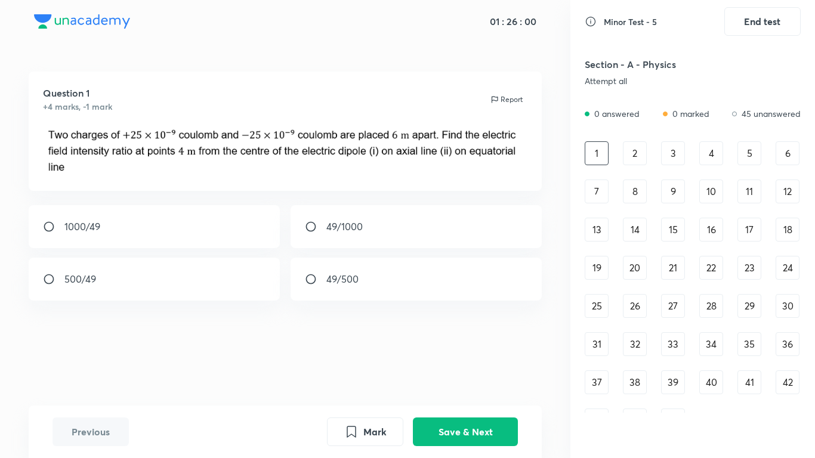
click at [172, 239] on div "1000/49" at bounding box center [155, 226] width 252 height 43
radio input "true"
click at [639, 153] on div "2" at bounding box center [635, 153] width 24 height 24
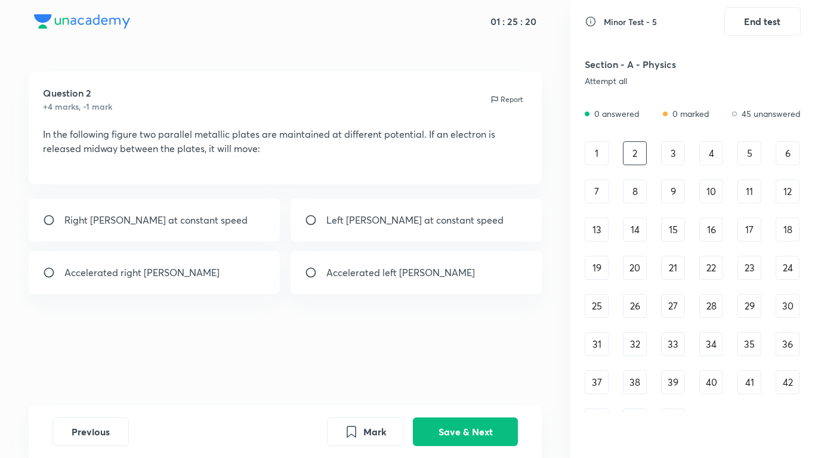
click at [598, 149] on div "1" at bounding box center [597, 153] width 24 height 24
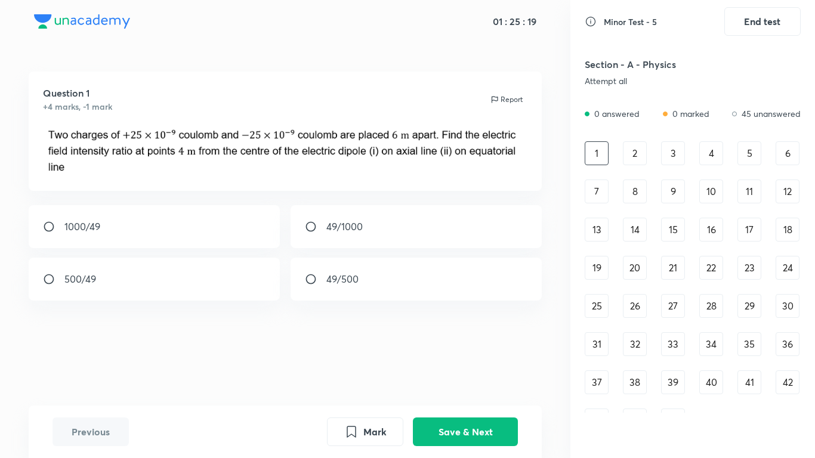
click at [374, 291] on div "49/500" at bounding box center [417, 279] width 252 height 43
radio input "true"
click at [450, 433] on button "Save & Next" at bounding box center [465, 430] width 105 height 29
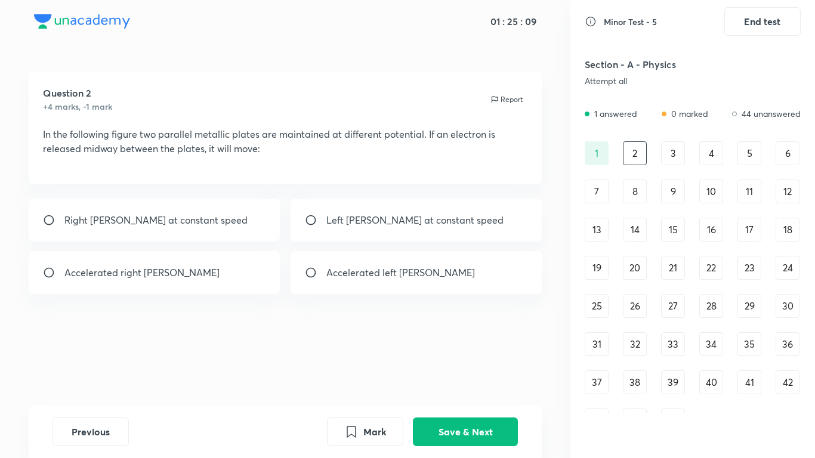
click at [600, 154] on div "1" at bounding box center [597, 153] width 24 height 24
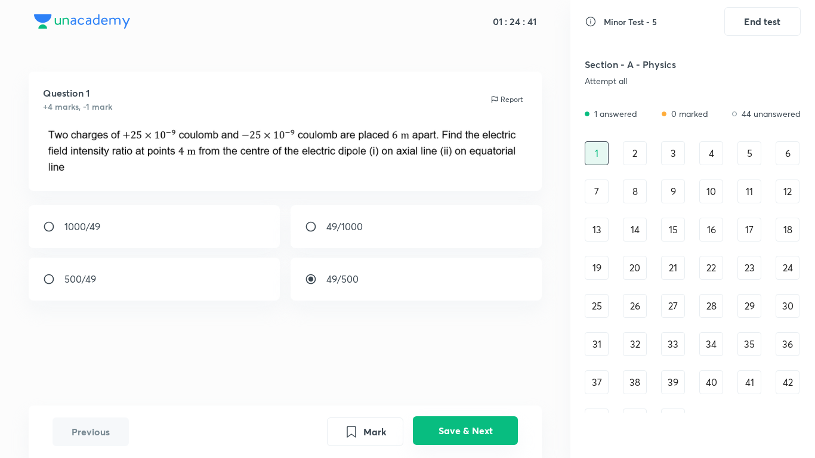
click at [487, 428] on button "Save & Next" at bounding box center [465, 430] width 105 height 29
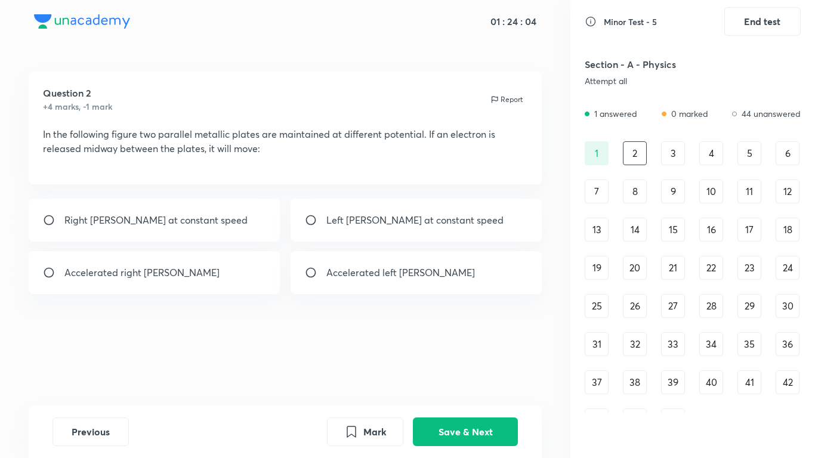
click at [468, 294] on div "Accelerated left ward" at bounding box center [417, 272] width 252 height 43
radio input "true"
click at [473, 423] on button "Save & Next" at bounding box center [465, 430] width 105 height 29
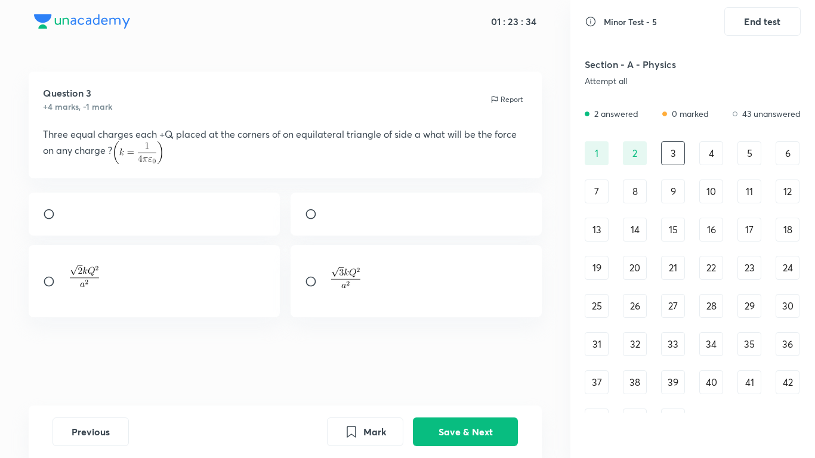
click at [646, 146] on div "2" at bounding box center [635, 153] width 24 height 24
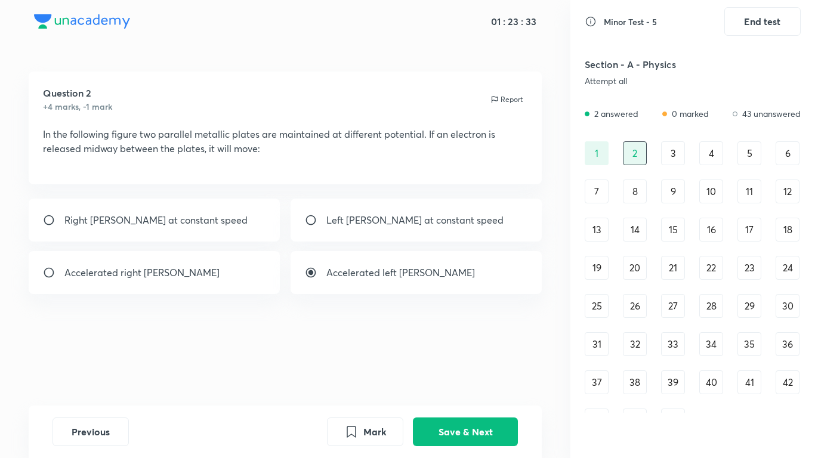
click at [106, 294] on div "Accelerated right ward" at bounding box center [155, 272] width 252 height 43
radio input "true"
radio input "false"
click at [485, 428] on button "Save & Next" at bounding box center [465, 430] width 105 height 29
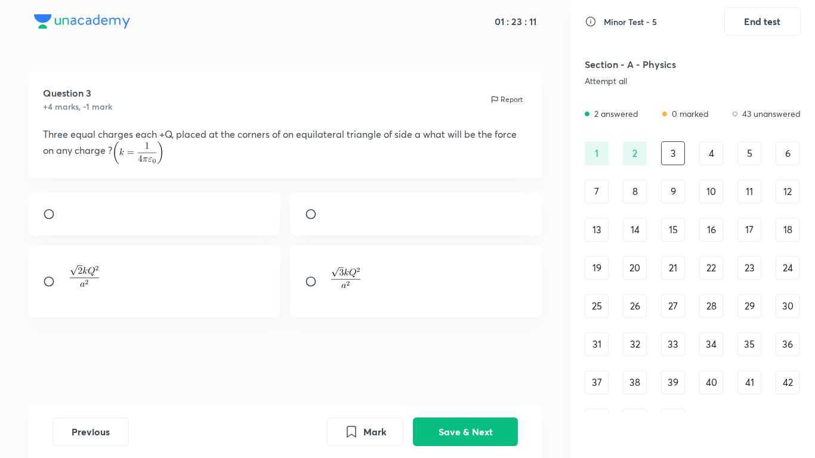
click at [613, 146] on div "1 2 3 4 5 6 7 8 9 10 11 12 13 14 15 16 17 18 19 20 21 22 23 24 25 26 27 28 29 3…" at bounding box center [693, 286] width 216 height 291
drag, startPoint x: 610, startPoint y: 156, endPoint x: 649, endPoint y: 149, distance: 39.3
click at [612, 155] on div "1 2 3 4 5 6 7 8 9 10 11 12 13 14 15 16 17 18 19 20 21 22 23 24 25 26 27 28 29 3…" at bounding box center [693, 286] width 216 height 291
click at [638, 159] on div "2" at bounding box center [635, 153] width 24 height 24
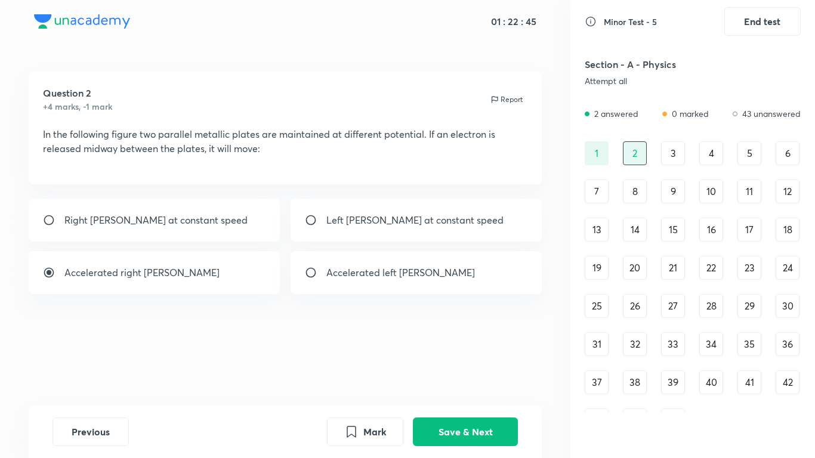
click at [411, 294] on div "Accelerated left ward" at bounding box center [417, 272] width 252 height 43
radio input "false"
radio input "true"
click at [489, 419] on button "Save & Next" at bounding box center [465, 430] width 105 height 29
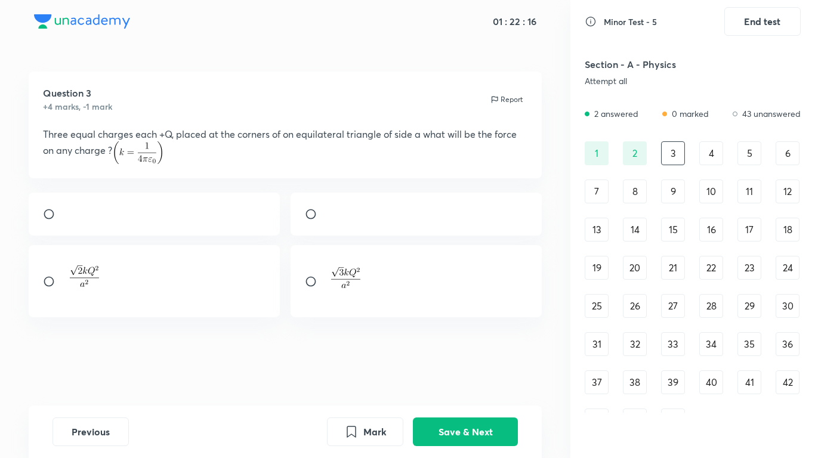
click at [322, 288] on input "radio" at bounding box center [315, 282] width 21 height 12
radio input "true"
click at [484, 426] on button "Save & Next" at bounding box center [465, 430] width 105 height 29
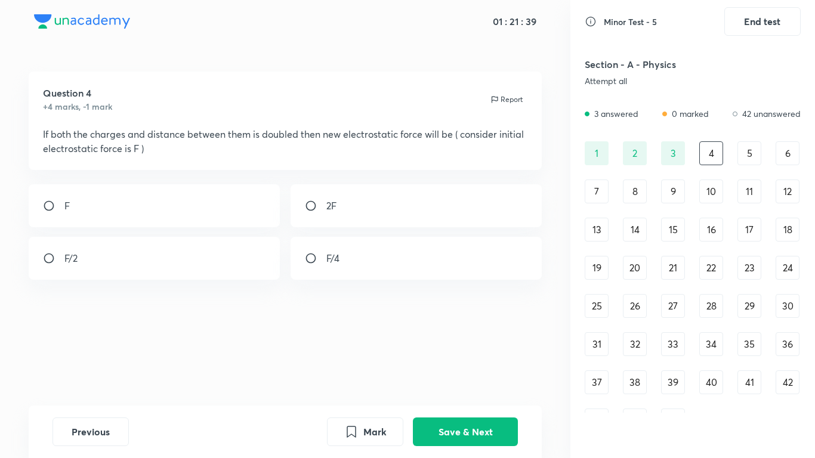
click at [175, 203] on div "F" at bounding box center [155, 205] width 252 height 43
radio input "true"
drag, startPoint x: 74, startPoint y: 150, endPoint x: 190, endPoint y: 155, distance: 115.9
click at [190, 155] on p "If both the charges and distance between them is doubled then new electrostatic…" at bounding box center [285, 141] width 485 height 29
drag, startPoint x: 44, startPoint y: 135, endPoint x: 152, endPoint y: 141, distance: 107.6
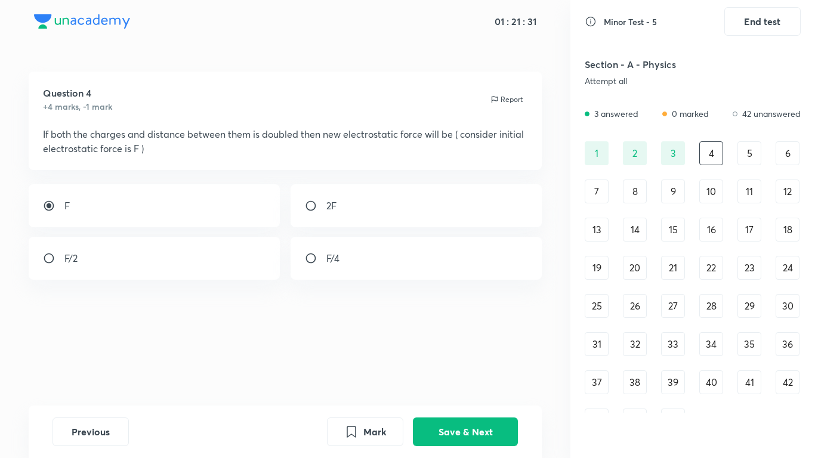
click at [152, 141] on p "If both the charges and distance between them is doubled then new electrostatic…" at bounding box center [285, 141] width 485 height 29
drag, startPoint x: 170, startPoint y: 144, endPoint x: 264, endPoint y: 154, distance: 94.2
click at [264, 154] on p "If both the charges and distance between them is doubled then new electrostatic…" at bounding box center [285, 141] width 485 height 29
drag, startPoint x: 264, startPoint y: 141, endPoint x: 394, endPoint y: 134, distance: 129.7
click at [394, 134] on p "If both the charges and distance between them is doubled then new electrostatic…" at bounding box center [285, 141] width 485 height 29
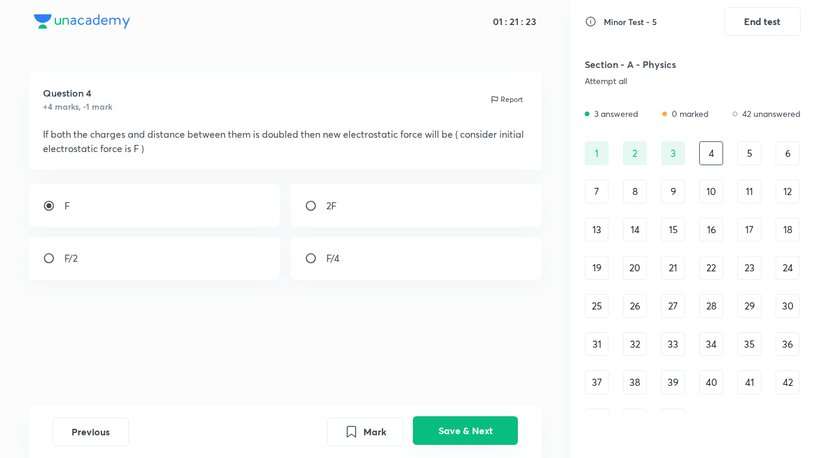
click at [468, 426] on button "Save & Next" at bounding box center [465, 430] width 105 height 29
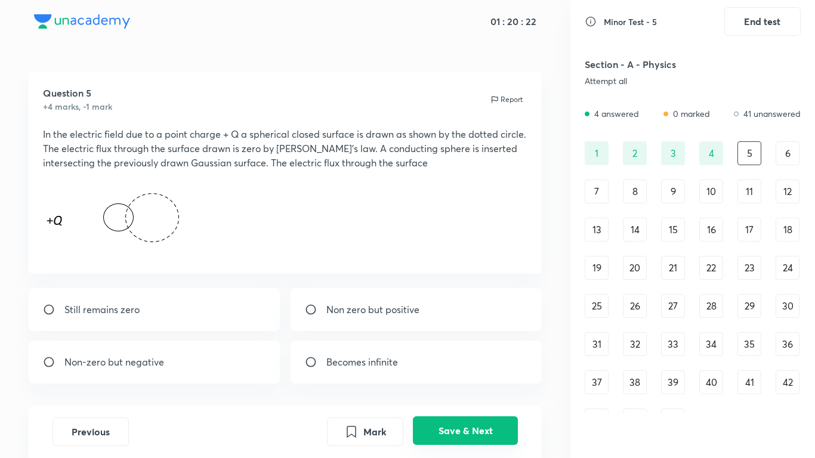
click at [476, 436] on button "Save & Next" at bounding box center [465, 430] width 105 height 29
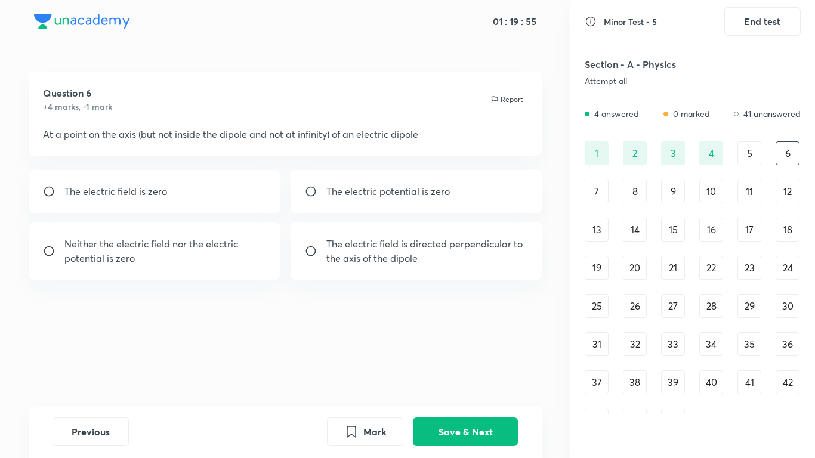
click at [208, 255] on p "Neither the electric field nor the electric potential is zero" at bounding box center [165, 251] width 202 height 29
radio input "true"
click at [495, 422] on button "Save & Next" at bounding box center [465, 430] width 105 height 29
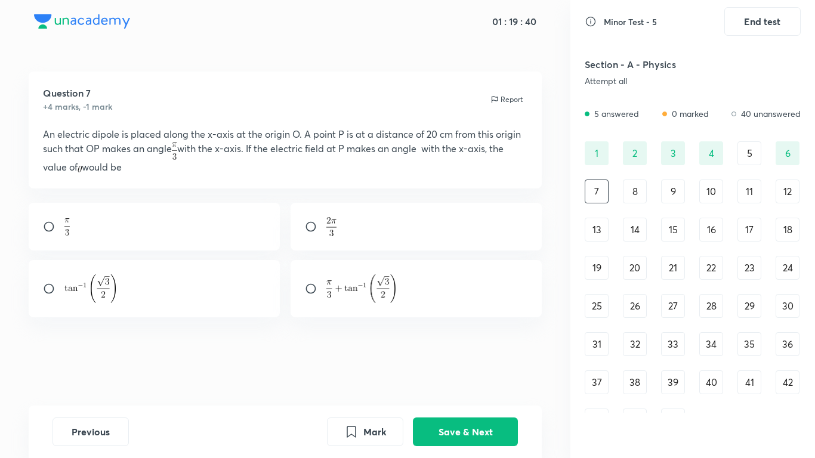
click at [418, 289] on div at bounding box center [417, 288] width 252 height 57
radio input "true"
drag, startPoint x: 458, startPoint y: 431, endPoint x: 462, endPoint y: 354, distance: 77.1
click at [458, 432] on button "Save & Next" at bounding box center [465, 432] width 105 height 29
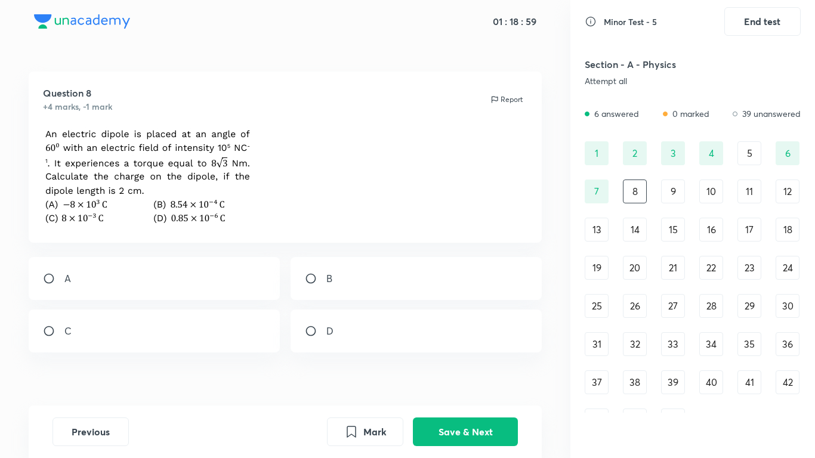
click at [109, 334] on div "C" at bounding box center [155, 331] width 252 height 43
radio input "true"
click at [470, 419] on button "Save & Next" at bounding box center [465, 430] width 105 height 29
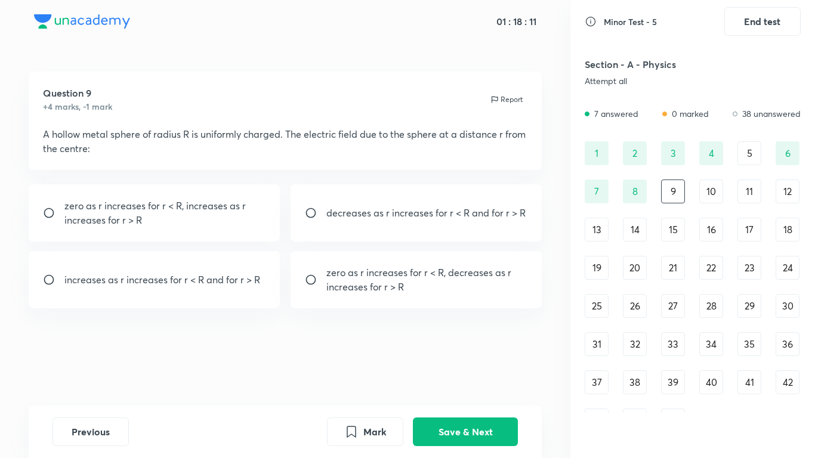
click at [635, 195] on div "8" at bounding box center [635, 192] width 24 height 24
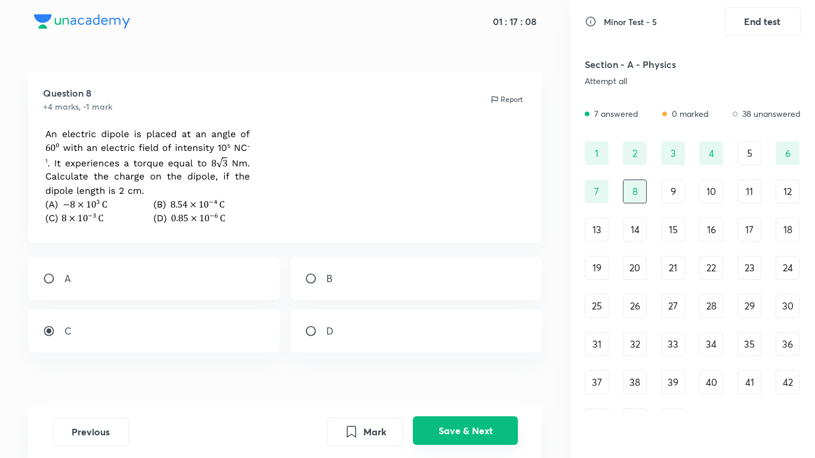
click at [501, 418] on button "Save & Next" at bounding box center [465, 430] width 105 height 29
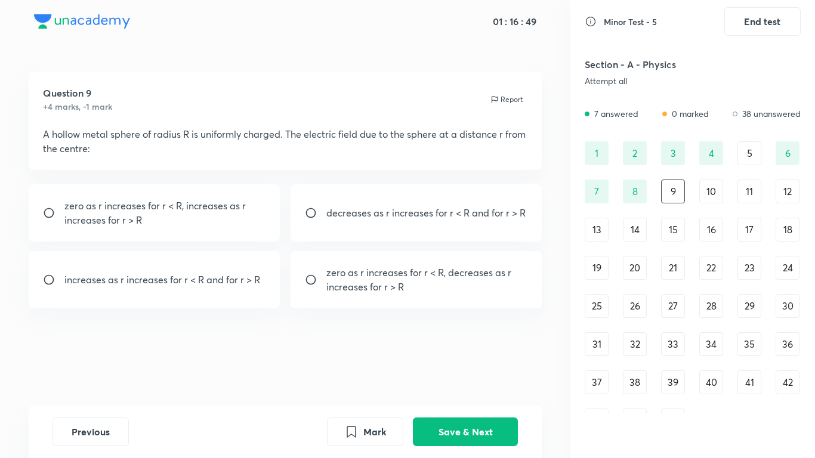
click at [224, 277] on p "increases as r increases for r < R and for r > R" at bounding box center [162, 280] width 196 height 14
click at [422, 280] on p "zero as r increases for r < R, decreases as r increases for r > R" at bounding box center [427, 280] width 202 height 29
radio input "false"
radio input "true"
click at [440, 430] on button "Save & Next" at bounding box center [465, 430] width 105 height 29
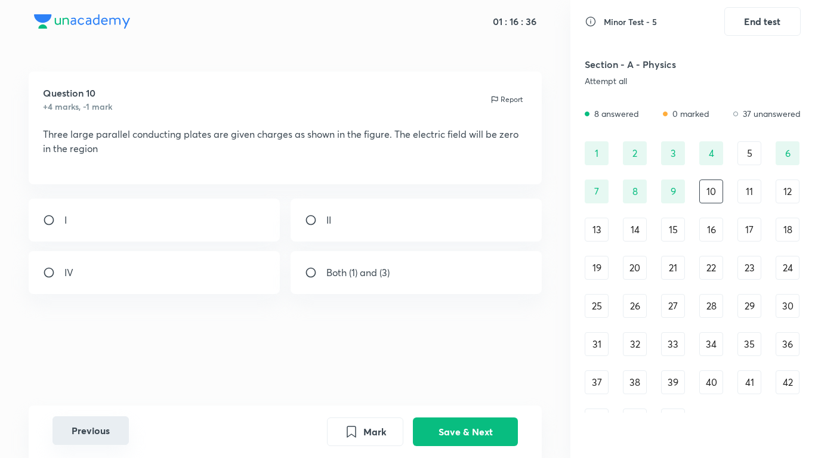
click at [85, 440] on button "Previous" at bounding box center [91, 430] width 76 height 29
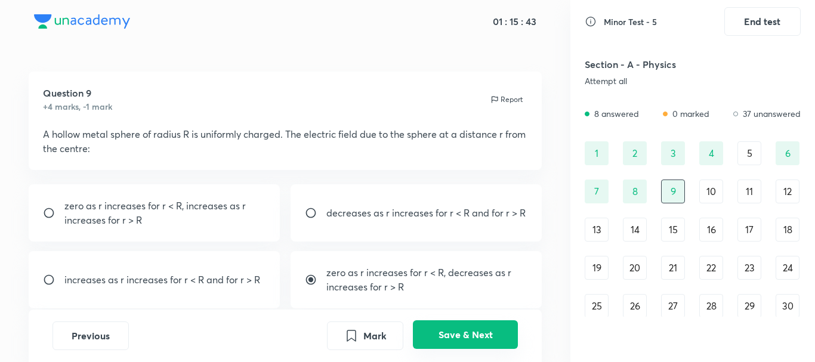
click at [428, 330] on button "Save & Next" at bounding box center [465, 334] width 105 height 29
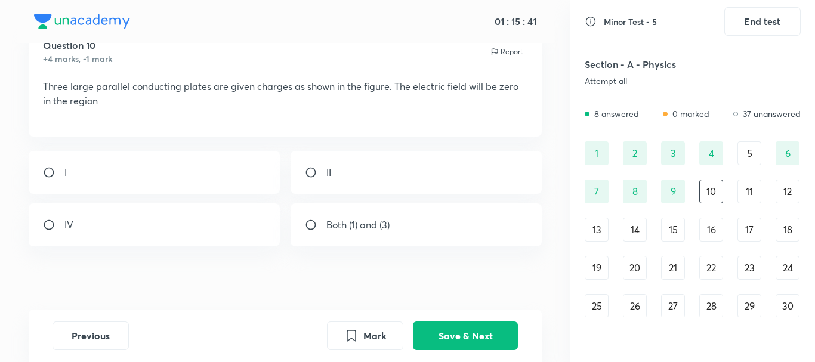
scroll to position [52, 0]
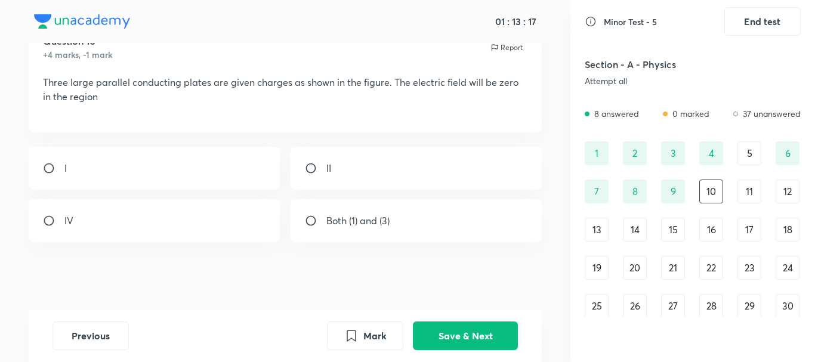
click at [752, 199] on div "11" at bounding box center [750, 192] width 24 height 24
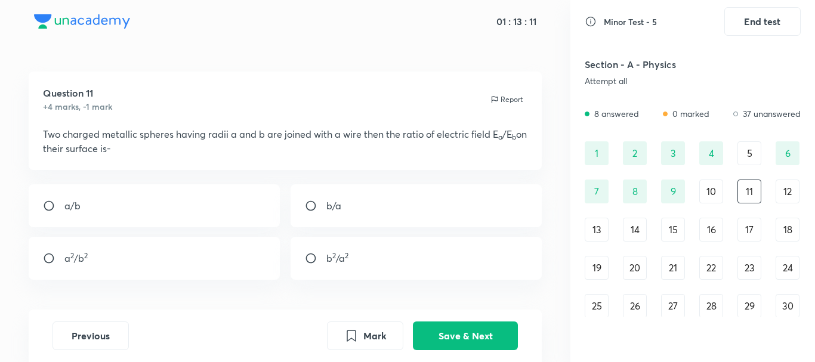
scroll to position [42, 0]
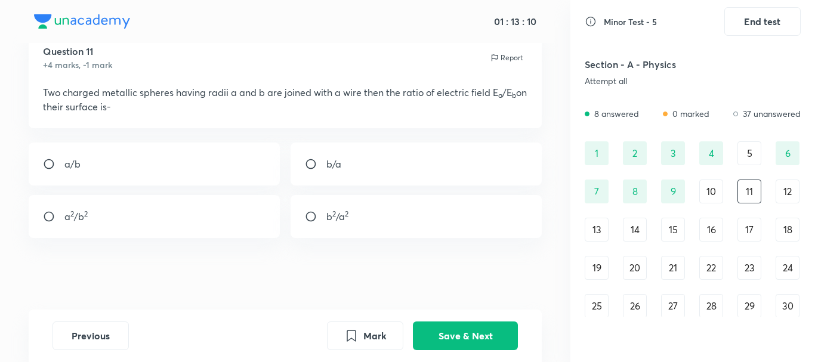
drag, startPoint x: 229, startPoint y: 98, endPoint x: 335, endPoint y: 94, distance: 106.3
click at [335, 94] on p "Two charged metallic spheres having radii a and b are joined with a wire then t…" at bounding box center [285, 99] width 485 height 29
click at [788, 198] on div "12" at bounding box center [788, 192] width 24 height 24
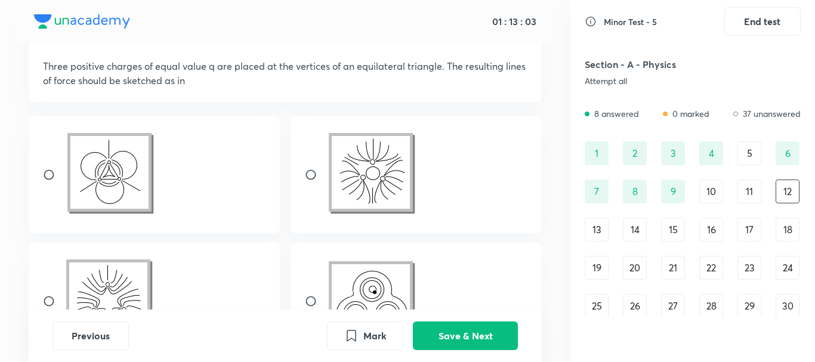
scroll to position [66, 0]
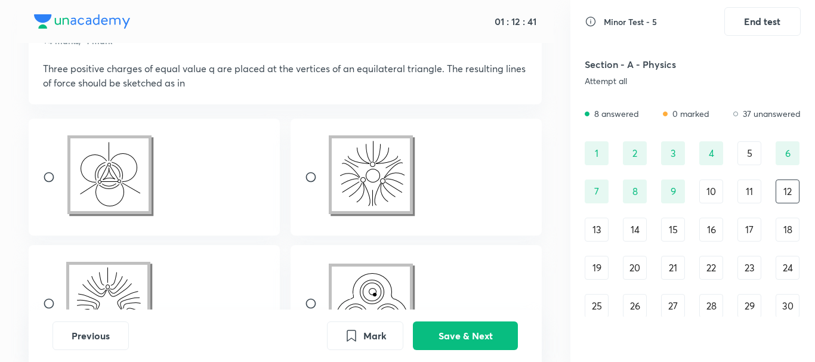
click at [713, 189] on div "10" at bounding box center [711, 192] width 24 height 24
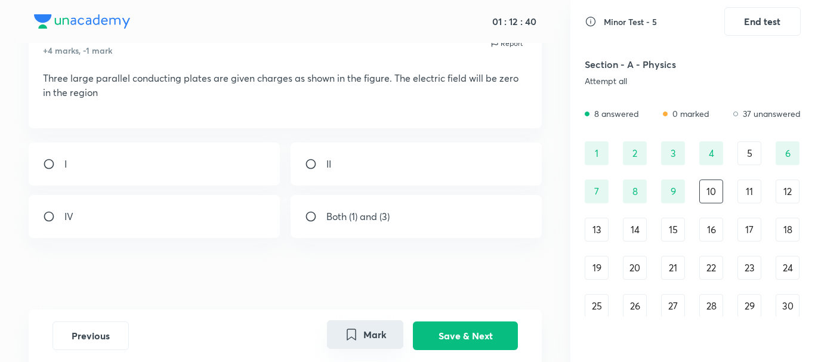
click at [359, 334] on button "Mark" at bounding box center [365, 334] width 76 height 29
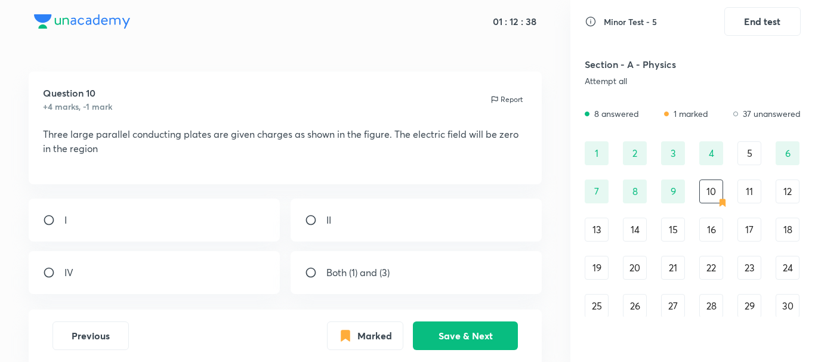
click at [514, 101] on p "Report" at bounding box center [512, 99] width 22 height 11
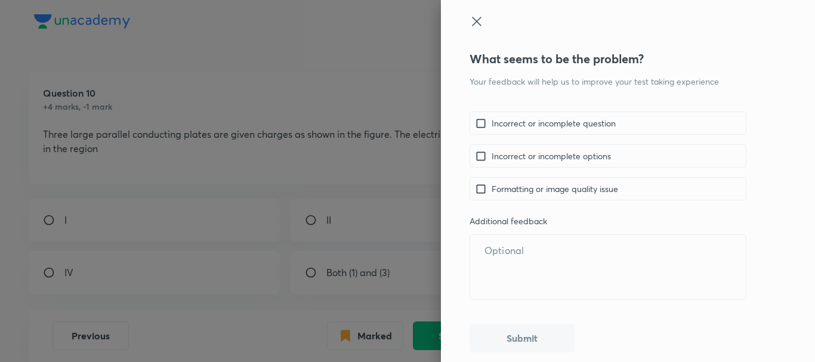
click at [499, 129] on div "Incorrect or incomplete question" at bounding box center [608, 123] width 277 height 23
click at [483, 124] on input "checkbox" at bounding box center [483, 123] width 17 height 13
checkbox input "true"
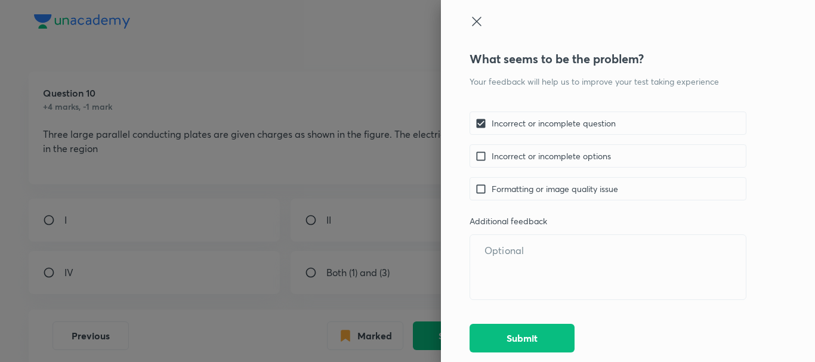
click at [533, 332] on button "Submit" at bounding box center [522, 338] width 105 height 29
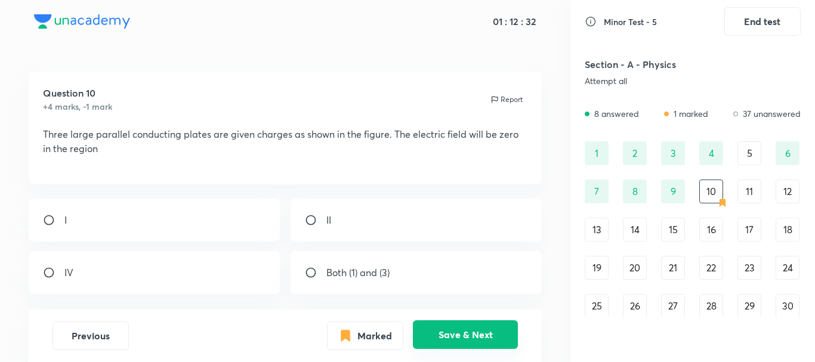
click at [500, 335] on button "Save & Next" at bounding box center [465, 334] width 105 height 29
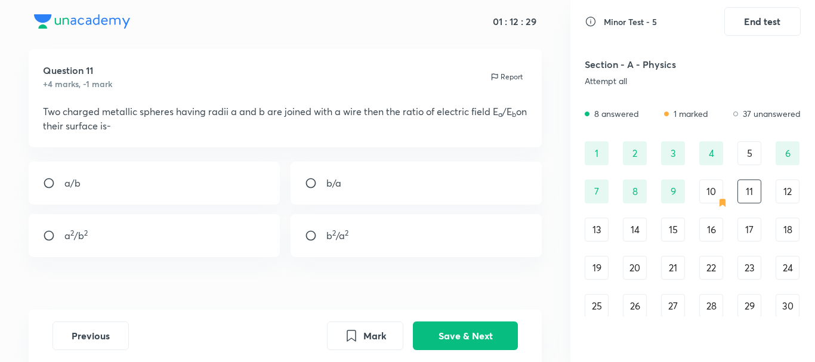
scroll to position [24, 0]
click at [379, 174] on div "b/a" at bounding box center [417, 182] width 252 height 43
radio input "true"
click at [449, 341] on button "Save & Next" at bounding box center [465, 334] width 105 height 29
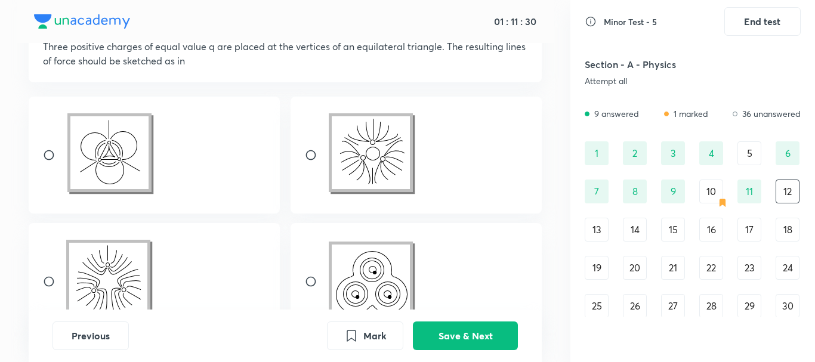
scroll to position [4, 0]
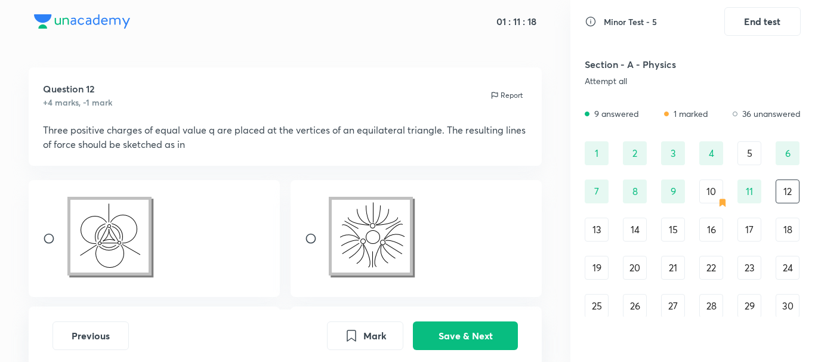
click at [395, 253] on img at bounding box center [374, 237] width 96 height 85
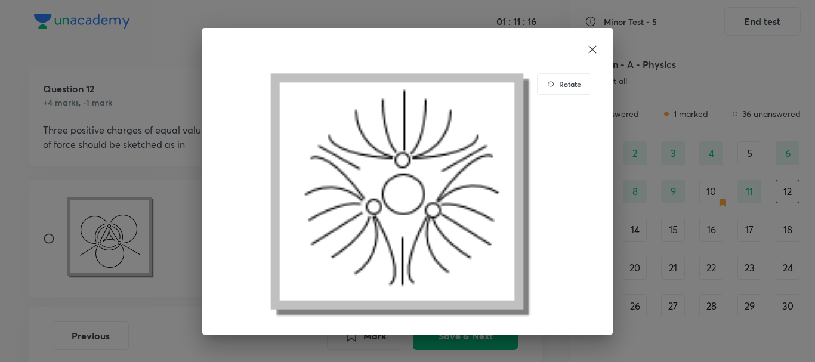
click at [594, 48] on icon at bounding box center [593, 50] width 12 height 12
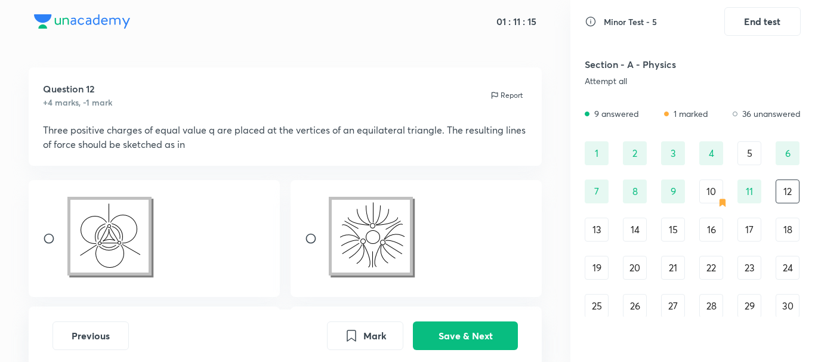
click at [310, 235] on input "radio" at bounding box center [315, 239] width 21 height 12
radio input "true"
drag, startPoint x: 449, startPoint y: 338, endPoint x: 461, endPoint y: 297, distance: 42.7
click at [451, 338] on button "Save & Next" at bounding box center [465, 336] width 105 height 29
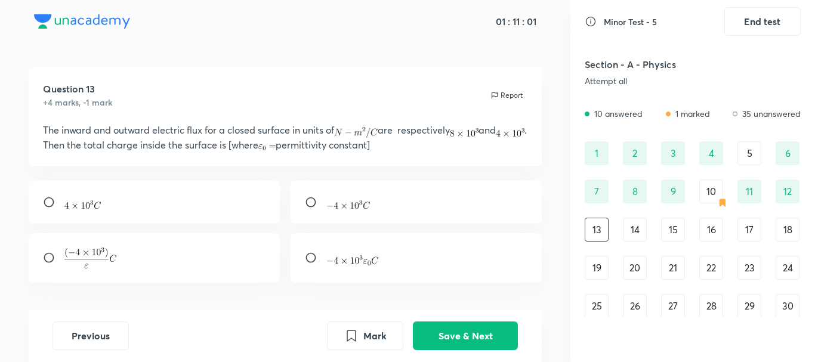
click at [353, 240] on div at bounding box center [417, 258] width 252 height 50
radio input "true"
click at [451, 345] on button "Save & Next" at bounding box center [465, 334] width 105 height 29
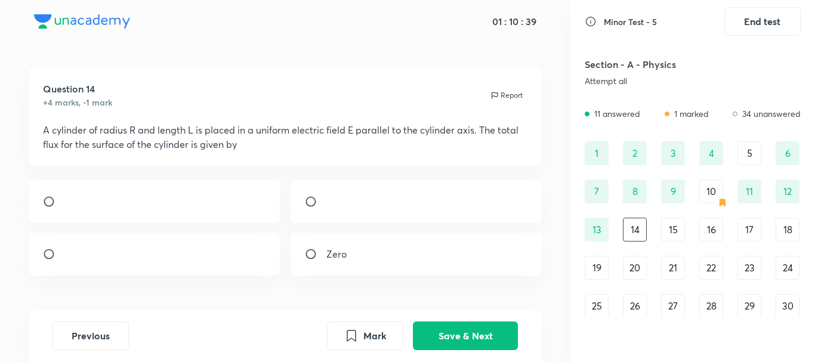
click at [301, 270] on div "Zero" at bounding box center [417, 254] width 252 height 43
radio input "true"
click at [458, 331] on button "Save & Next" at bounding box center [465, 334] width 105 height 29
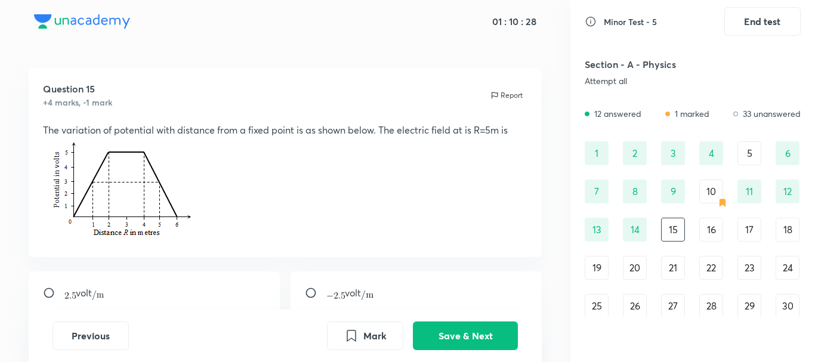
click at [172, 296] on div "volt" at bounding box center [155, 292] width 252 height 43
radio input "true"
click at [456, 337] on button "Save & Next" at bounding box center [465, 334] width 105 height 29
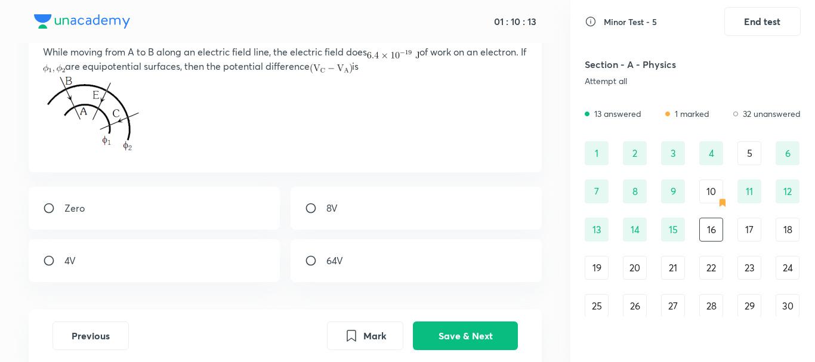
scroll to position [126, 0]
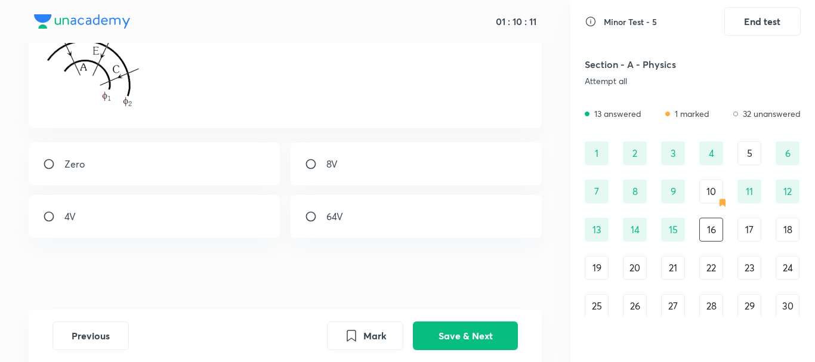
click at [61, 214] on input "radio" at bounding box center [53, 217] width 21 height 12
radio input "true"
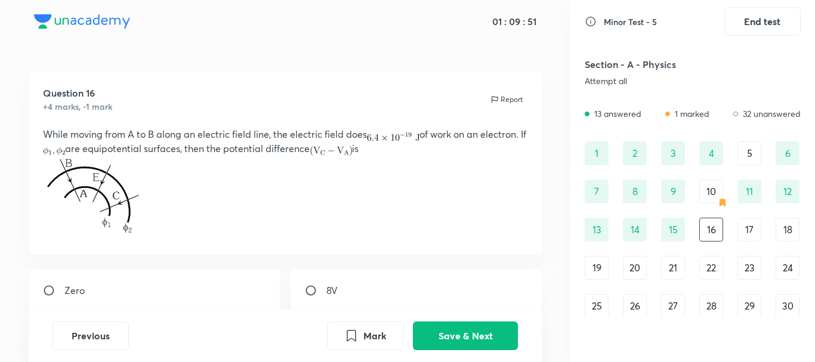
click at [135, 135] on p "While moving from A to B along an electric field line, the electric field does …" at bounding box center [285, 141] width 485 height 29
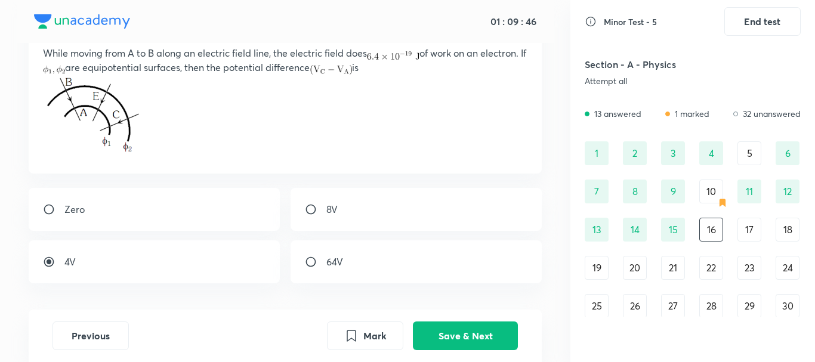
scroll to position [88, 0]
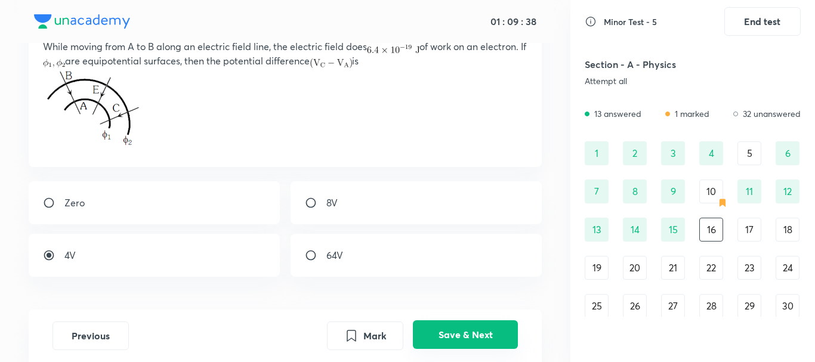
click at [435, 340] on button "Save & Next" at bounding box center [465, 334] width 105 height 29
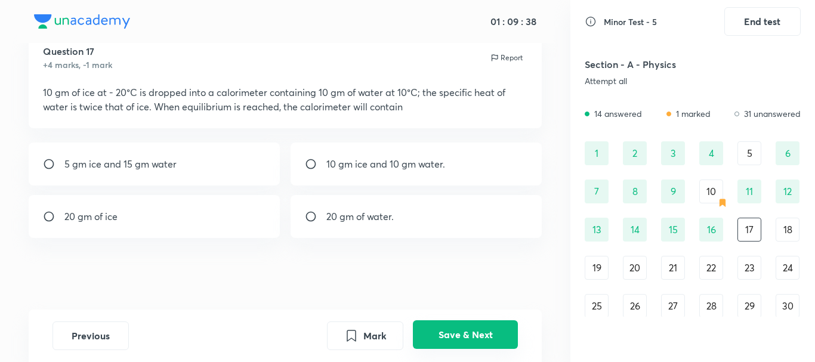
scroll to position [42, 0]
click at [377, 165] on p "10 gm ice and 10 gm water." at bounding box center [385, 164] width 119 height 14
radio input "true"
click at [485, 343] on button "Save & Next" at bounding box center [465, 334] width 105 height 29
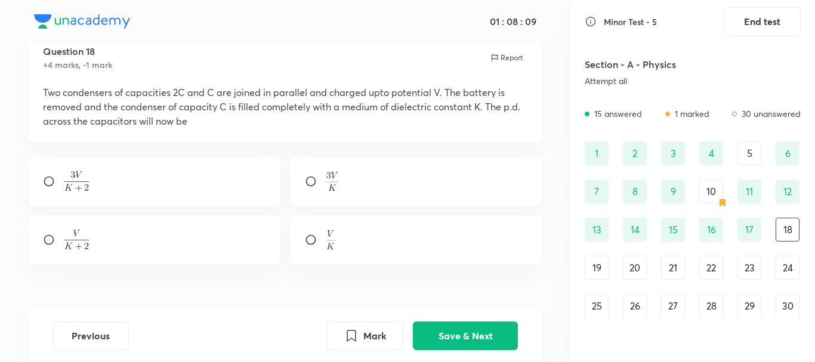
click at [202, 167] on div at bounding box center [155, 181] width 252 height 49
radio input "true"
click at [458, 336] on button "Save & Next" at bounding box center [465, 334] width 105 height 29
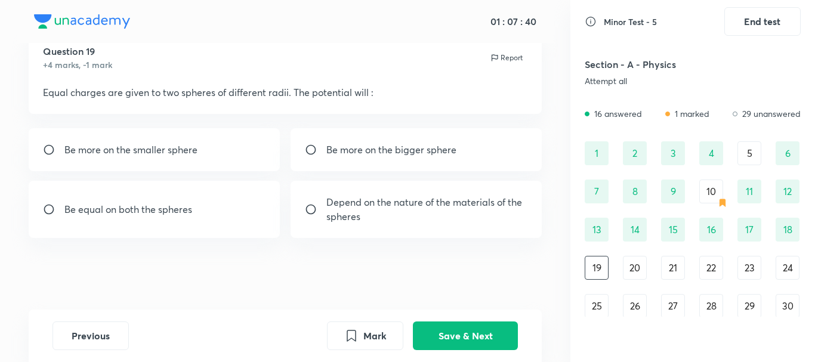
click at [184, 160] on div "Be more on the smaller sphere" at bounding box center [155, 149] width 252 height 43
radio input "true"
click at [438, 330] on button "Save & Next" at bounding box center [465, 334] width 105 height 29
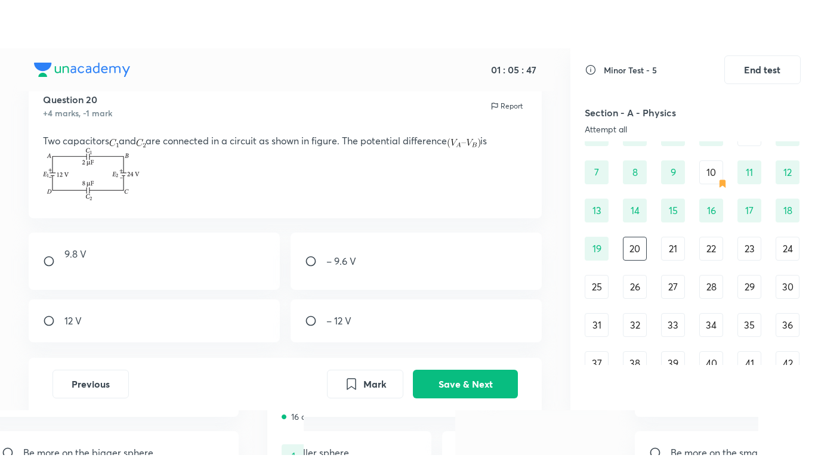
scroll to position [2, 0]
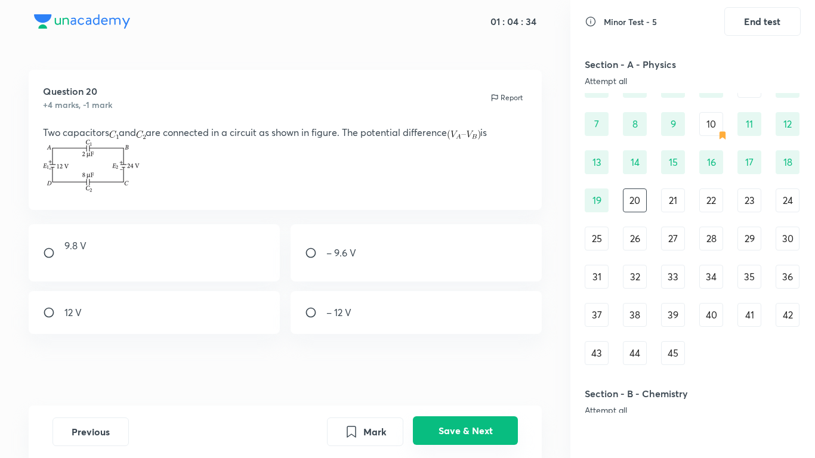
click at [470, 432] on button "Save & Next" at bounding box center [465, 430] width 105 height 29
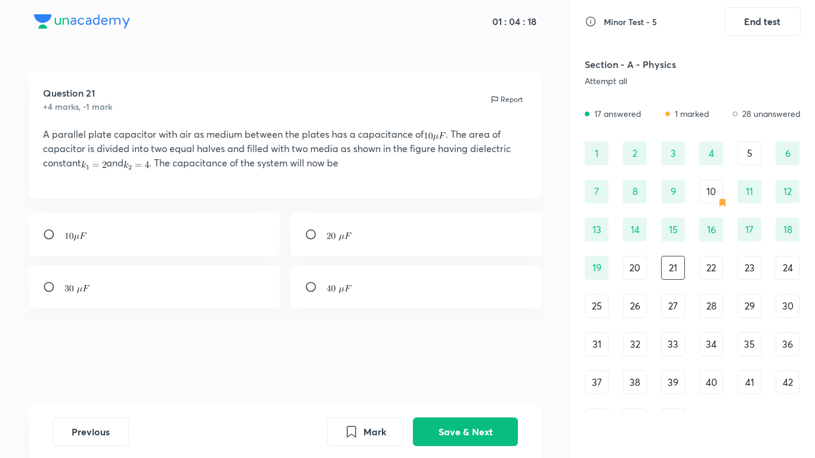
scroll to position [1, 0]
click at [633, 269] on div "20" at bounding box center [635, 268] width 24 height 24
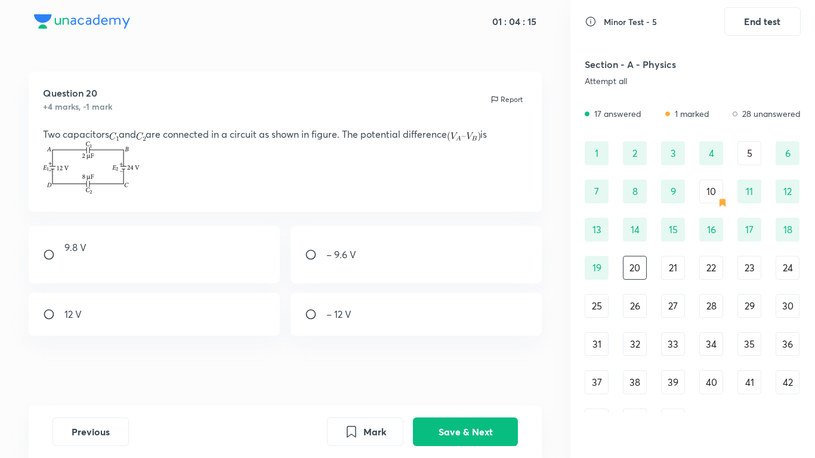
scroll to position [2, 0]
click at [432, 255] on div "– 9.6 V" at bounding box center [417, 252] width 252 height 57
radio input "true"
click at [482, 421] on button "Save & Next" at bounding box center [465, 430] width 105 height 29
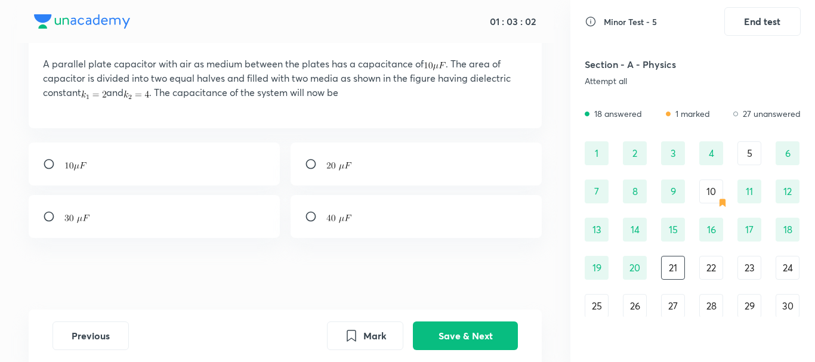
scroll to position [77, 0]
click at [180, 238] on div at bounding box center [155, 216] width 252 height 43
radio input "true"
click at [446, 342] on button "Save & Next" at bounding box center [465, 334] width 105 height 29
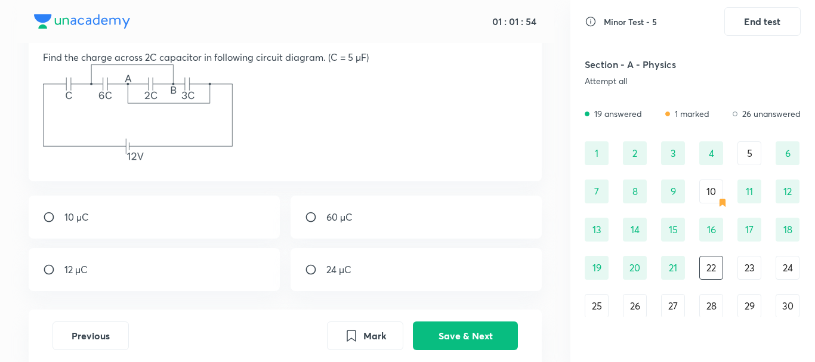
click at [368, 221] on div "60 µC" at bounding box center [417, 217] width 252 height 43
radio input "true"
click at [443, 331] on button "Save & Next" at bounding box center [465, 334] width 105 height 29
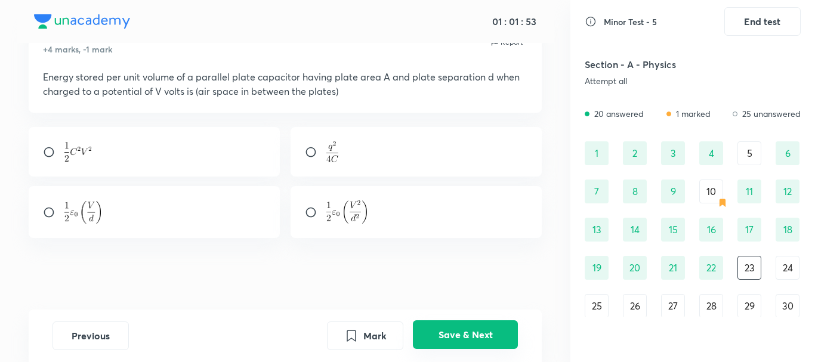
scroll to position [57, 0]
click at [324, 205] on div at bounding box center [417, 212] width 252 height 52
radio input "true"
click at [474, 329] on button "Save & Next" at bounding box center [465, 334] width 105 height 29
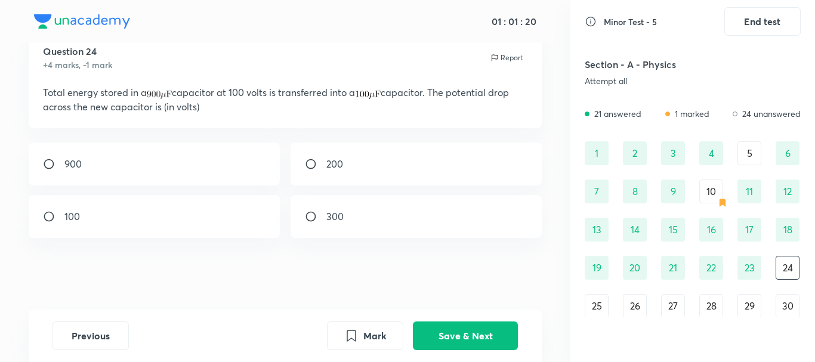
scroll to position [42, 0]
click at [341, 197] on div "300" at bounding box center [417, 216] width 252 height 43
radio input "true"
click at [473, 340] on button "Save & Next" at bounding box center [465, 334] width 105 height 29
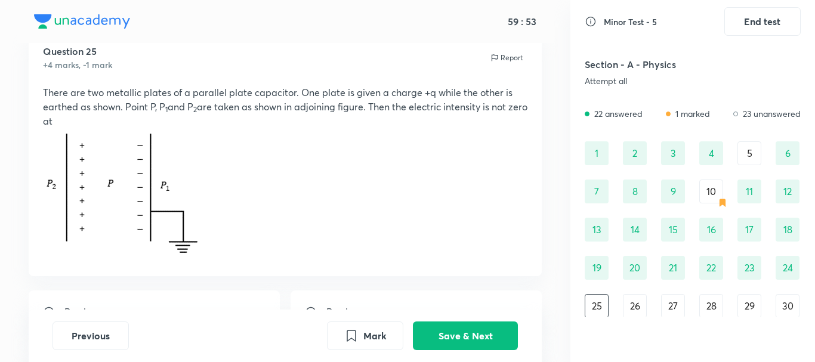
scroll to position [190, 0]
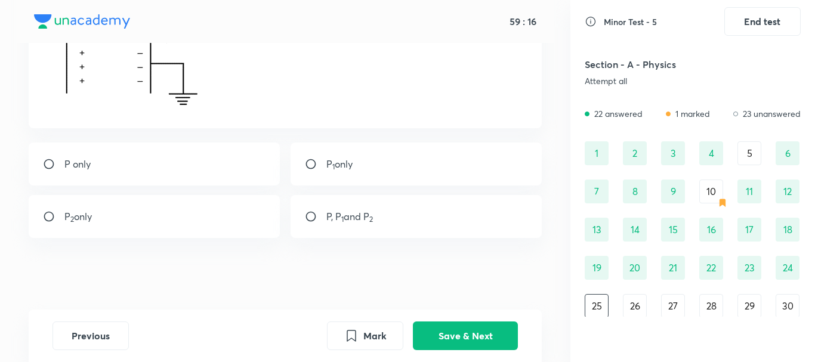
click at [347, 215] on p "P, P 1 and P 2" at bounding box center [349, 216] width 47 height 14
radio input "true"
click at [428, 335] on button "Save & Next" at bounding box center [465, 334] width 105 height 29
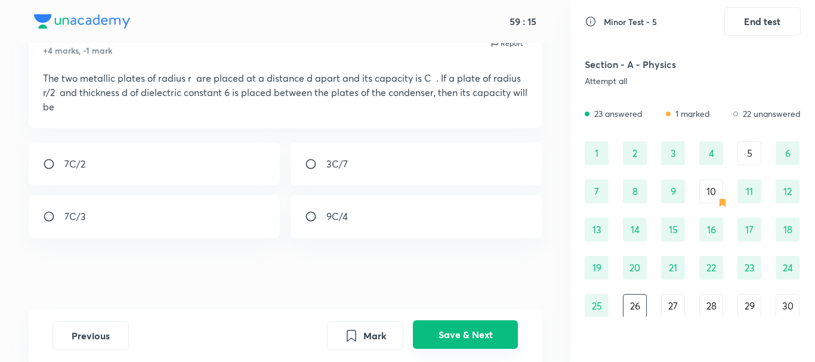
scroll to position [56, 0]
click at [364, 218] on div "9C/4" at bounding box center [417, 216] width 252 height 43
radio input "true"
click at [459, 328] on button "Save & Next" at bounding box center [465, 334] width 105 height 29
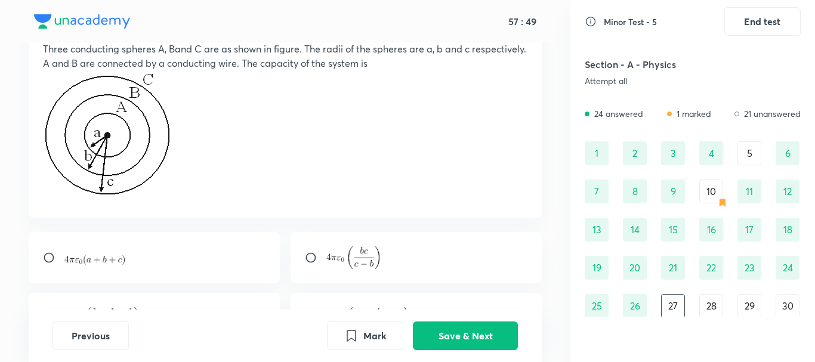
scroll to position [192, 0]
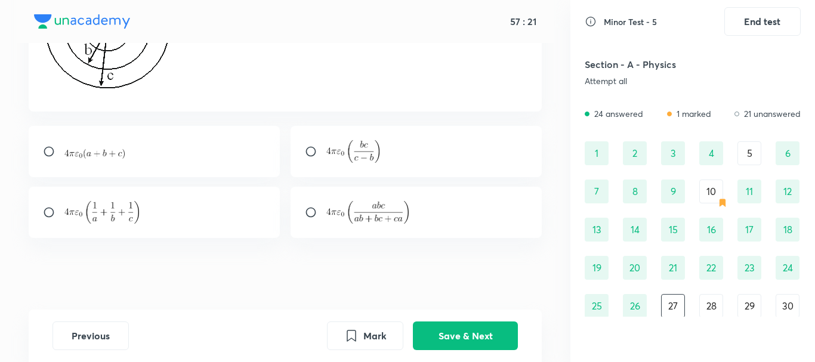
click at [371, 158] on img at bounding box center [353, 151] width 54 height 23
radio input "true"
click at [476, 333] on button "Save & Next" at bounding box center [465, 334] width 105 height 29
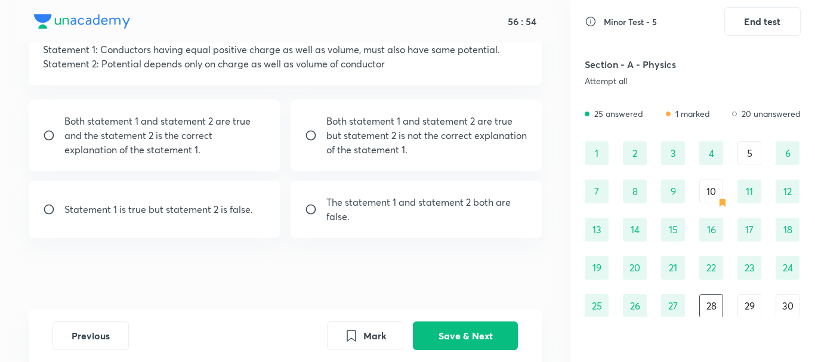
drag, startPoint x: 195, startPoint y: 209, endPoint x: 351, endPoint y: 247, distance: 160.8
click at [195, 209] on p "Statement 1 is true but statement 2 is false." at bounding box center [158, 209] width 189 height 14
radio input "true"
click at [511, 336] on button "Save & Next" at bounding box center [465, 334] width 105 height 29
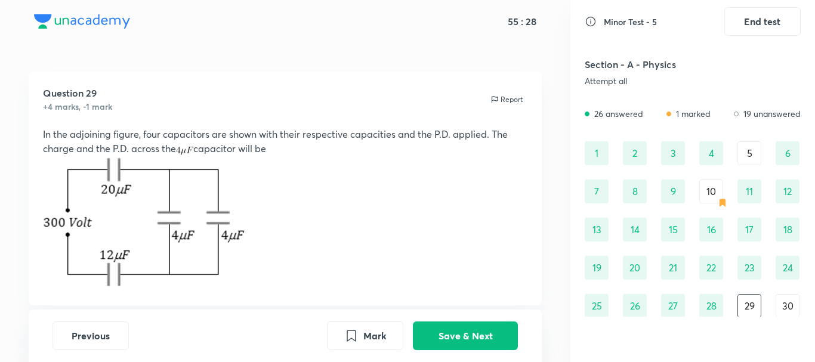
scroll to position [177, 0]
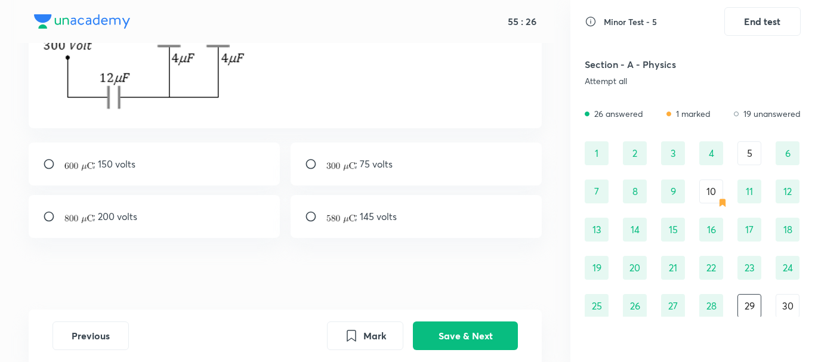
click at [108, 169] on p "; 150 volts" at bounding box center [100, 164] width 72 height 14
radio input "true"
click at [468, 335] on button "Save & Next" at bounding box center [465, 334] width 105 height 29
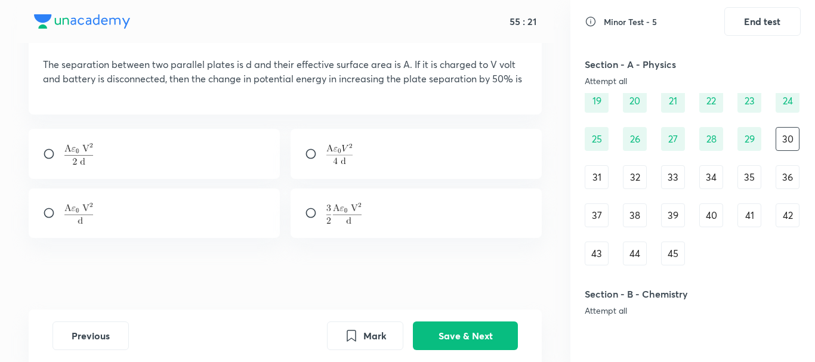
scroll to position [166, 0]
click at [363, 335] on button "Mark" at bounding box center [365, 334] width 76 height 29
click at [487, 345] on button "Save & Next" at bounding box center [465, 334] width 105 height 29
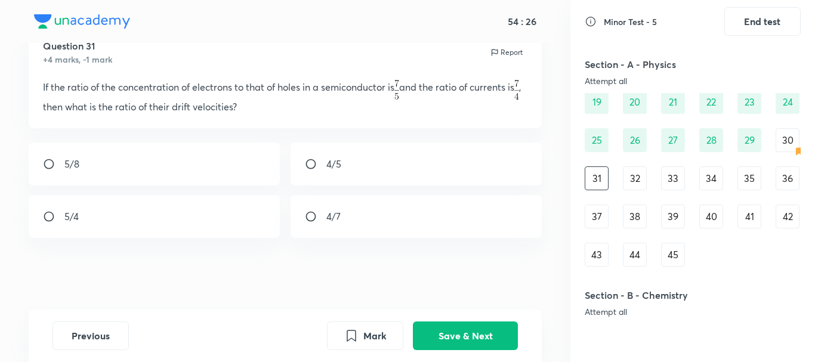
click at [635, 181] on div "32" at bounding box center [635, 178] width 24 height 24
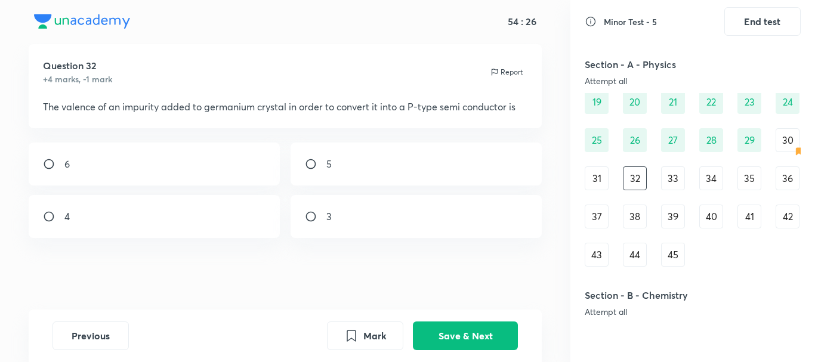
scroll to position [27, 0]
click at [661, 172] on div "33" at bounding box center [673, 178] width 24 height 24
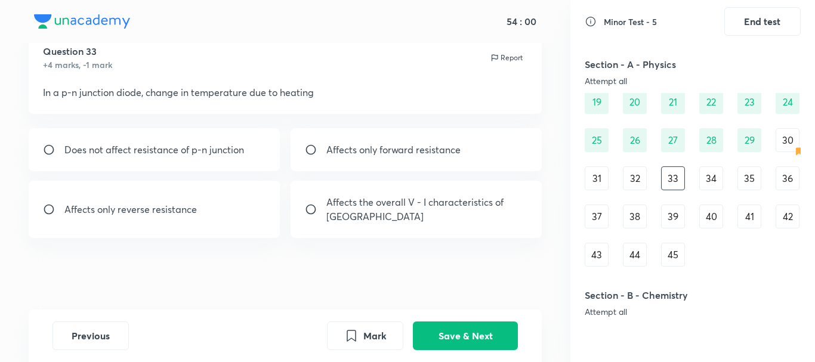
click at [710, 181] on div "34" at bounding box center [711, 178] width 24 height 24
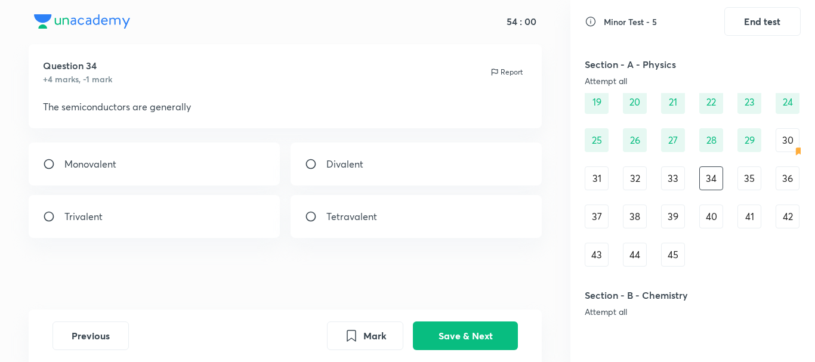
scroll to position [27, 0]
click at [750, 183] on div "35" at bounding box center [750, 178] width 24 height 24
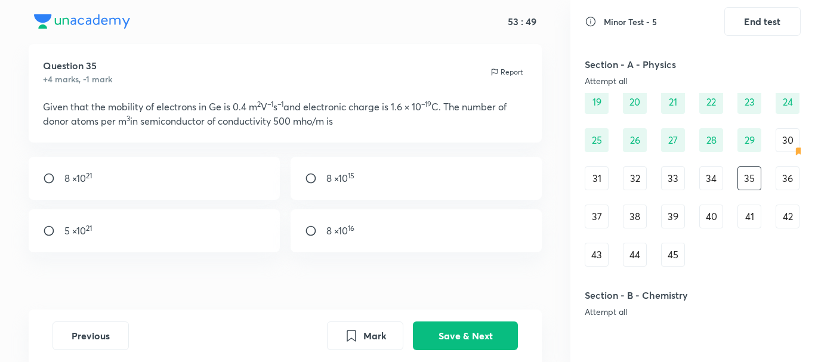
scroll to position [42, 0]
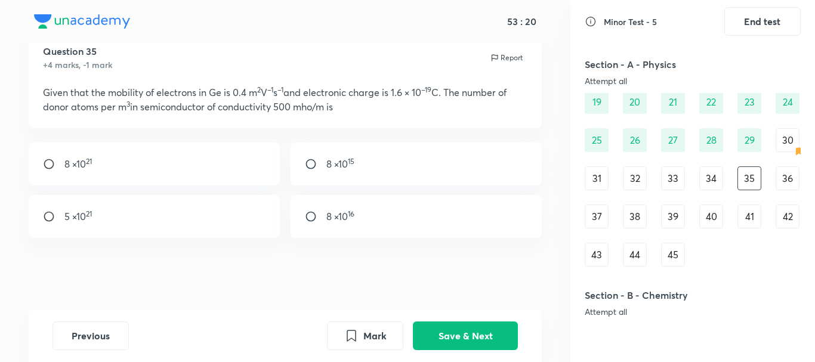
click at [779, 139] on div "30" at bounding box center [788, 140] width 24 height 24
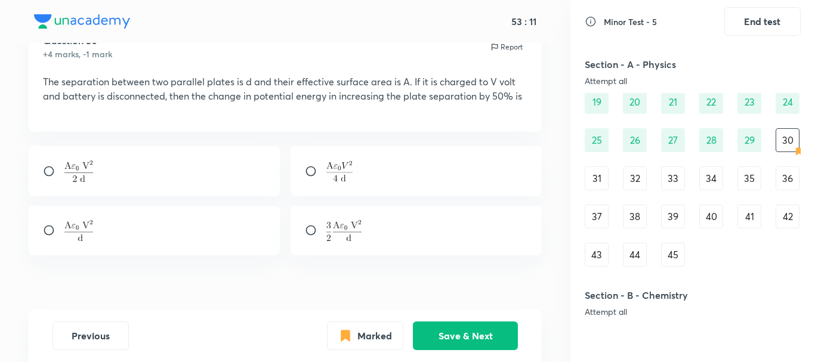
click at [356, 159] on div at bounding box center [417, 171] width 252 height 50
radio input "true"
click at [387, 338] on button "Marked" at bounding box center [365, 334] width 76 height 29
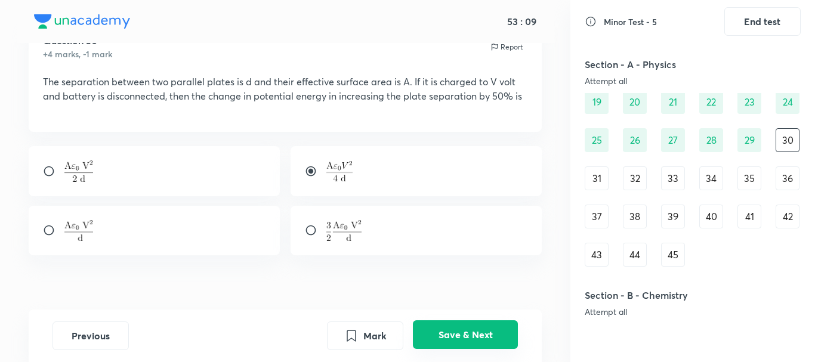
click at [449, 338] on button "Save & Next" at bounding box center [465, 334] width 105 height 29
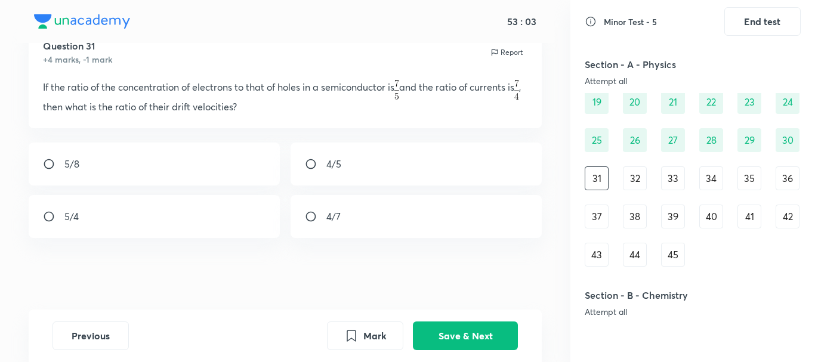
click at [187, 217] on div "5/4" at bounding box center [155, 216] width 252 height 43
radio input "true"
drag, startPoint x: 450, startPoint y: 332, endPoint x: 461, endPoint y: 303, distance: 30.8
click at [452, 332] on button "Save & Next" at bounding box center [465, 336] width 105 height 29
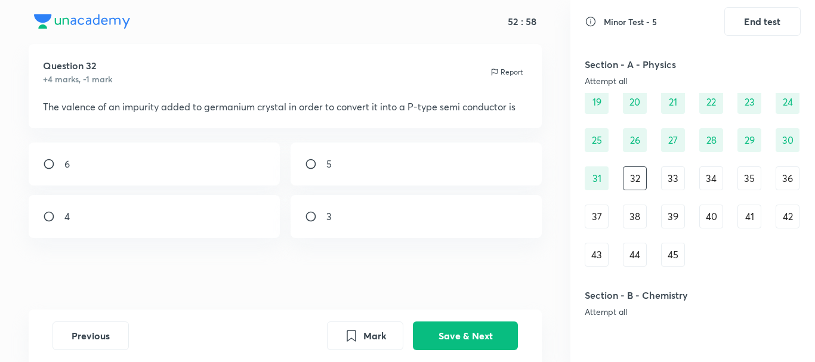
drag, startPoint x: 327, startPoint y: 213, endPoint x: 388, endPoint y: 269, distance: 82.8
click at [327, 216] on p "3" at bounding box center [328, 216] width 5 height 14
radio input "true"
click at [458, 347] on button "Save & Next" at bounding box center [465, 334] width 105 height 29
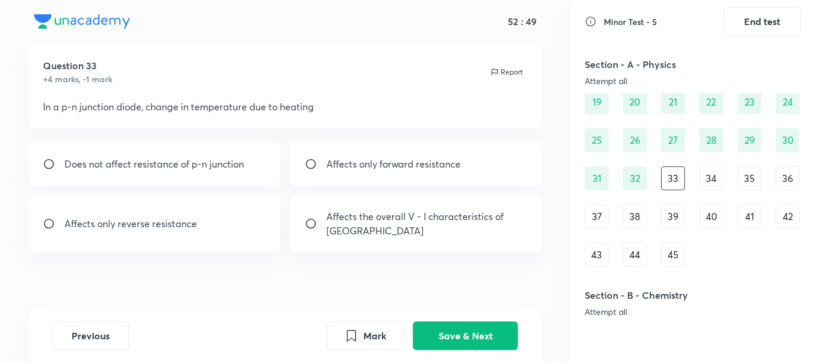
click at [357, 229] on p "Affects the overall V - I characteristics of pn junction" at bounding box center [427, 223] width 202 height 29
radio input "true"
click at [455, 346] on button "Save & Next" at bounding box center [465, 334] width 105 height 29
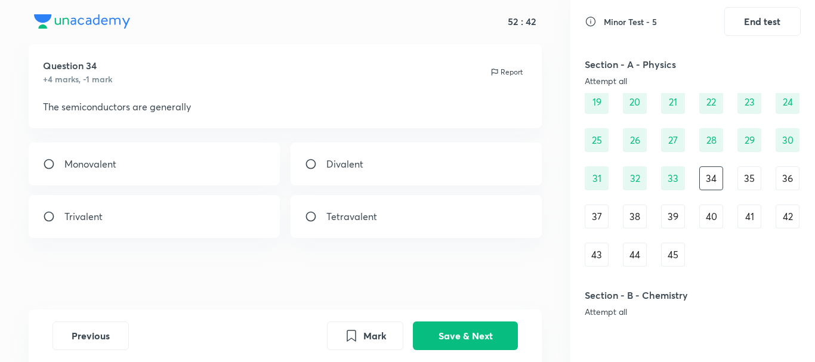
drag, startPoint x: 350, startPoint y: 220, endPoint x: 371, endPoint y: 232, distance: 24.1
click at [354, 224] on div "Tetravalent" at bounding box center [417, 216] width 252 height 43
radio input "true"
click at [476, 329] on button "Save & Next" at bounding box center [465, 334] width 105 height 29
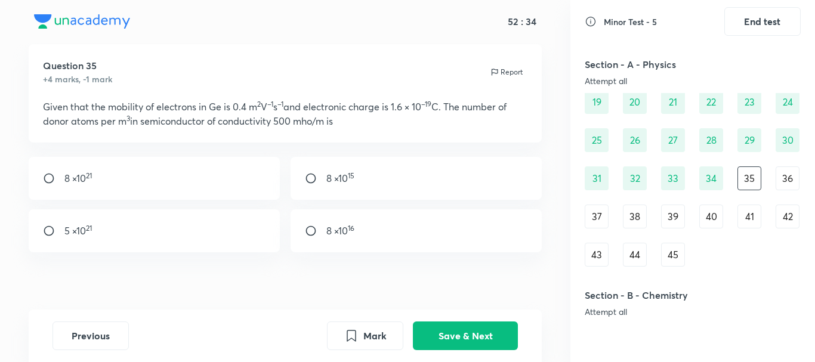
click at [162, 172] on div "8 ×10 21" at bounding box center [155, 178] width 252 height 43
radio input "true"
click at [431, 337] on button "Save & Next" at bounding box center [465, 334] width 105 height 29
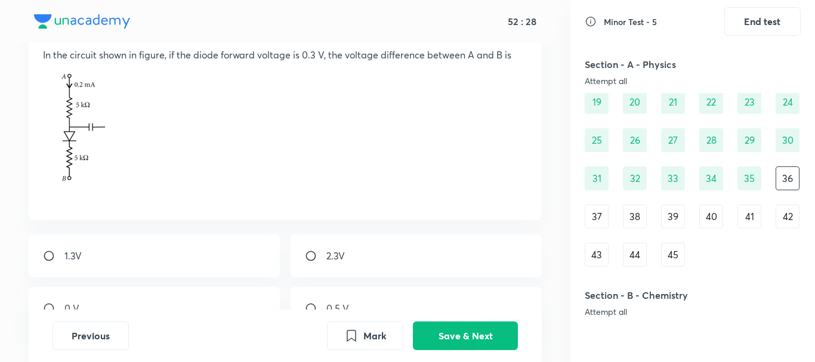
scroll to position [81, 0]
click at [595, 222] on div "37" at bounding box center [597, 217] width 24 height 24
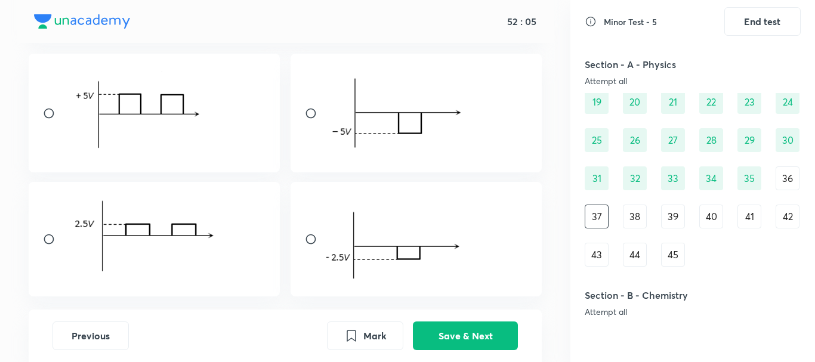
scroll to position [240, 0]
click at [636, 211] on div "38" at bounding box center [635, 217] width 24 height 24
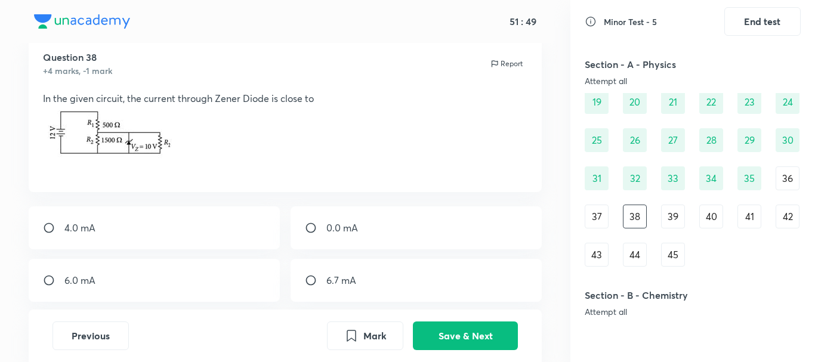
scroll to position [37, 0]
click at [666, 214] on div "39" at bounding box center [673, 217] width 24 height 24
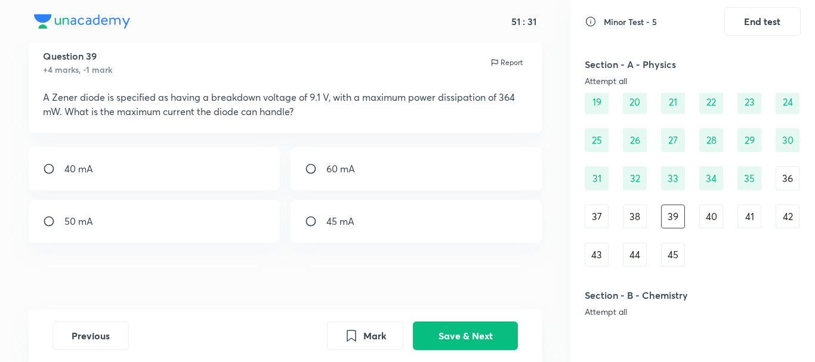
click at [713, 209] on div "40" at bounding box center [711, 217] width 24 height 24
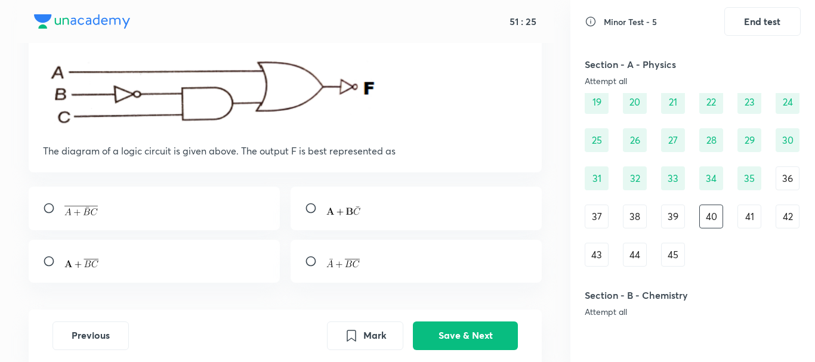
scroll to position [76, 0]
click at [745, 214] on div "41" at bounding box center [750, 217] width 24 height 24
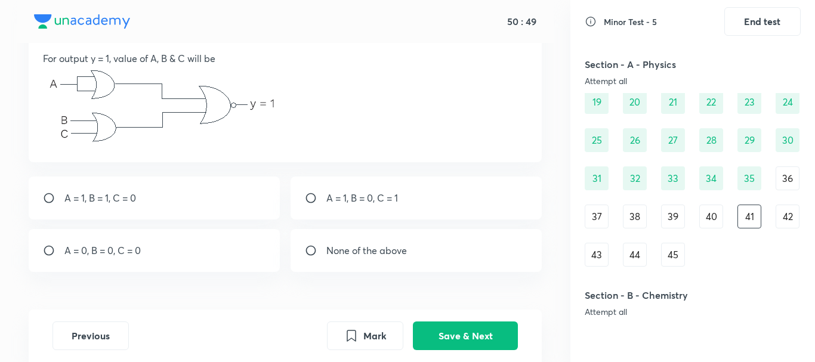
click at [788, 190] on div "36" at bounding box center [788, 178] width 24 height 24
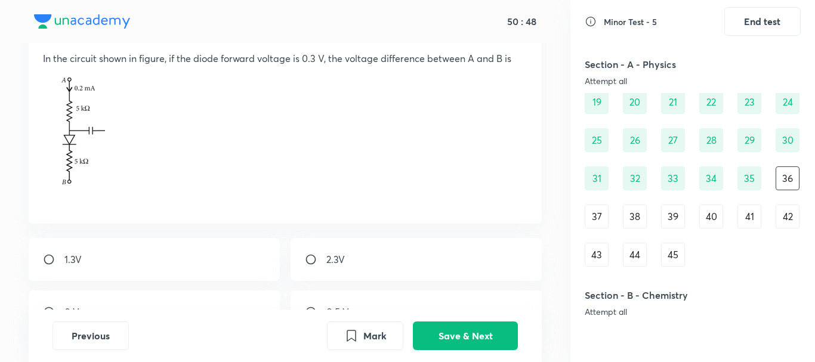
click at [342, 261] on p "2.3V" at bounding box center [335, 259] width 18 height 14
radio input "true"
click at [474, 329] on button "Save & Next" at bounding box center [465, 334] width 105 height 29
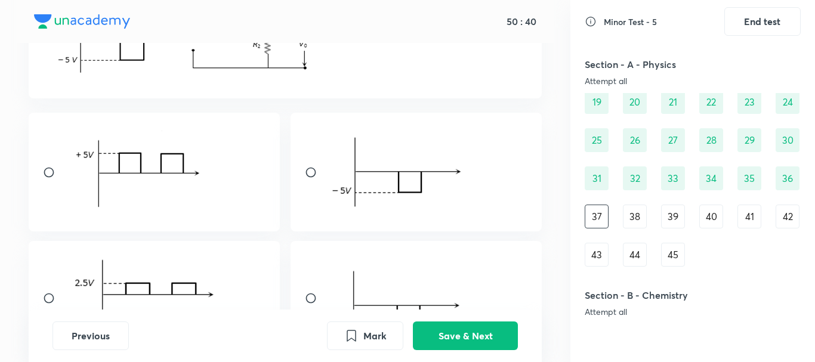
scroll to position [280, 0]
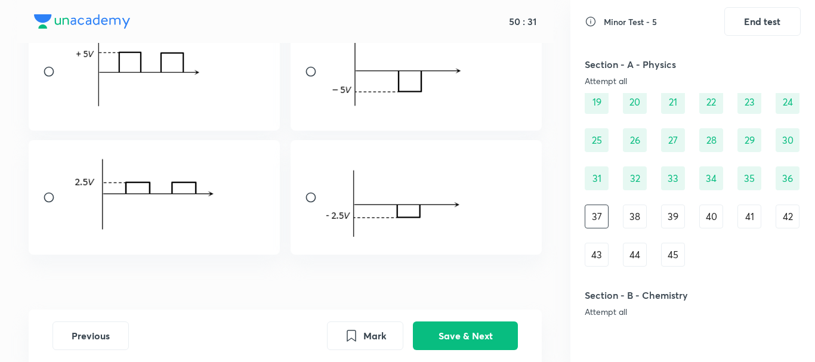
click at [473, 206] on div at bounding box center [417, 197] width 252 height 115
radio input "true"
click at [464, 332] on button "Save & Next" at bounding box center [465, 334] width 105 height 29
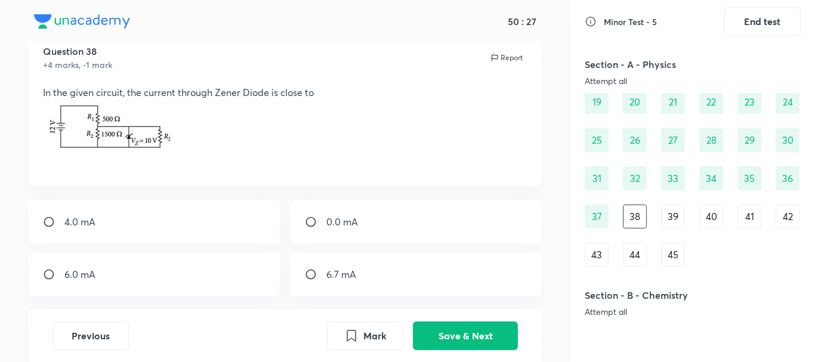
scroll to position [100, 0]
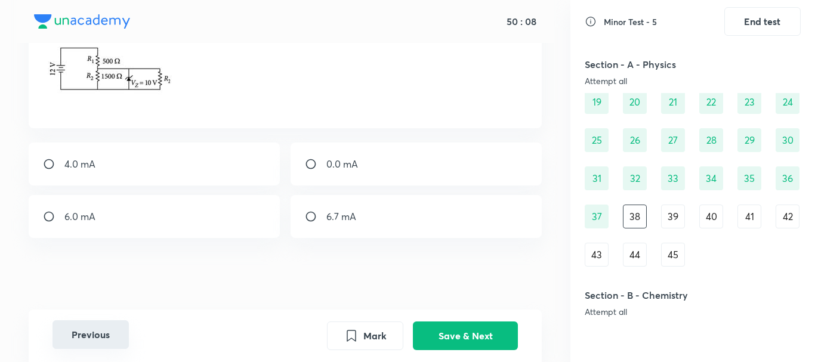
click at [124, 326] on button "Previous" at bounding box center [91, 334] width 76 height 29
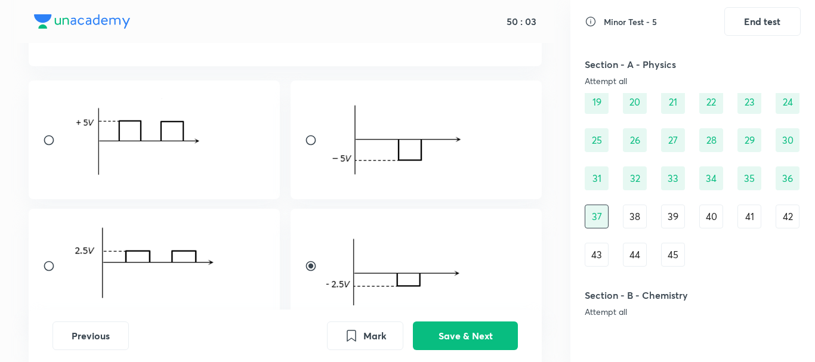
scroll to position [209, 0]
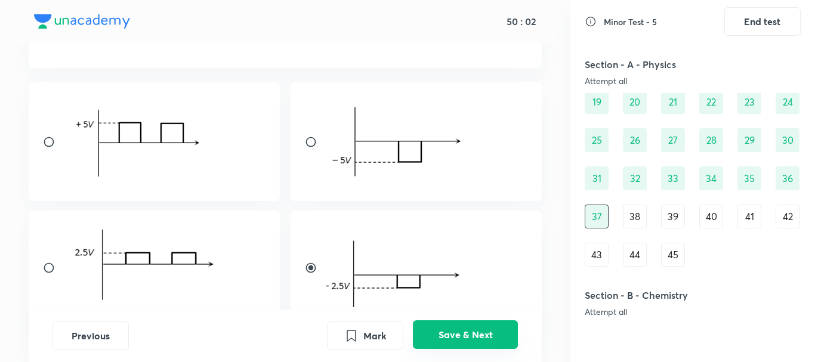
click at [428, 328] on button "Save & Next" at bounding box center [465, 334] width 105 height 29
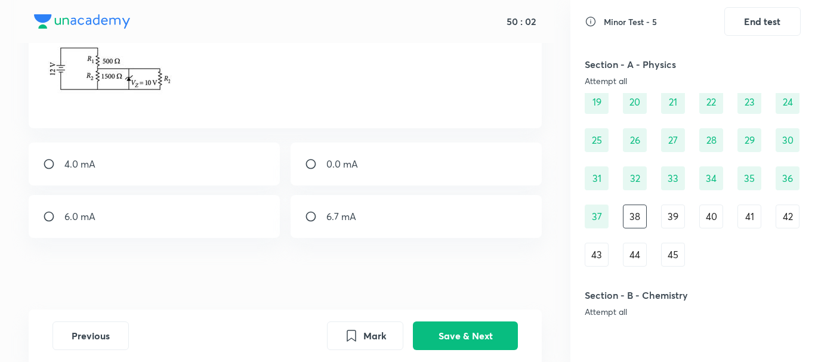
scroll to position [98, 0]
drag, startPoint x: 145, startPoint y: 142, endPoint x: 148, endPoint y: 147, distance: 6.1
click at [144, 143] on div "Question 38 +4 marks, -1 mark Report In the given circuit, the current through …" at bounding box center [285, 142] width 570 height 338
click at [163, 175] on div "4.0 mA" at bounding box center [155, 165] width 252 height 43
radio input "true"
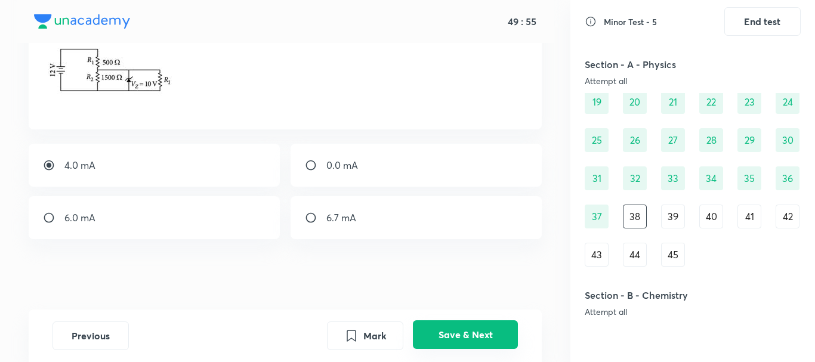
click at [474, 335] on button "Save & Next" at bounding box center [465, 334] width 105 height 29
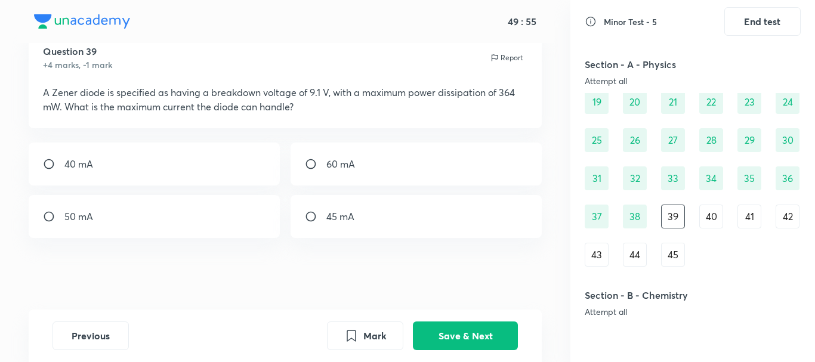
scroll to position [42, 0]
click at [165, 156] on div "40 mA" at bounding box center [155, 164] width 252 height 43
radio input "true"
click at [436, 333] on button "Save & Next" at bounding box center [465, 334] width 105 height 29
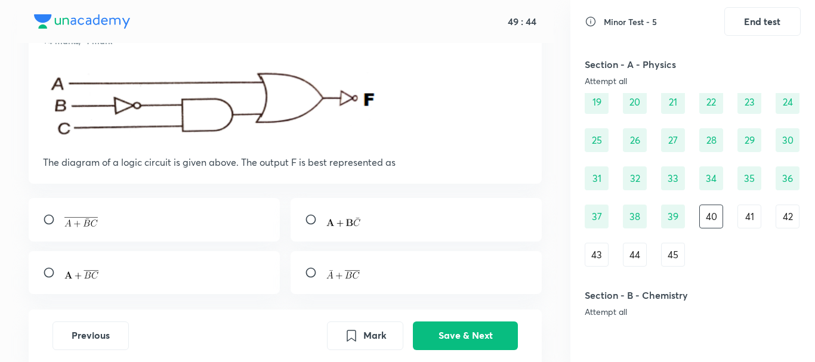
scroll to position [69, 0]
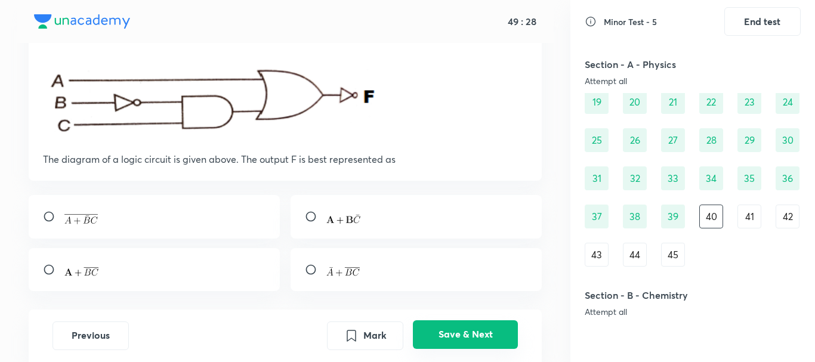
click at [436, 329] on button "Save & Next" at bounding box center [465, 334] width 105 height 29
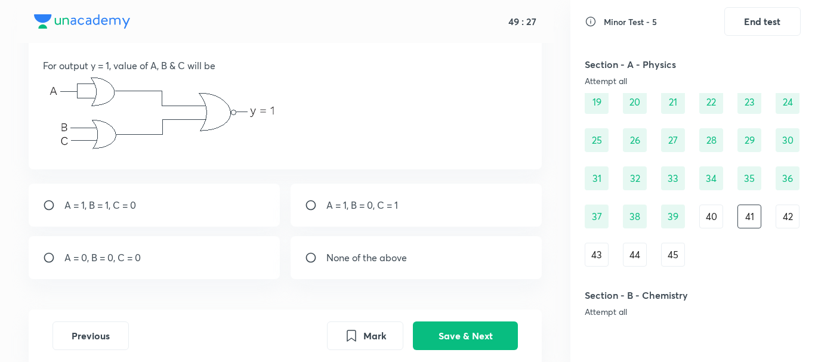
click at [166, 206] on div "A = 1, B = 1, C = 0" at bounding box center [155, 205] width 252 height 43
radio input "true"
click at [431, 326] on button "Save & Next" at bounding box center [465, 334] width 105 height 29
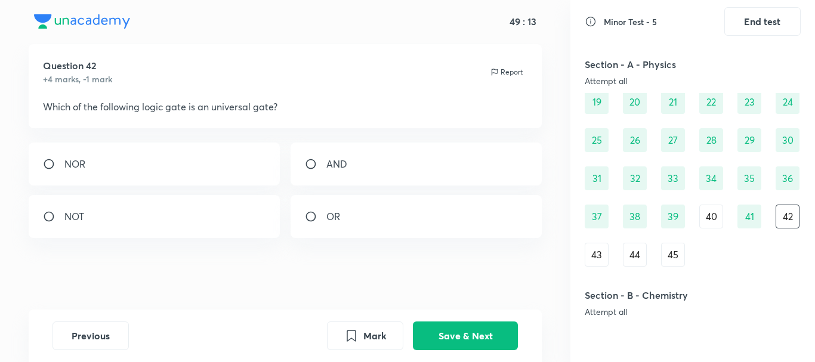
click at [127, 160] on div "NOR" at bounding box center [155, 164] width 252 height 43
radio input "true"
click at [507, 335] on button "Save & Next" at bounding box center [465, 334] width 105 height 29
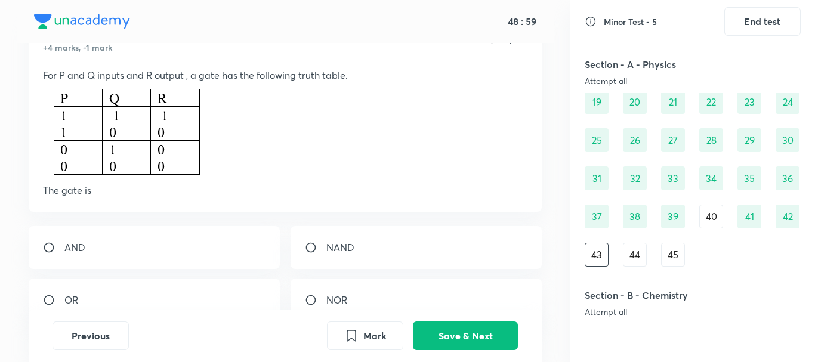
scroll to position [61, 0]
click at [131, 246] on div "AND" at bounding box center [155, 245] width 252 height 43
radio input "true"
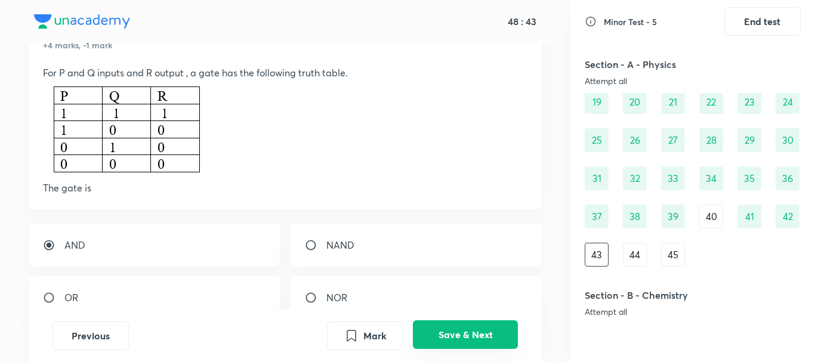
click at [462, 325] on button "Save & Next" at bounding box center [465, 334] width 105 height 29
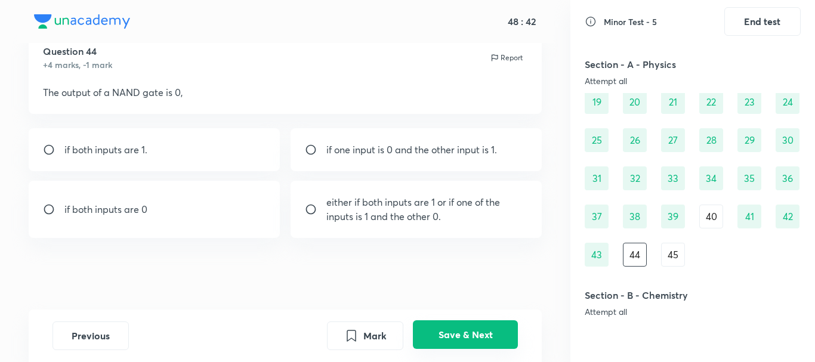
scroll to position [42, 0]
click at [717, 217] on div "40" at bounding box center [711, 217] width 24 height 24
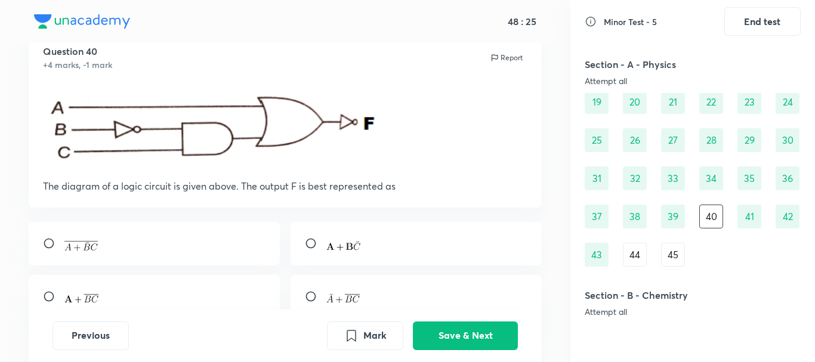
click at [189, 293] on div at bounding box center [155, 296] width 252 height 43
radio input "true"
click at [492, 334] on button "Save & Next" at bounding box center [465, 334] width 105 height 29
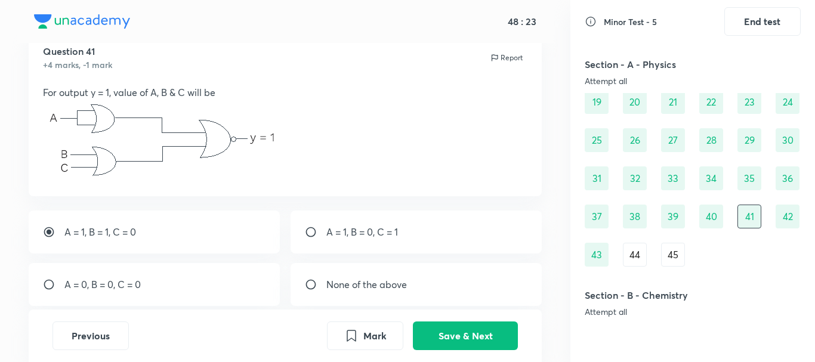
click at [635, 251] on div "44" at bounding box center [635, 255] width 24 height 24
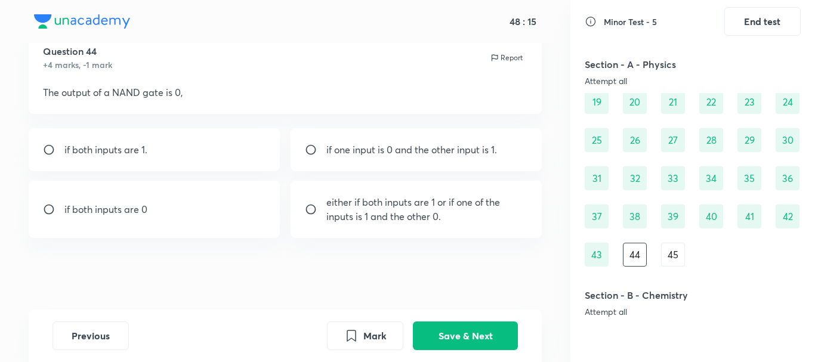
click at [597, 259] on div "43" at bounding box center [597, 255] width 24 height 24
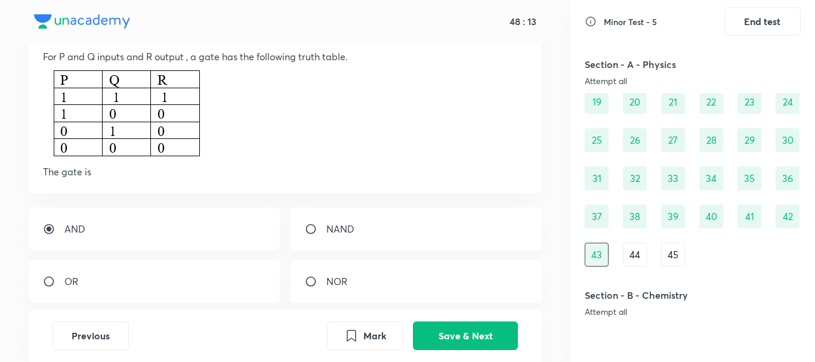
scroll to position [76, 0]
click at [220, 245] on div "AND" at bounding box center [155, 230] width 252 height 43
radio input "false"
click at [634, 255] on div "44" at bounding box center [635, 255] width 24 height 24
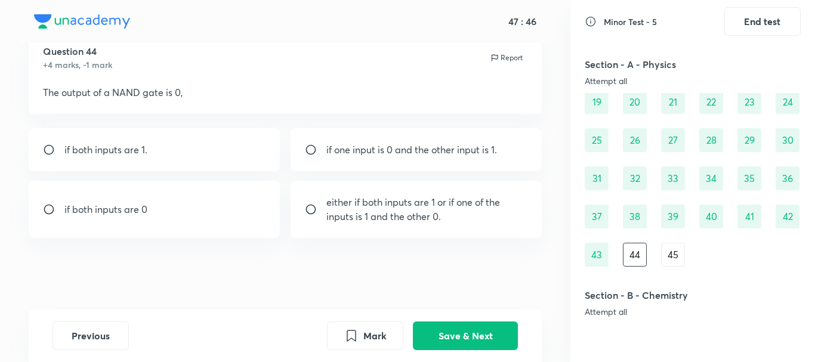
click at [670, 256] on div "45" at bounding box center [673, 255] width 24 height 24
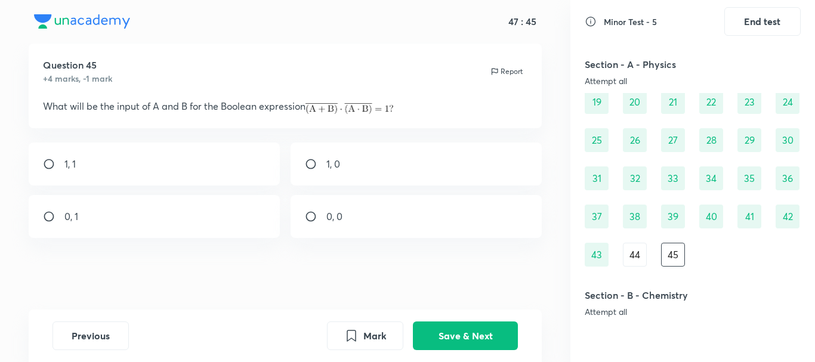
scroll to position [28, 0]
click at [593, 258] on div "43" at bounding box center [597, 255] width 24 height 24
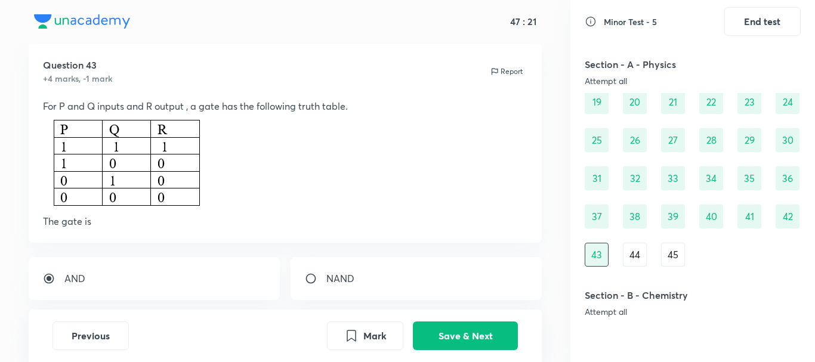
scroll to position [76, 0]
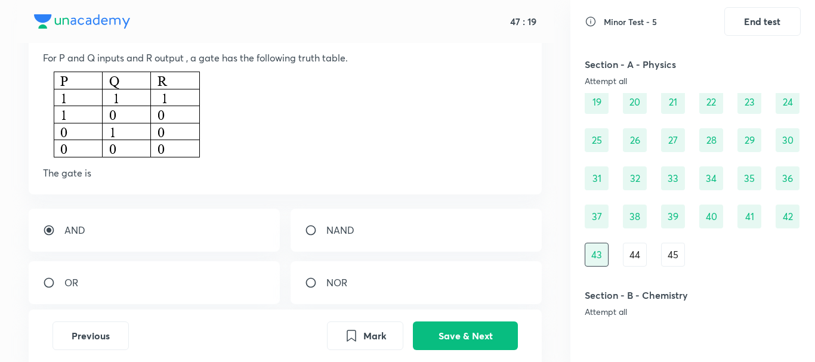
click at [647, 258] on div "1 2 3 4 5 6 7 8 9 10 11 12 13 14 15 16 17 18 19 20 21 22 23 24 25 26 27 28 29 3…" at bounding box center [693, 121] width 216 height 291
click at [646, 259] on div "44" at bounding box center [635, 255] width 24 height 24
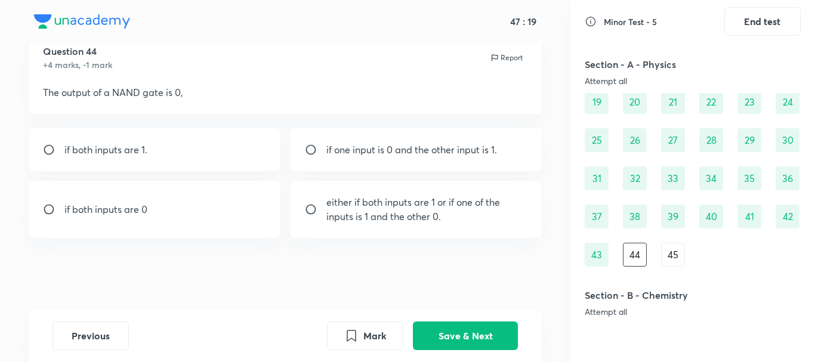
scroll to position [42, 0]
click at [165, 144] on div "if both inputs are 1." at bounding box center [155, 149] width 252 height 43
radio input "true"
click at [490, 329] on button "Save & Next" at bounding box center [465, 334] width 105 height 29
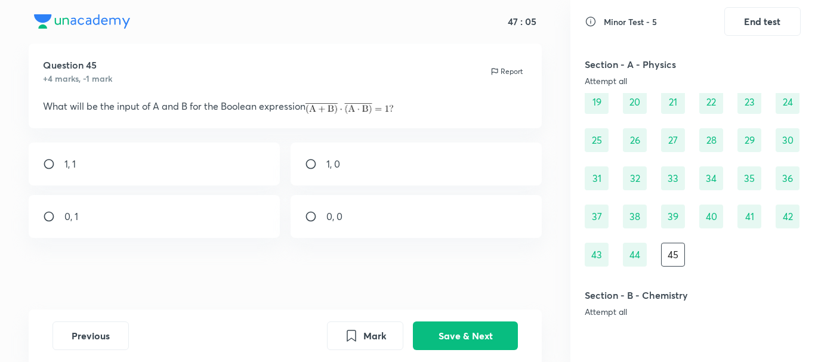
click at [353, 220] on div "0, 0" at bounding box center [417, 216] width 252 height 43
radio input "true"
click at [438, 335] on button "Save & Next" at bounding box center [465, 334] width 105 height 29
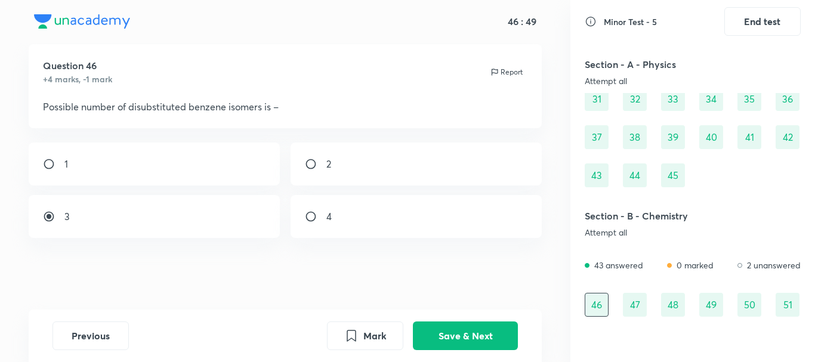
scroll to position [0, 0]
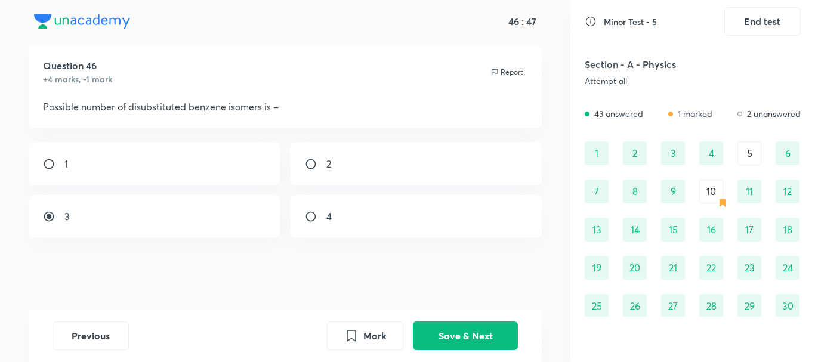
drag, startPoint x: 758, startPoint y: 113, endPoint x: 736, endPoint y: 171, distance: 62.7
click at [758, 117] on p "2 unanswered" at bounding box center [774, 113] width 54 height 13
click at [710, 205] on div "1 2 3 4 5 6 7 8 9 10 11 12 13 14 15 16 17 18 19 20 21 22 23 24 25 26 27 28 29 3…" at bounding box center [693, 286] width 216 height 291
click at [712, 195] on div "10" at bounding box center [711, 192] width 24 height 24
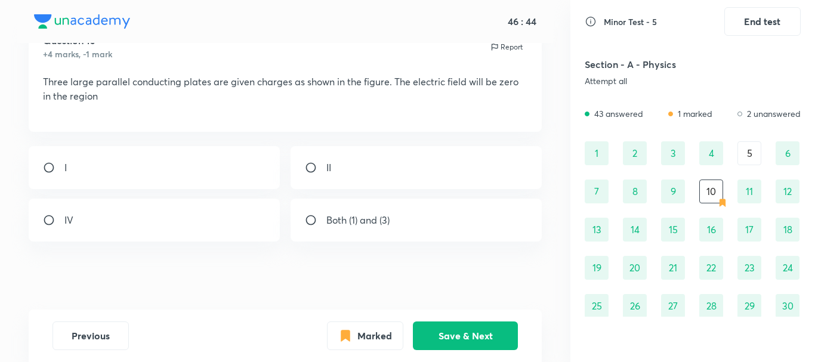
scroll to position [51, 0]
click at [180, 243] on div "IV" at bounding box center [155, 221] width 252 height 43
radio input "true"
click at [367, 330] on button "Marked" at bounding box center [365, 334] width 76 height 29
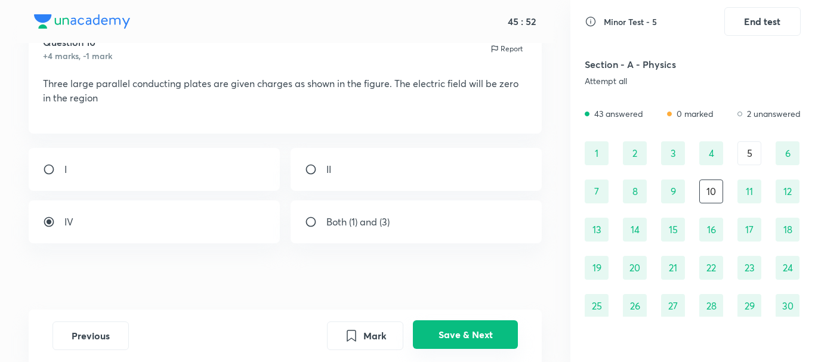
click at [458, 344] on button "Save & Next" at bounding box center [465, 334] width 105 height 29
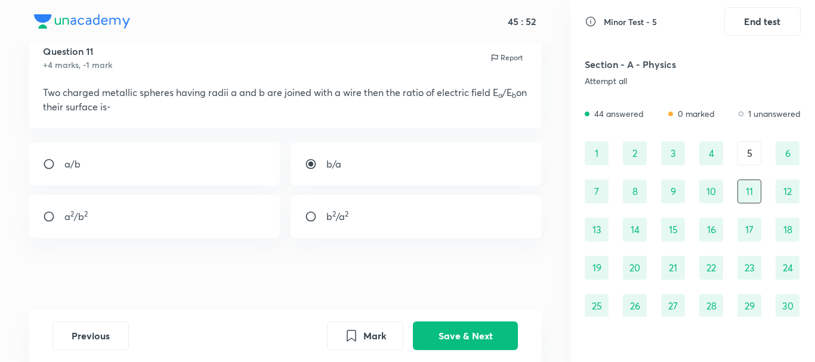
scroll to position [42, 0]
click at [754, 152] on div "5" at bounding box center [750, 153] width 24 height 24
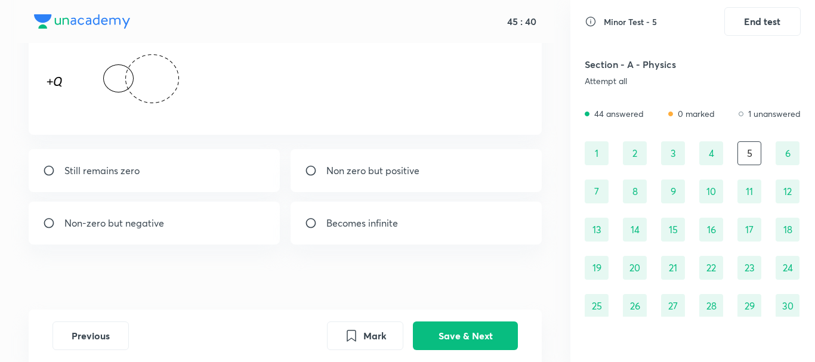
scroll to position [146, 0]
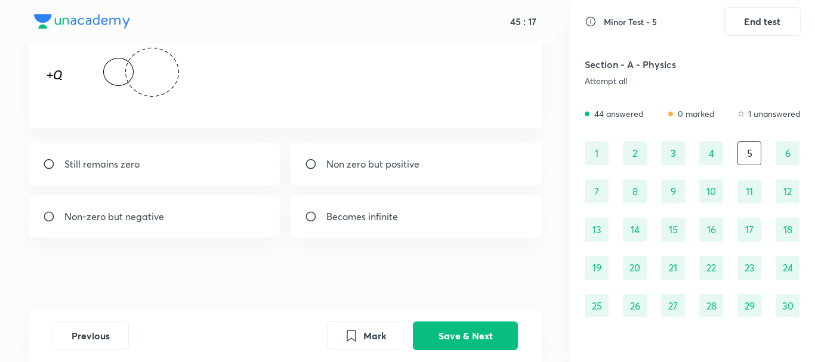
click at [202, 216] on div "Non-zero but negative" at bounding box center [155, 216] width 252 height 43
radio input "true"
click at [456, 329] on button "Save & Next" at bounding box center [465, 334] width 105 height 29
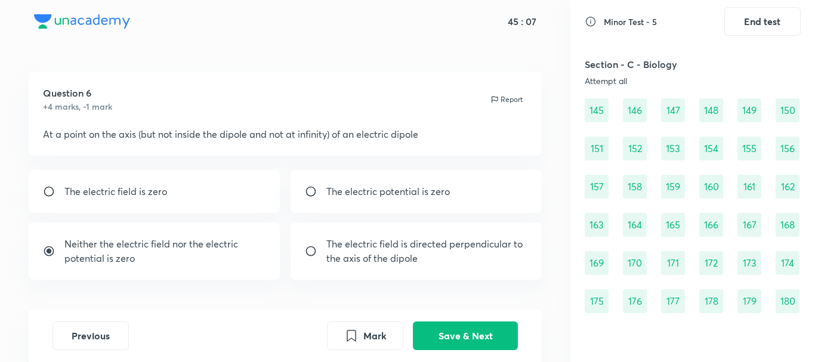
scroll to position [1204, 0]
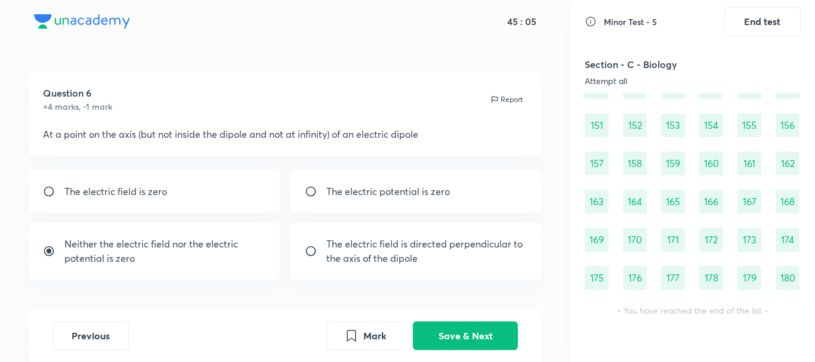
click at [670, 244] on div "171" at bounding box center [673, 240] width 24 height 24
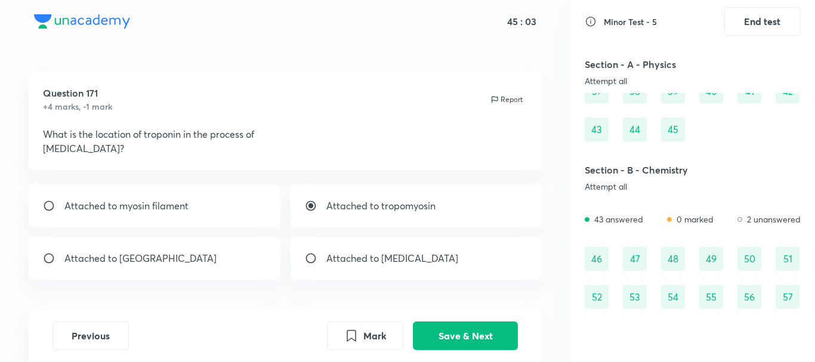
scroll to position [155, 0]
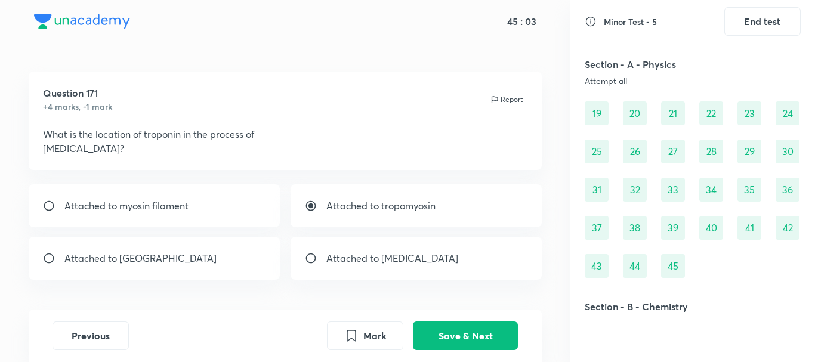
click at [680, 183] on div "33" at bounding box center [673, 190] width 24 height 24
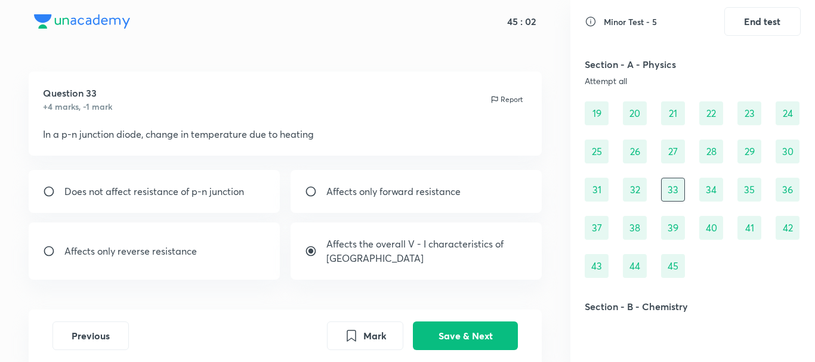
scroll to position [0, 0]
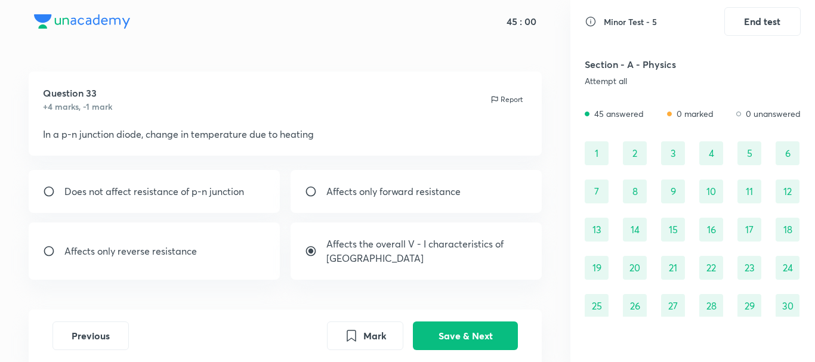
click at [706, 189] on div "10" at bounding box center [711, 192] width 24 height 24
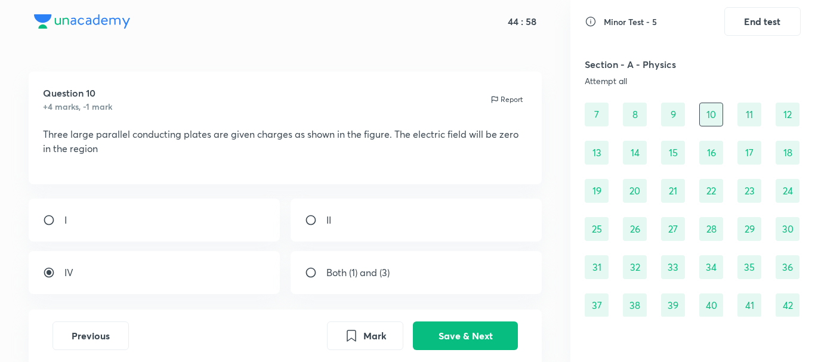
scroll to position [78, 0]
click at [709, 263] on div "34" at bounding box center [711, 266] width 24 height 24
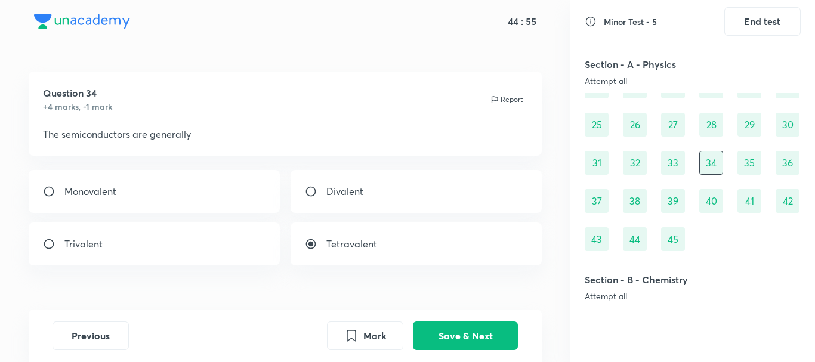
scroll to position [187, 0]
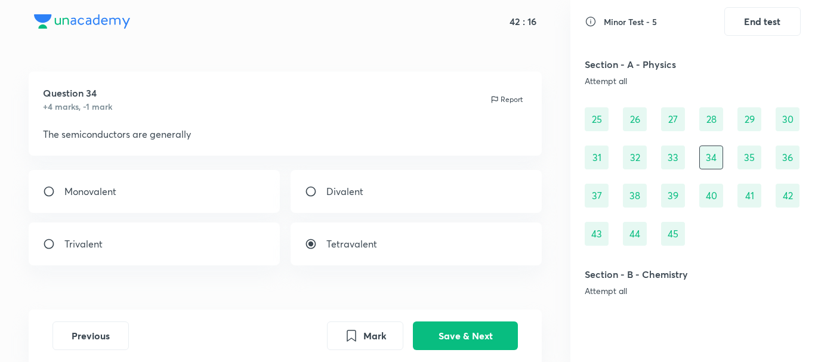
click at [672, 163] on div "33" at bounding box center [673, 158] width 24 height 24
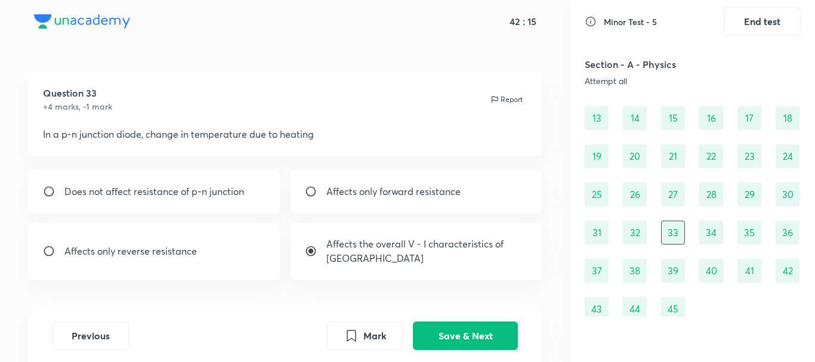
scroll to position [110, 0]
click at [667, 172] on div "1 2 3 4 5 6 7 8 9 10 11 12 13 14 15 16 17 18 19 20 21 22 23 24 25 26 27 28 29 3…" at bounding box center [693, 177] width 216 height 291
click at [673, 162] on div "21" at bounding box center [673, 158] width 24 height 24
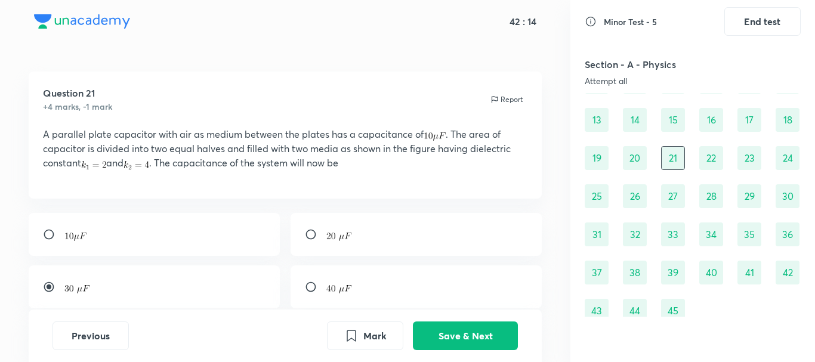
scroll to position [105, 0]
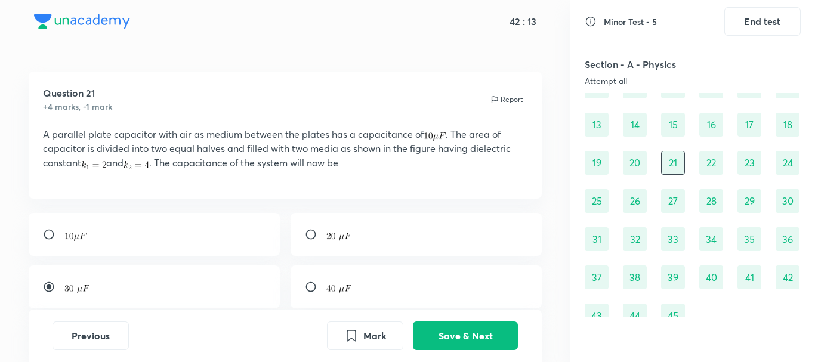
click at [630, 166] on div "20" at bounding box center [635, 163] width 24 height 24
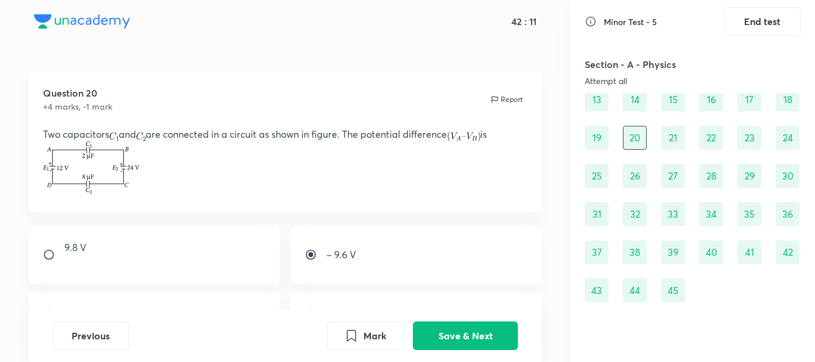
scroll to position [129, 0]
click at [706, 145] on div "22" at bounding box center [711, 139] width 24 height 24
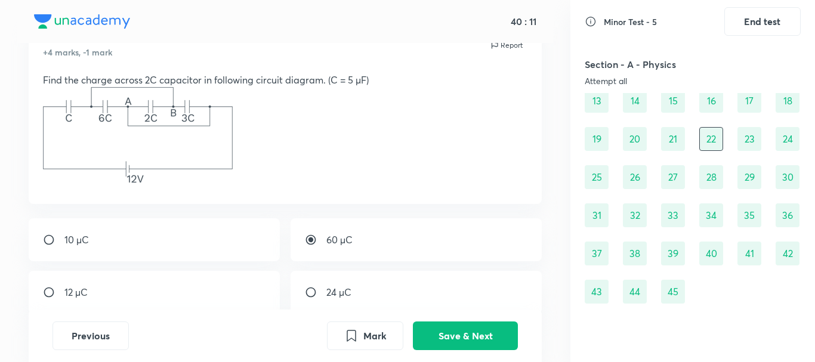
scroll to position [60, 0]
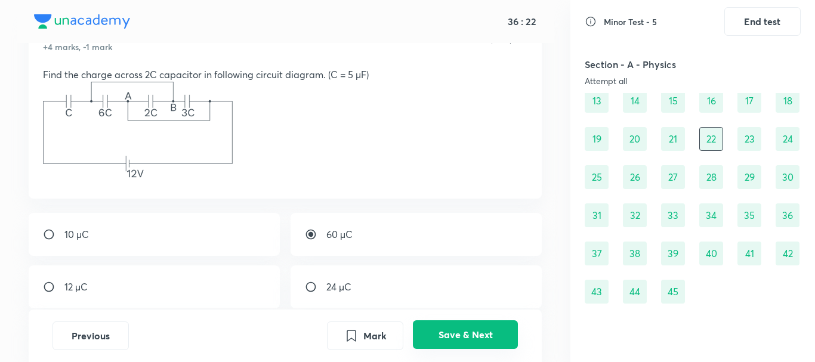
click at [493, 334] on button "Save & Next" at bounding box center [465, 334] width 105 height 29
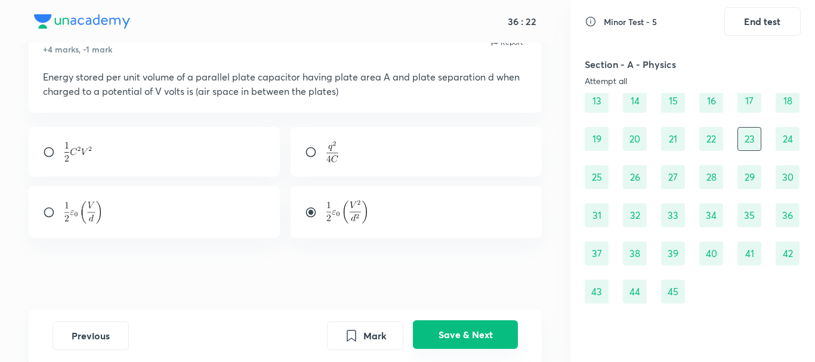
scroll to position [57, 0]
click at [492, 341] on button "Save & Next" at bounding box center [465, 334] width 105 height 29
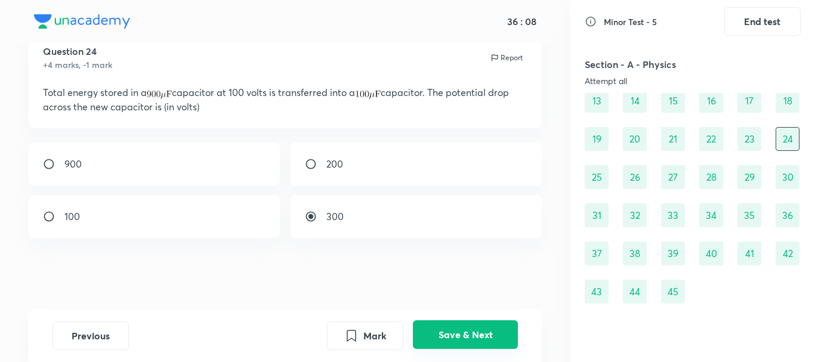
click at [453, 339] on button "Save & Next" at bounding box center [465, 334] width 105 height 29
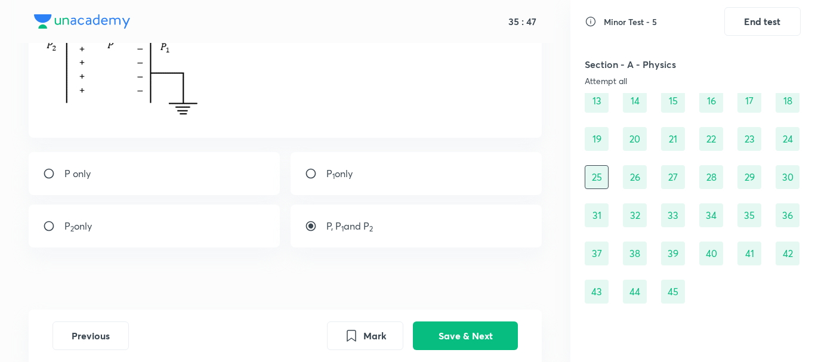
scroll to position [143, 0]
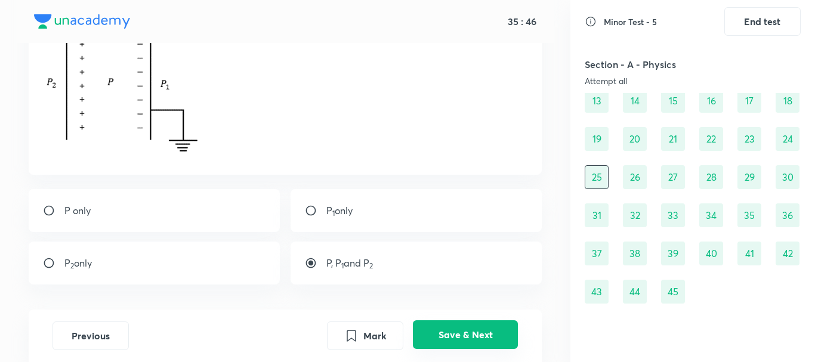
click at [489, 328] on button "Save & Next" at bounding box center [465, 334] width 105 height 29
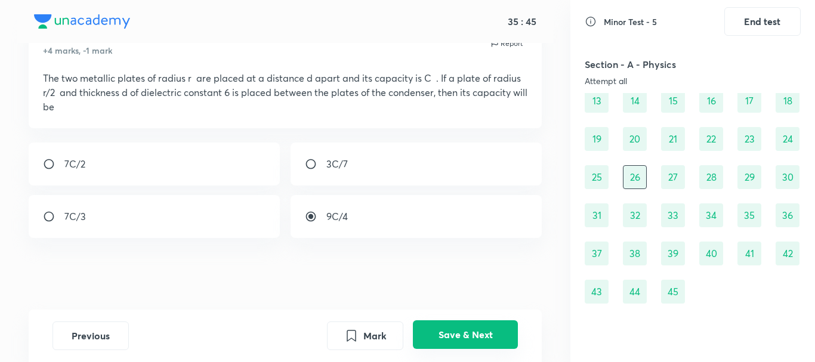
scroll to position [56, 0]
click at [480, 339] on button "Save & Next" at bounding box center [465, 334] width 105 height 29
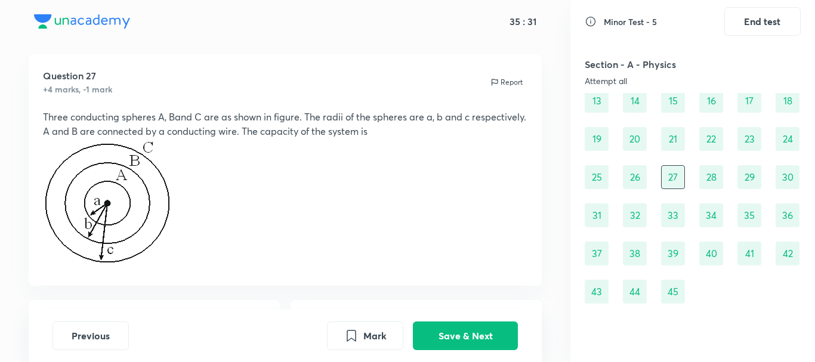
scroll to position [15, 0]
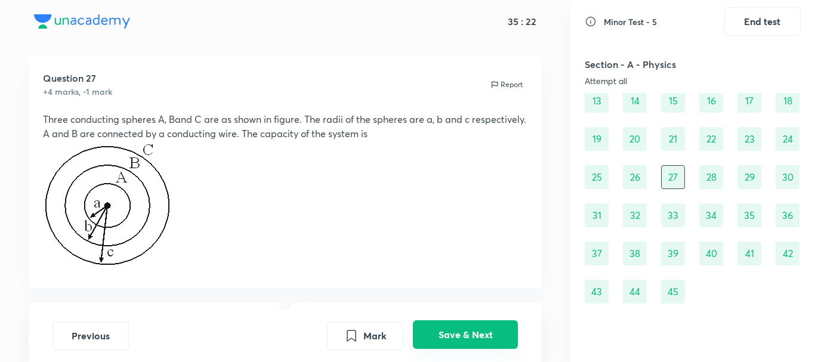
click at [470, 331] on button "Save & Next" at bounding box center [465, 334] width 105 height 29
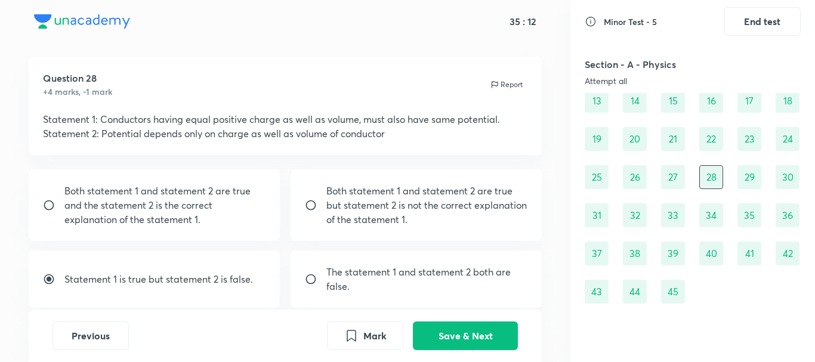
click at [455, 351] on div "Previous Mark Save & Next" at bounding box center [286, 336] width 514 height 53
click at [455, 329] on button "Save & Next" at bounding box center [465, 334] width 105 height 29
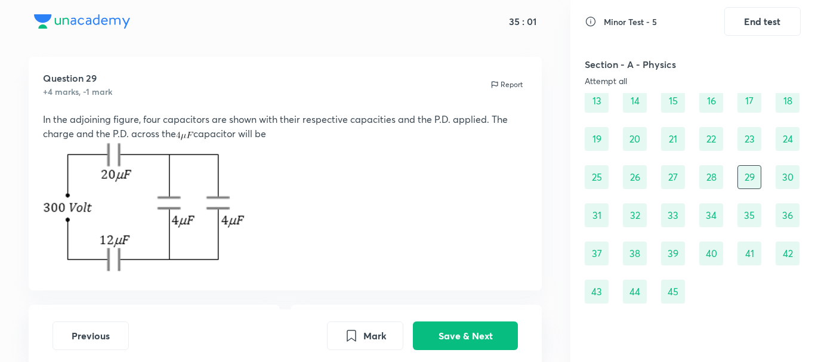
scroll to position [177, 0]
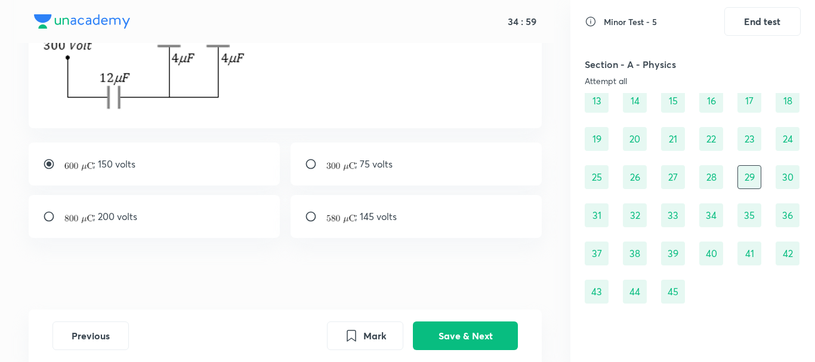
click at [399, 224] on div "; 145 volts" at bounding box center [417, 216] width 252 height 43
radio input "false"
radio input "true"
click at [459, 325] on button "Save & Next" at bounding box center [465, 334] width 105 height 29
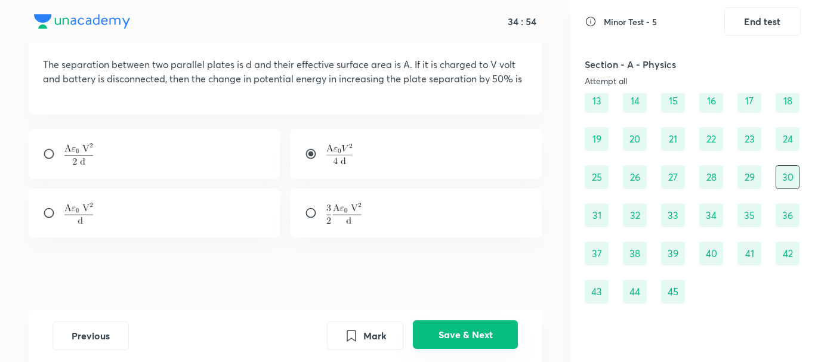
scroll to position [70, 0]
click at [489, 340] on button "Save & Next" at bounding box center [465, 334] width 105 height 29
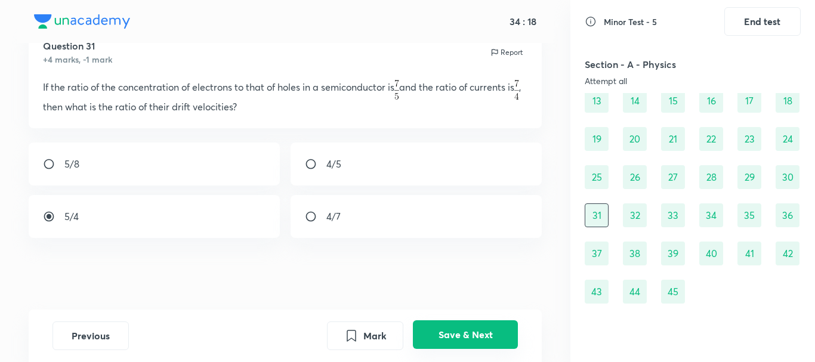
click at [460, 346] on button "Save & Next" at bounding box center [465, 334] width 105 height 29
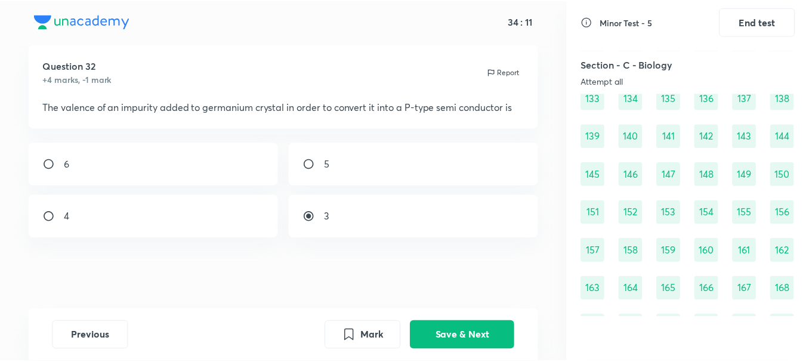
scroll to position [1204, 0]
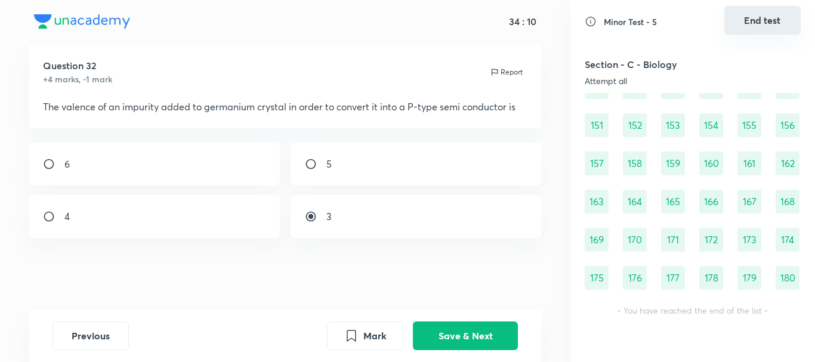
click at [770, 24] on button "End test" at bounding box center [762, 20] width 76 height 29
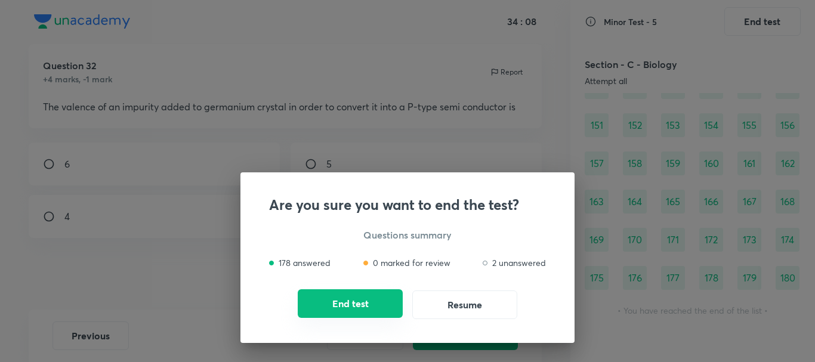
click at [391, 311] on button "End test" at bounding box center [350, 303] width 105 height 29
